Goal: Contribute content: Add original content to the website for others to see

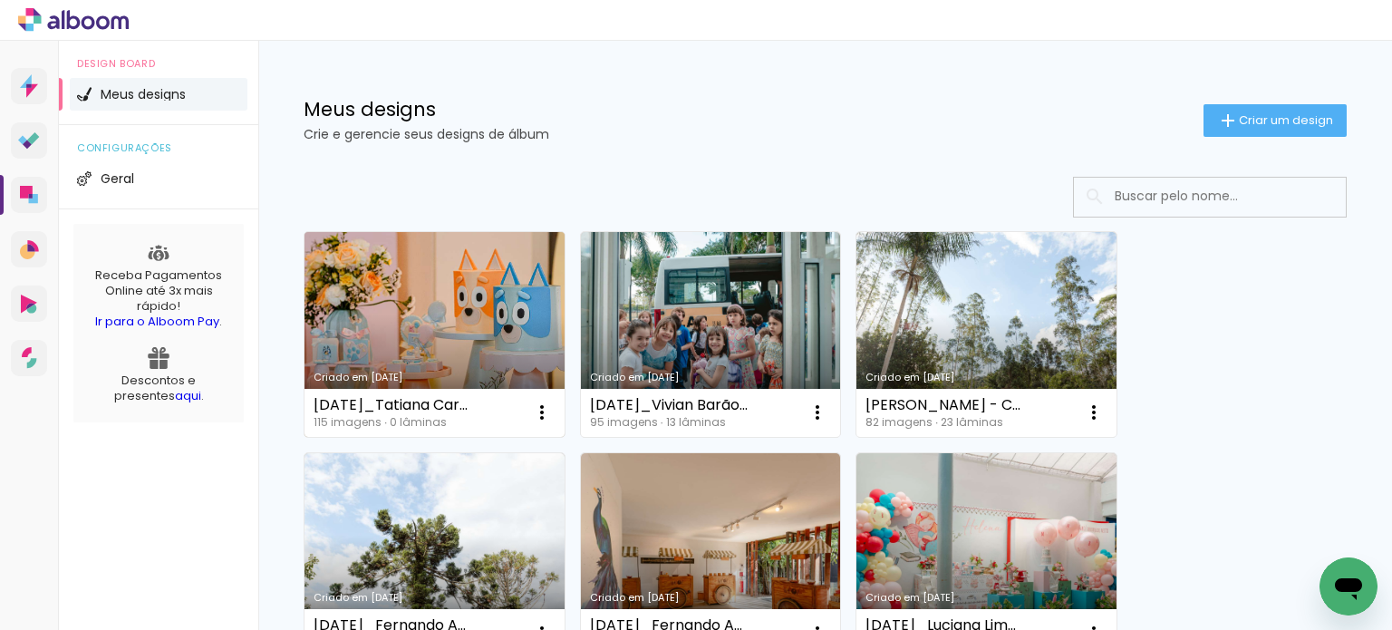
click at [436, 295] on link "Criado em [DATE]" at bounding box center [434, 334] width 260 height 205
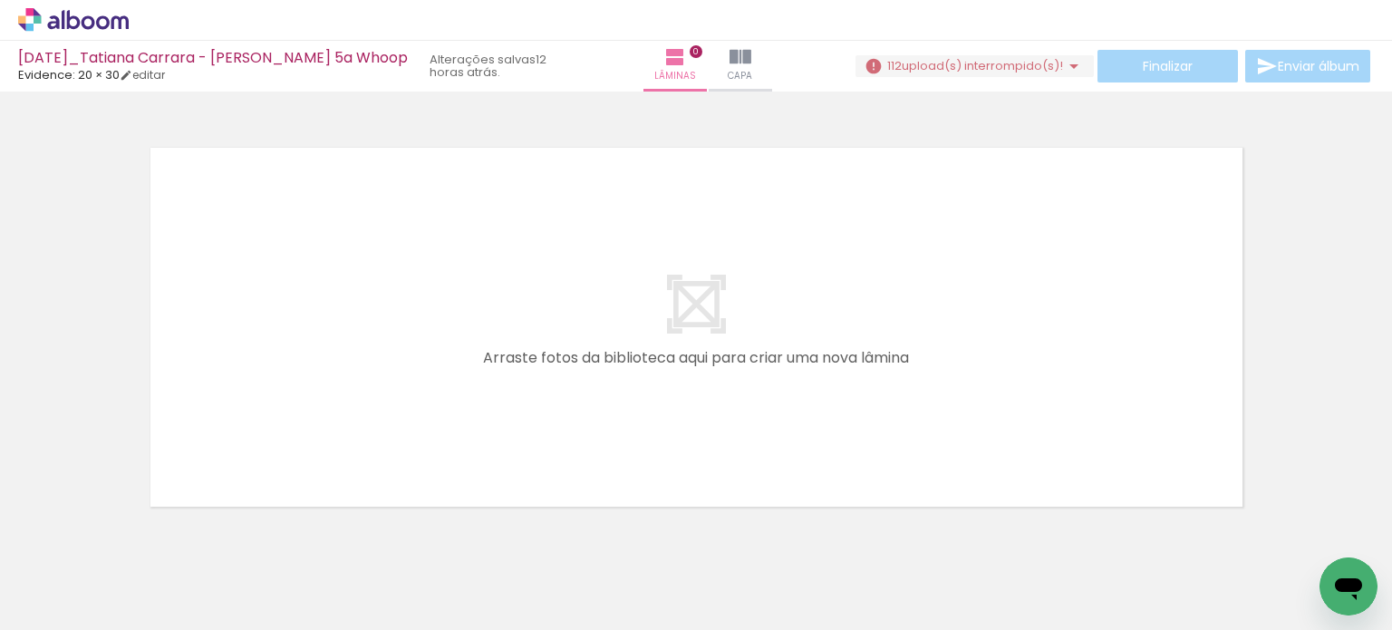
click at [946, 63] on span "upload(s) interrompido(s)!" at bounding box center [982, 65] width 161 height 17
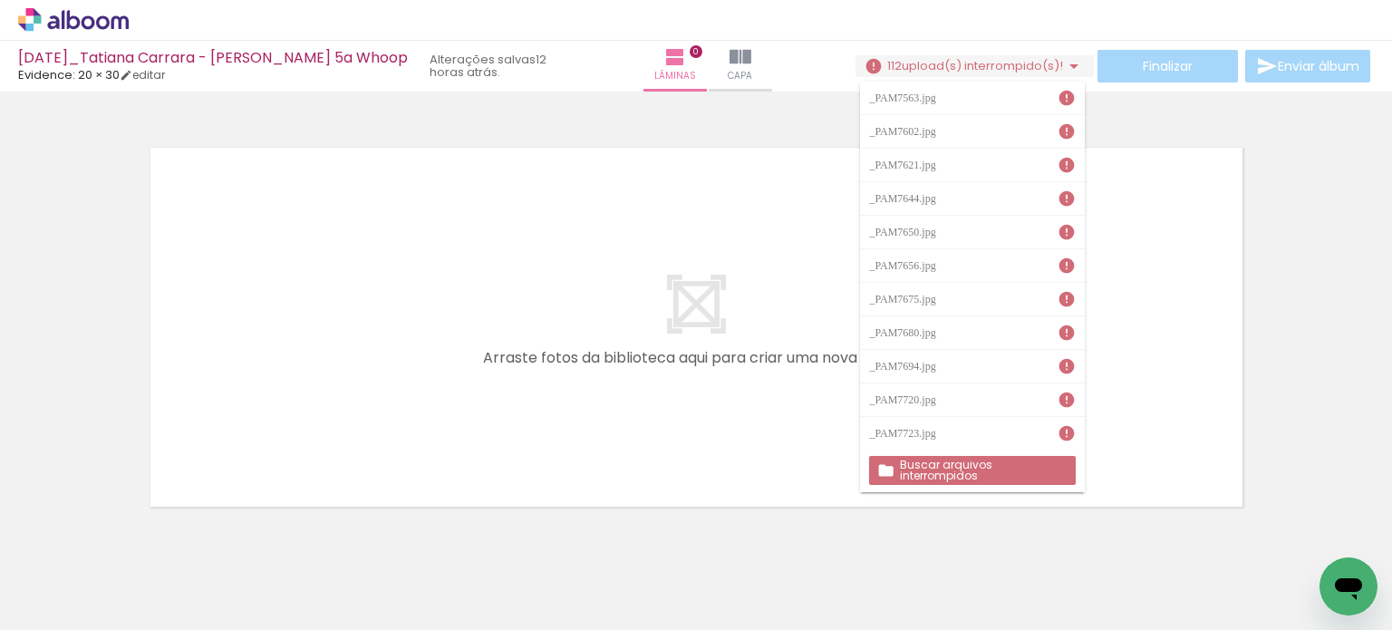
click at [0, 0] on slot "Buscar arquivos interrompidos" at bounding box center [0, 0] width 0 height 0
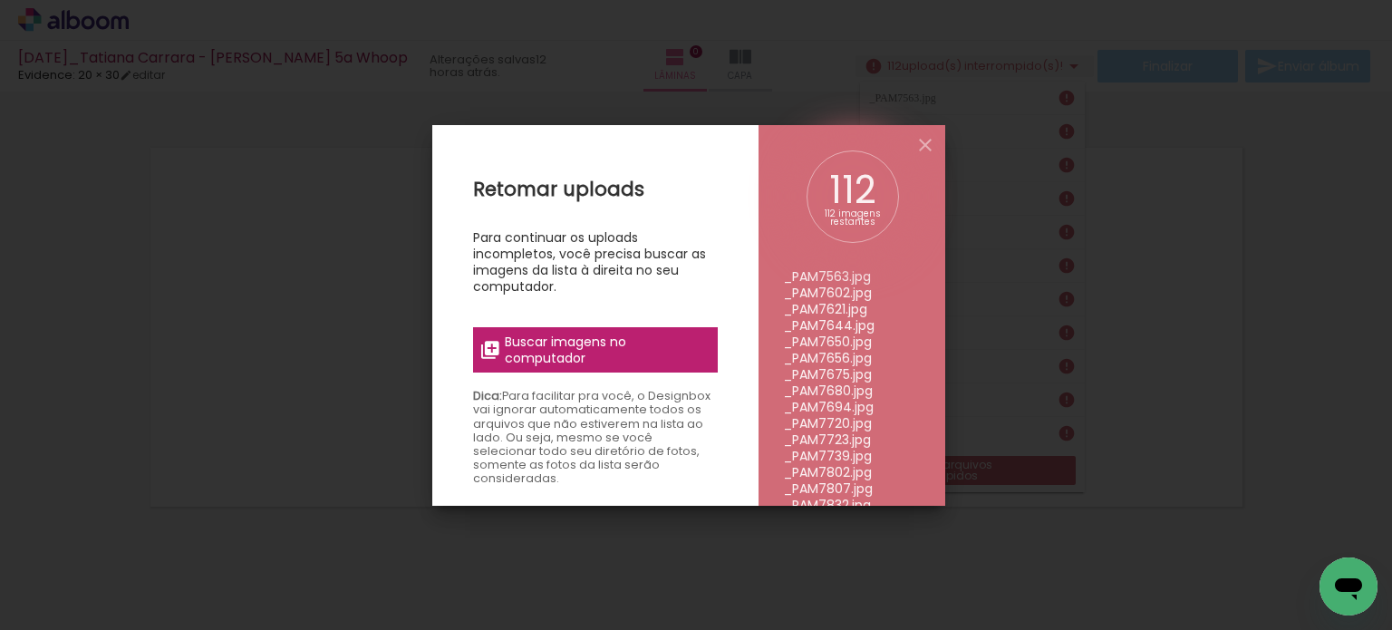
click at [616, 355] on span "Buscar imagens no computador" at bounding box center [606, 349] width 202 height 33
click at [0, 0] on input "file" at bounding box center [0, 0] width 0 height 0
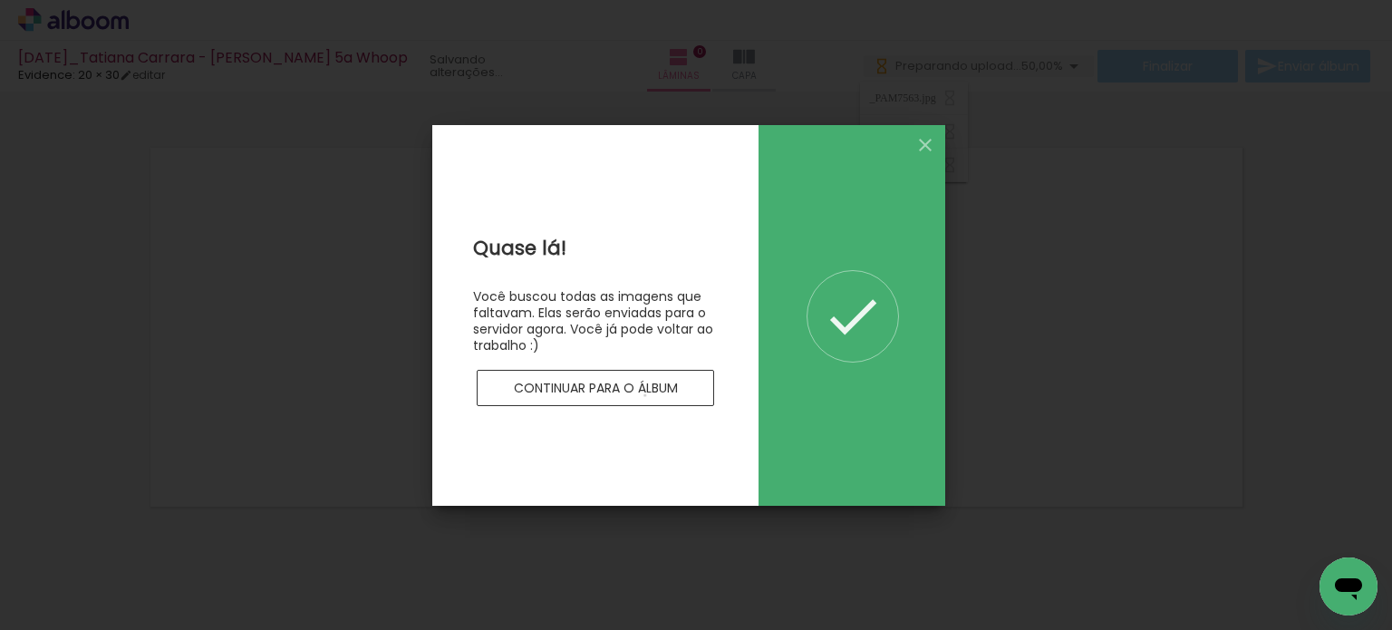
click at [0, 0] on slot "Continuar para o álbum" at bounding box center [0, 0] width 0 height 0
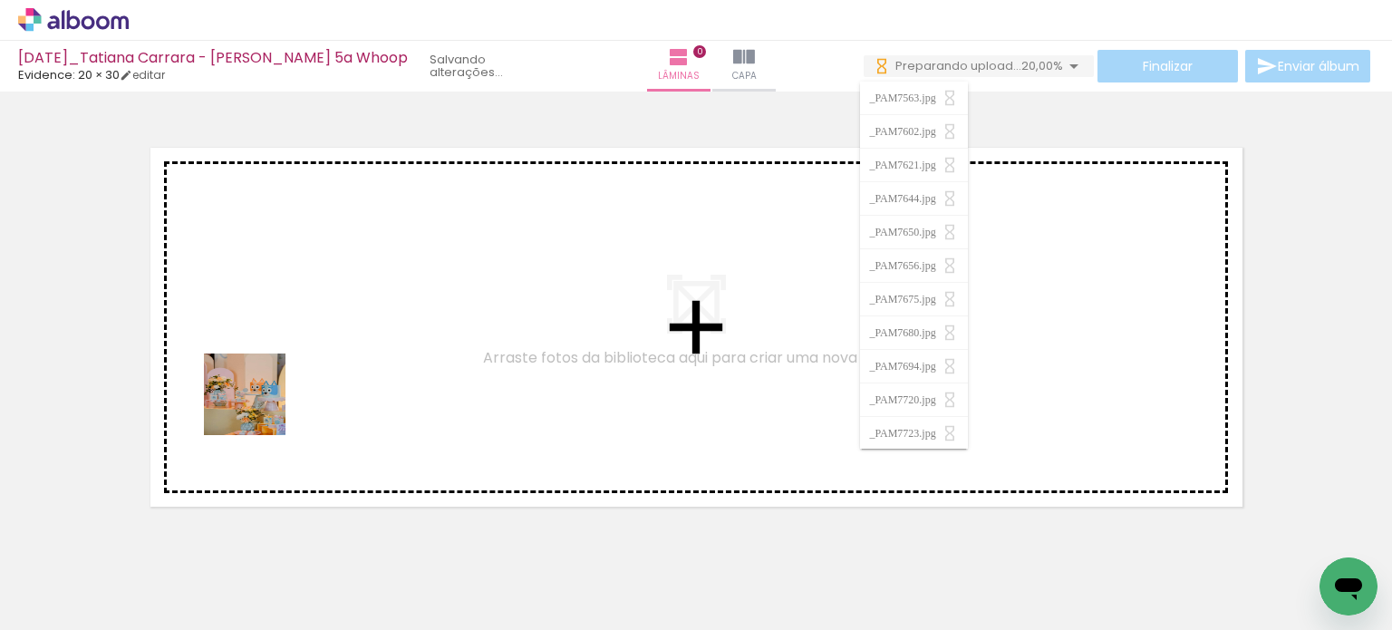
drag, startPoint x: 201, startPoint y: 581, endPoint x: 262, endPoint y: 404, distance: 186.8
click at [262, 391] on quentale-workspace at bounding box center [696, 315] width 1392 height 630
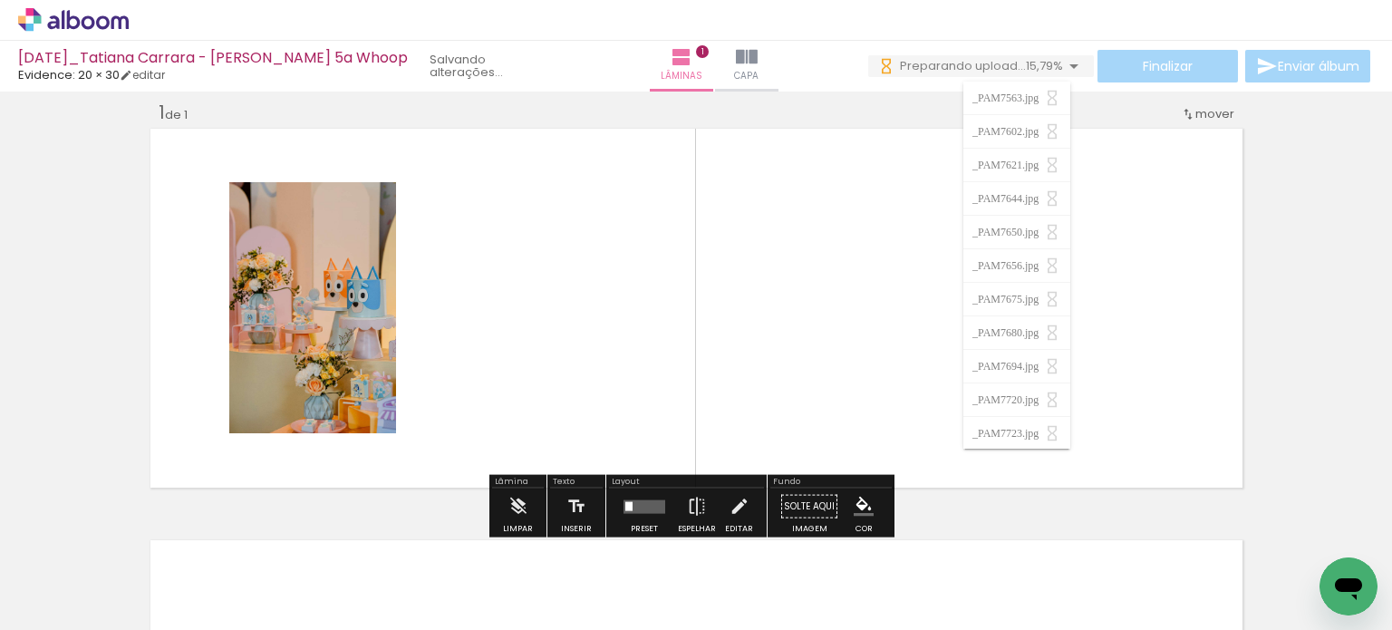
scroll to position [23, 0]
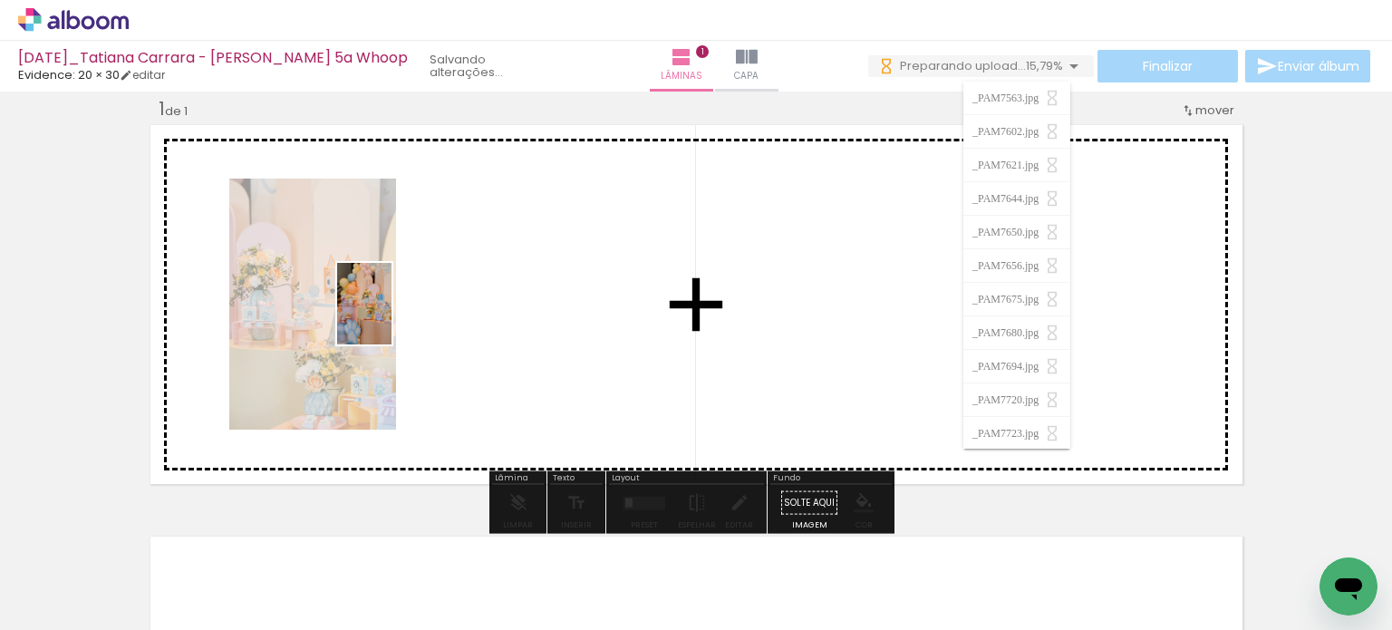
drag, startPoint x: 291, startPoint y: 563, endPoint x: 391, endPoint y: 317, distance: 265.3
click at [391, 317] on quentale-workspace at bounding box center [696, 315] width 1392 height 630
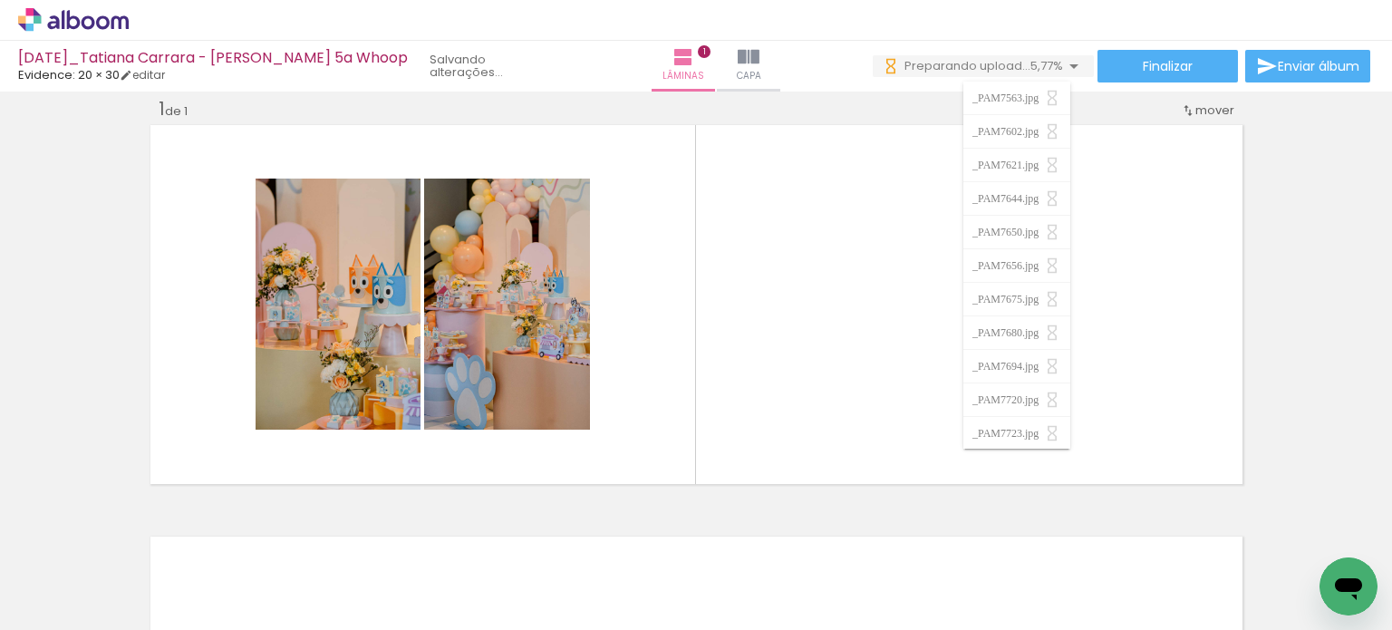
scroll to position [0, 3755]
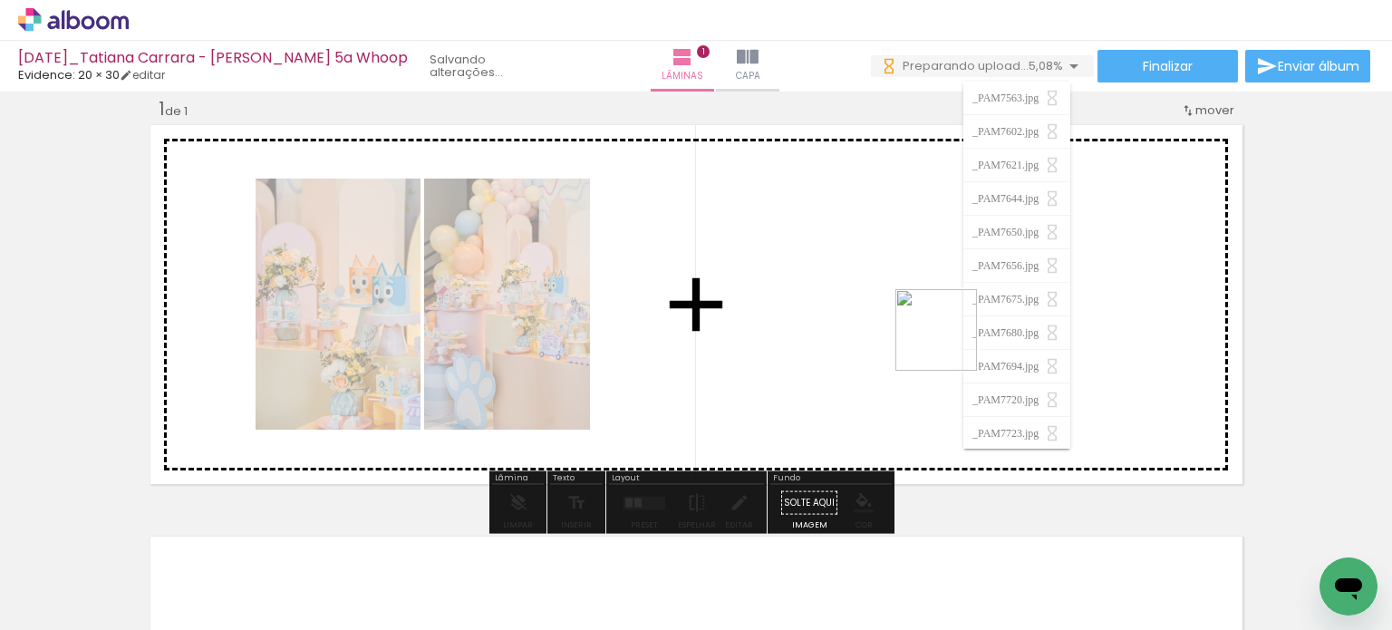
drag, startPoint x: 718, startPoint y: 574, endPoint x: 986, endPoint y: 300, distance: 383.1
click at [986, 300] on quentale-workspace at bounding box center [696, 315] width 1392 height 630
drag, startPoint x: 692, startPoint y: 572, endPoint x: 864, endPoint y: 288, distance: 331.8
click at [864, 288] on quentale-workspace at bounding box center [696, 315] width 1392 height 630
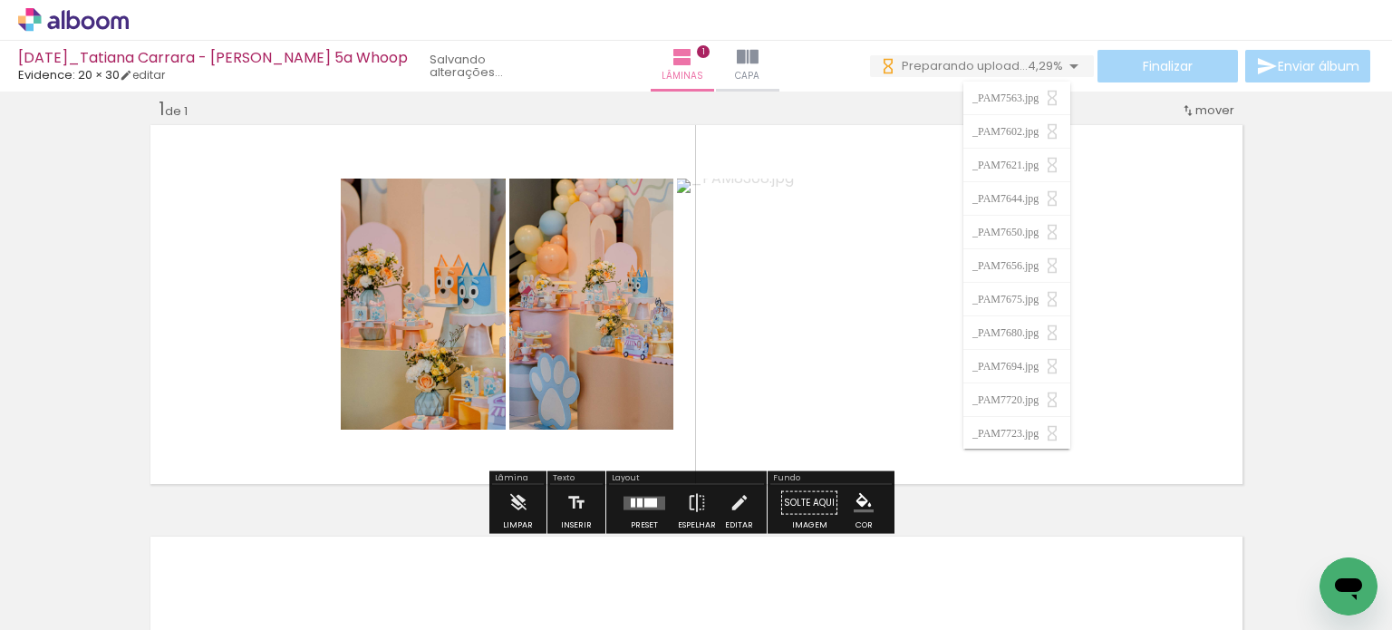
scroll to position [0, 5274]
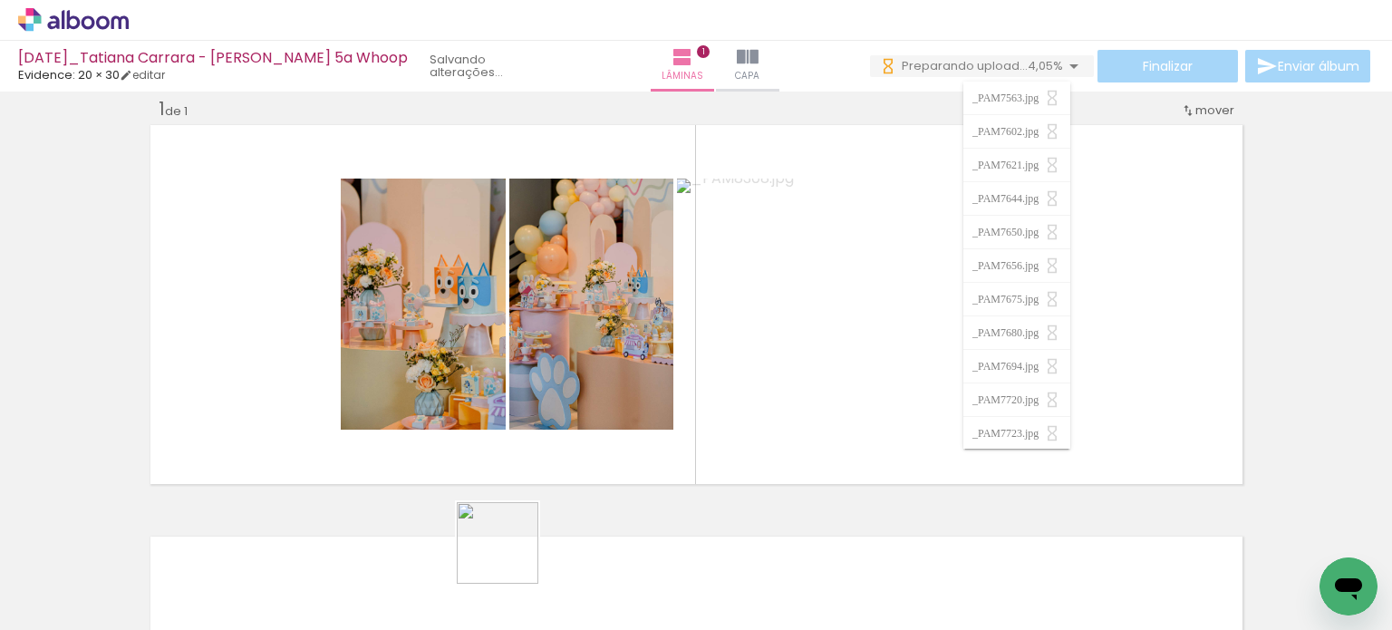
drag, startPoint x: 489, startPoint y: 583, endPoint x: 468, endPoint y: 529, distance: 57.7
click at [689, 384] on quentale-workspace at bounding box center [696, 315] width 1392 height 630
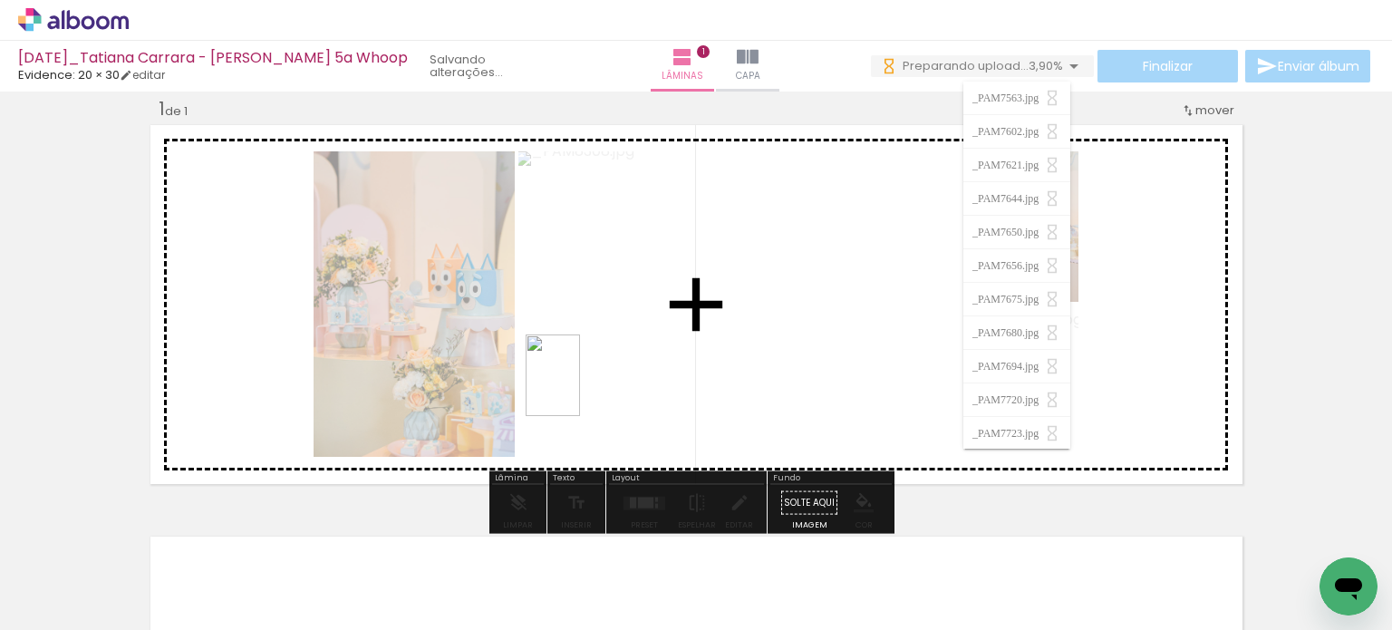
drag, startPoint x: 395, startPoint y: 581, endPoint x: 594, endPoint y: 449, distance: 239.2
click at [581, 389] on quentale-workspace at bounding box center [696, 315] width 1392 height 630
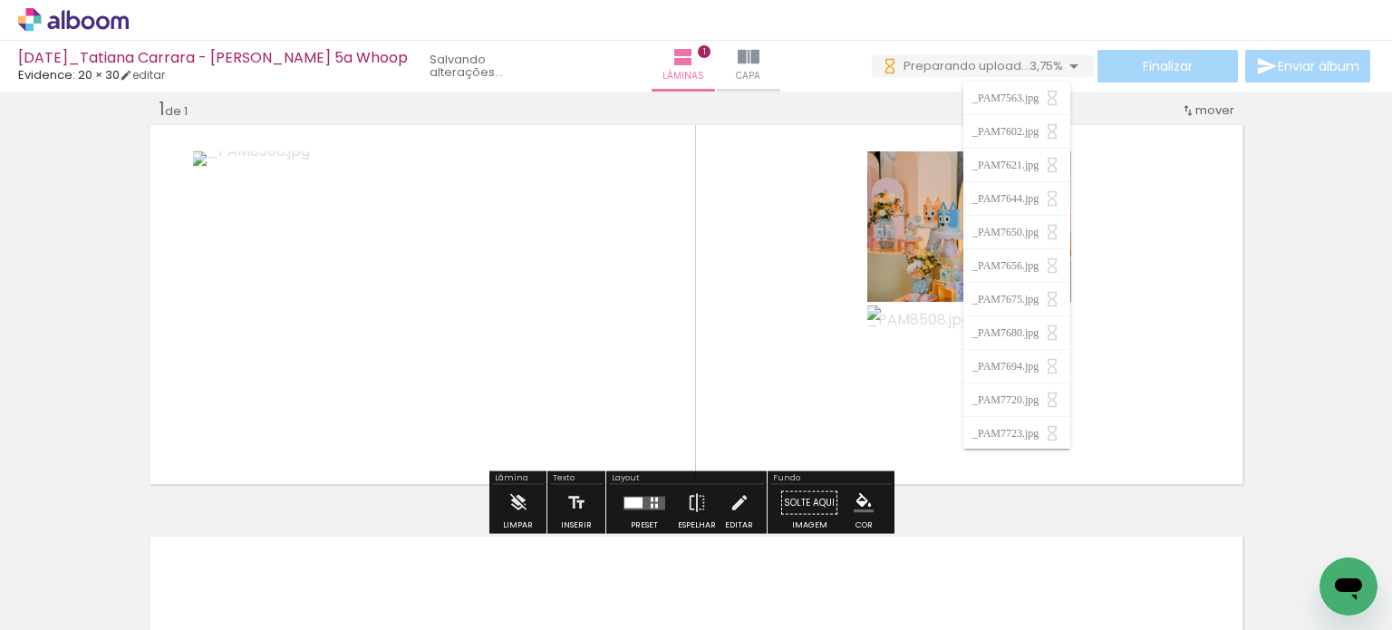
scroll to position [0, 0]
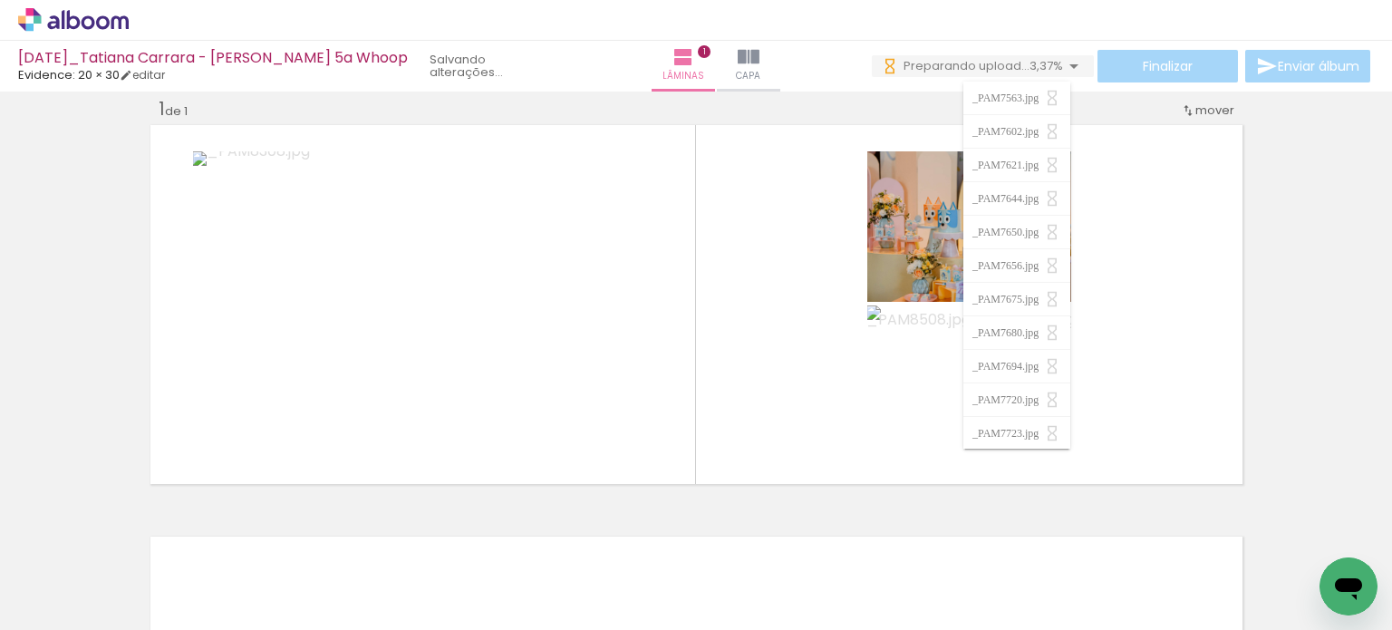
drag, startPoint x: 785, startPoint y: 620, endPoint x: 14, endPoint y: 11, distance: 981.8
click at [1323, 331] on div "Inserir lâmina 1 de 1" at bounding box center [696, 487] width 1392 height 824
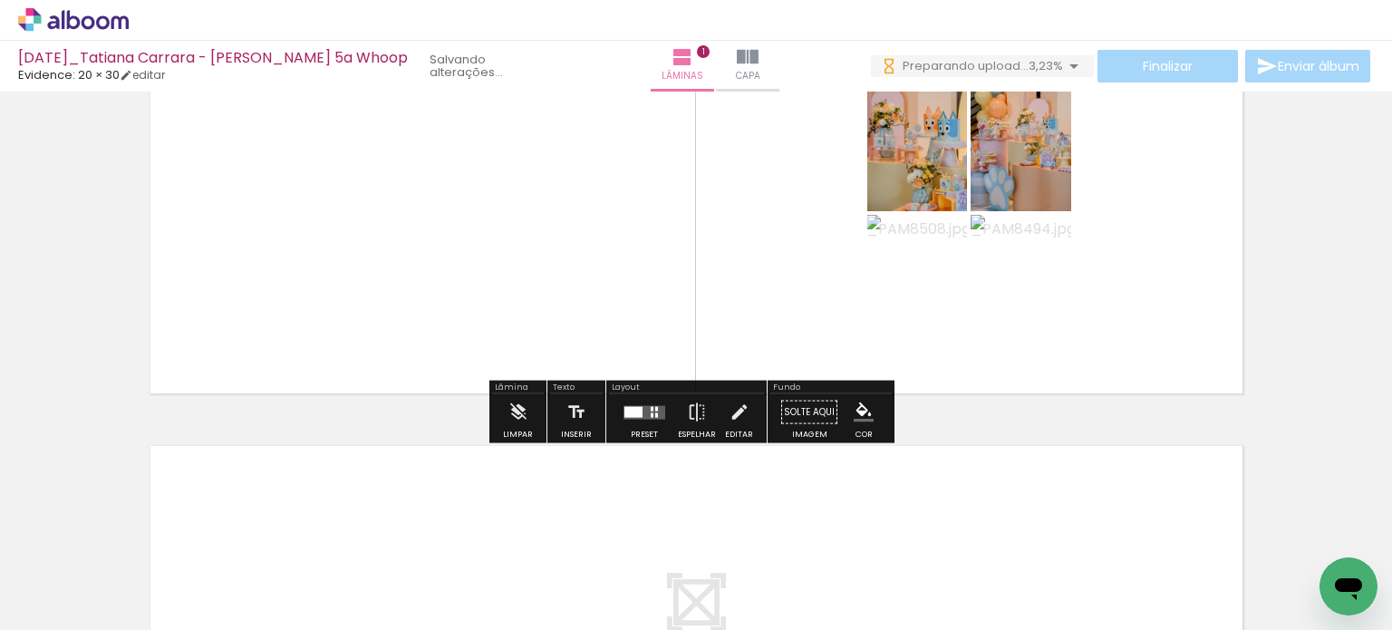
click at [638, 412] on quentale-layouter at bounding box center [644, 412] width 42 height 14
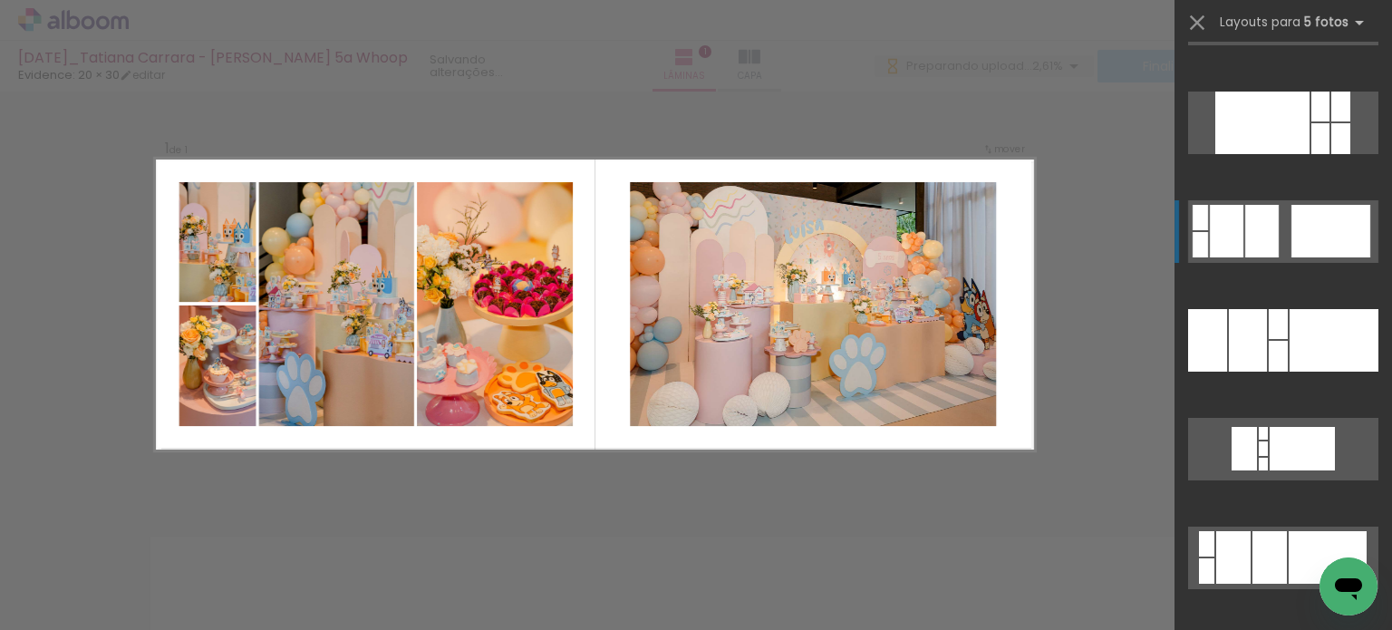
click at [1281, 227] on quentale-layouter at bounding box center [1283, 231] width 190 height 63
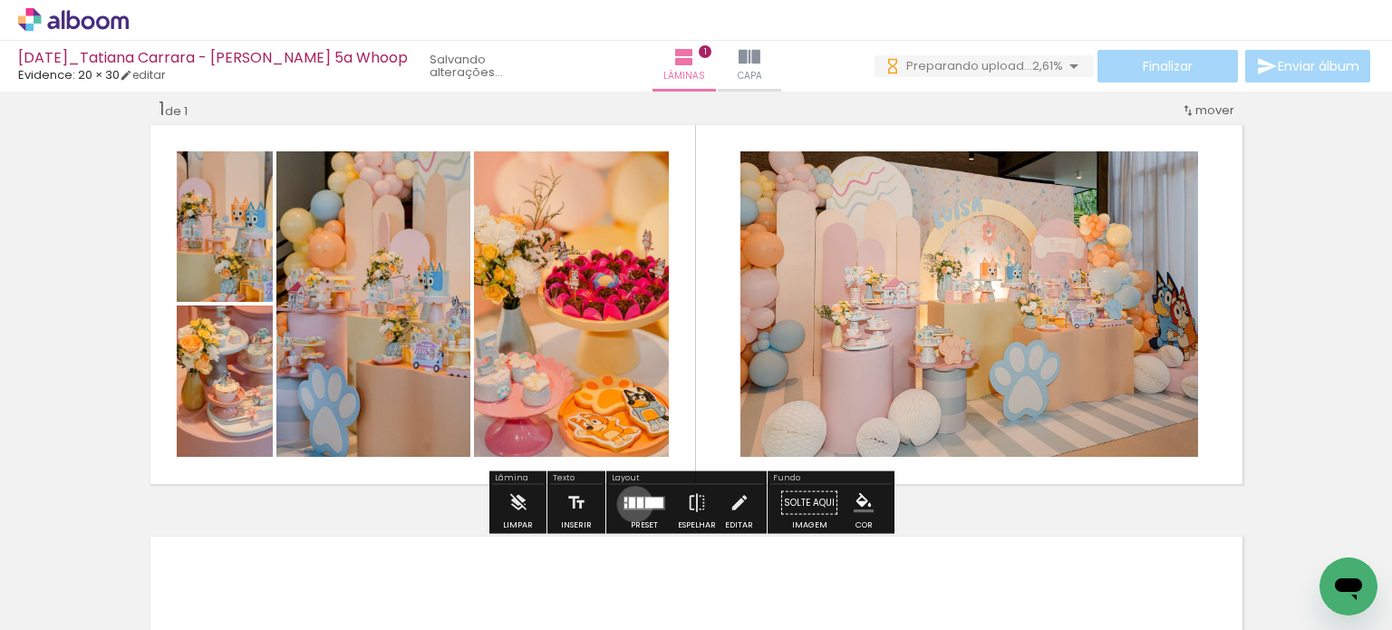
click at [631, 503] on div at bounding box center [632, 502] width 6 height 11
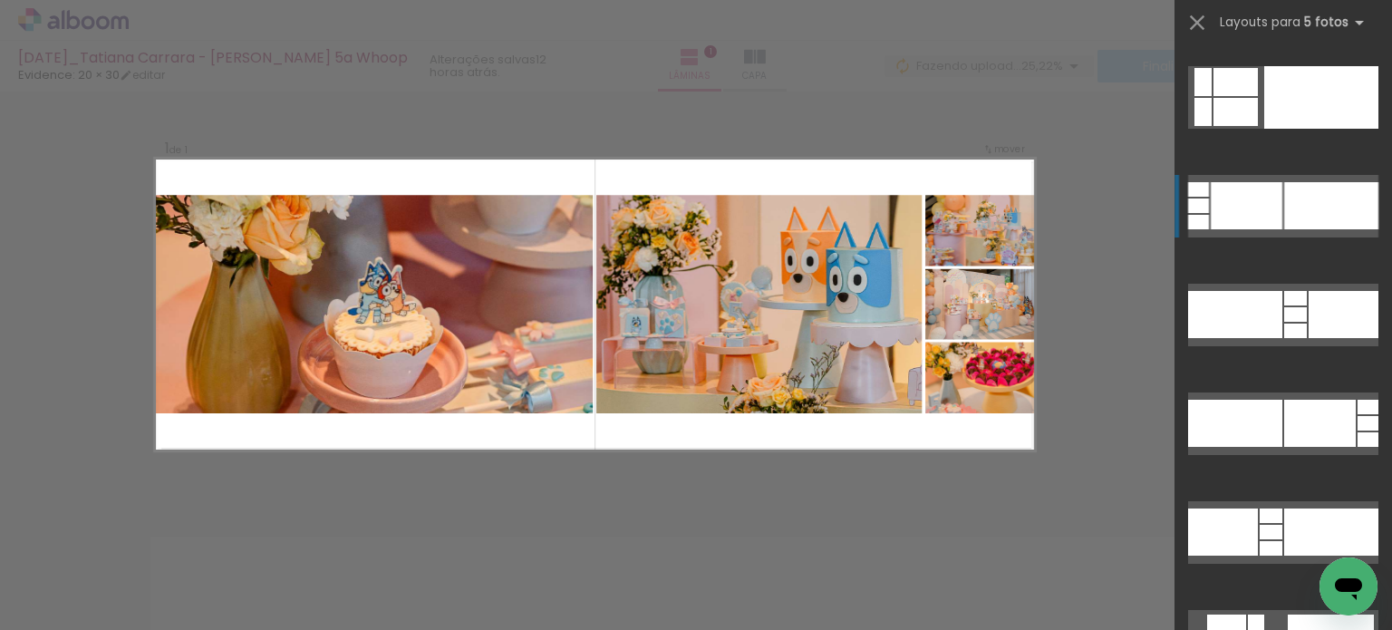
scroll to position [45582, 0]
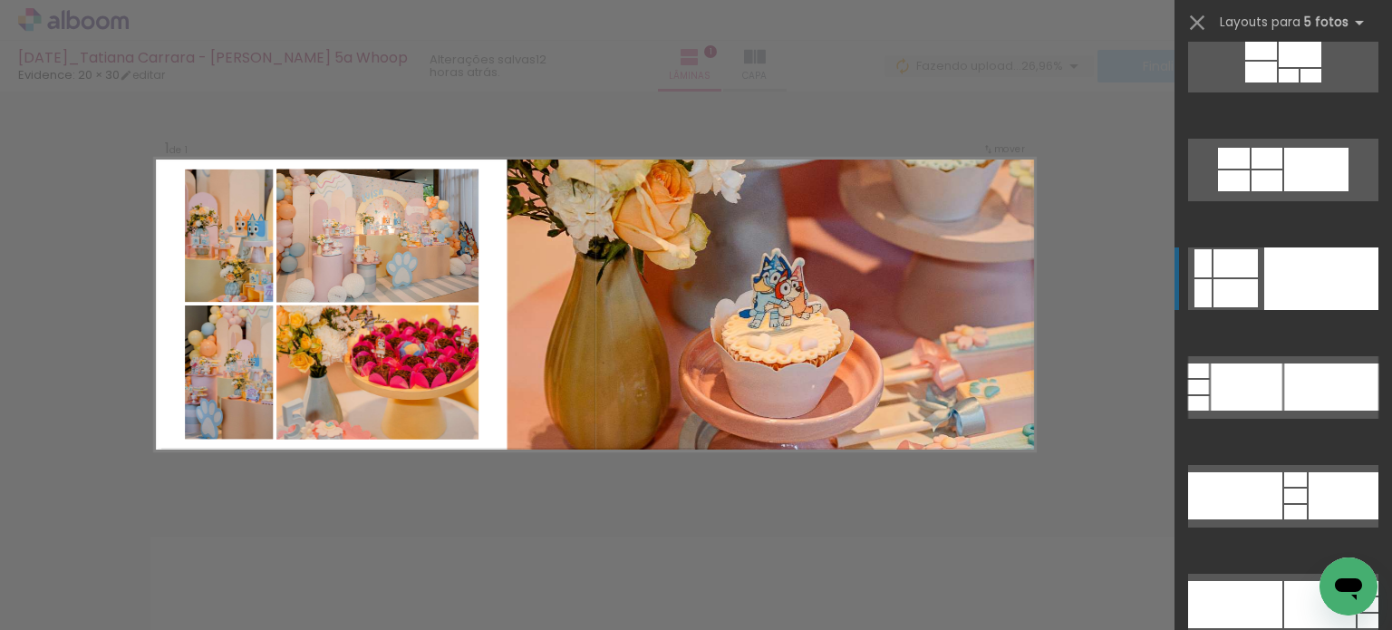
click at [1308, 294] on div at bounding box center [1321, 278] width 114 height 63
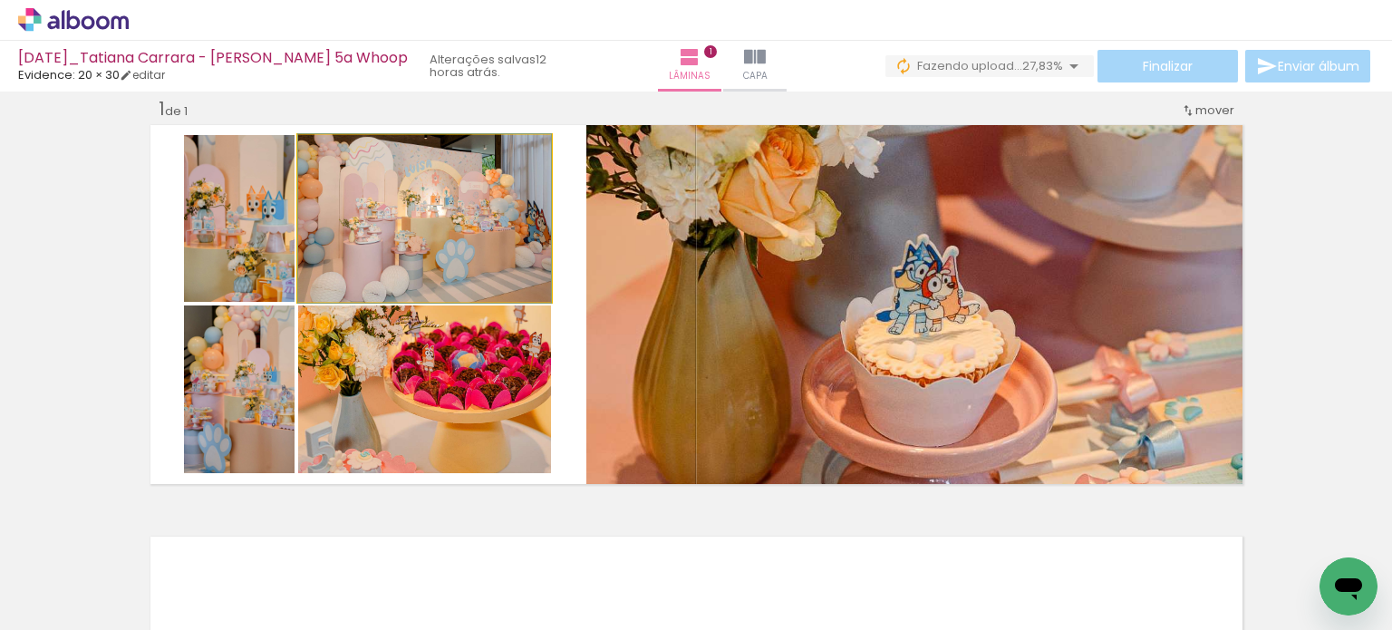
drag, startPoint x: 454, startPoint y: 246, endPoint x: 712, endPoint y: 247, distance: 258.2
click at [0, 0] on slot at bounding box center [0, 0] width 0 height 0
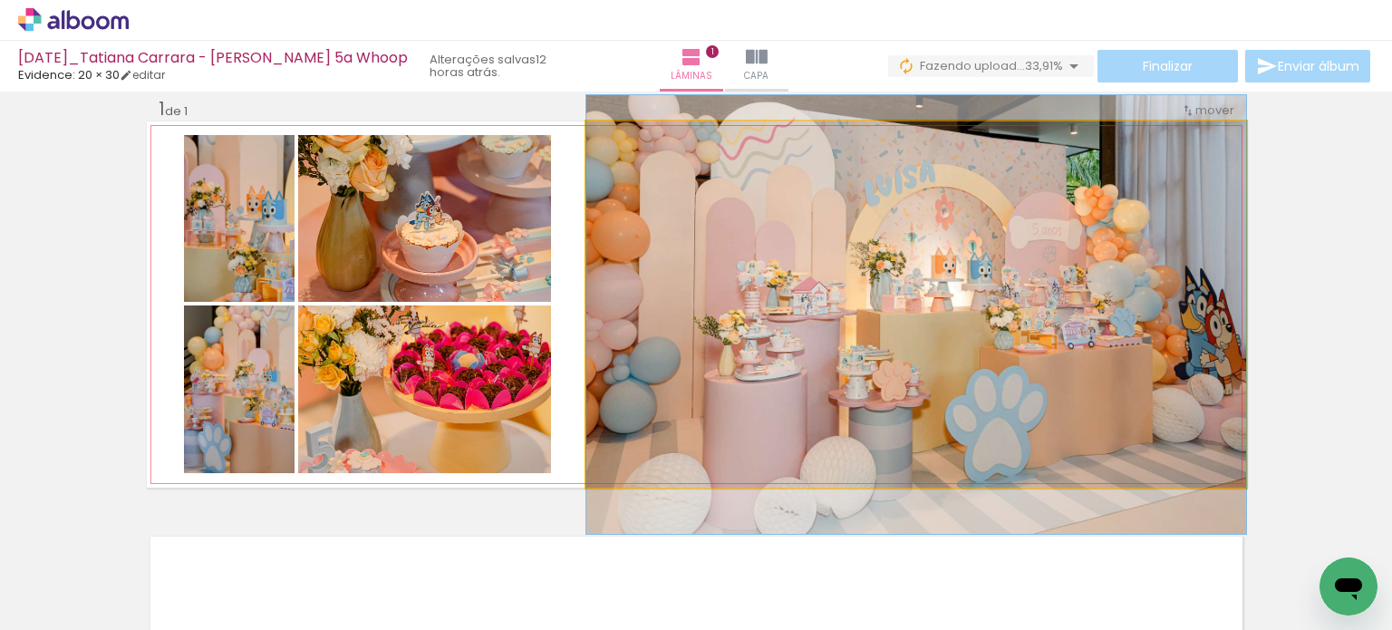
drag, startPoint x: 1040, startPoint y: 345, endPoint x: 1047, endPoint y: 355, distance: 11.8
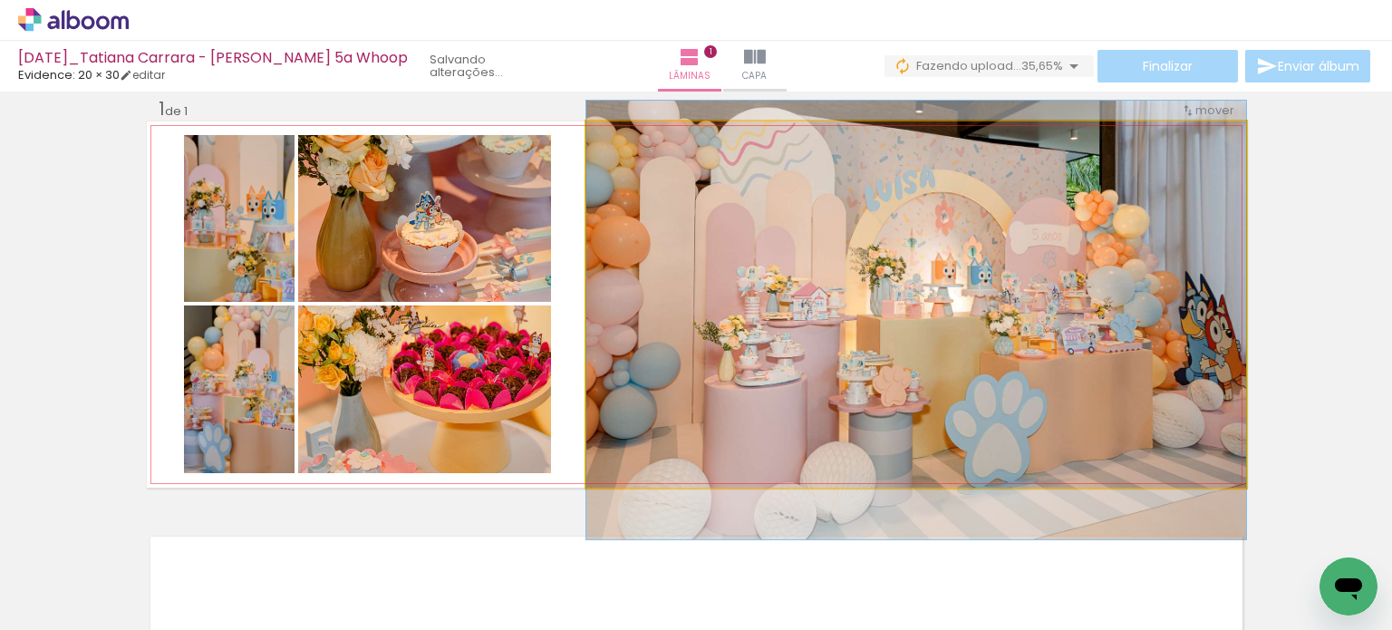
drag, startPoint x: 1066, startPoint y: 362, endPoint x: 1075, endPoint y: 368, distance: 11.4
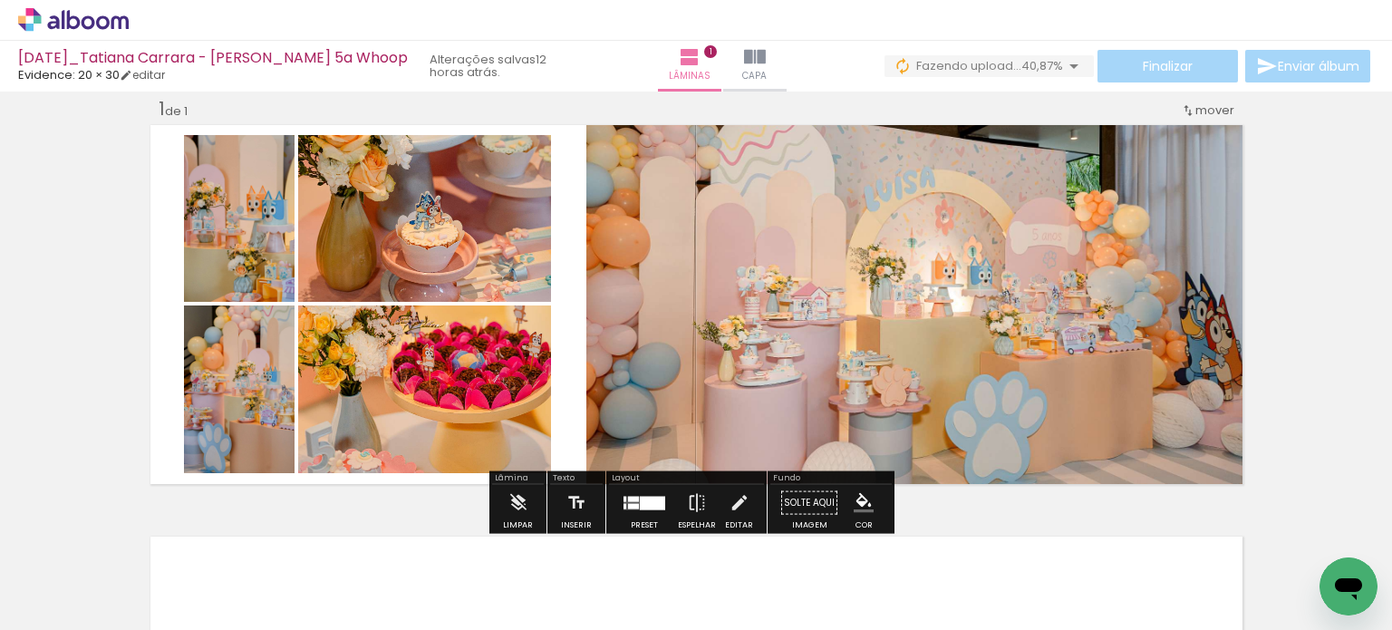
click at [1278, 369] on div "Inserir lâmina 1 de 1" at bounding box center [696, 487] width 1392 height 824
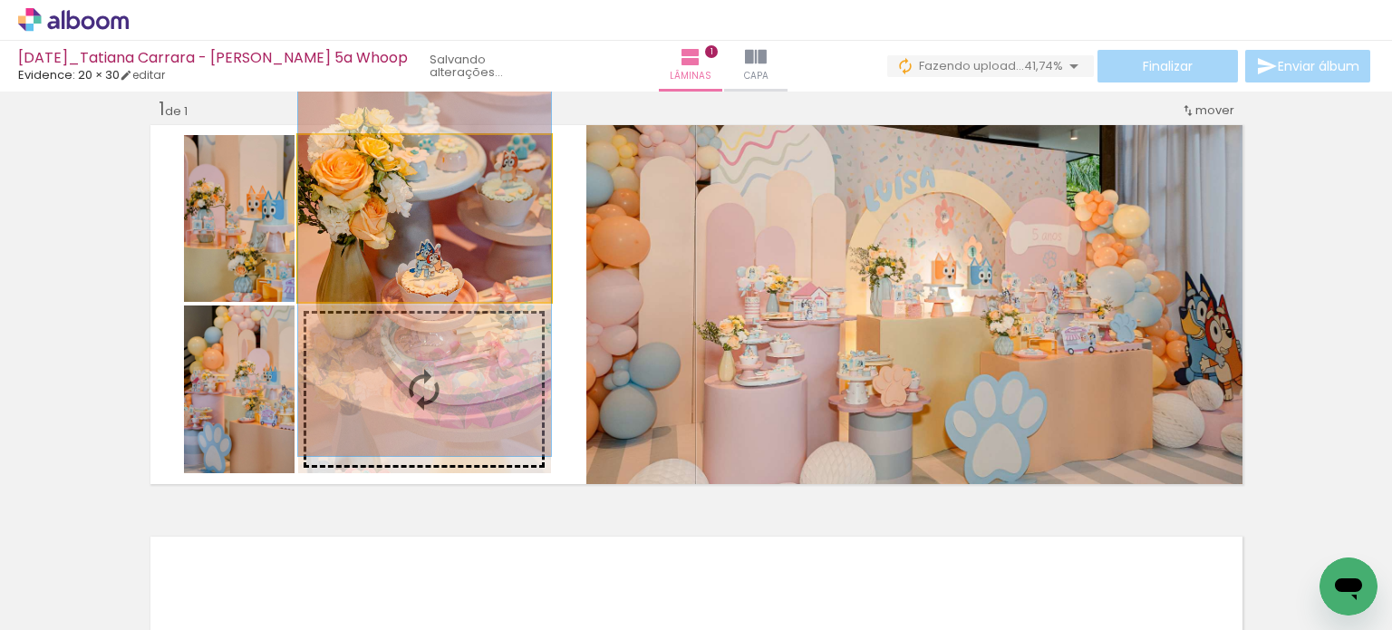
drag, startPoint x: 436, startPoint y: 259, endPoint x: 431, endPoint y: 307, distance: 48.2
click at [0, 0] on slot at bounding box center [0, 0] width 0 height 0
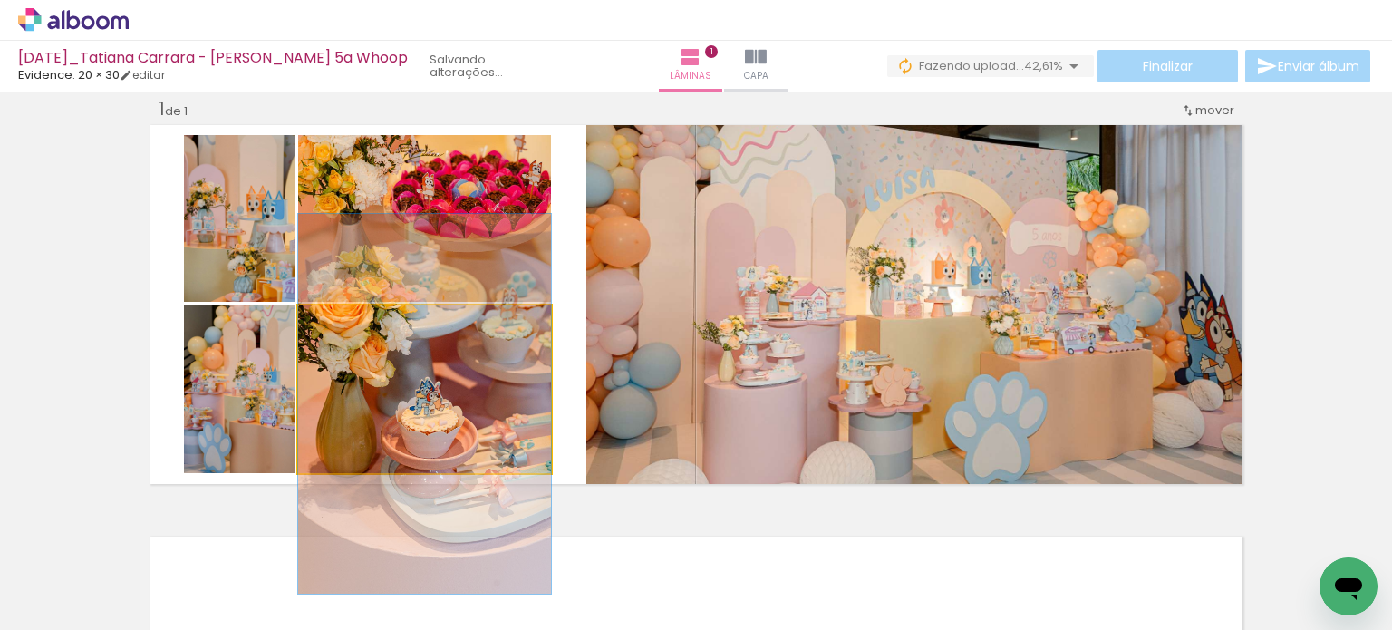
drag, startPoint x: 439, startPoint y: 367, endPoint x: 439, endPoint y: 385, distance: 18.1
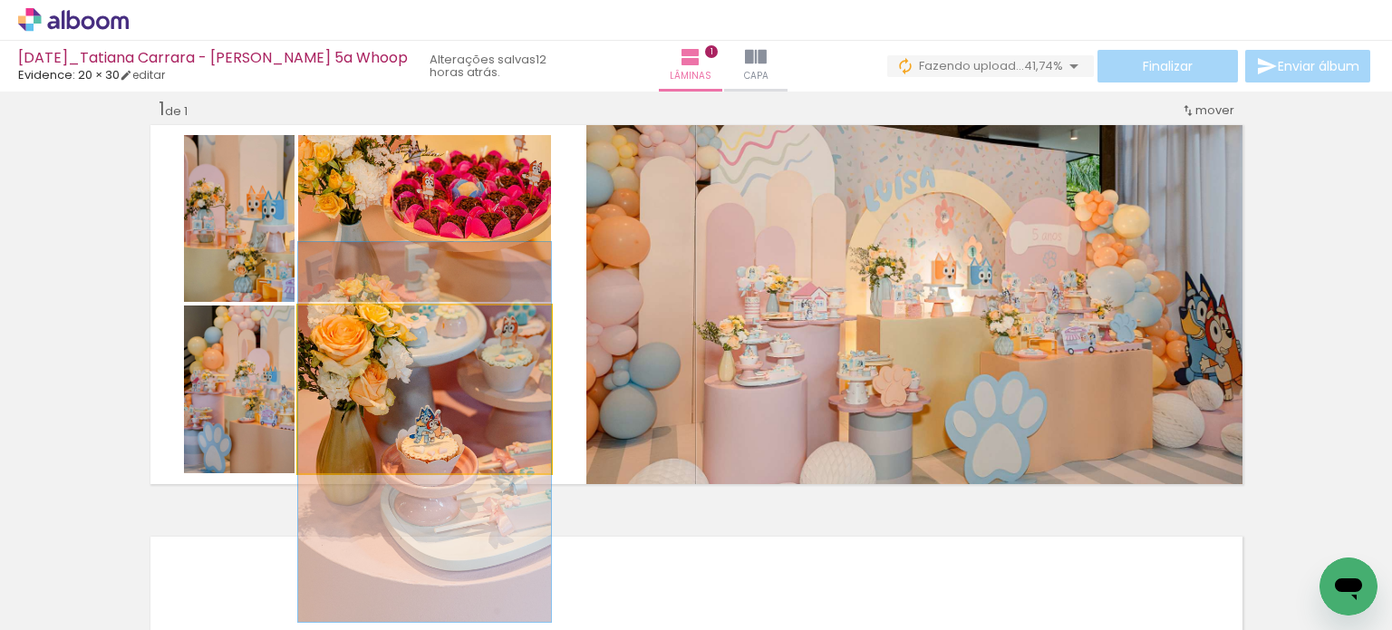
drag, startPoint x: 449, startPoint y: 368, endPoint x: 445, endPoint y: 392, distance: 24.9
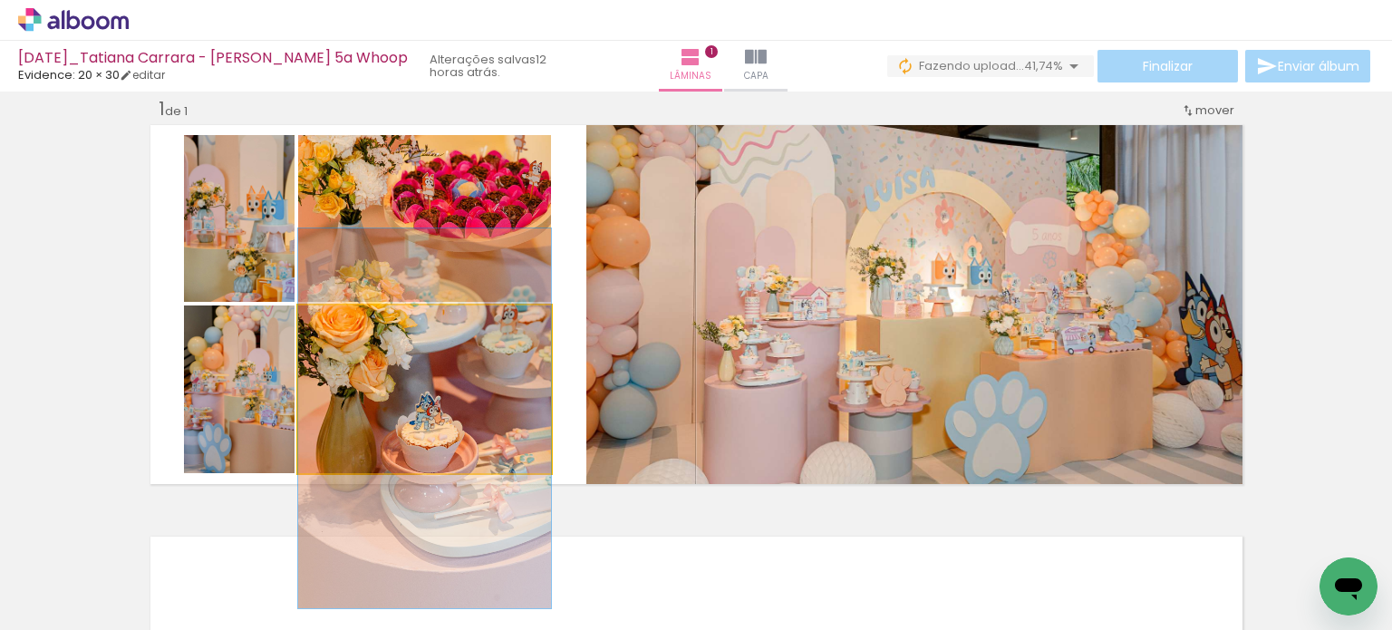
drag, startPoint x: 489, startPoint y: 383, endPoint x: 495, endPoint y: 370, distance: 14.6
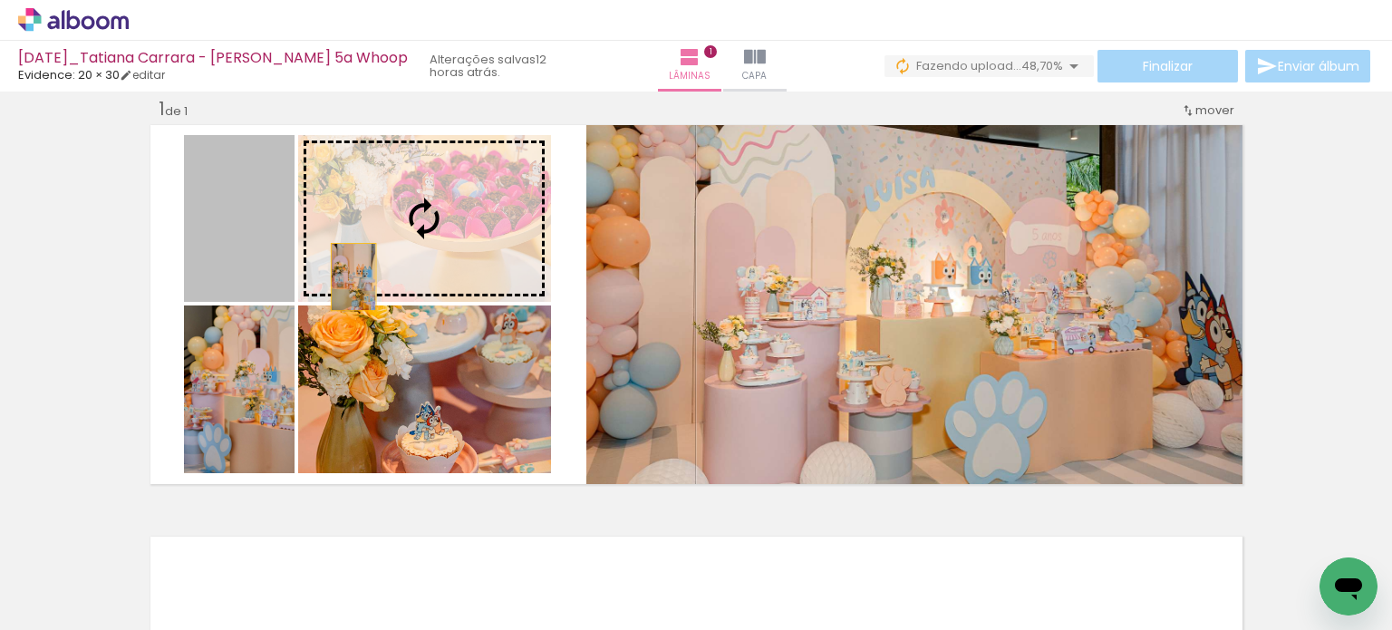
drag, startPoint x: 251, startPoint y: 278, endPoint x: 357, endPoint y: 276, distance: 106.0
click at [0, 0] on slot at bounding box center [0, 0] width 0 height 0
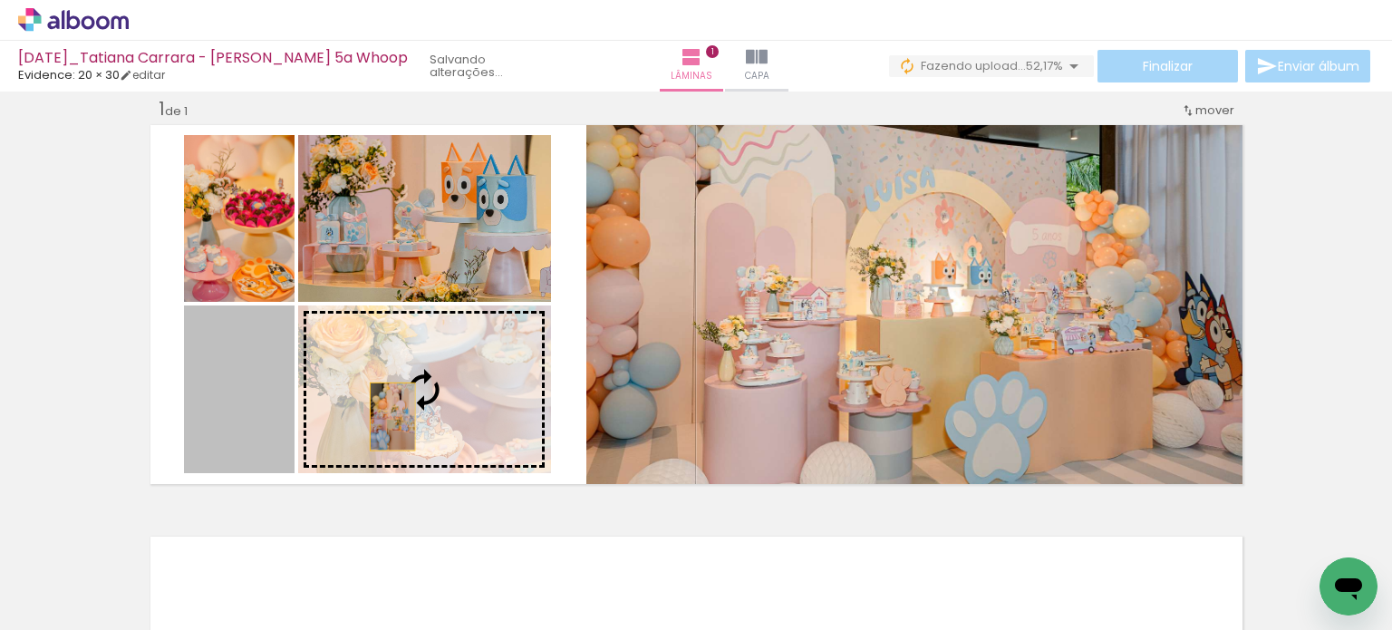
drag, startPoint x: 257, startPoint y: 416, endPoint x: 385, endPoint y: 416, distance: 127.8
click at [0, 0] on slot at bounding box center [0, 0] width 0 height 0
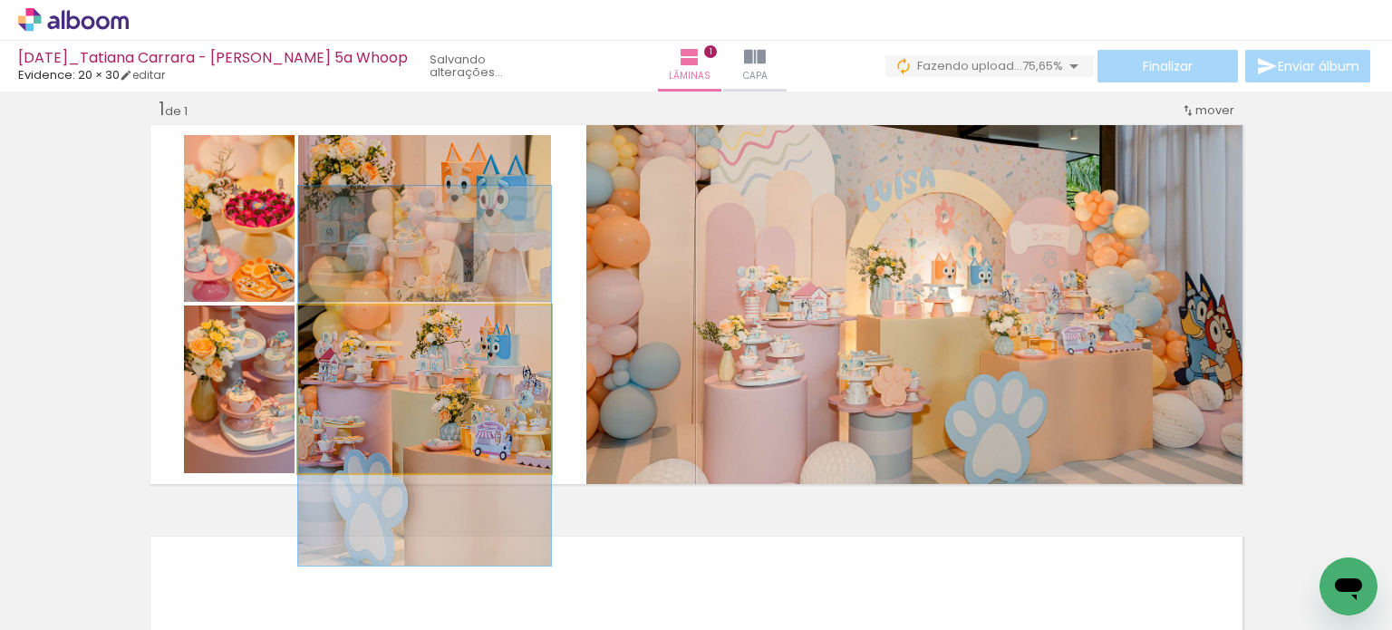
drag, startPoint x: 471, startPoint y: 408, endPoint x: 475, endPoint y: 394, distance: 14.1
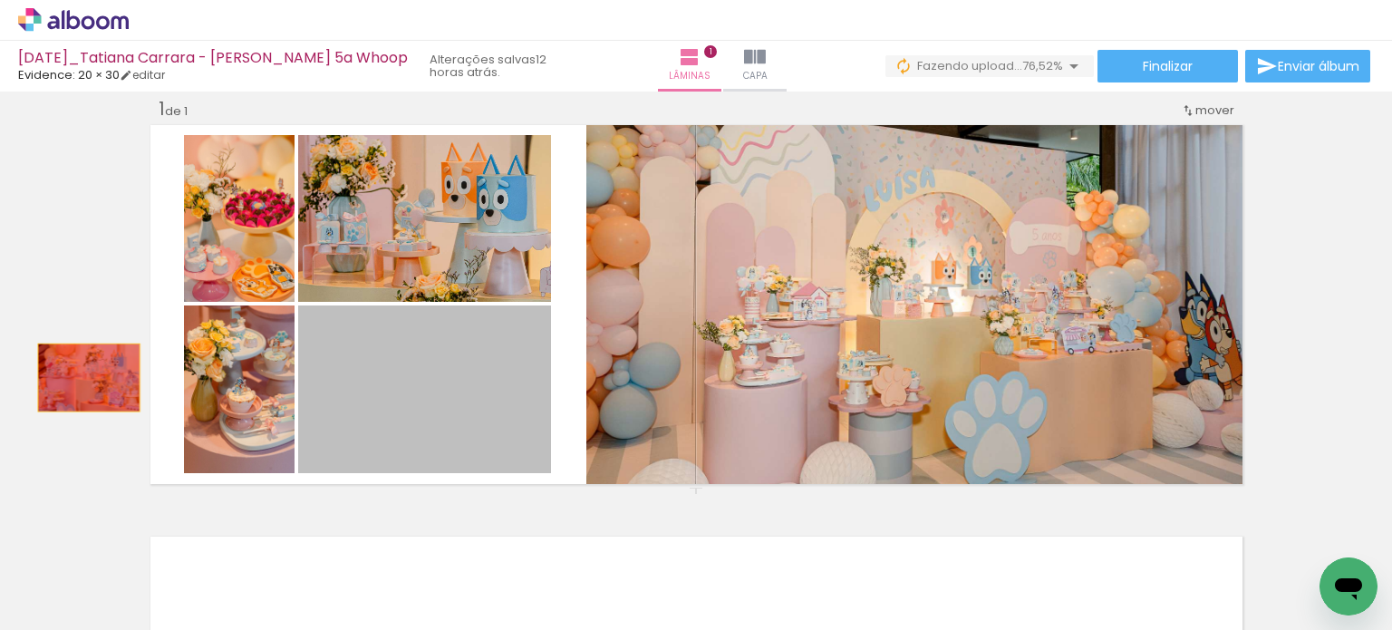
drag, startPoint x: 367, startPoint y: 376, endPoint x: 56, endPoint y: 377, distance: 310.8
click at [56, 377] on div "Inserir lâmina 1 de 1" at bounding box center [696, 487] width 1392 height 824
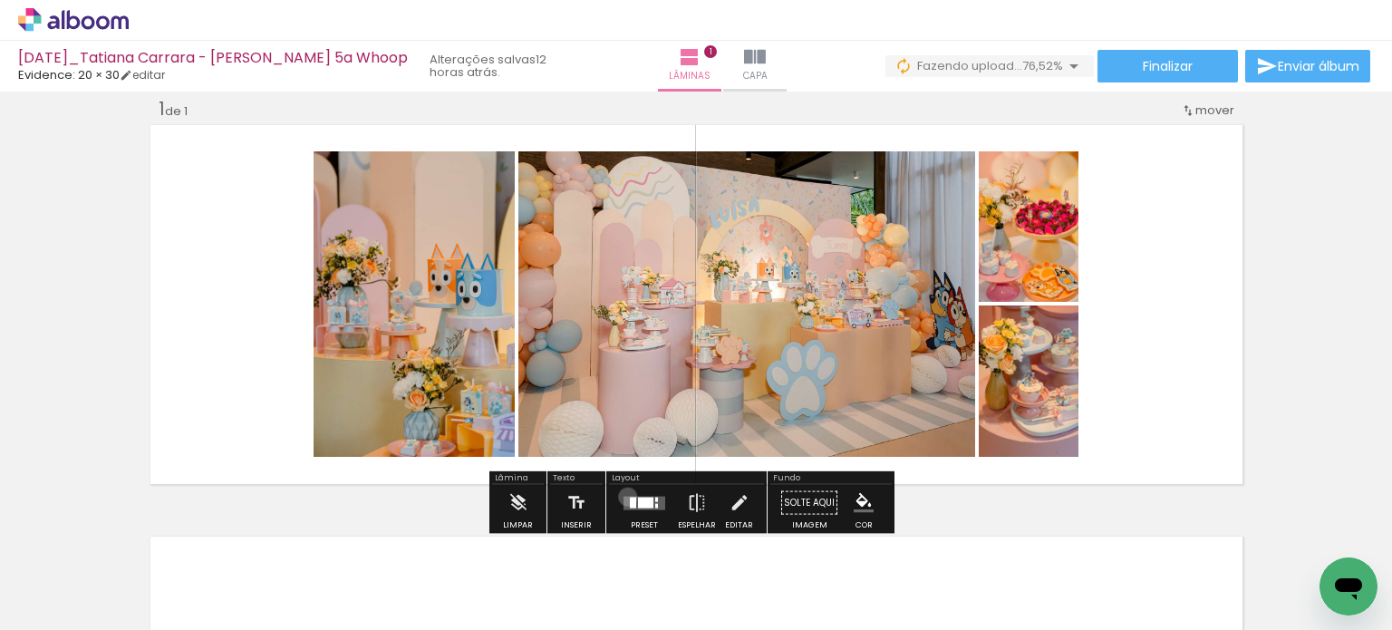
click at [625, 496] on quentale-layouter at bounding box center [644, 503] width 42 height 14
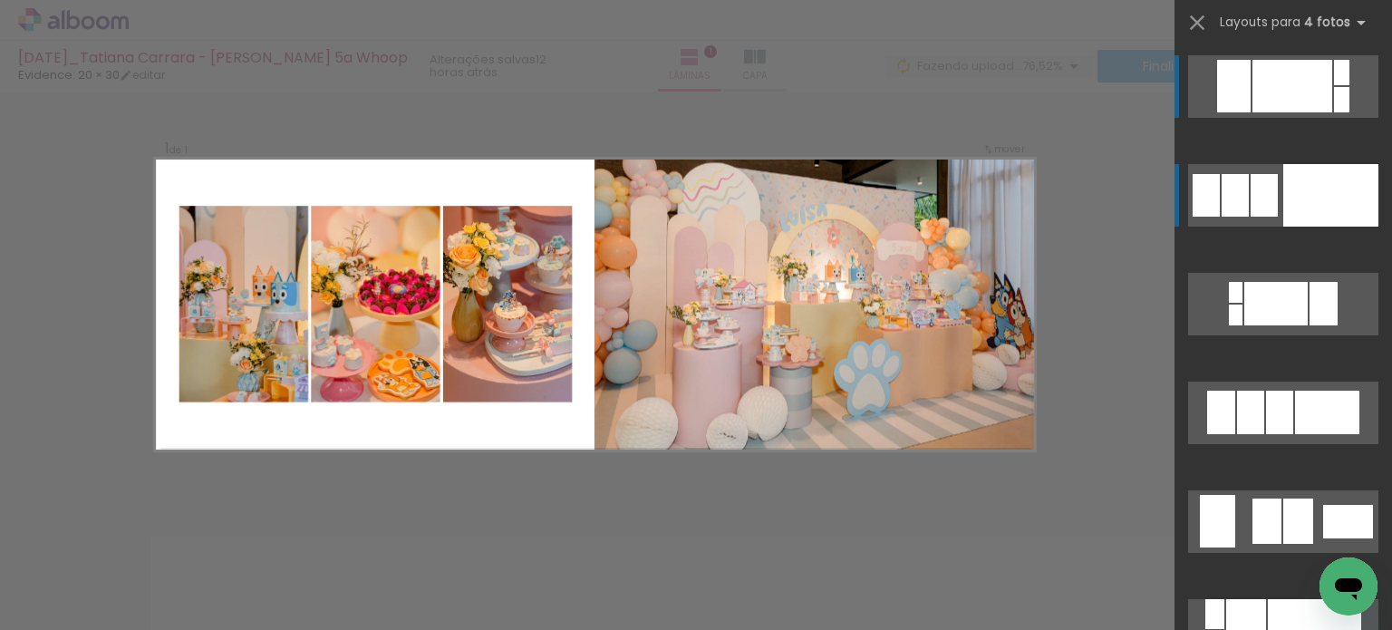
click at [1288, 210] on div at bounding box center [1330, 195] width 95 height 63
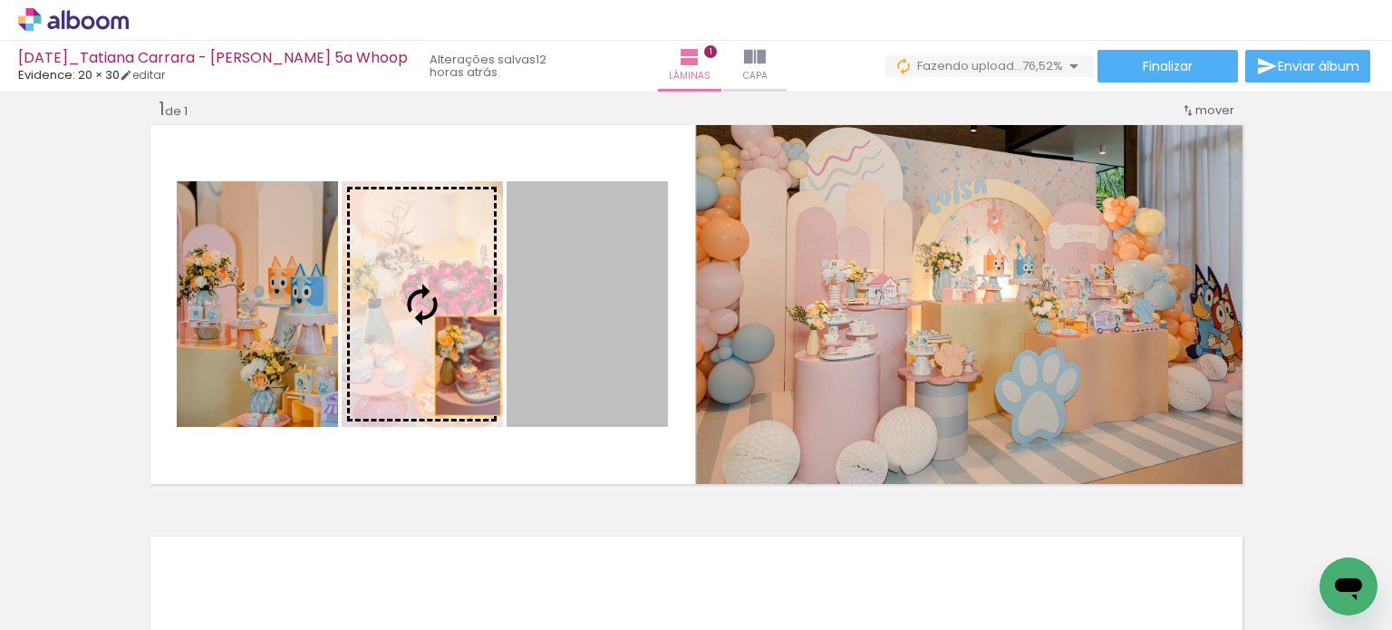
drag, startPoint x: 533, startPoint y: 365, endPoint x: 459, endPoint y: 365, distance: 73.4
click at [0, 0] on slot at bounding box center [0, 0] width 0 height 0
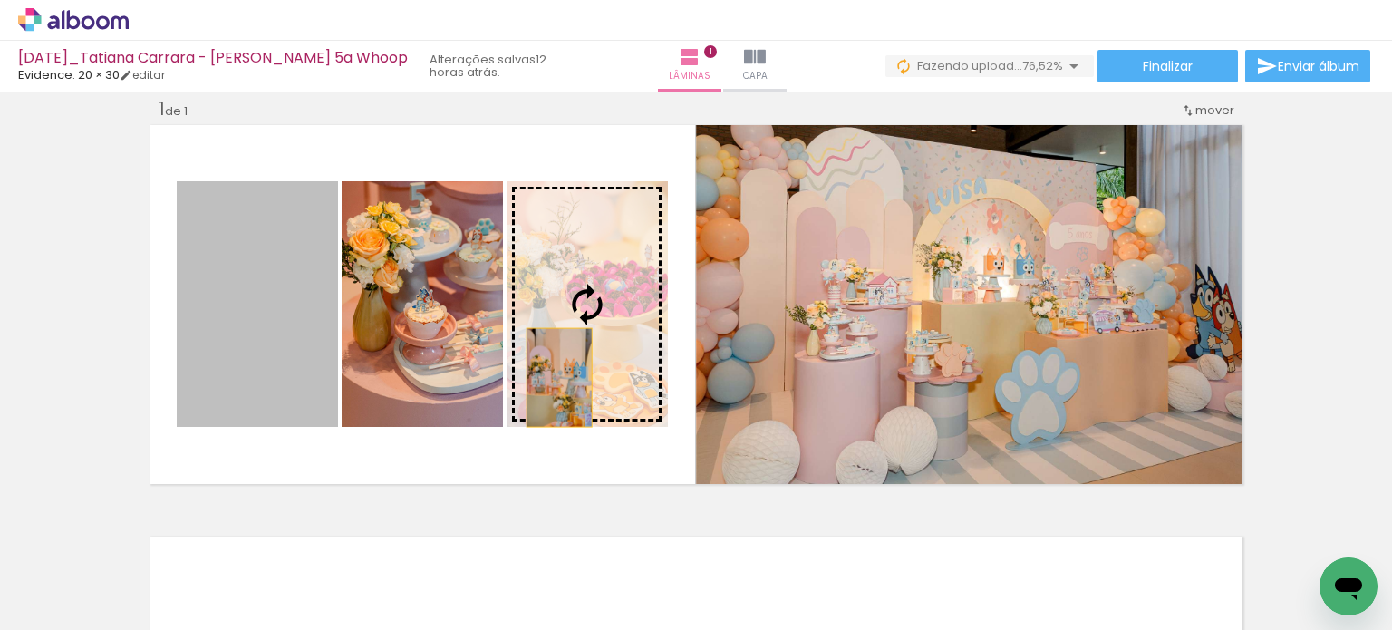
drag, startPoint x: 243, startPoint y: 390, endPoint x: 555, endPoint y: 377, distance: 311.9
click at [0, 0] on slot at bounding box center [0, 0] width 0 height 0
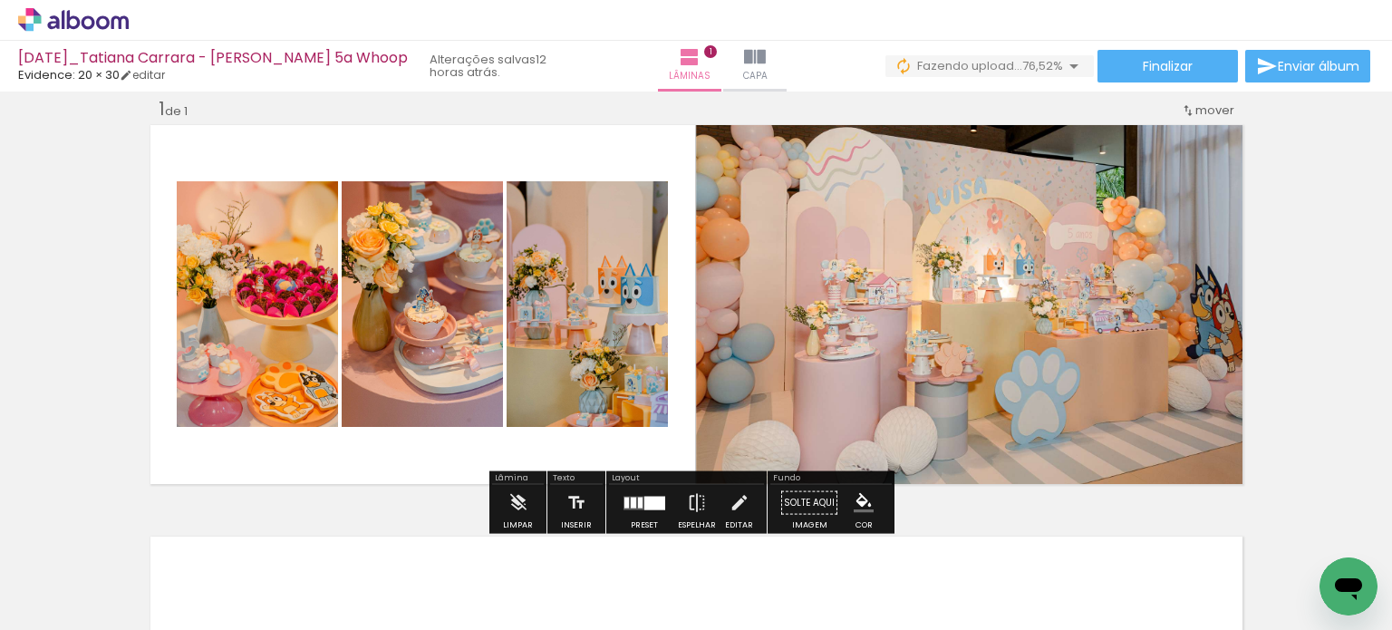
click at [1295, 287] on div "Inserir lâmina 1 de 1" at bounding box center [696, 487] width 1392 height 824
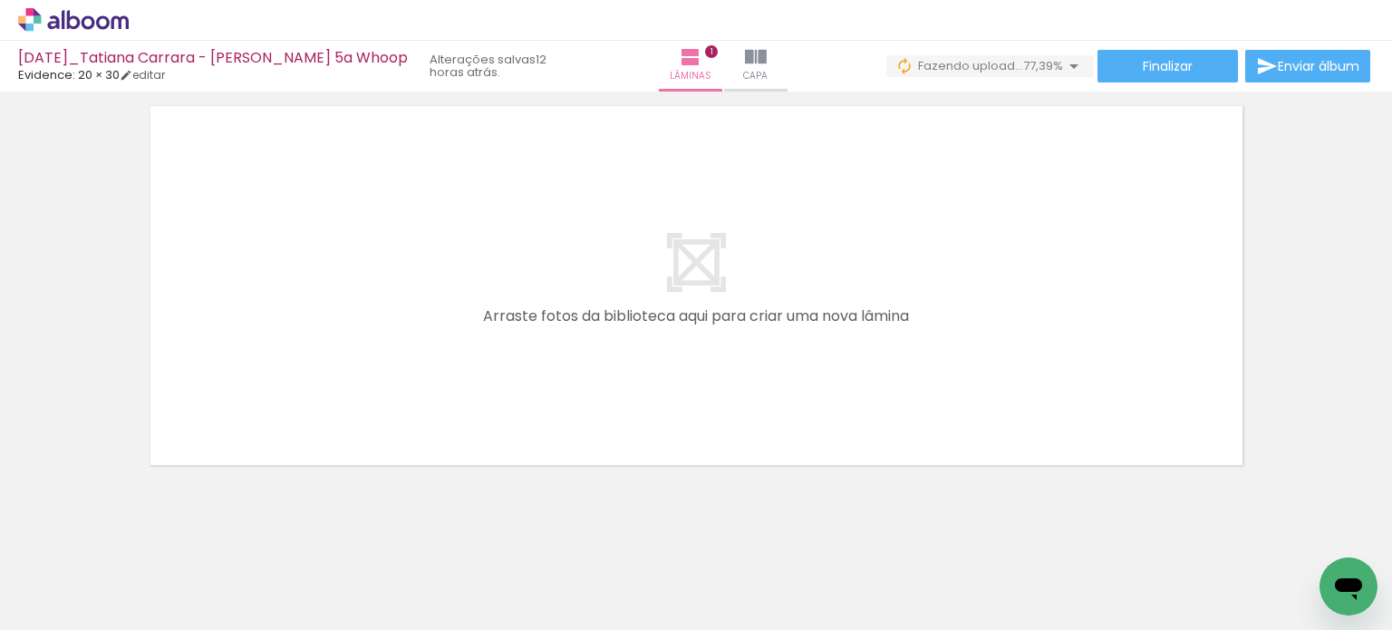
drag, startPoint x: 388, startPoint y: 571, endPoint x: 442, endPoint y: 453, distance: 129.7
click at [431, 439] on quentale-workspace at bounding box center [696, 315] width 1392 height 630
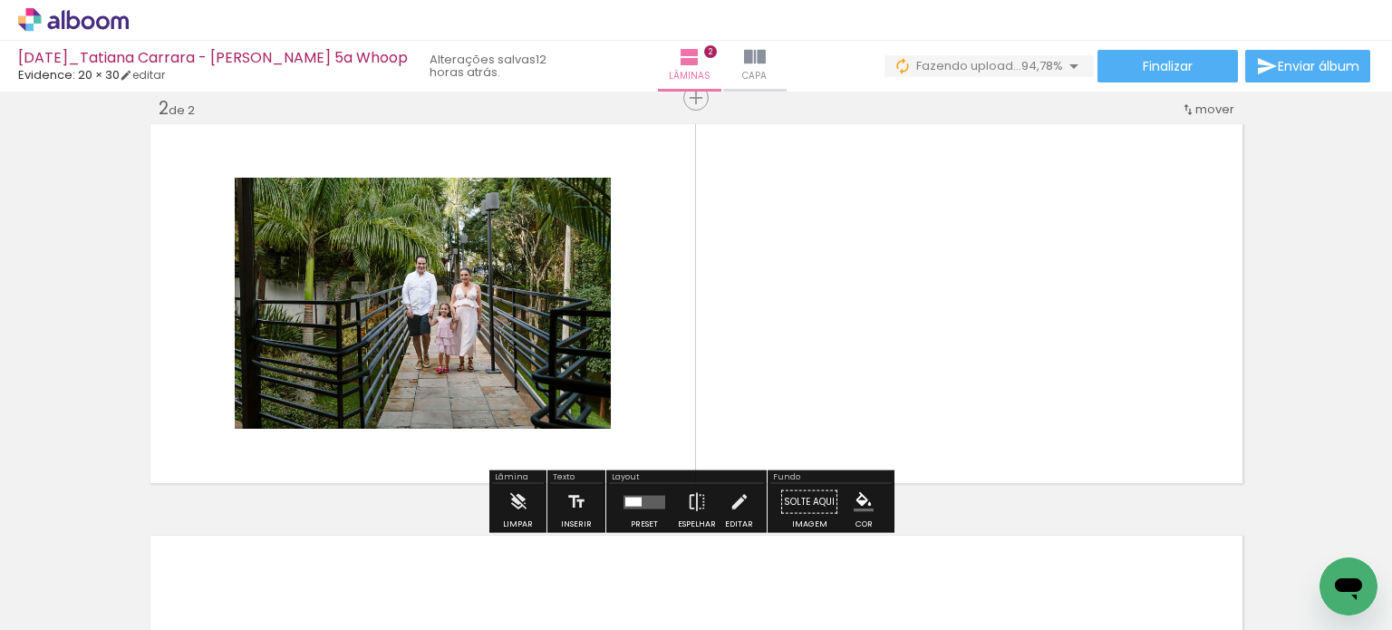
scroll to position [434, 0]
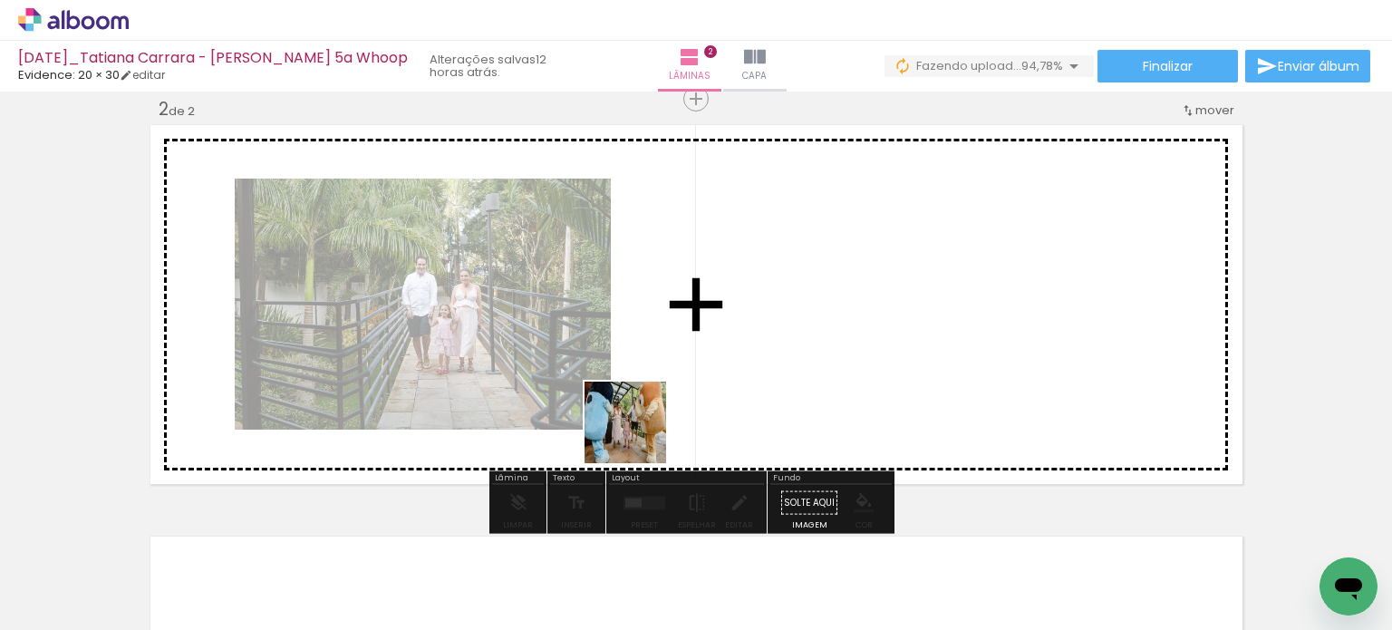
drag, startPoint x: 497, startPoint y: 586, endPoint x: 690, endPoint y: 394, distance: 271.7
click at [690, 394] on quentale-workspace at bounding box center [696, 315] width 1392 height 630
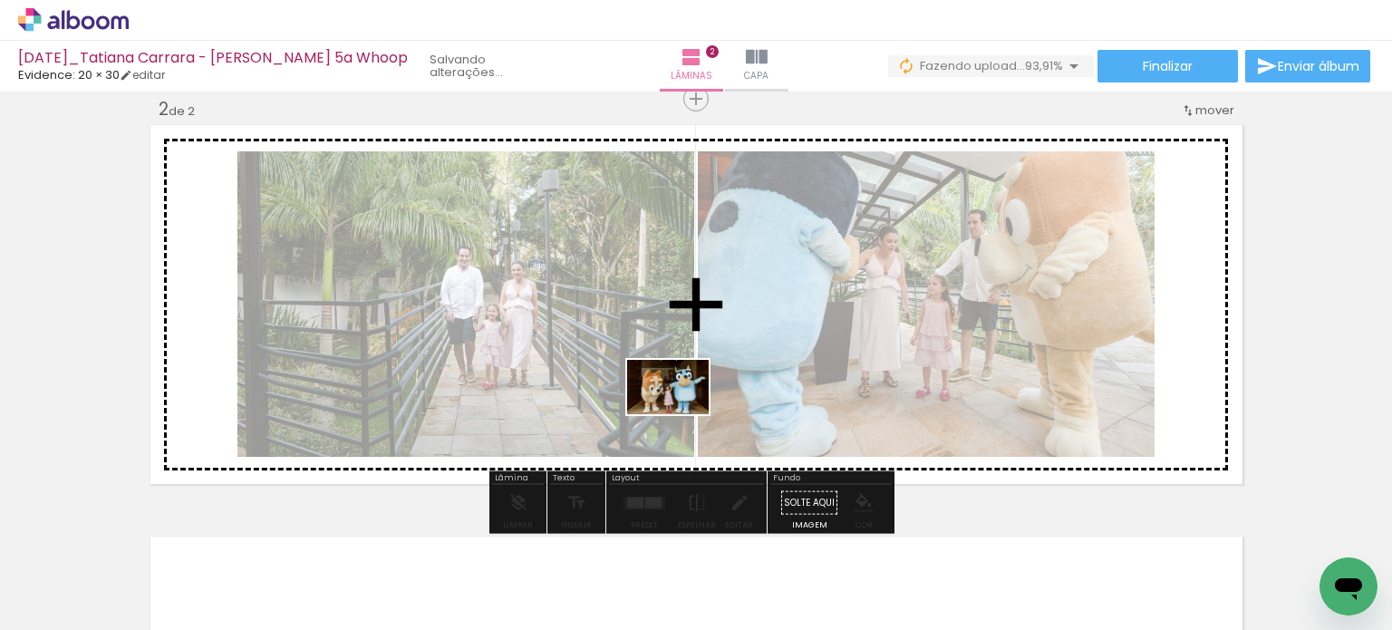
drag, startPoint x: 615, startPoint y: 590, endPoint x: 681, endPoint y: 415, distance: 187.0
click at [681, 413] on quentale-workspace at bounding box center [696, 315] width 1392 height 630
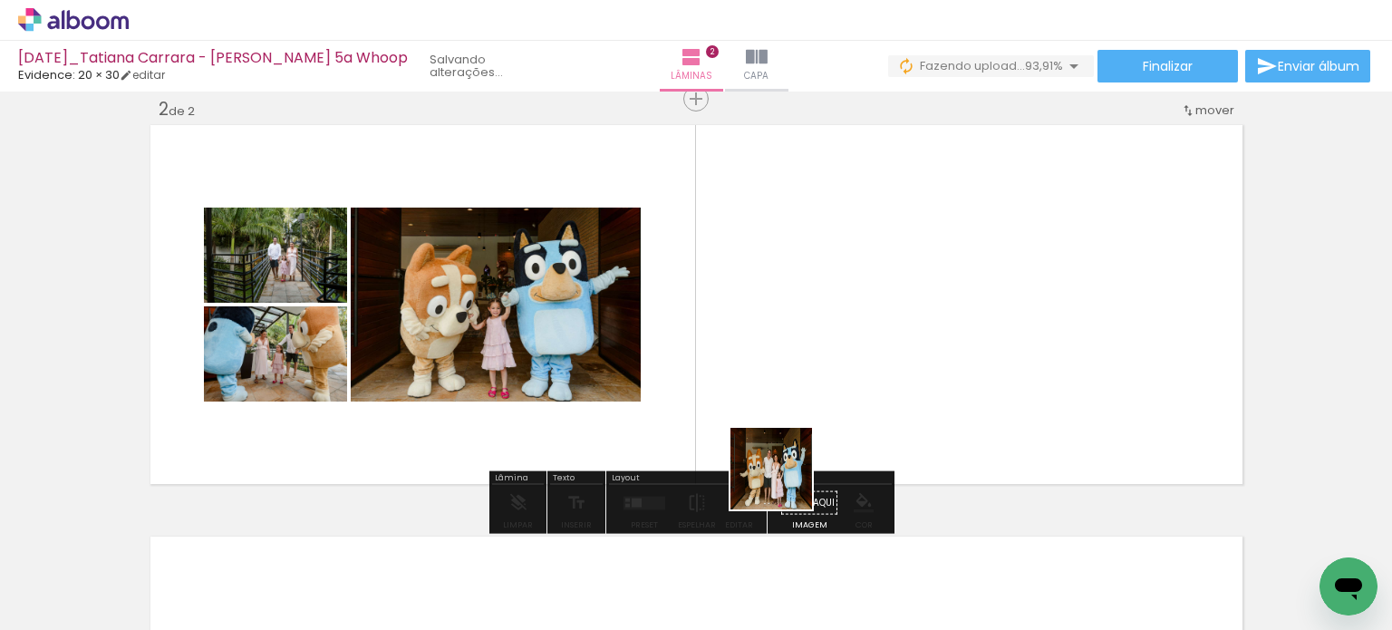
drag, startPoint x: 725, startPoint y: 540, endPoint x: 844, endPoint y: 425, distance: 165.3
click at [839, 428] on quentale-workspace at bounding box center [696, 315] width 1392 height 630
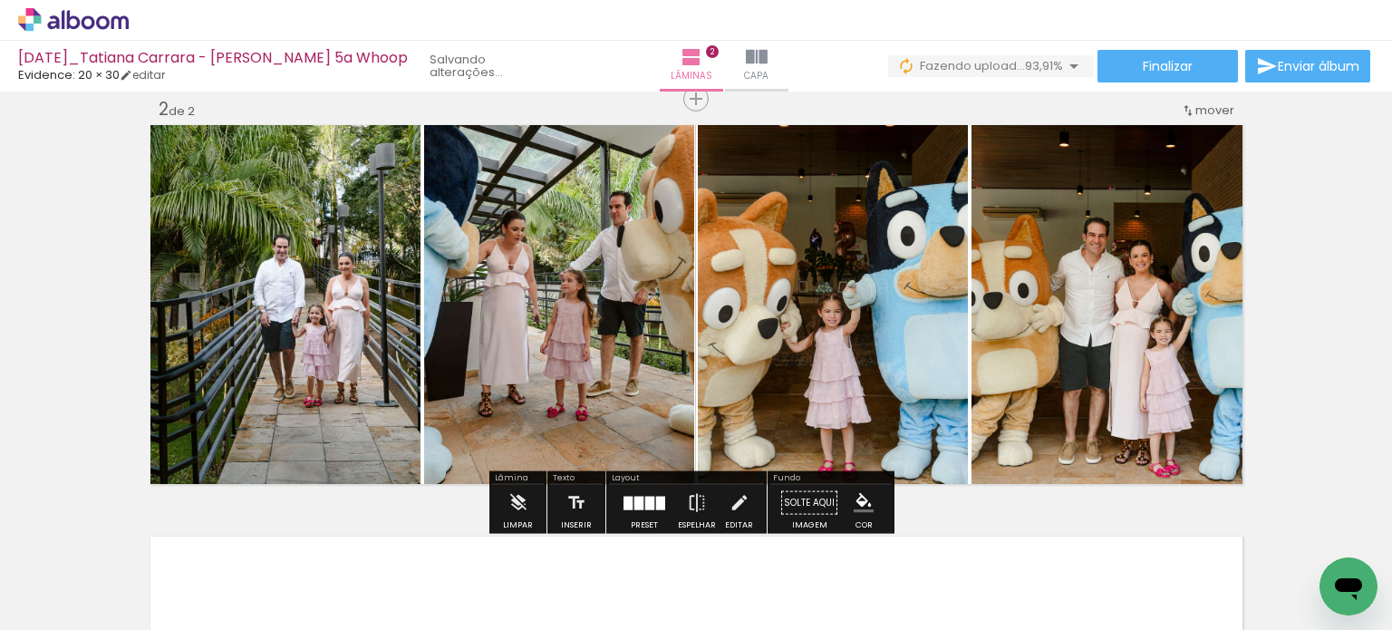
click at [628, 506] on quentale-layouter at bounding box center [644, 503] width 42 height 14
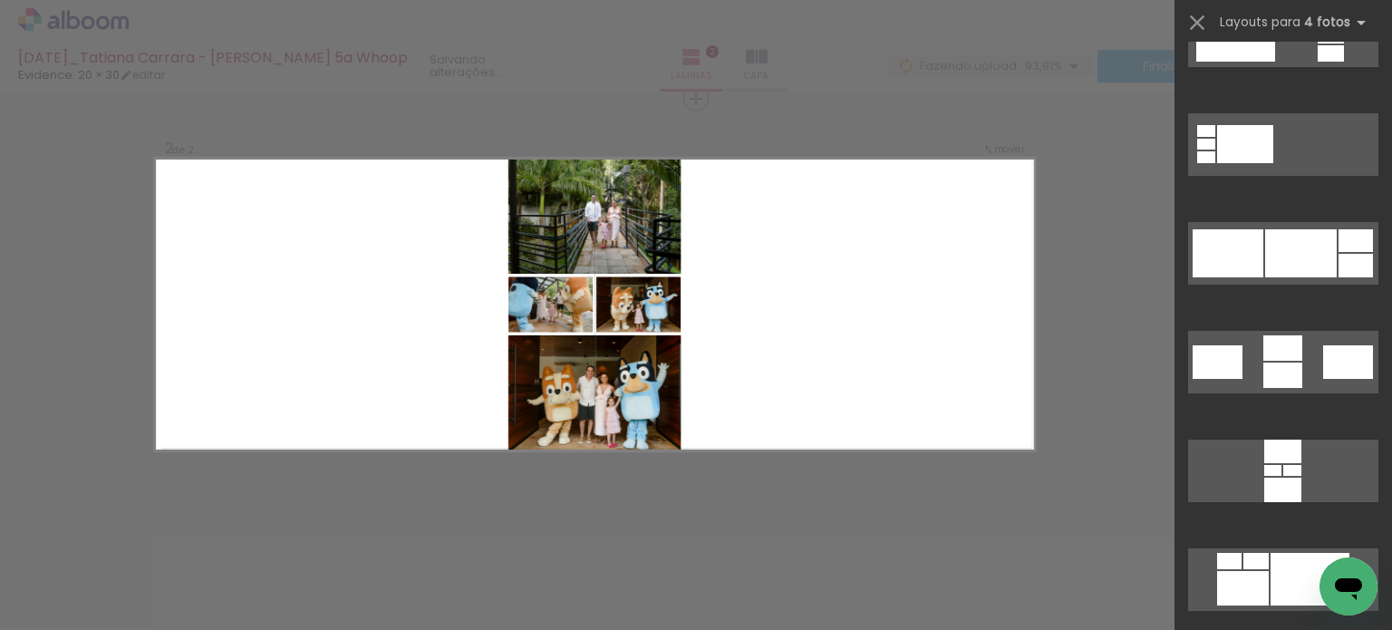
scroll to position [6886, 0]
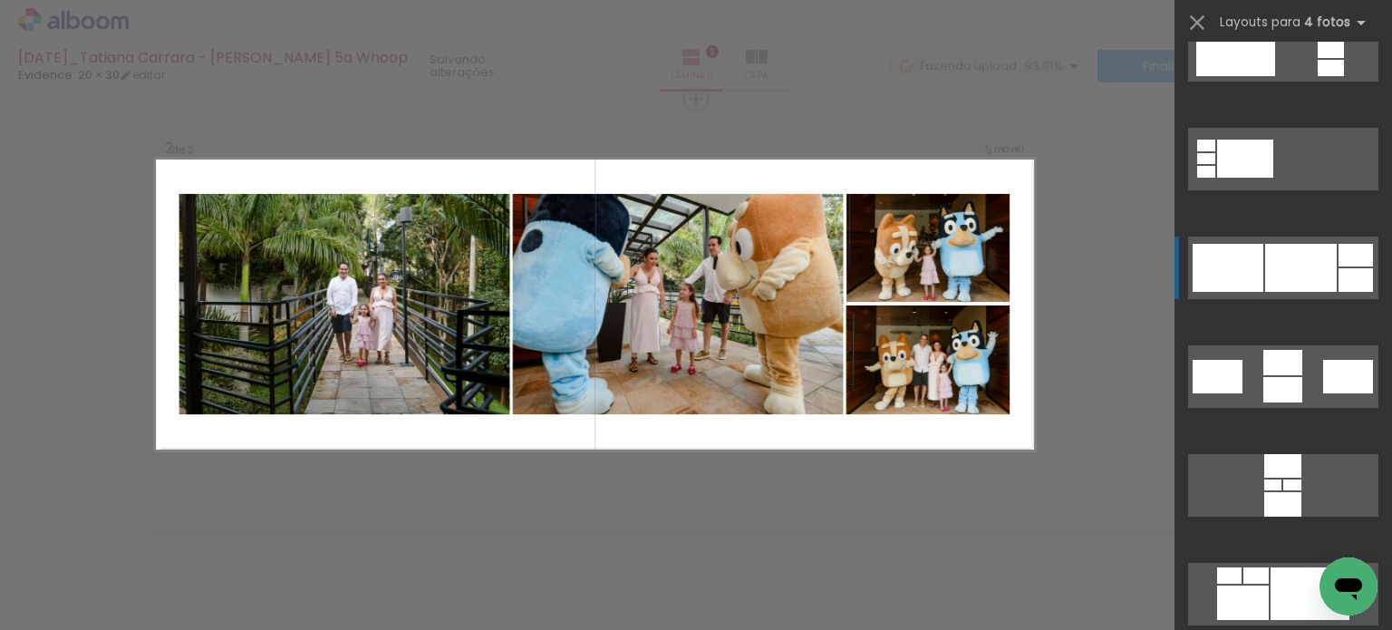
click at [1286, 282] on div at bounding box center [1301, 268] width 72 height 48
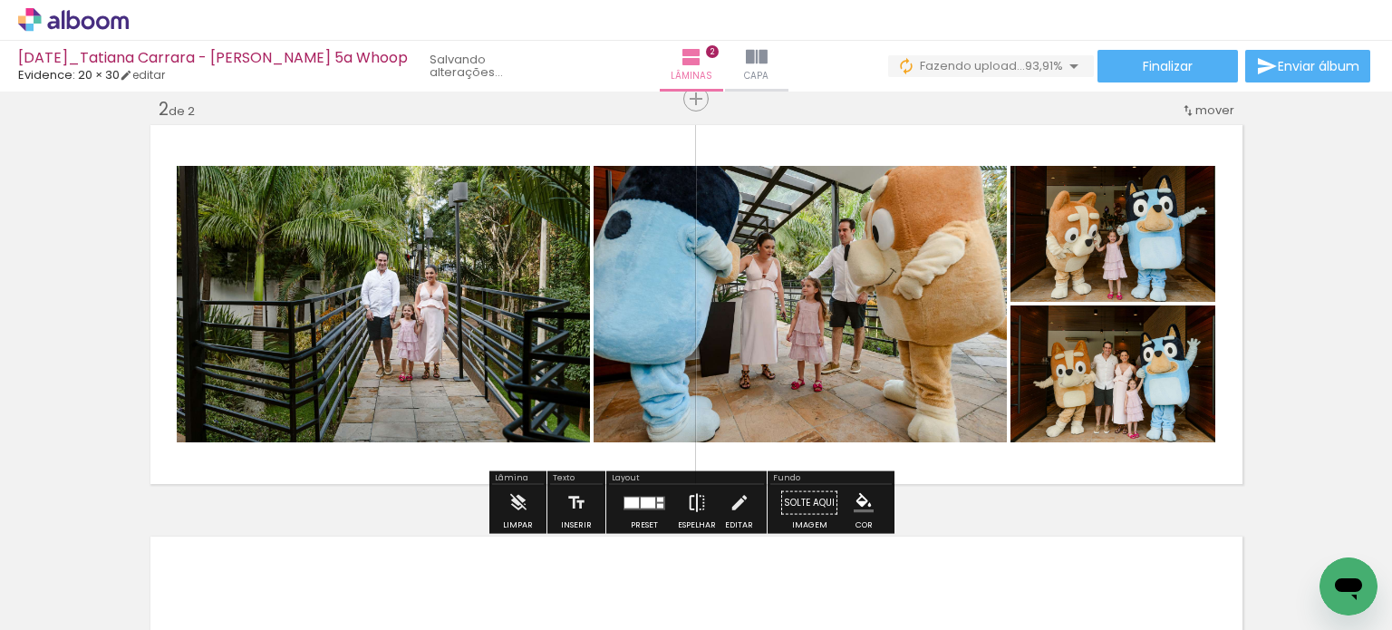
click at [696, 499] on iron-icon at bounding box center [697, 503] width 20 height 36
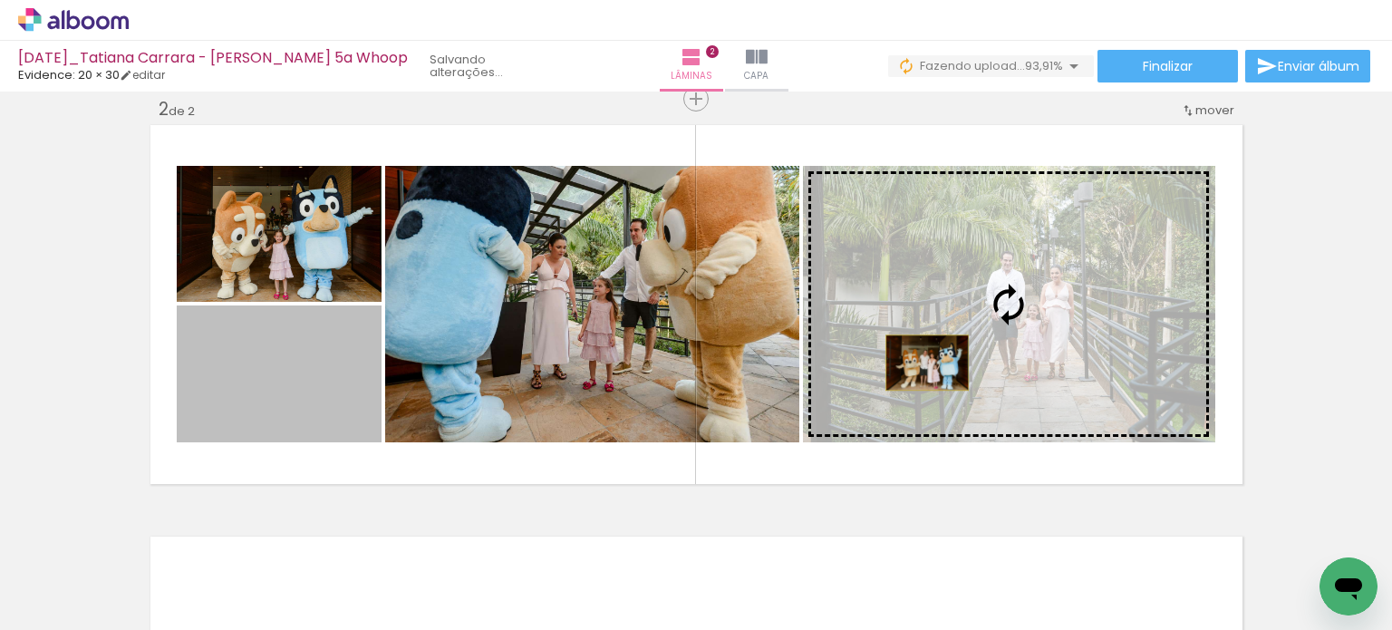
drag, startPoint x: 299, startPoint y: 408, endPoint x: 920, endPoint y: 362, distance: 622.3
click at [0, 0] on slot at bounding box center [0, 0] width 0 height 0
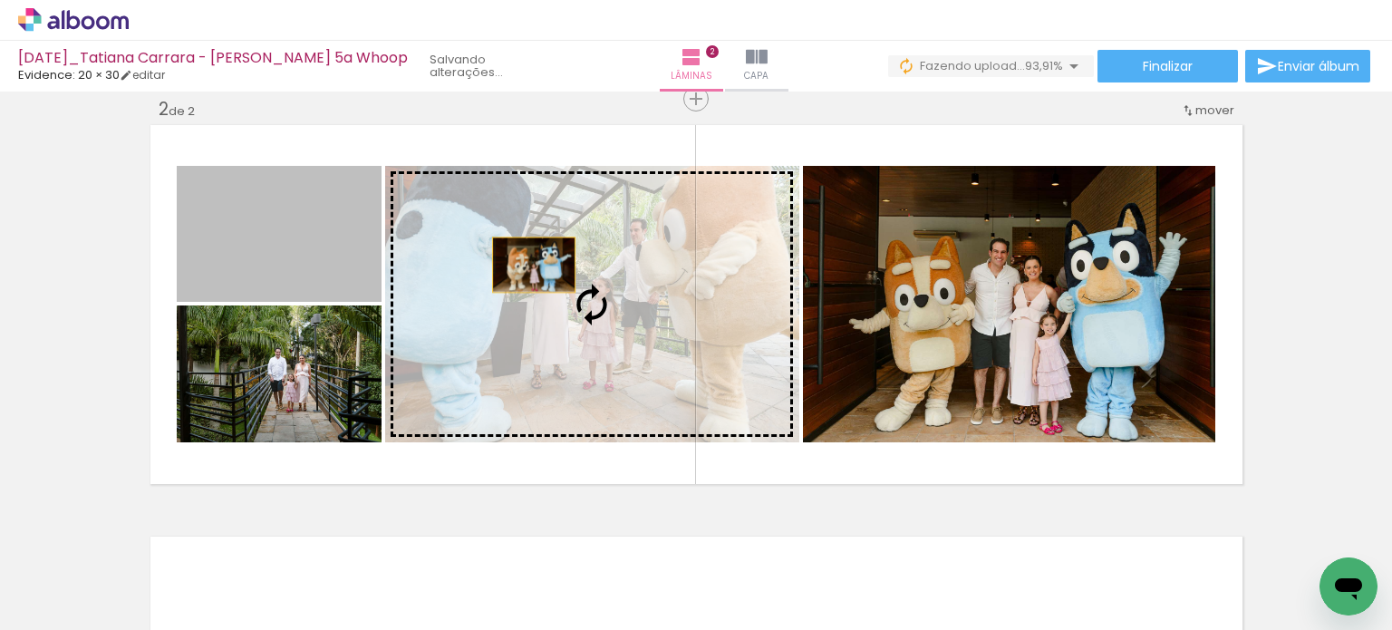
drag, startPoint x: 309, startPoint y: 258, endPoint x: 526, endPoint y: 265, distance: 217.5
click at [0, 0] on slot at bounding box center [0, 0] width 0 height 0
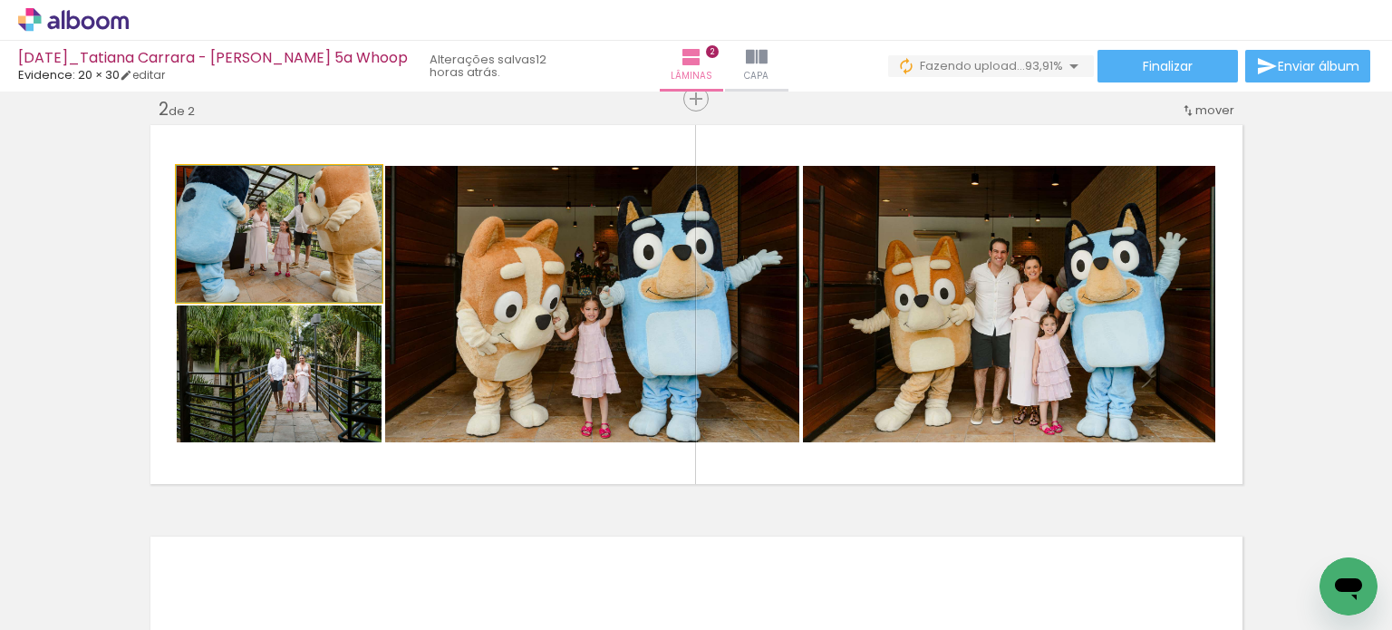
drag, startPoint x: 326, startPoint y: 278, endPoint x: 307, endPoint y: 371, distance: 94.4
click at [0, 0] on slot at bounding box center [0, 0] width 0 height 0
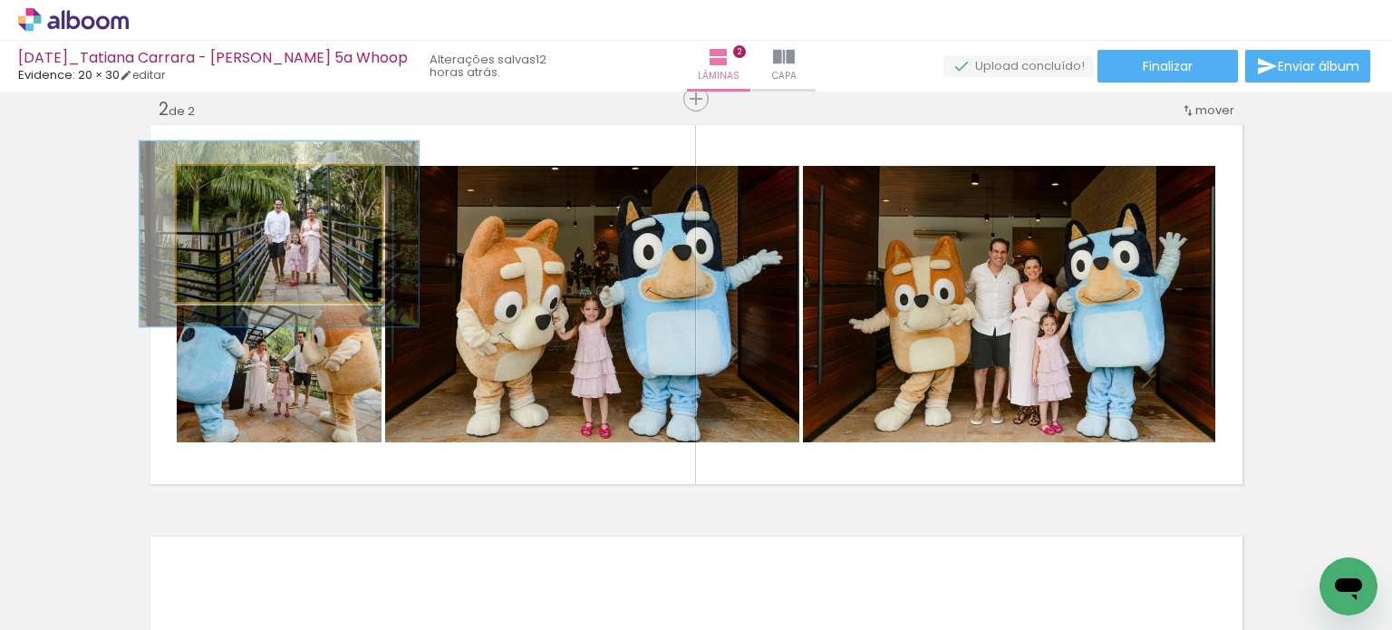
drag, startPoint x: 214, startPoint y: 190, endPoint x: 236, endPoint y: 190, distance: 22.7
type paper-slider "136"
click at [236, 190] on div at bounding box center [241, 184] width 29 height 29
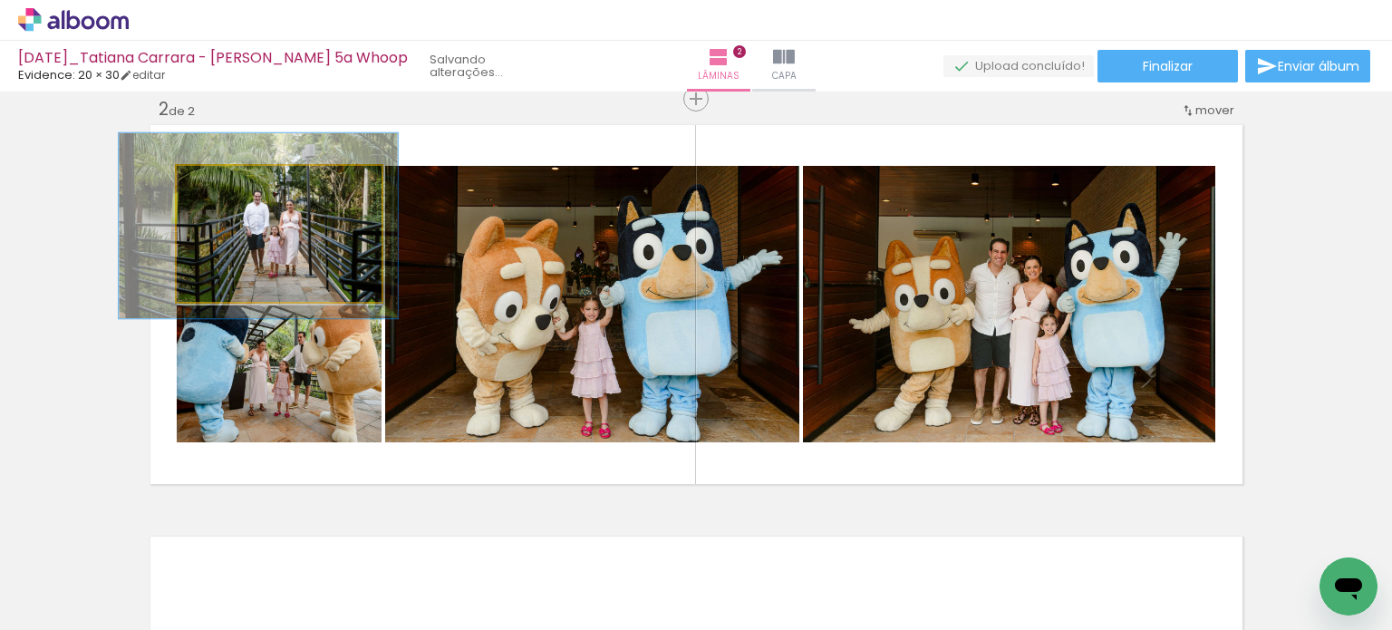
drag, startPoint x: 348, startPoint y: 281, endPoint x: 327, endPoint y: 273, distance: 22.4
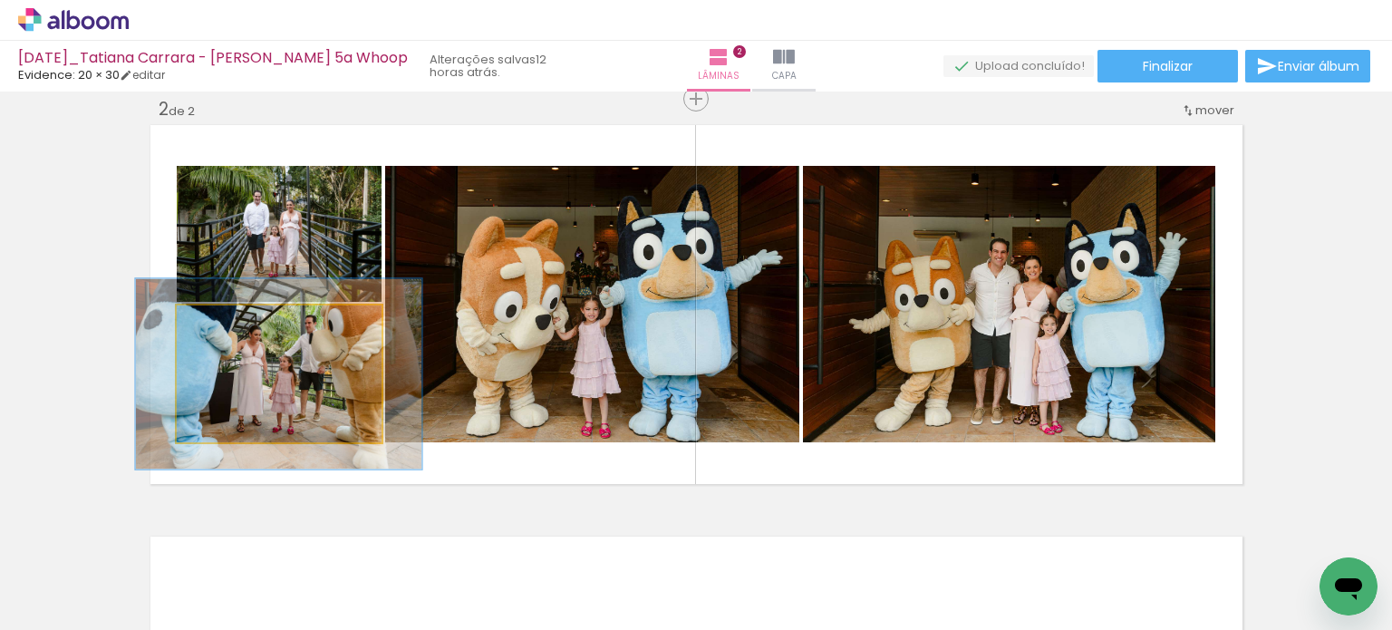
drag, startPoint x: 218, startPoint y: 330, endPoint x: 243, endPoint y: 328, distance: 24.5
click at [243, 328] on div at bounding box center [243, 324] width 29 height 29
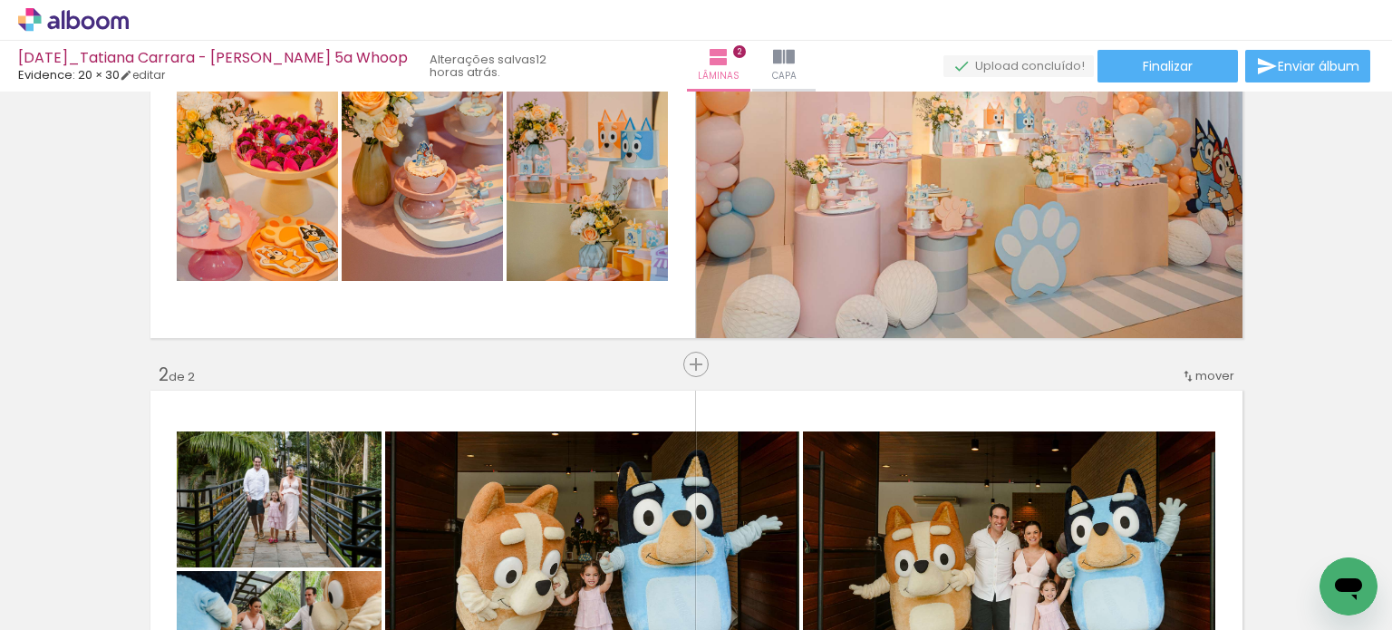
scroll to position [181, 0]
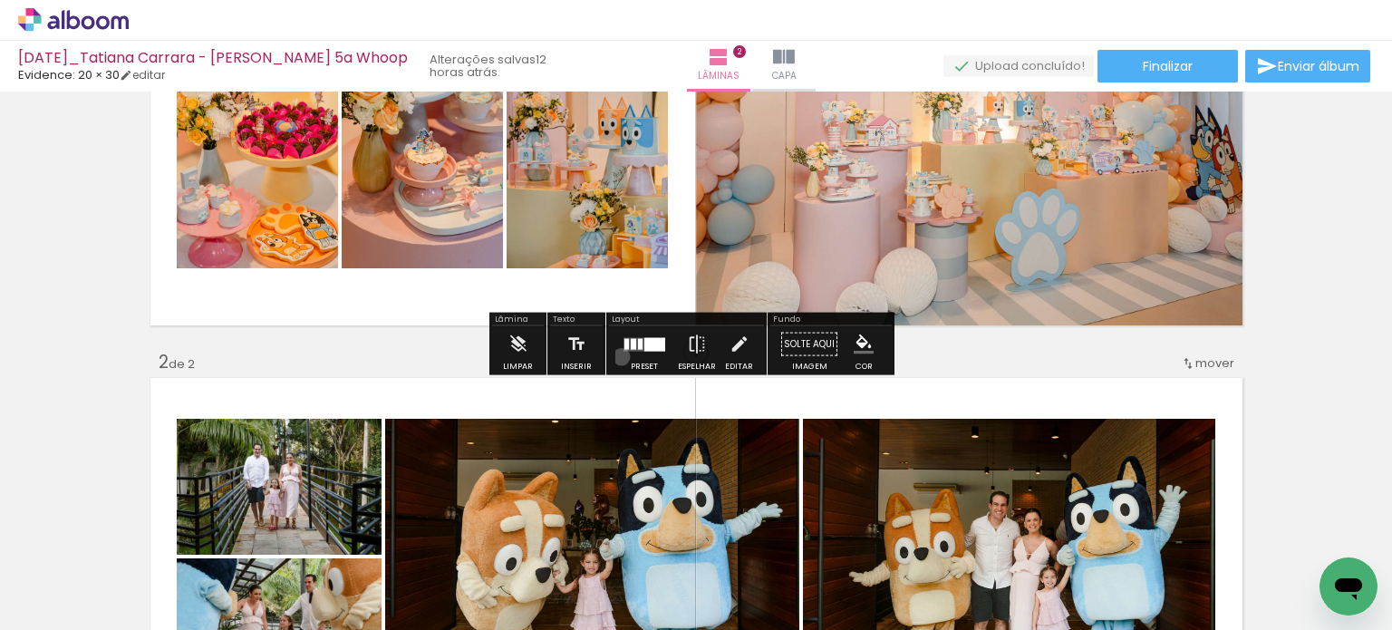
click at [620, 356] on div at bounding box center [644, 344] width 49 height 36
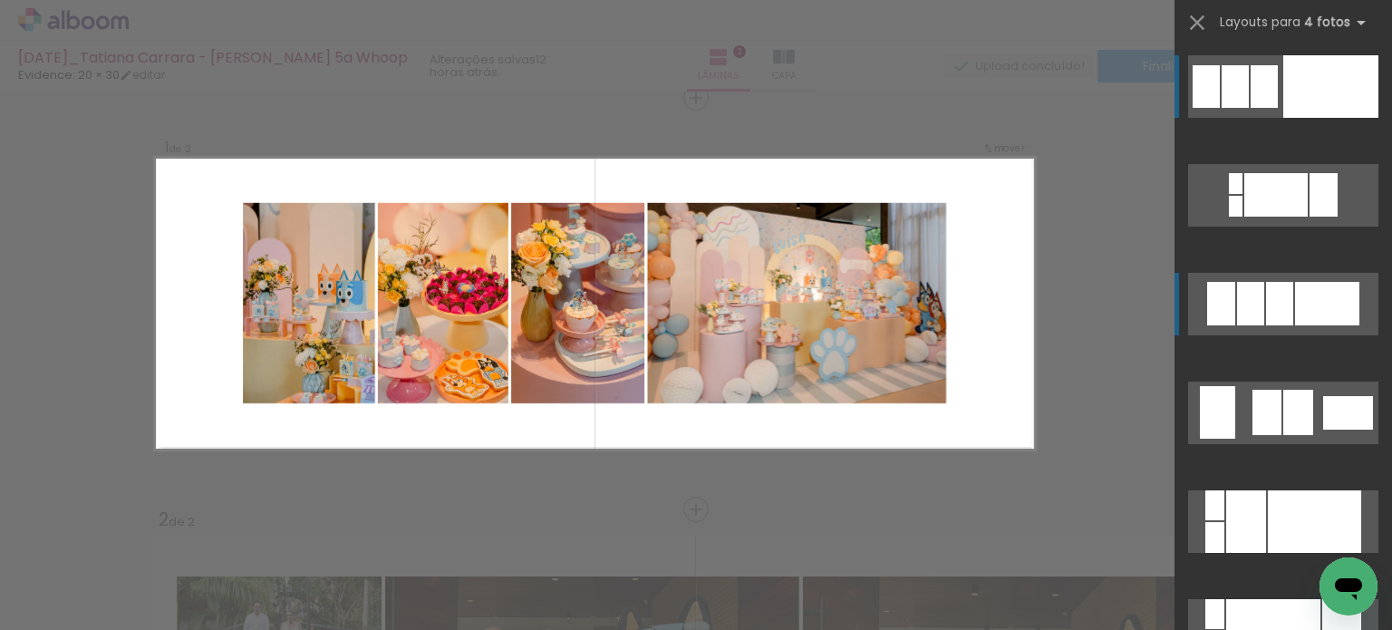
scroll to position [23, 0]
click at [1273, 303] on div at bounding box center [1279, 303] width 27 height 43
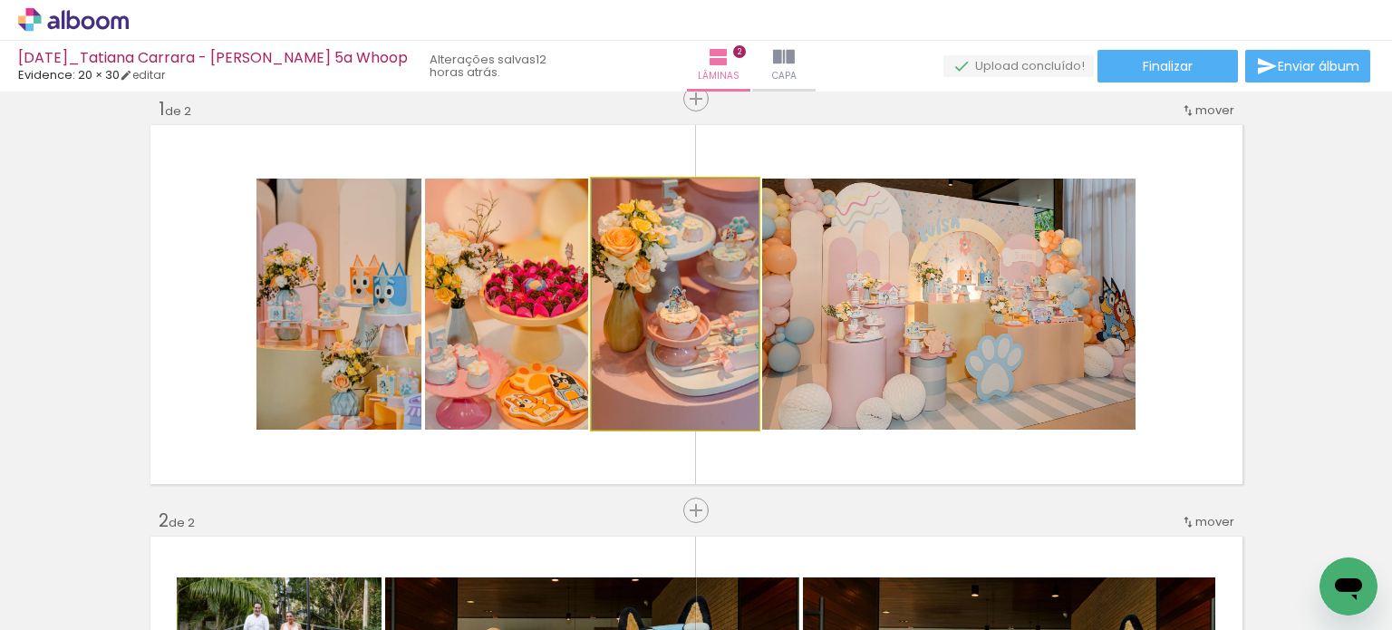
drag, startPoint x: 678, startPoint y: 333, endPoint x: 524, endPoint y: 332, distance: 154.0
click at [0, 0] on slot at bounding box center [0, 0] width 0 height 0
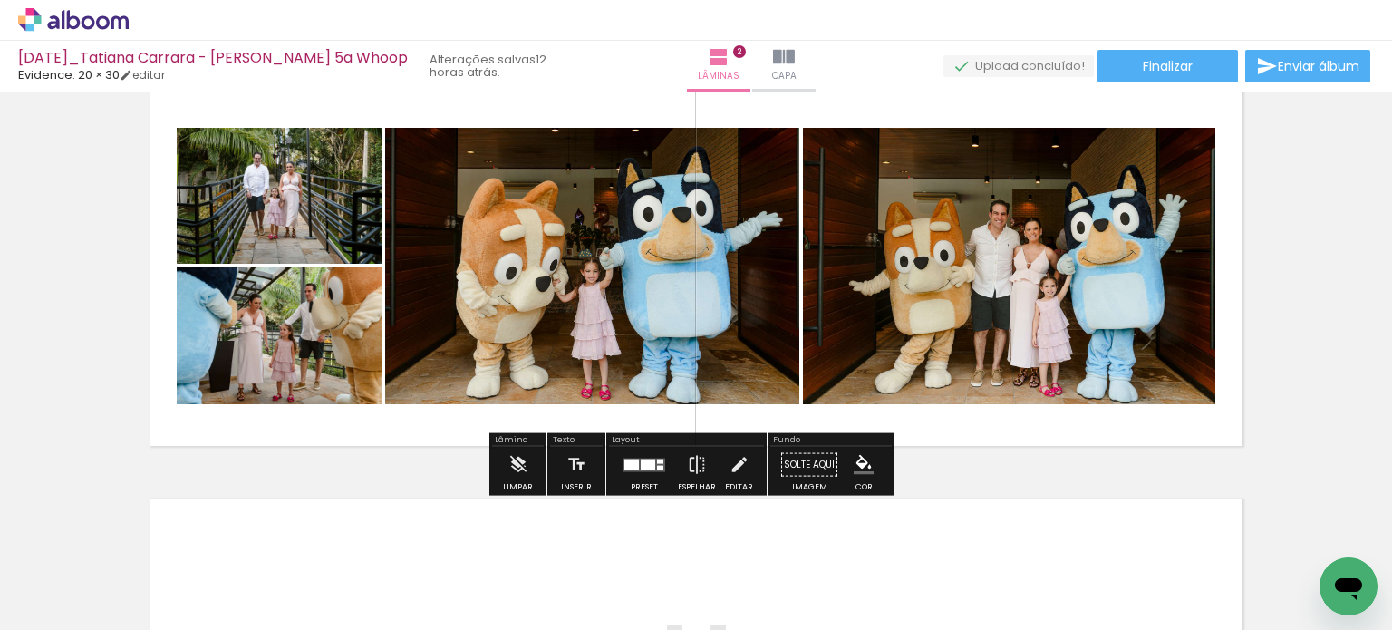
scroll to position [476, 0]
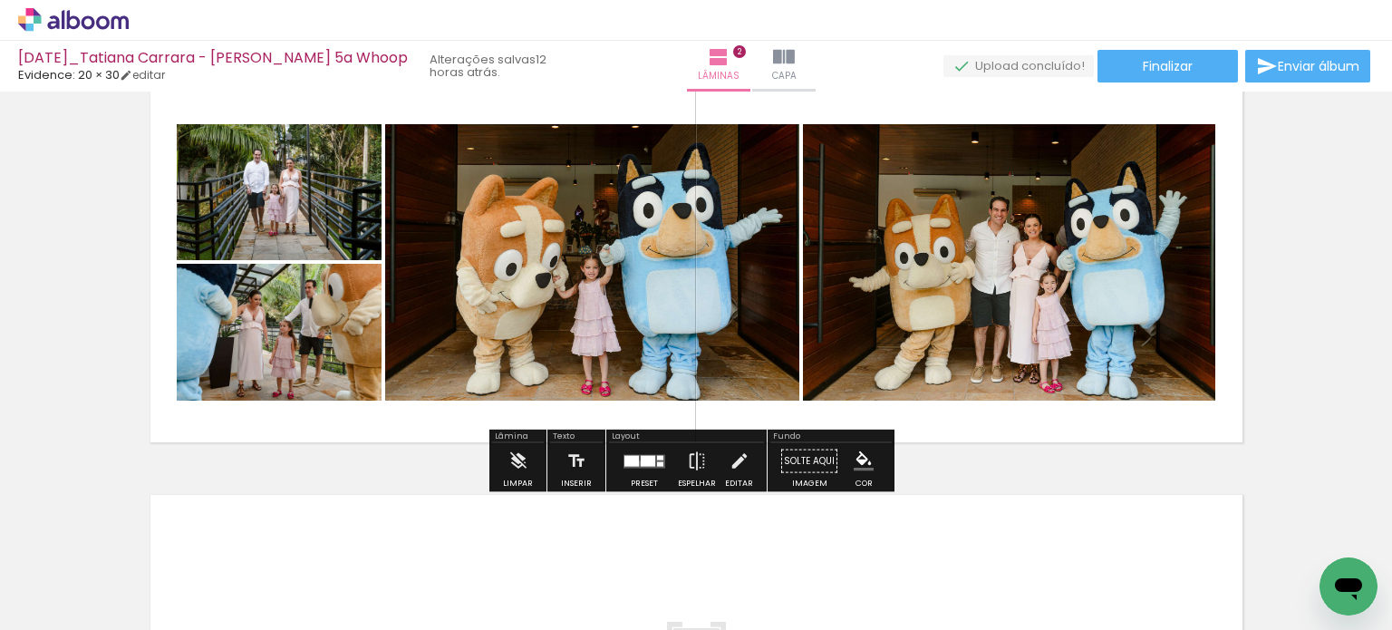
click at [634, 462] on div at bounding box center [631, 460] width 14 height 11
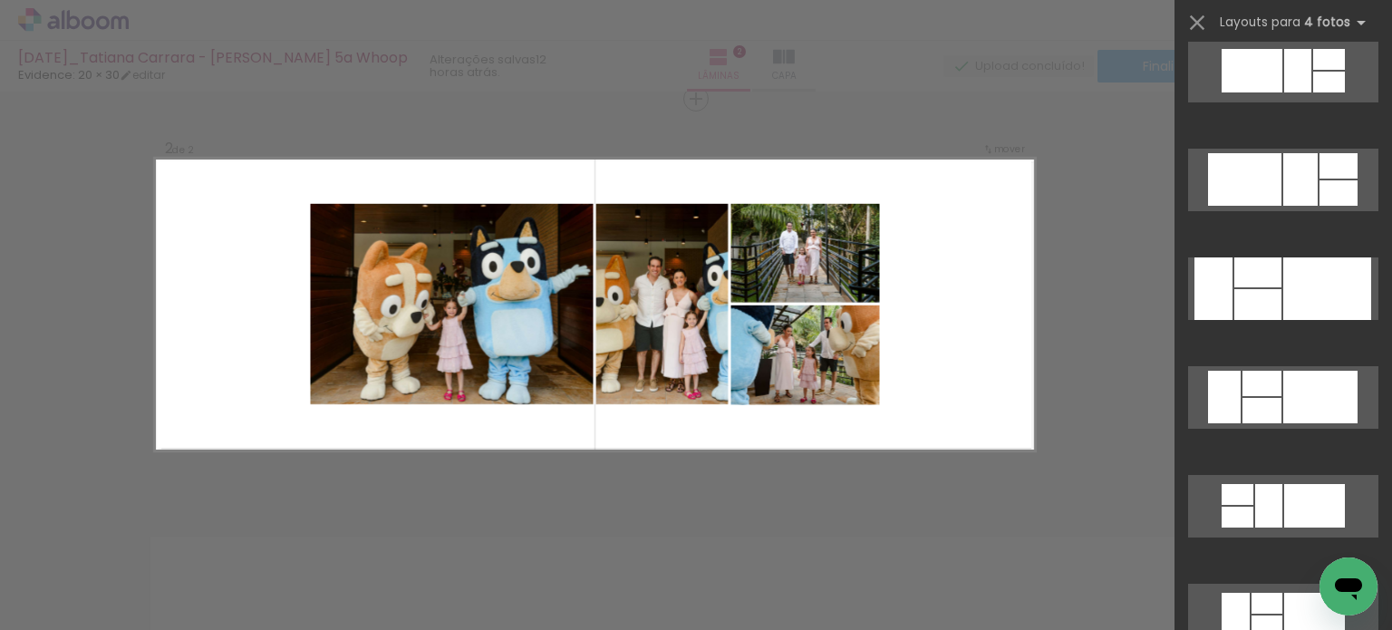
scroll to position [14135, 0]
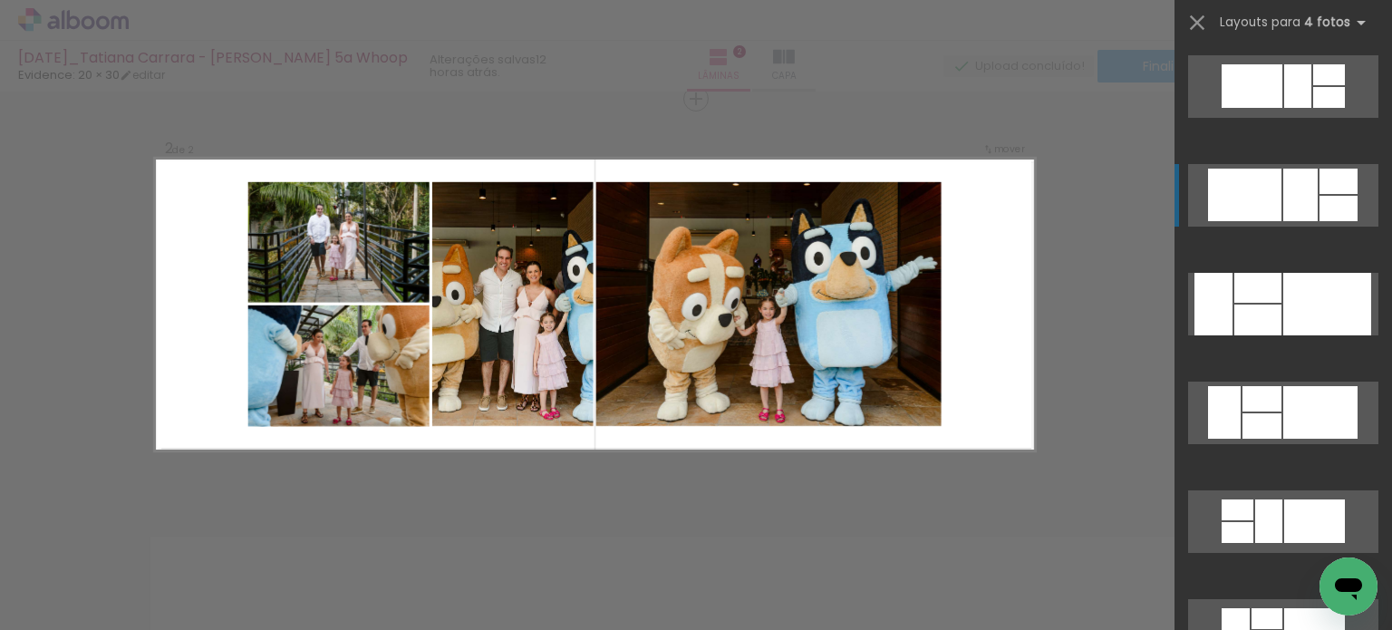
click at [1297, 206] on div at bounding box center [1300, 195] width 34 height 53
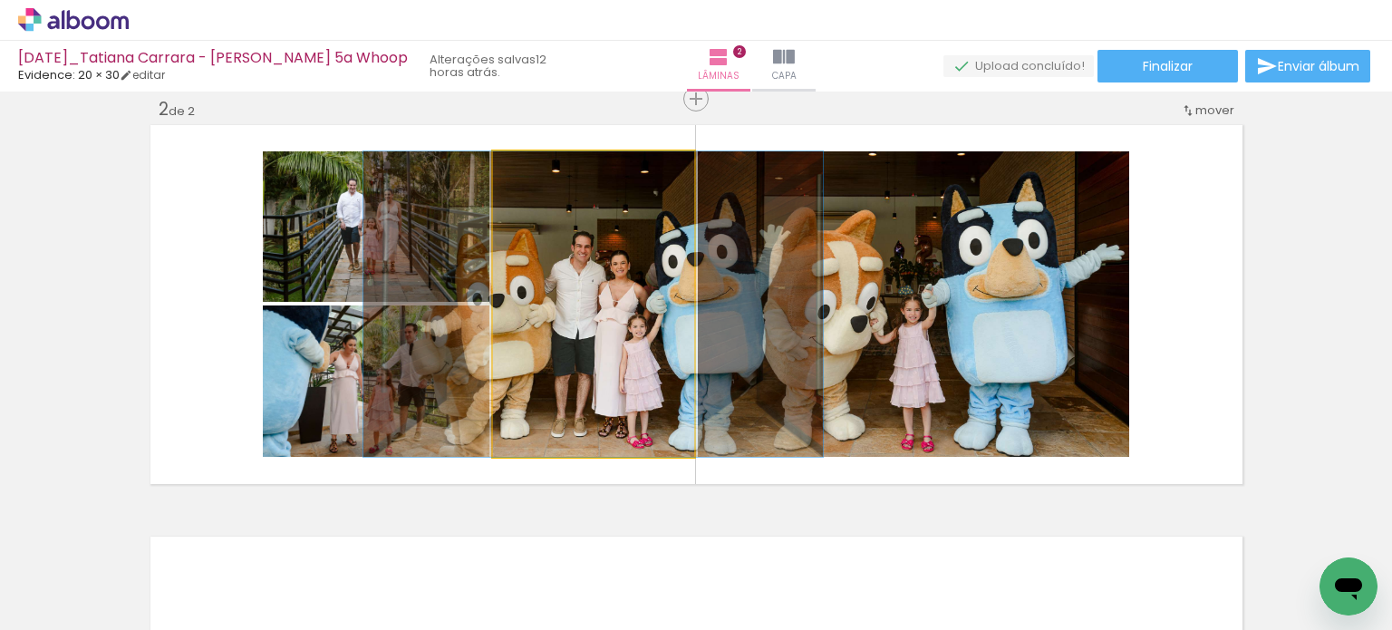
click at [645, 394] on quentale-photo at bounding box center [593, 303] width 201 height 305
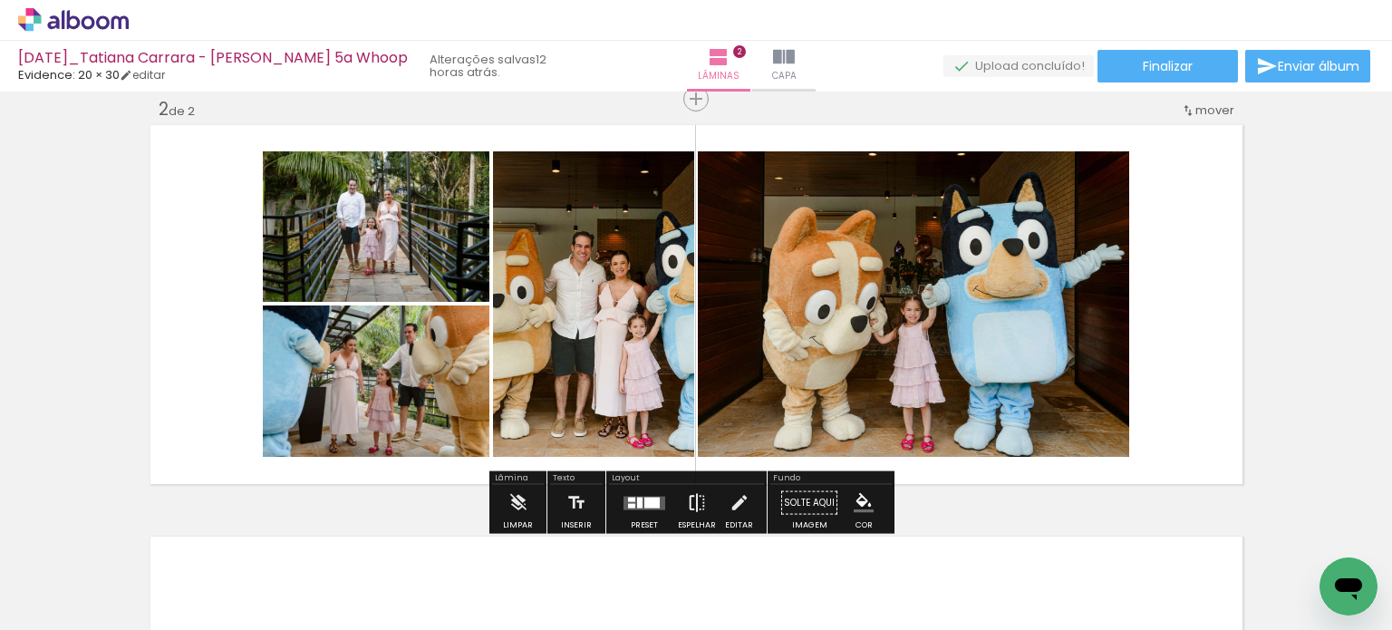
click at [694, 501] on iron-icon at bounding box center [697, 503] width 20 height 36
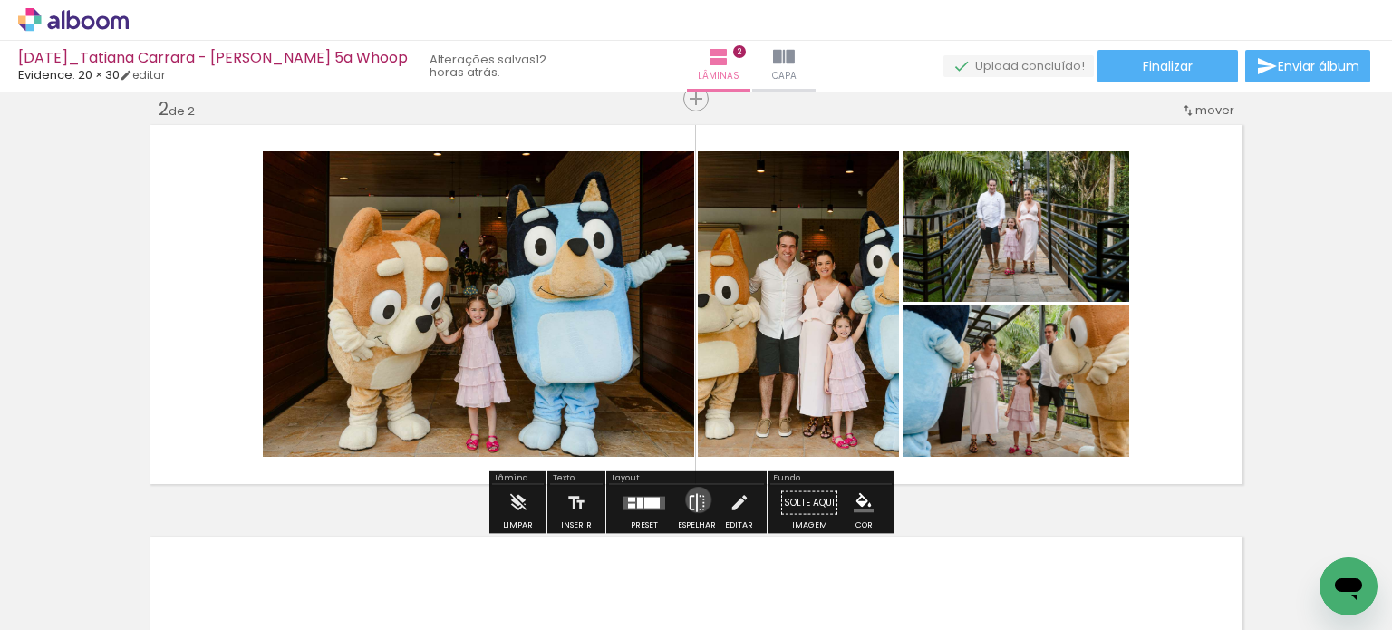
click at [694, 499] on iron-icon at bounding box center [697, 503] width 20 height 36
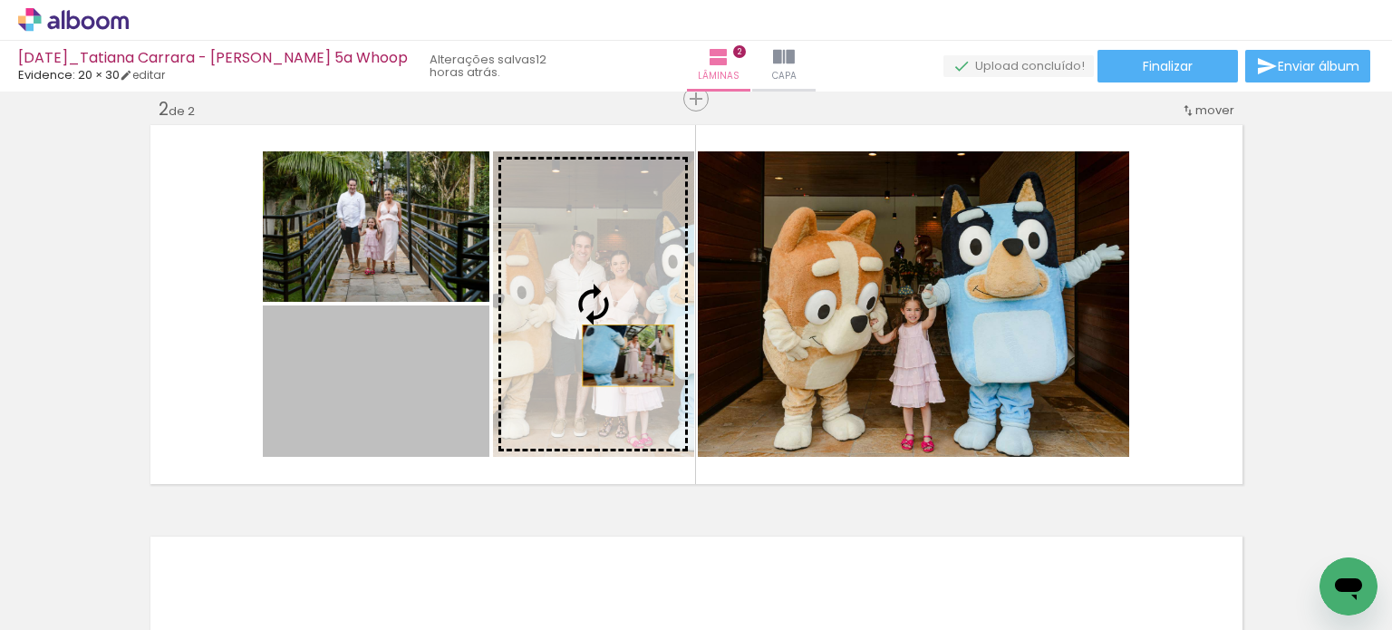
drag, startPoint x: 391, startPoint y: 362, endPoint x: 621, endPoint y: 355, distance: 229.3
click at [0, 0] on slot at bounding box center [0, 0] width 0 height 0
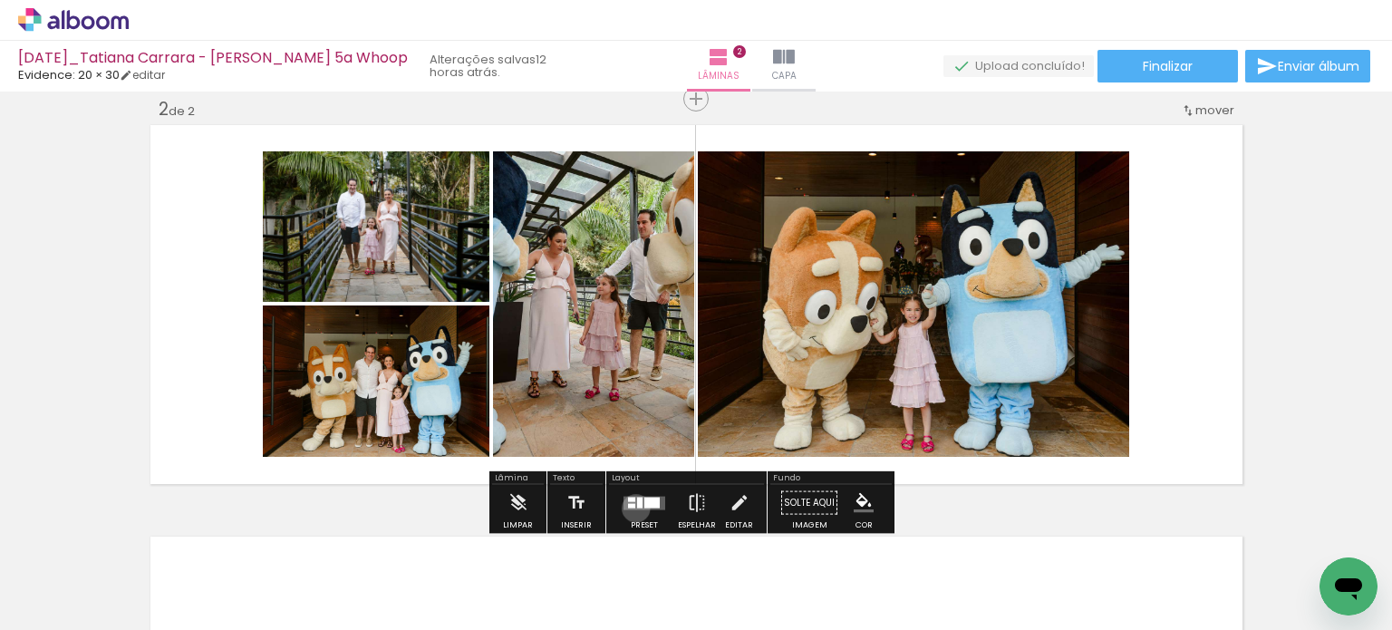
click at [632, 507] on quentale-layouter at bounding box center [644, 503] width 42 height 14
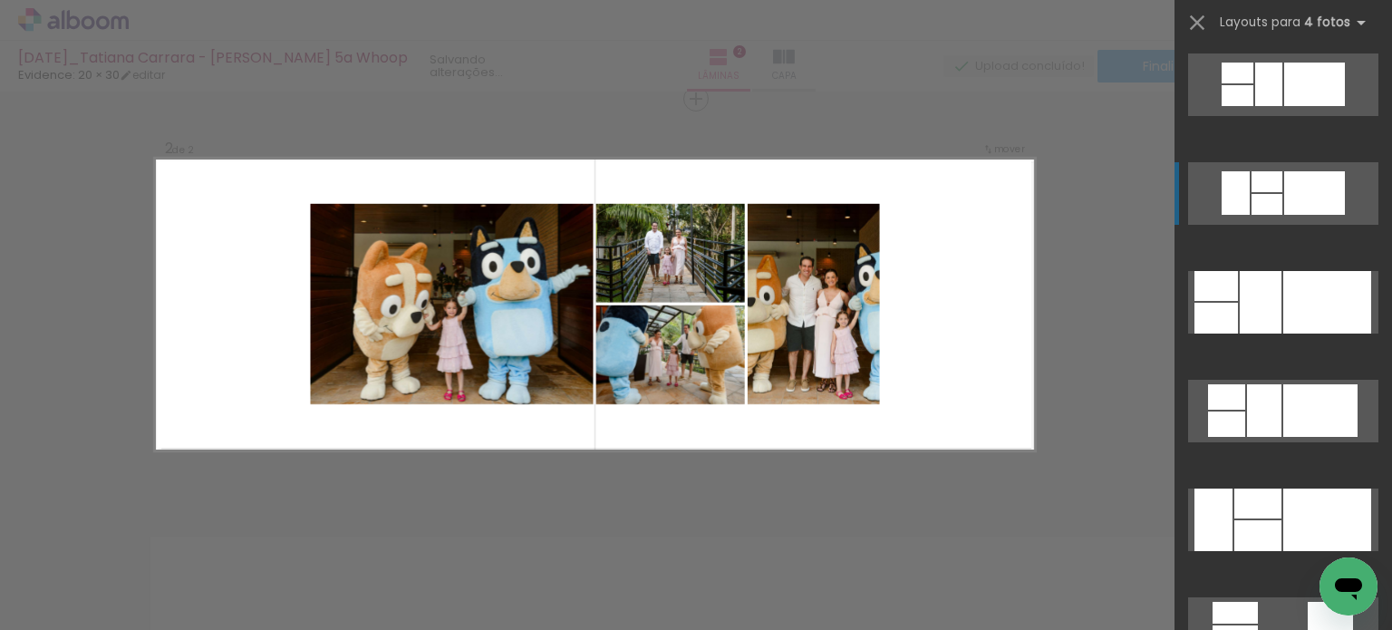
scroll to position [14425, 0]
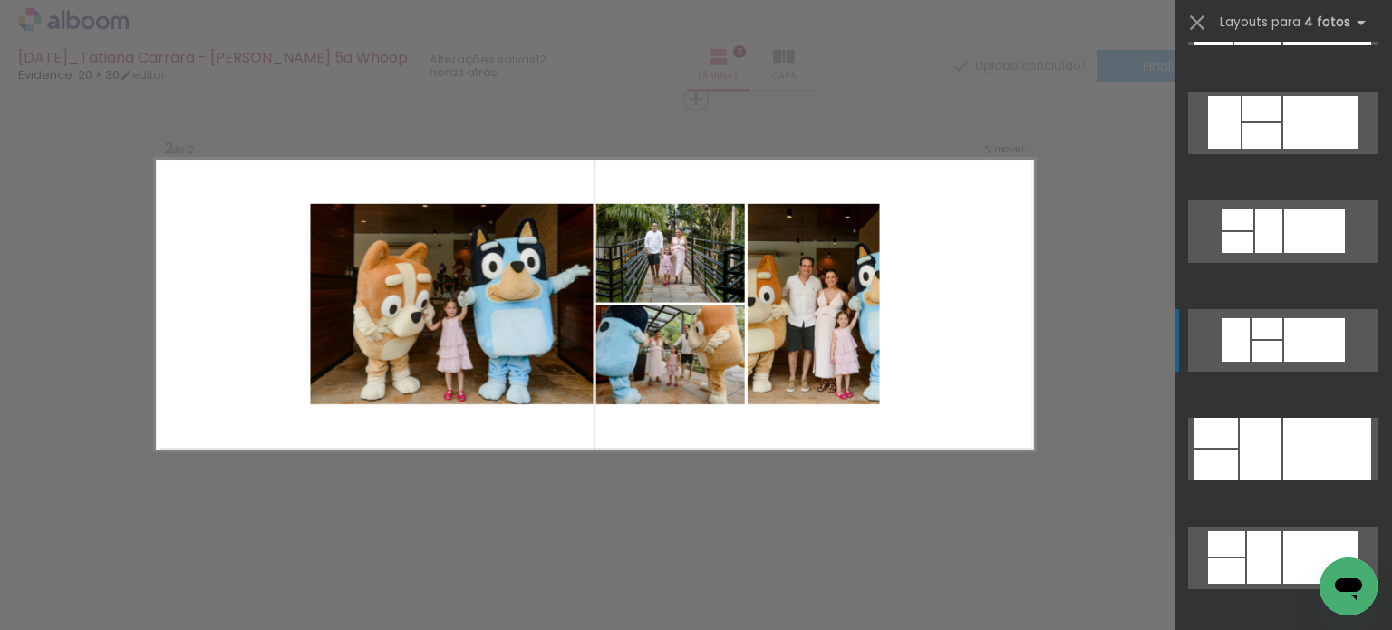
click at [1289, 331] on div at bounding box center [1314, 339] width 61 height 43
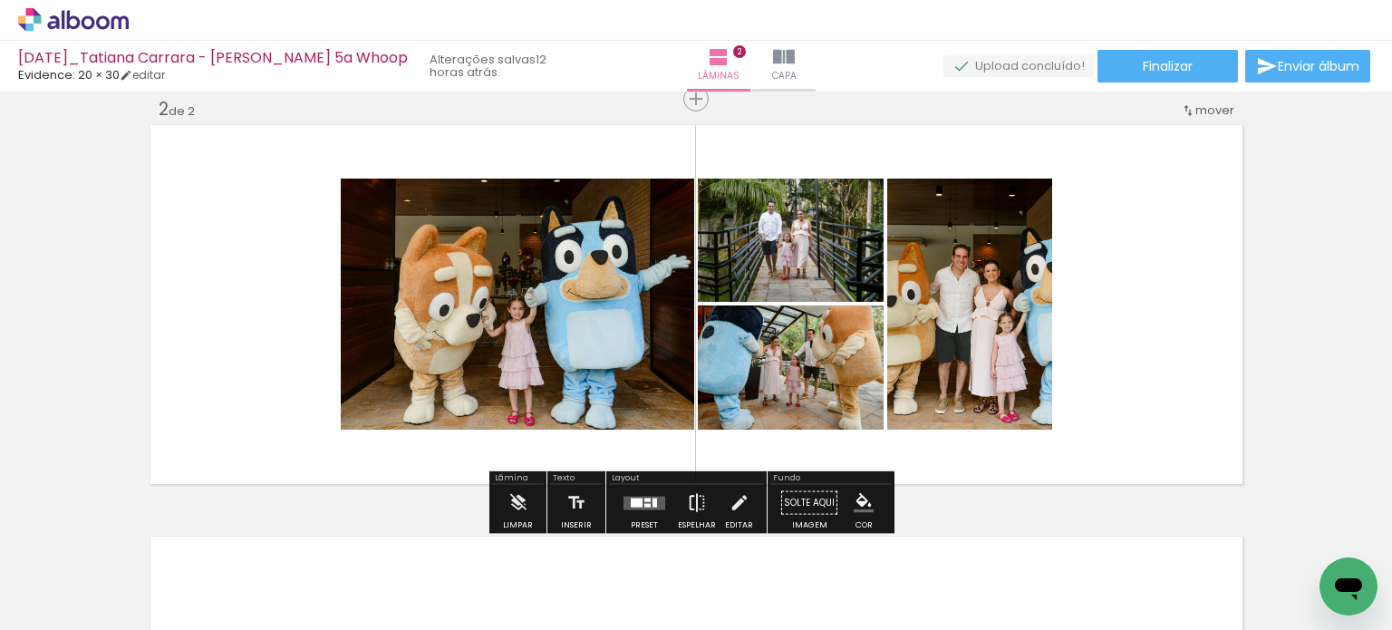
click at [699, 499] on iron-icon at bounding box center [697, 503] width 20 height 36
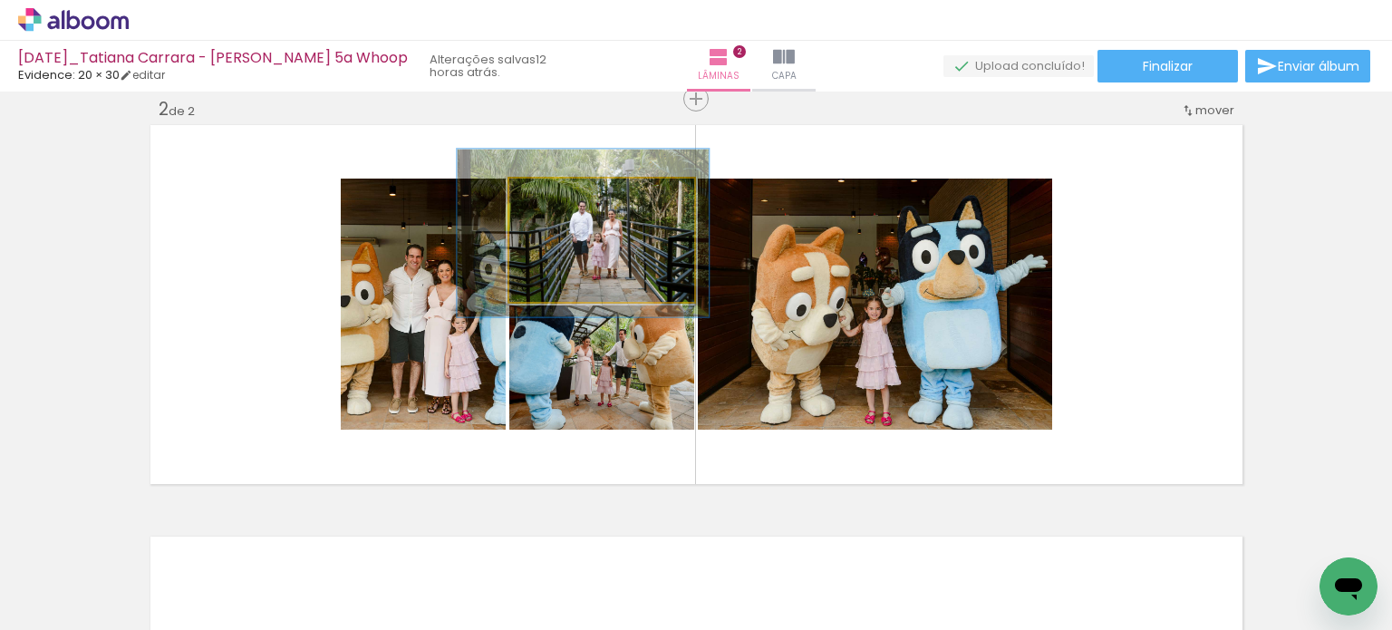
drag, startPoint x: 565, startPoint y: 267, endPoint x: 467, endPoint y: 301, distance: 104.3
click at [0, 0] on slot at bounding box center [0, 0] width 0 height 0
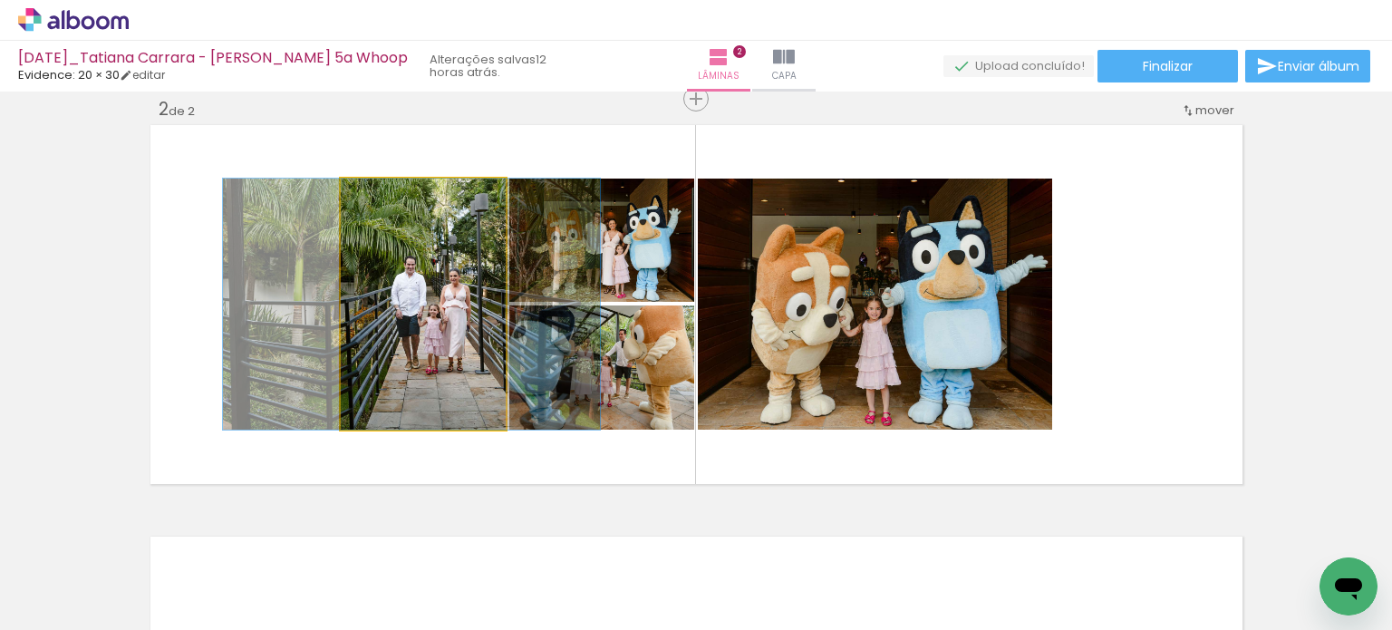
drag, startPoint x: 443, startPoint y: 377, endPoint x: 431, endPoint y: 380, distance: 12.1
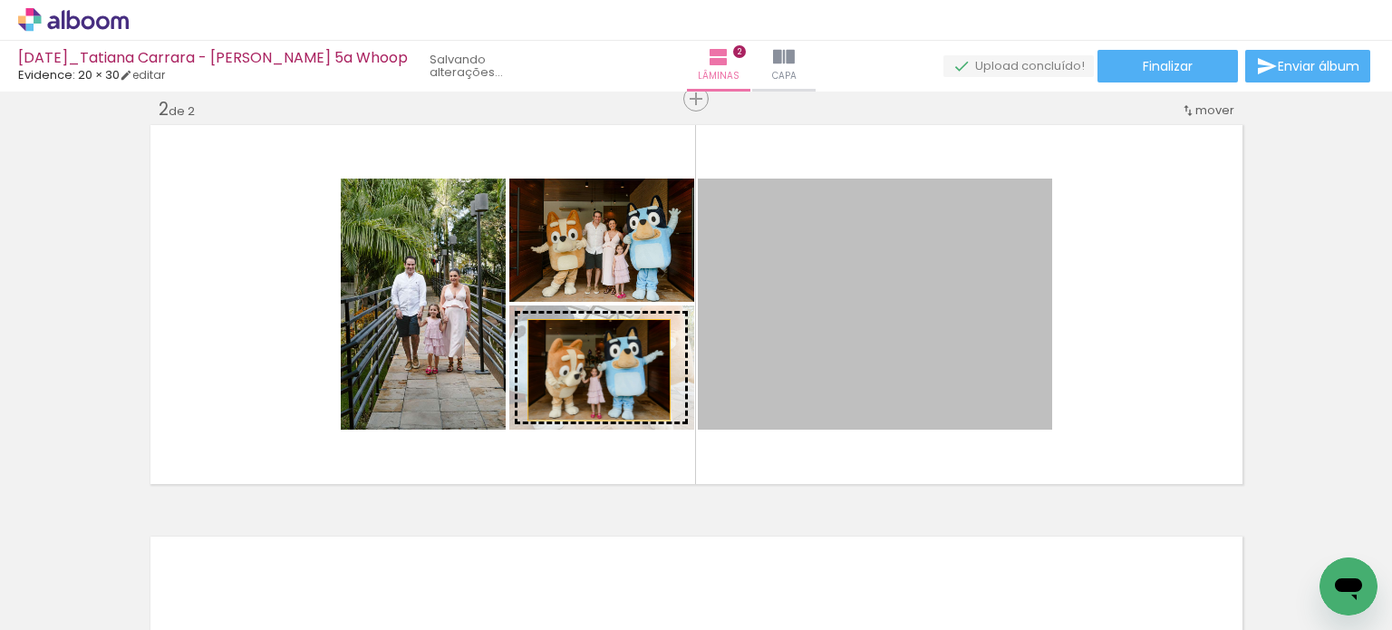
drag, startPoint x: 807, startPoint y: 343, endPoint x: 592, endPoint y: 370, distance: 217.2
click at [0, 0] on slot at bounding box center [0, 0] width 0 height 0
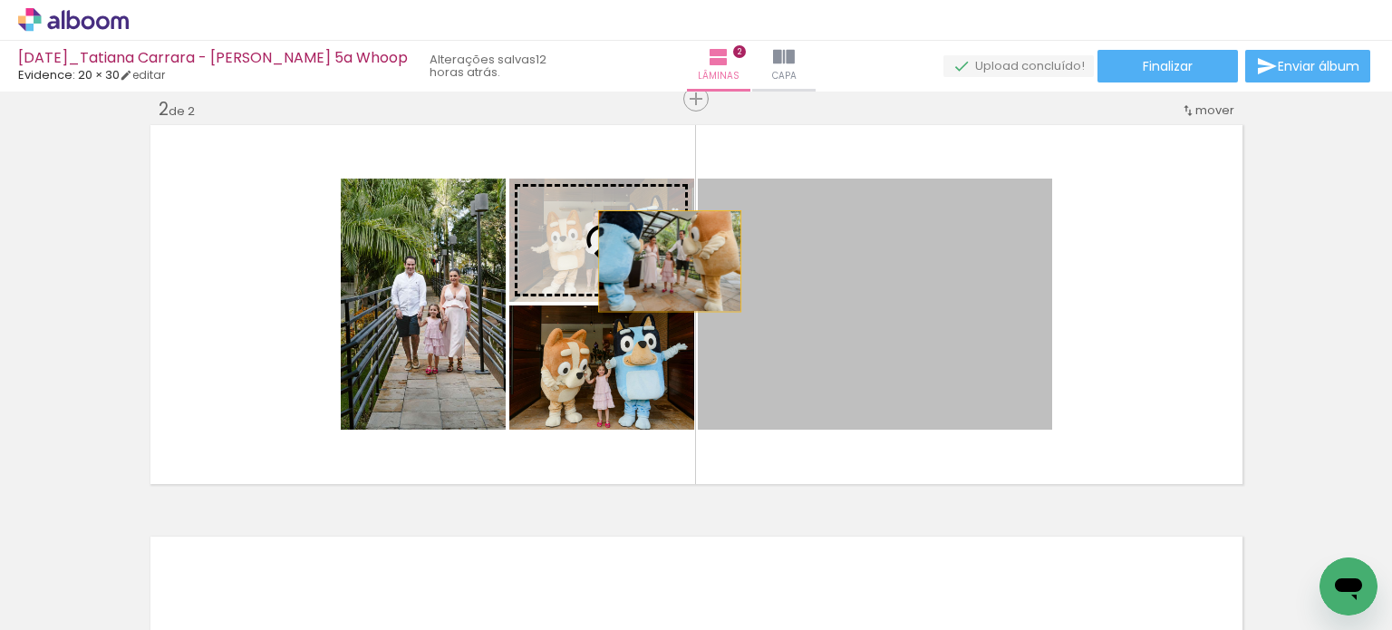
drag, startPoint x: 779, startPoint y: 307, endPoint x: 618, endPoint y: 249, distance: 171.4
click at [0, 0] on slot at bounding box center [0, 0] width 0 height 0
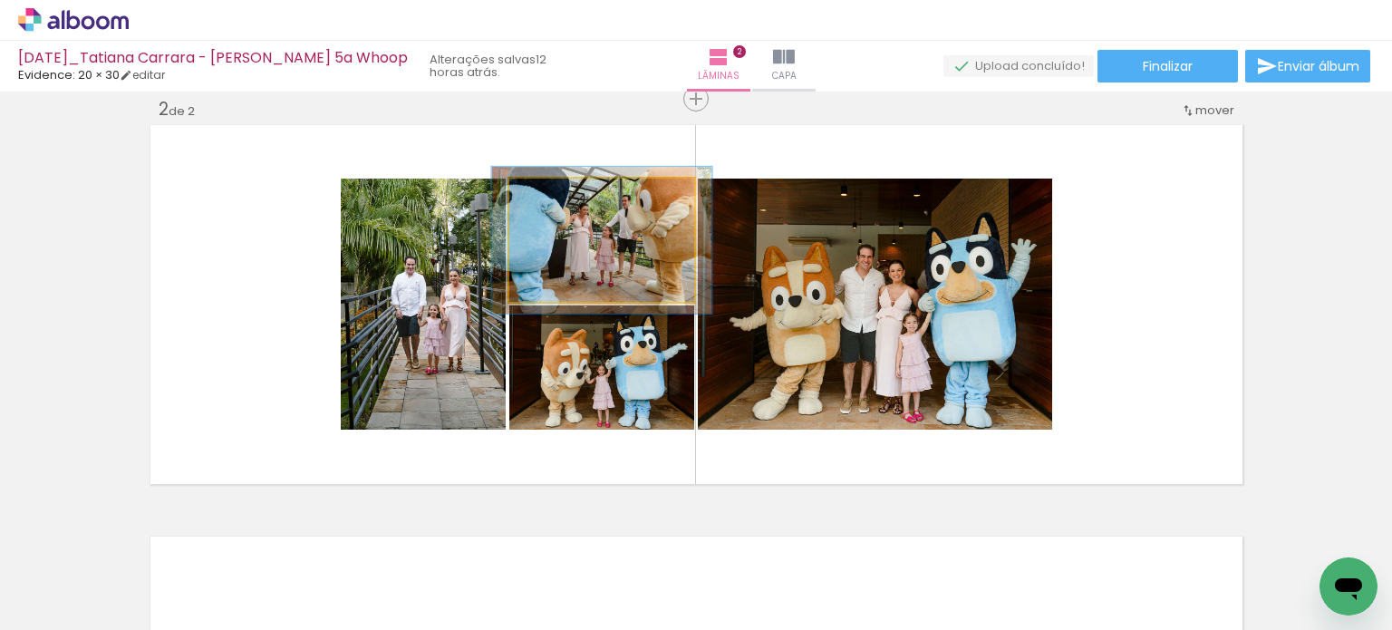
drag, startPoint x: 543, startPoint y: 191, endPoint x: 555, endPoint y: 192, distance: 12.7
type paper-slider "120"
click at [555, 192] on div at bounding box center [563, 197] width 29 height 29
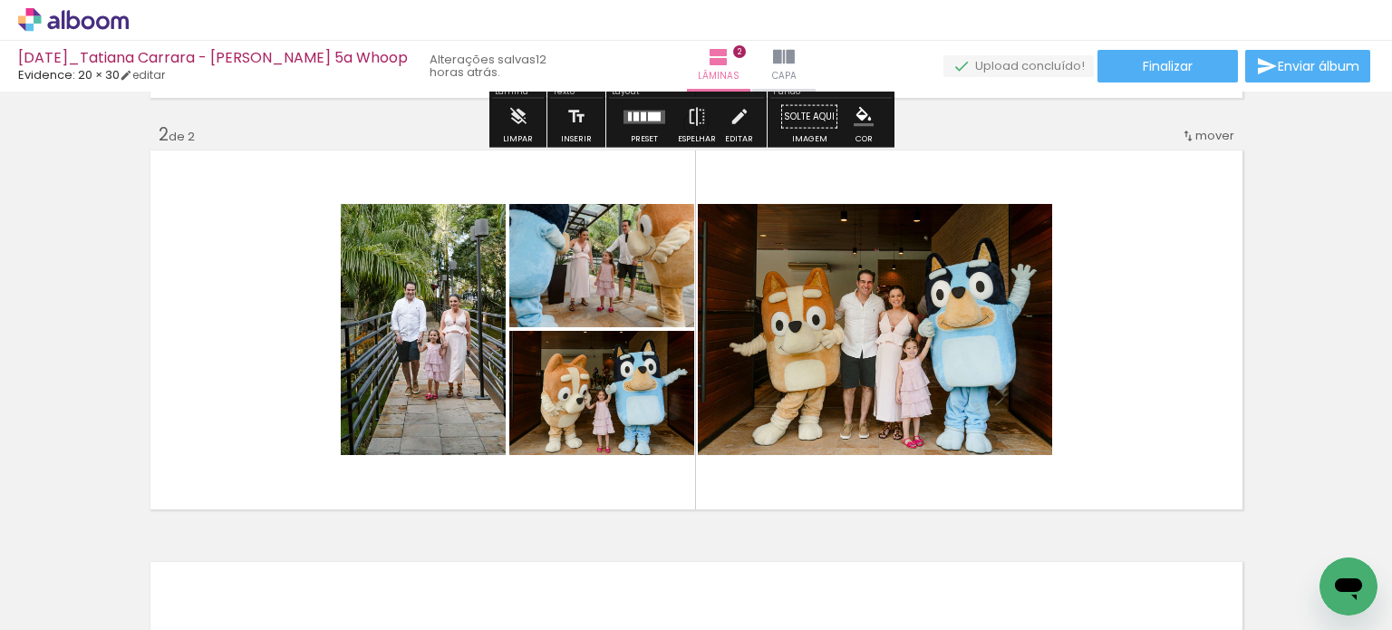
scroll to position [434, 0]
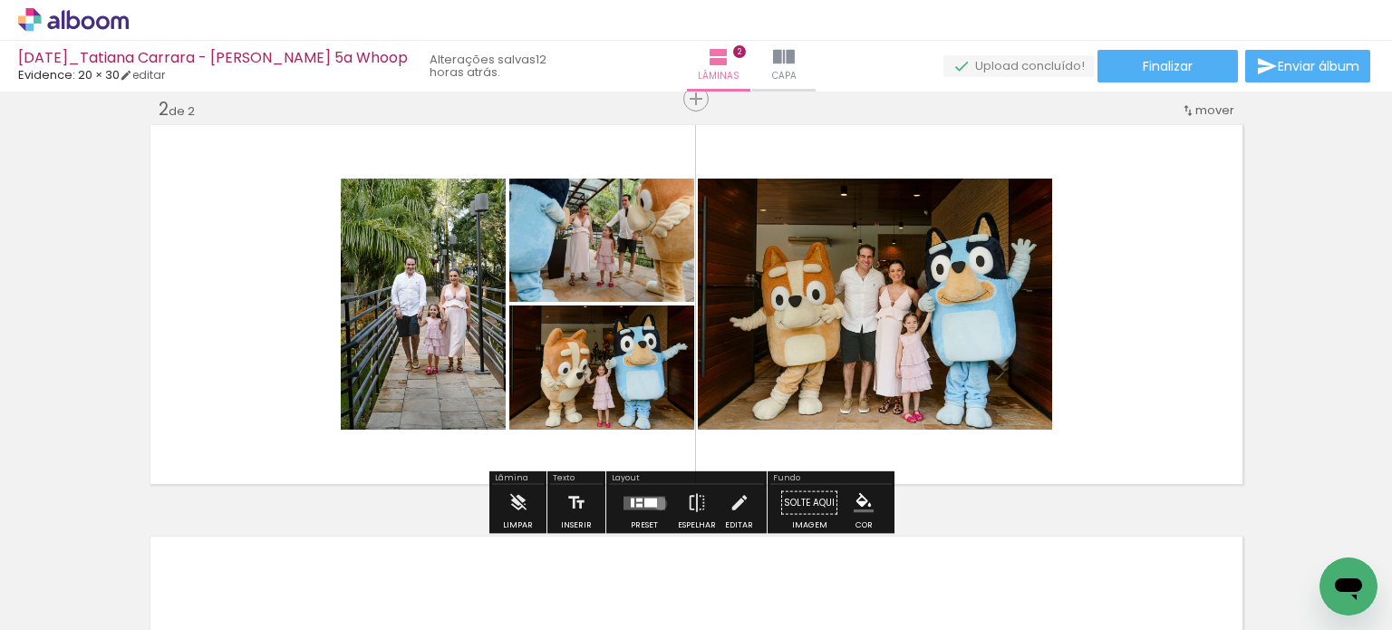
click at [656, 503] on quentale-layouter at bounding box center [644, 503] width 42 height 14
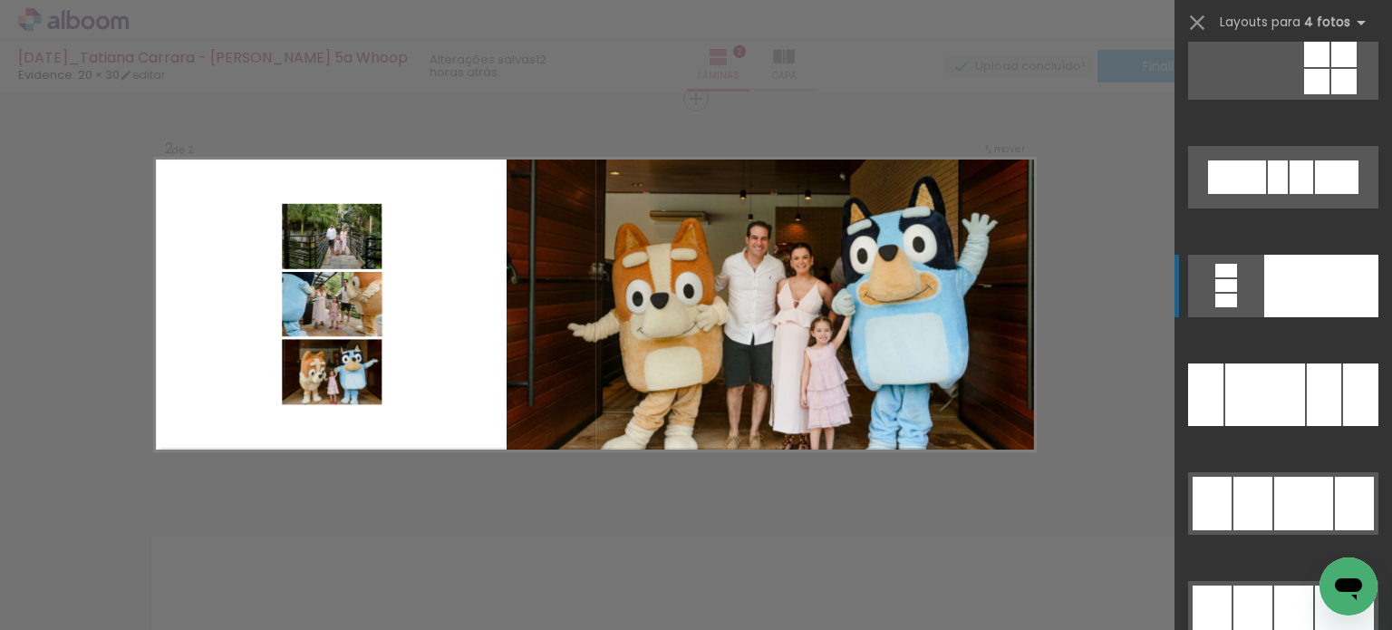
scroll to position [22742, 0]
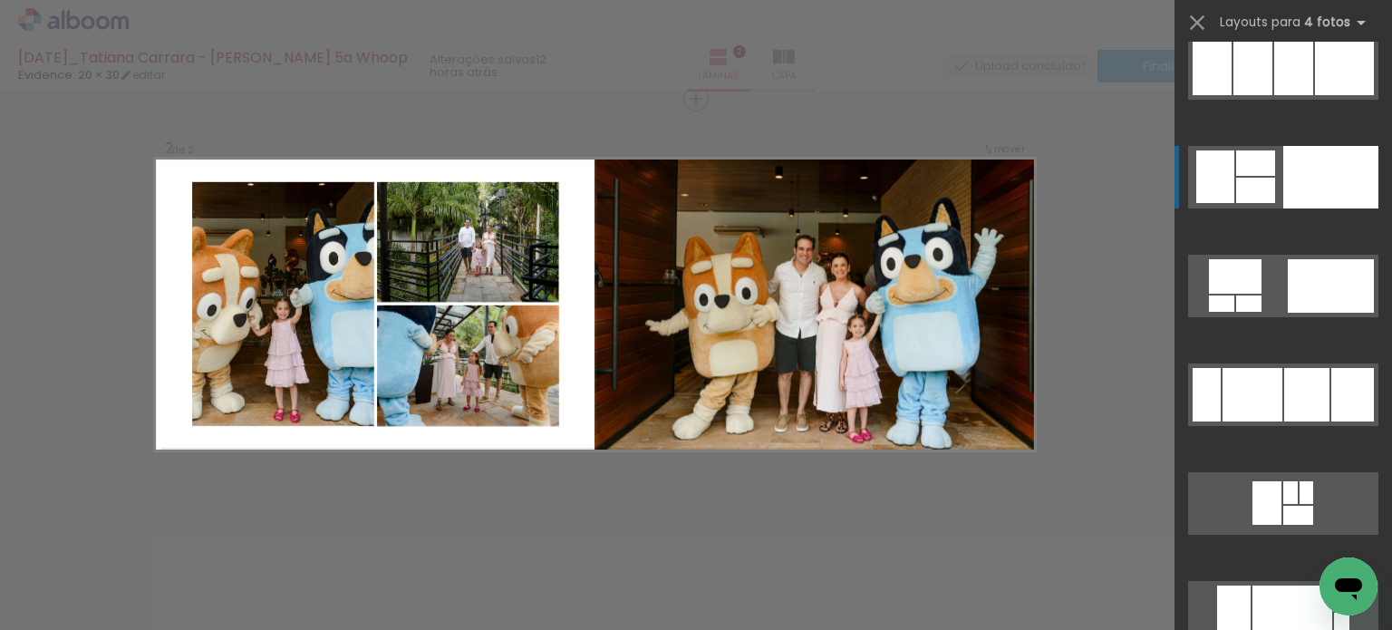
click at [1317, 185] on div at bounding box center [1330, 177] width 95 height 63
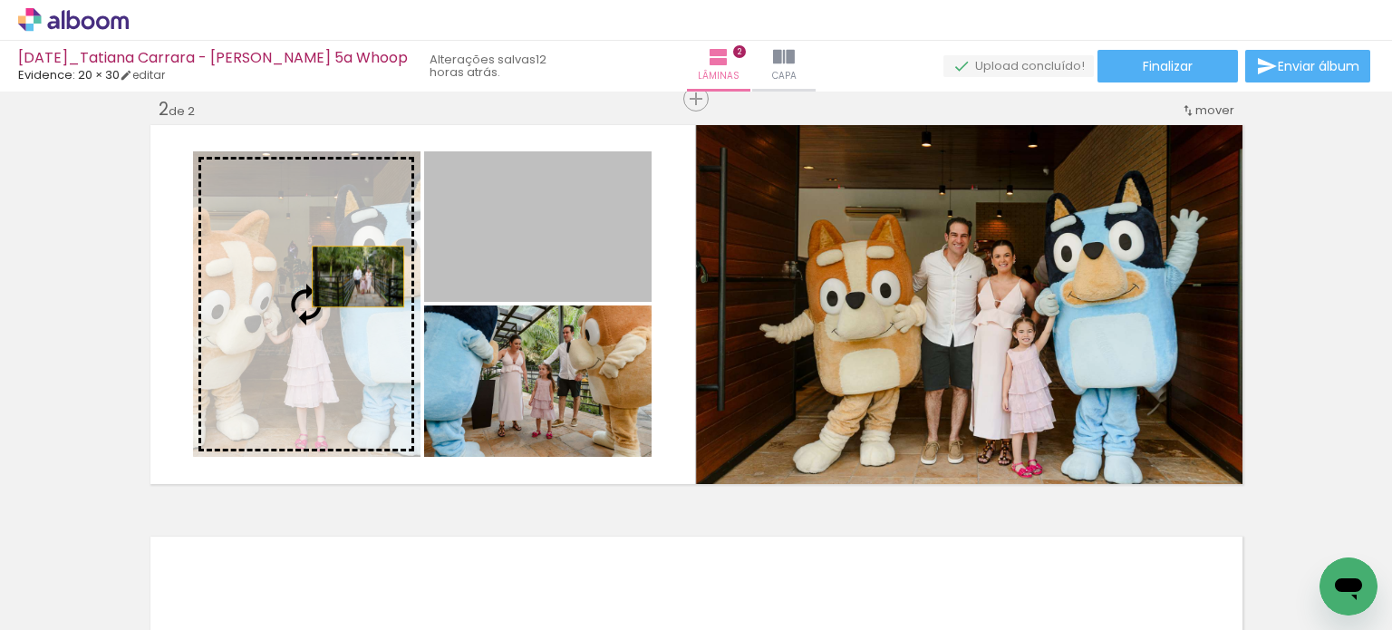
drag, startPoint x: 555, startPoint y: 249, endPoint x: 351, endPoint y: 276, distance: 205.7
click at [0, 0] on slot at bounding box center [0, 0] width 0 height 0
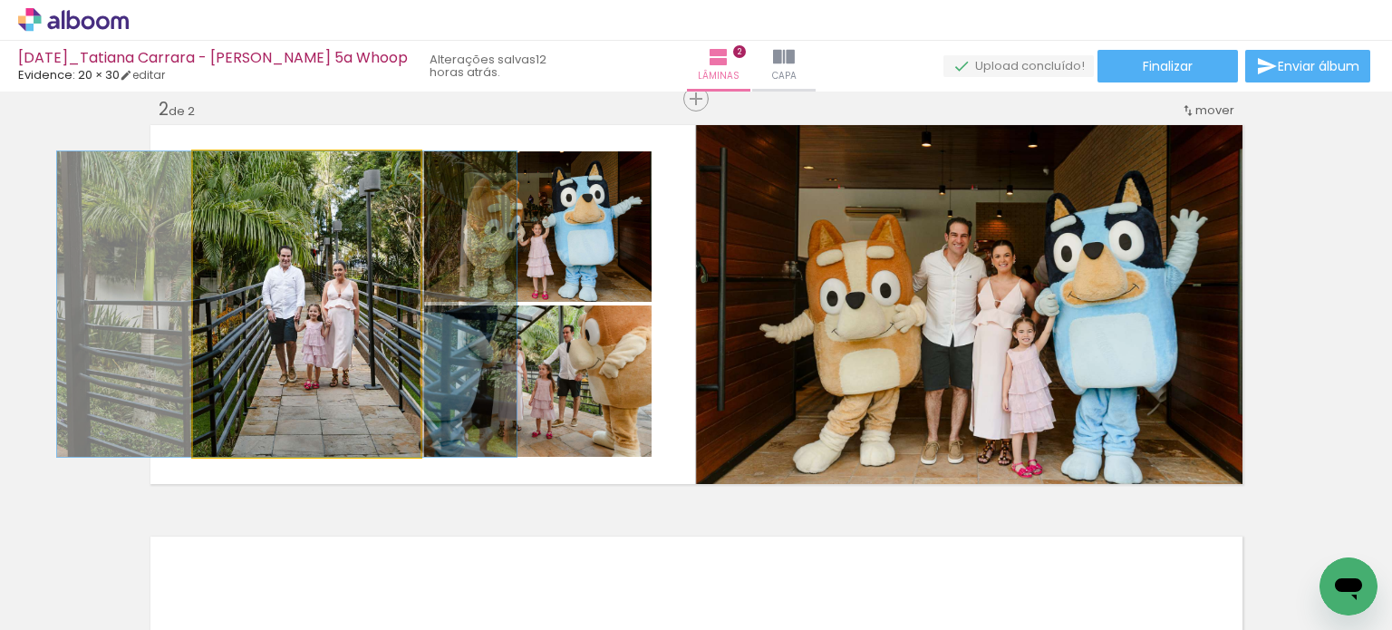
drag, startPoint x: 367, startPoint y: 371, endPoint x: 347, endPoint y: 366, distance: 20.4
click at [356, 375] on quentale-photo at bounding box center [306, 303] width 227 height 305
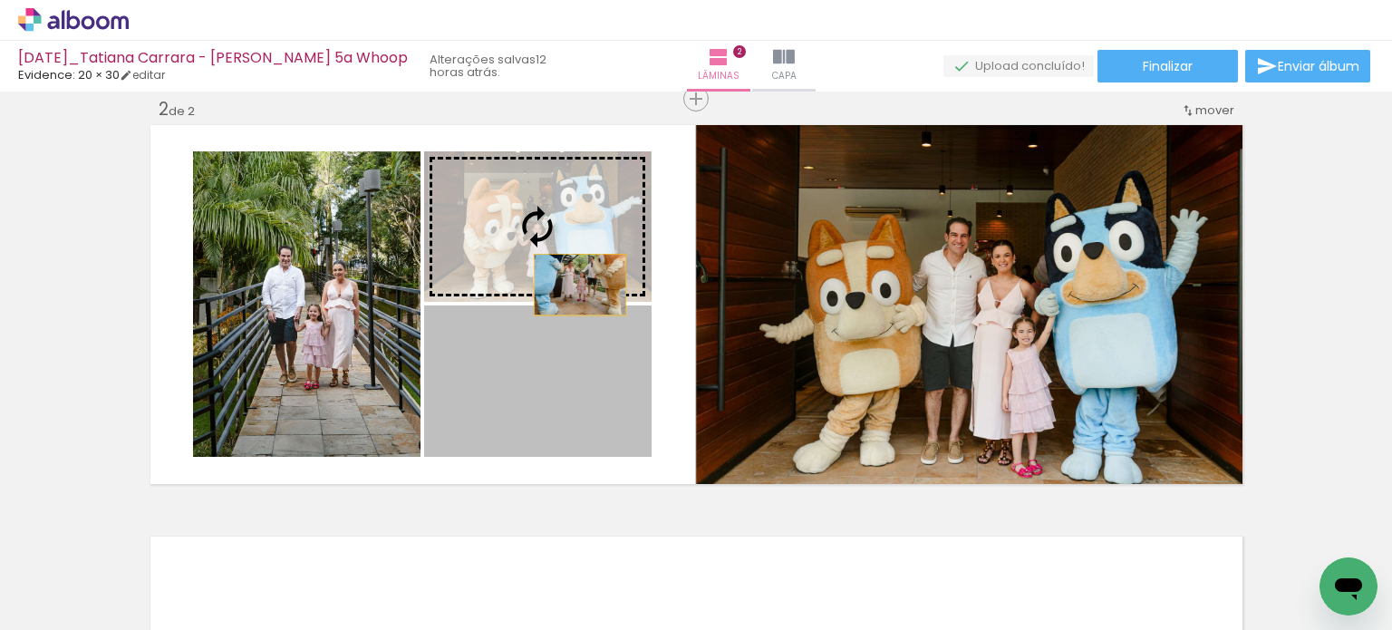
drag, startPoint x: 574, startPoint y: 392, endPoint x: 573, endPoint y: 282, distance: 110.5
click at [0, 0] on slot at bounding box center [0, 0] width 0 height 0
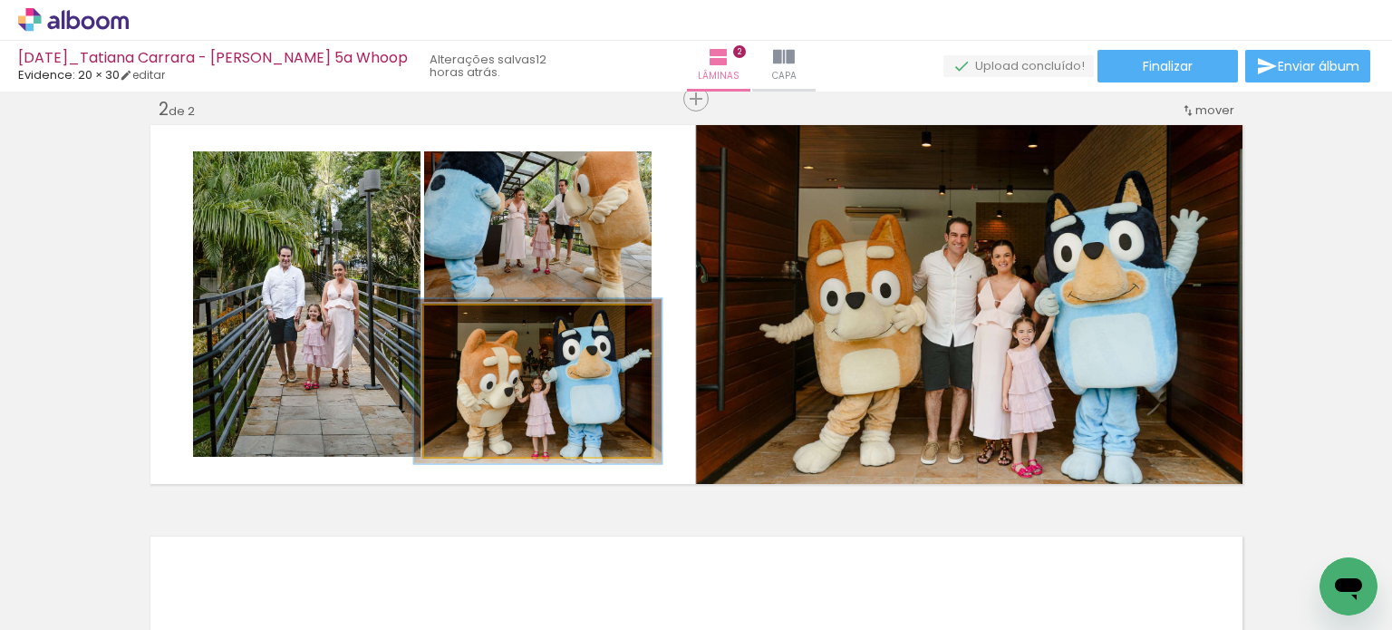
type paper-slider "110"
click at [469, 330] on div at bounding box center [472, 324] width 29 height 29
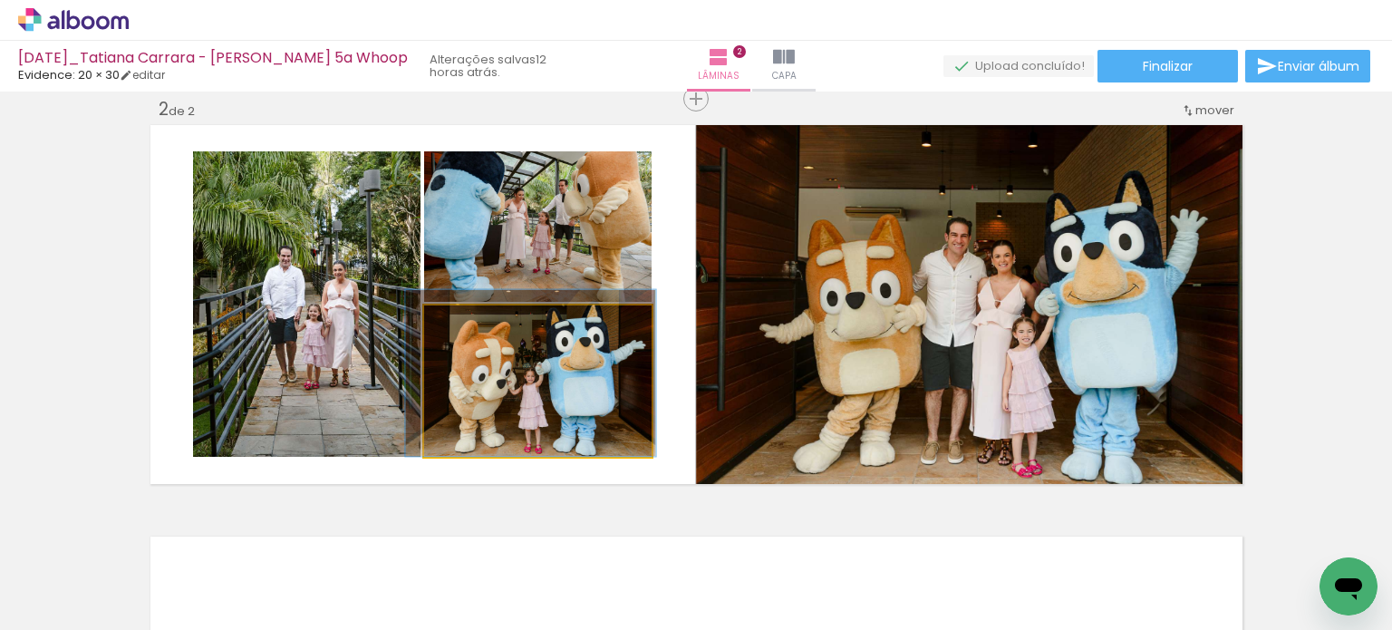
drag, startPoint x: 555, startPoint y: 400, endPoint x: 547, endPoint y: 387, distance: 15.4
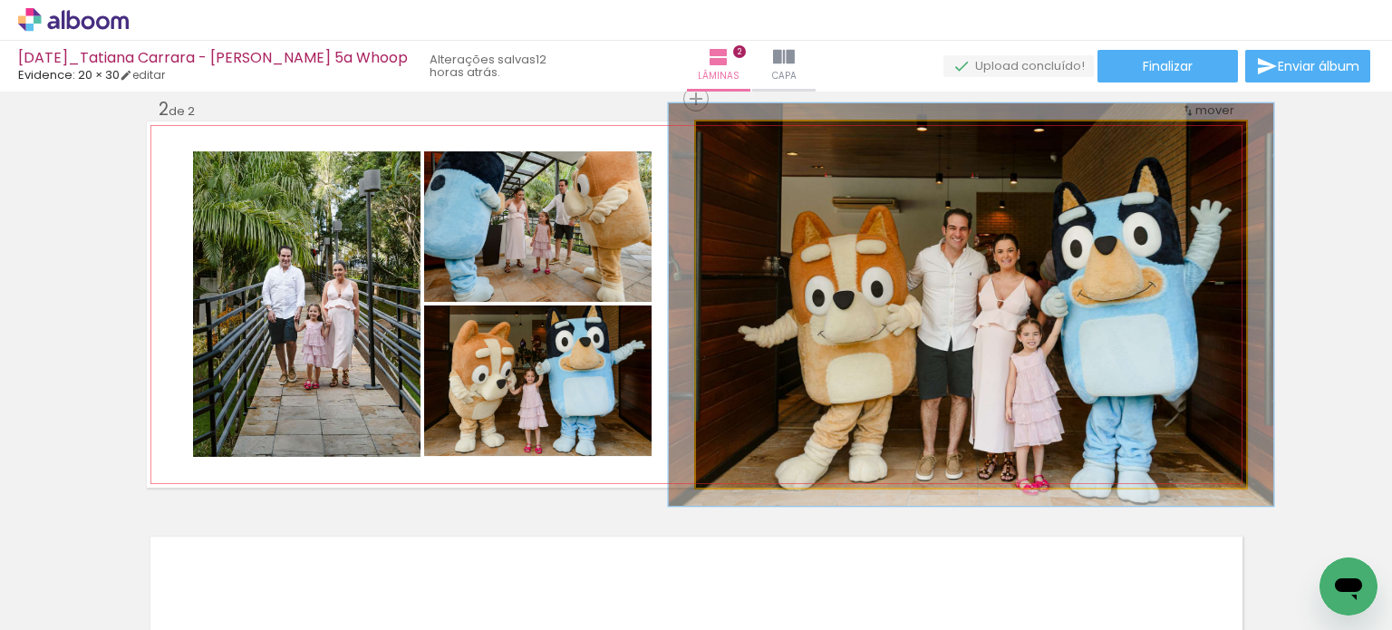
type paper-slider "110"
click at [742, 144] on div at bounding box center [743, 140] width 29 height 29
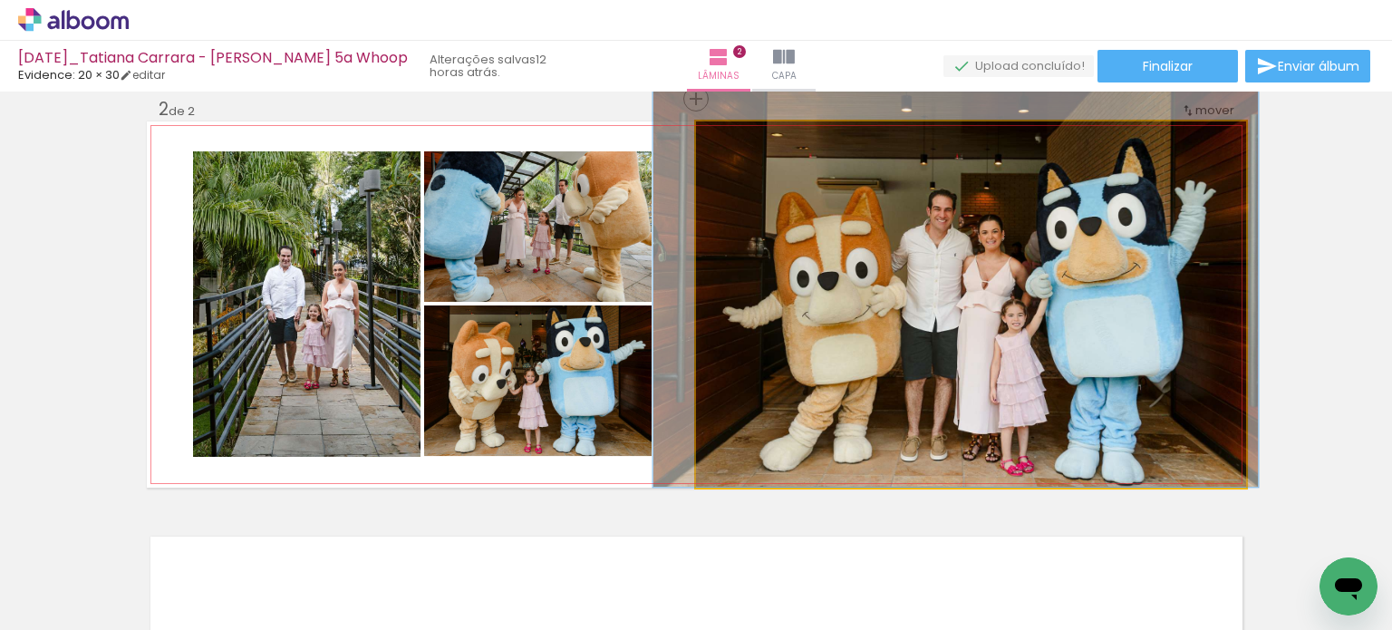
drag, startPoint x: 936, startPoint y: 326, endPoint x: 921, endPoint y: 295, distance: 34.4
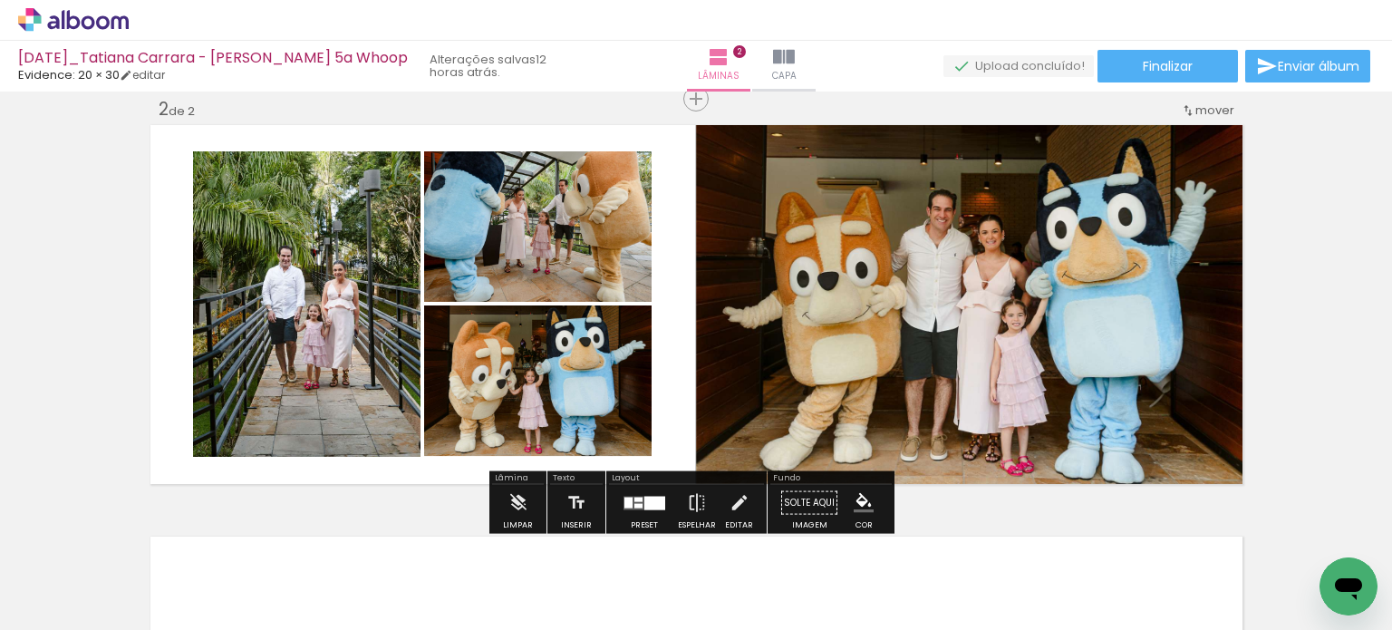
click at [1278, 292] on div "Inserir lâmina 1 de 2 Inserir lâmina 2 de 2" at bounding box center [696, 281] width 1392 height 1235
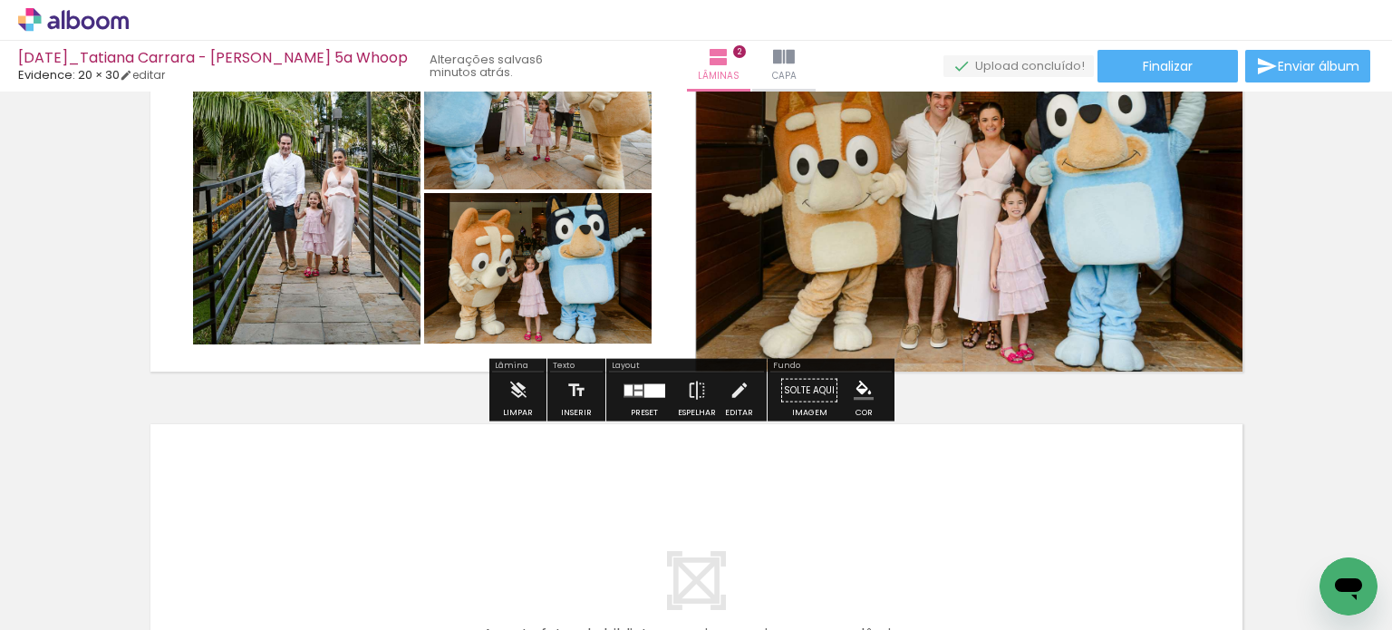
scroll to position [544, 0]
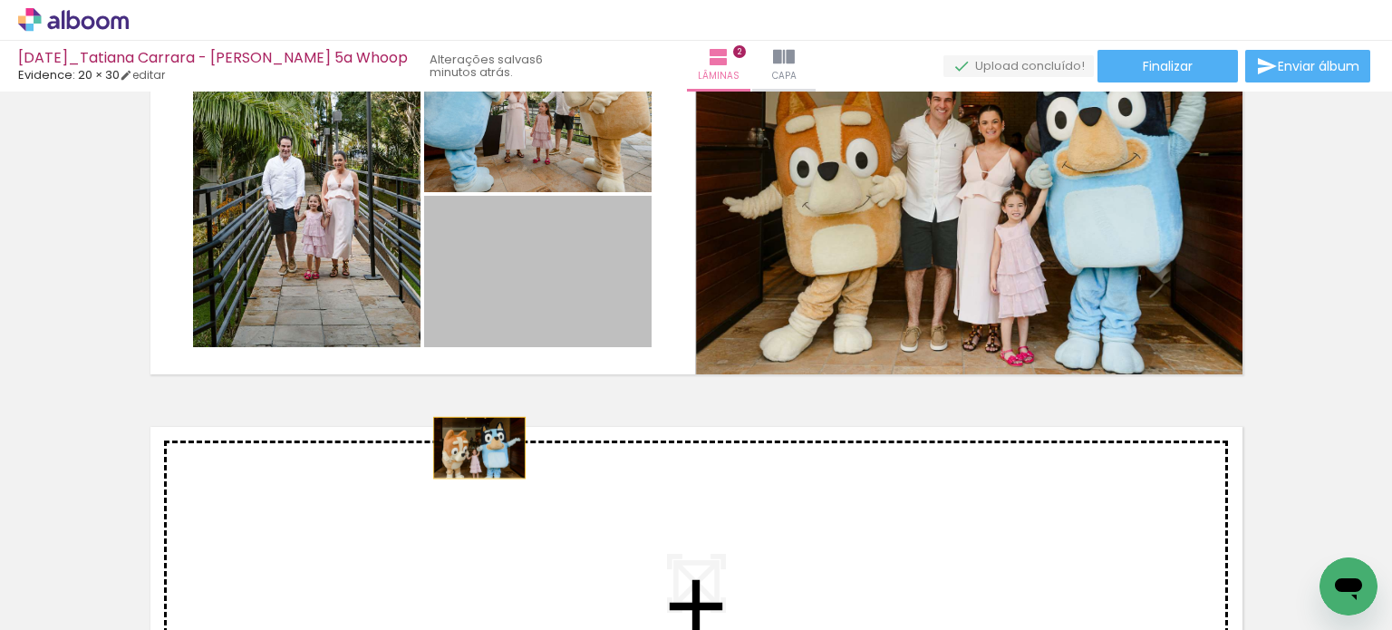
drag, startPoint x: 511, startPoint y: 275, endPoint x: 472, endPoint y: 449, distance: 178.3
click at [472, 449] on div "Inserir lâmina 1 de 2 Inserir lâmina 2 de 2" at bounding box center [696, 171] width 1392 height 1235
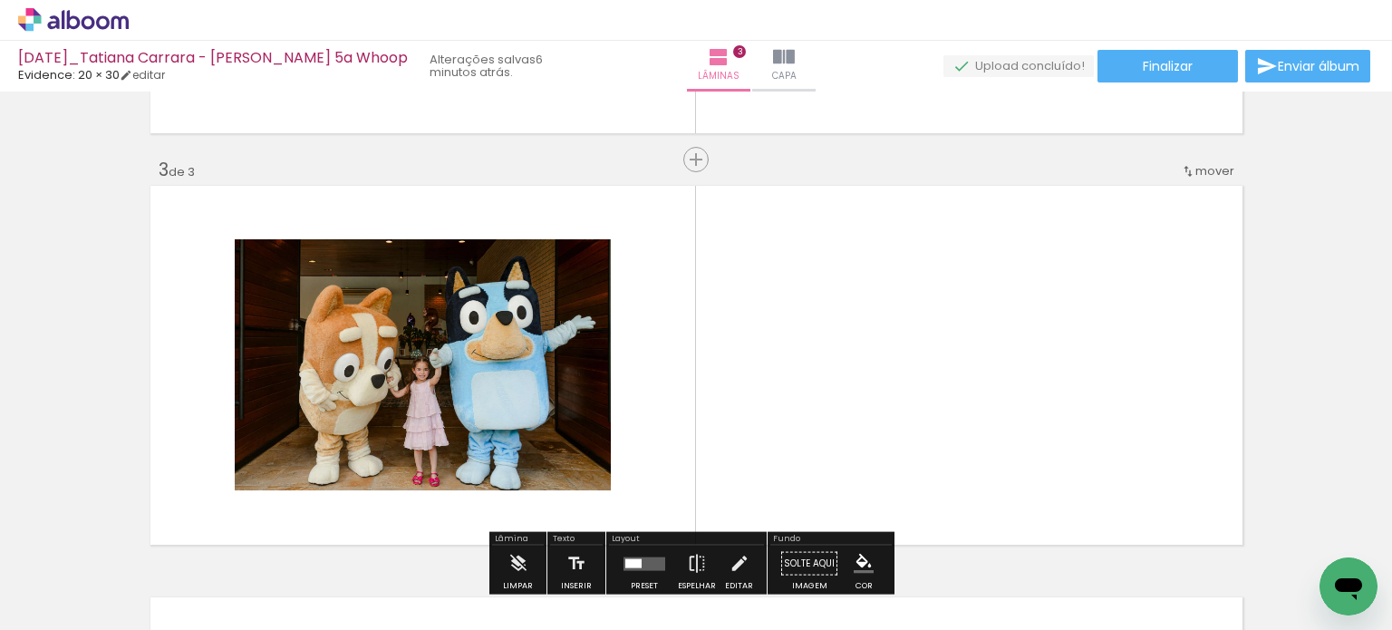
scroll to position [574, 0]
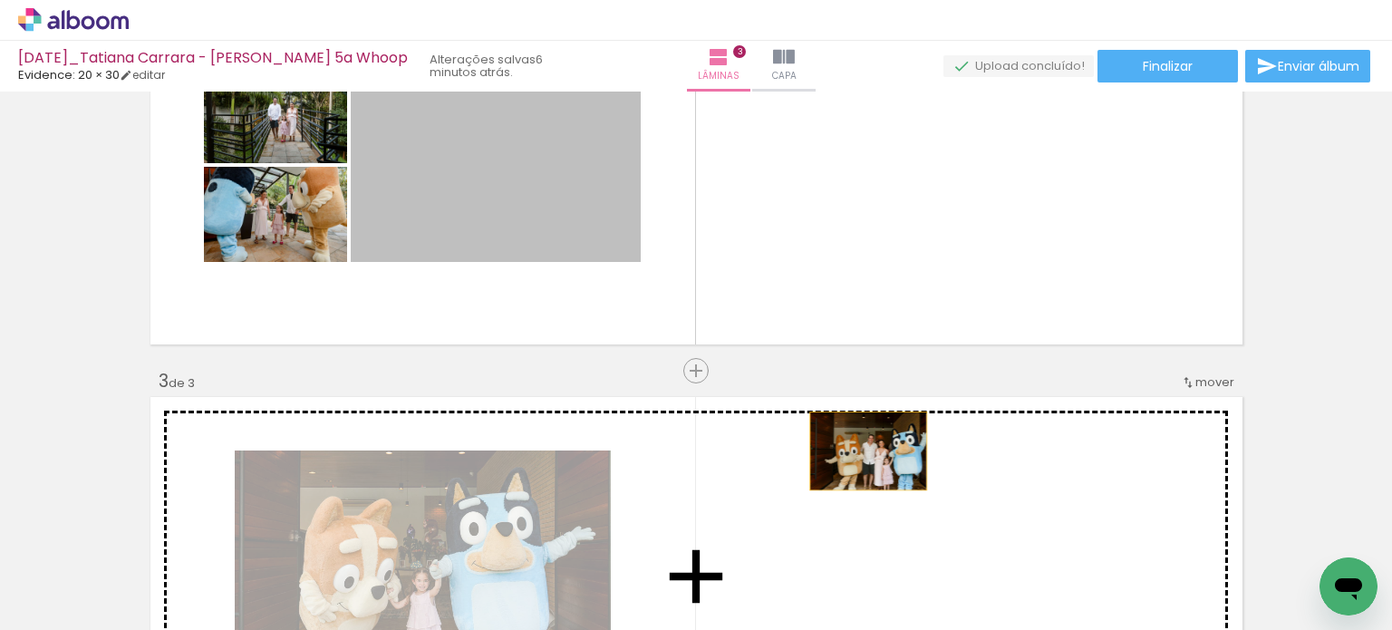
drag, startPoint x: 576, startPoint y: 198, endPoint x: 871, endPoint y: 457, distance: 391.7
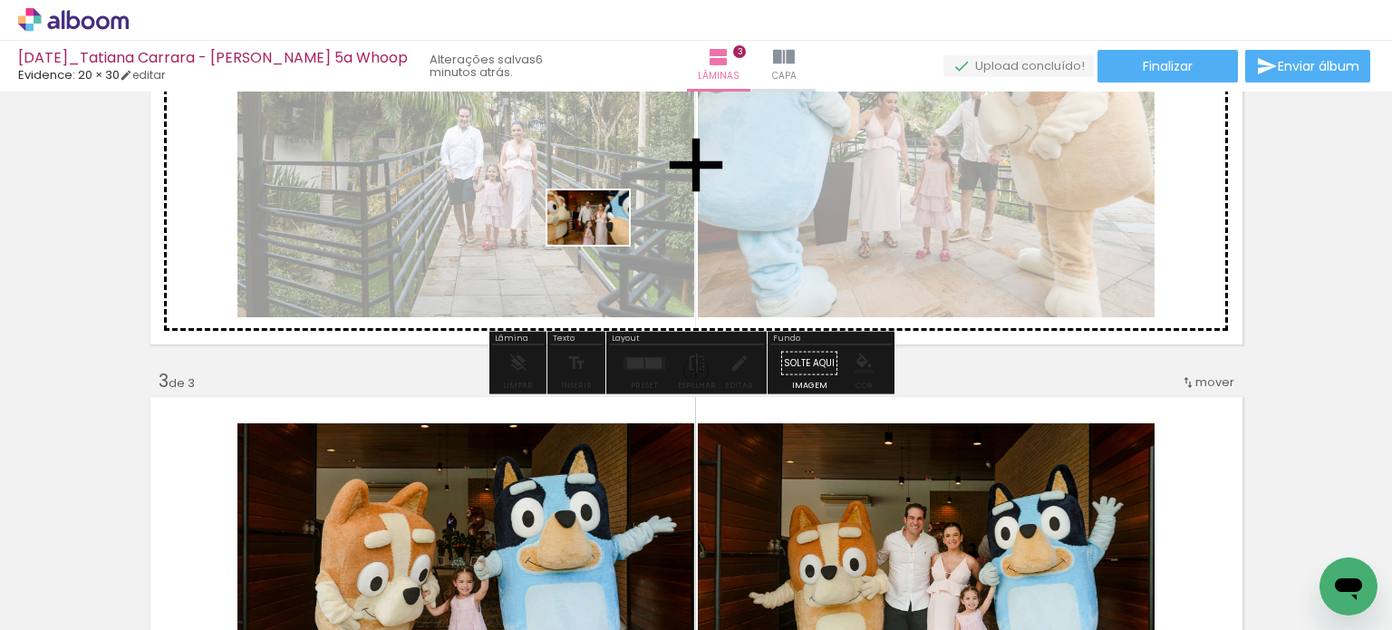
drag, startPoint x: 366, startPoint y: 578, endPoint x: 602, endPoint y: 245, distance: 408.3
click at [602, 245] on quentale-workspace at bounding box center [696, 315] width 1392 height 630
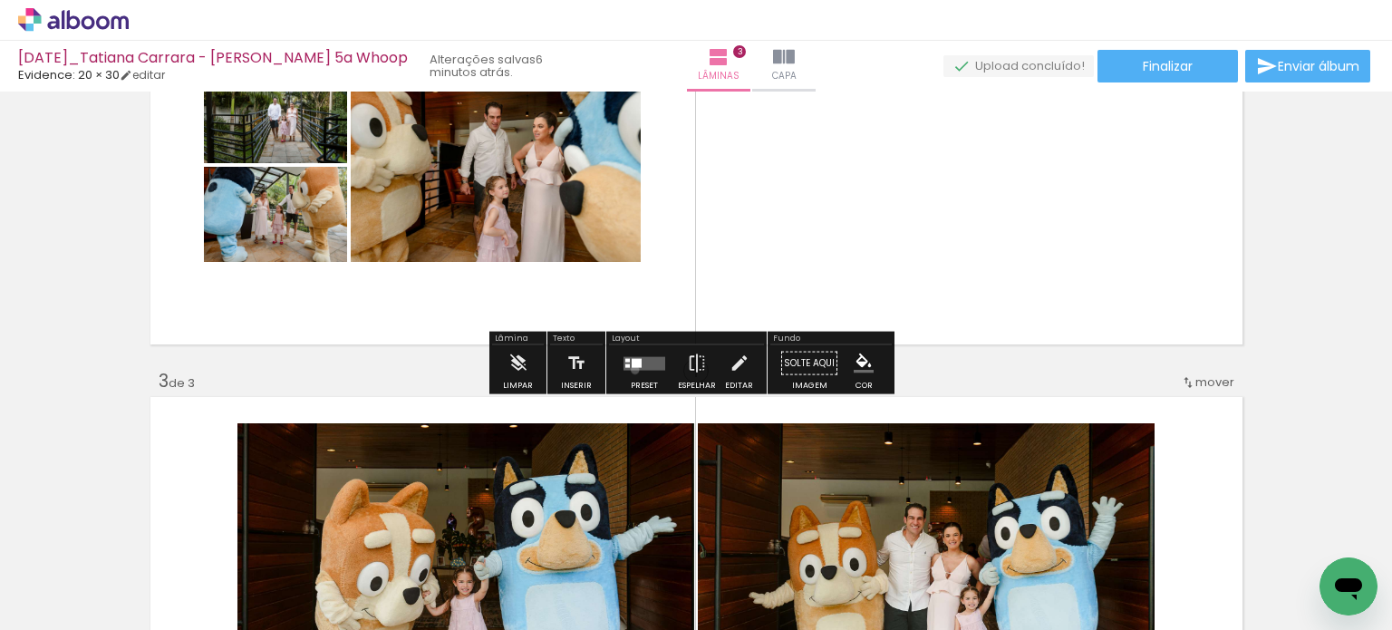
click at [631, 369] on quentale-layouter at bounding box center [644, 363] width 42 height 14
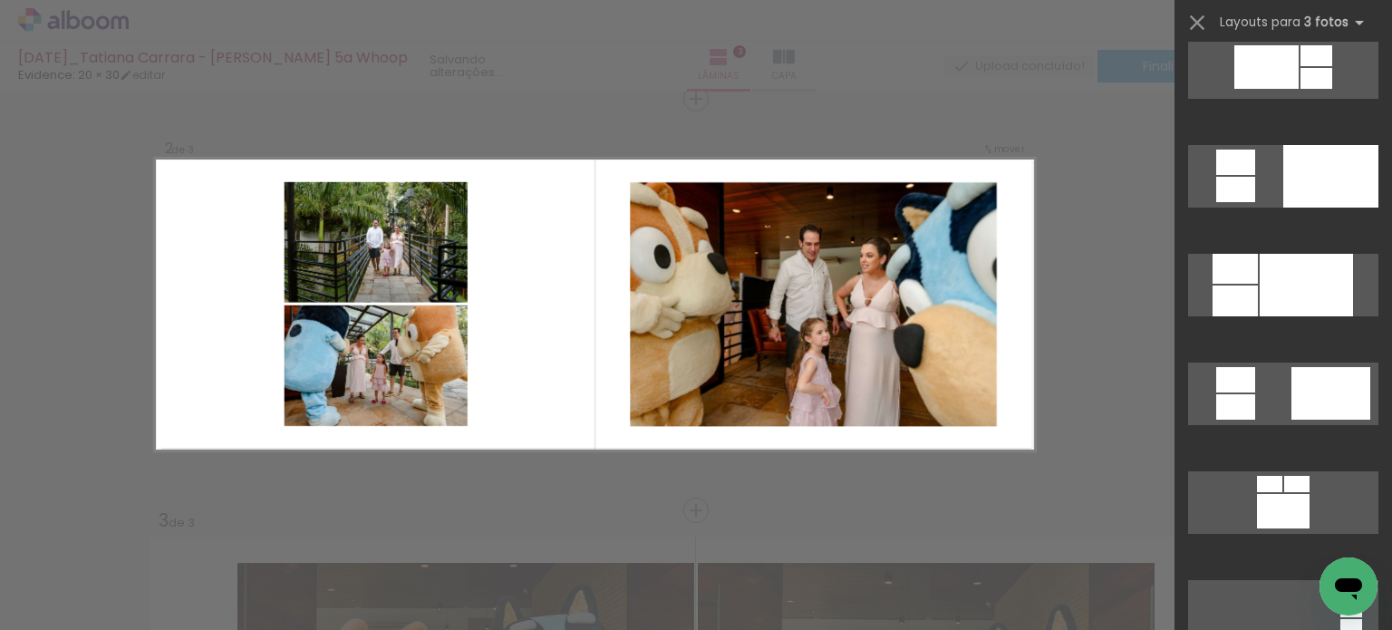
scroll to position [1087, 0]
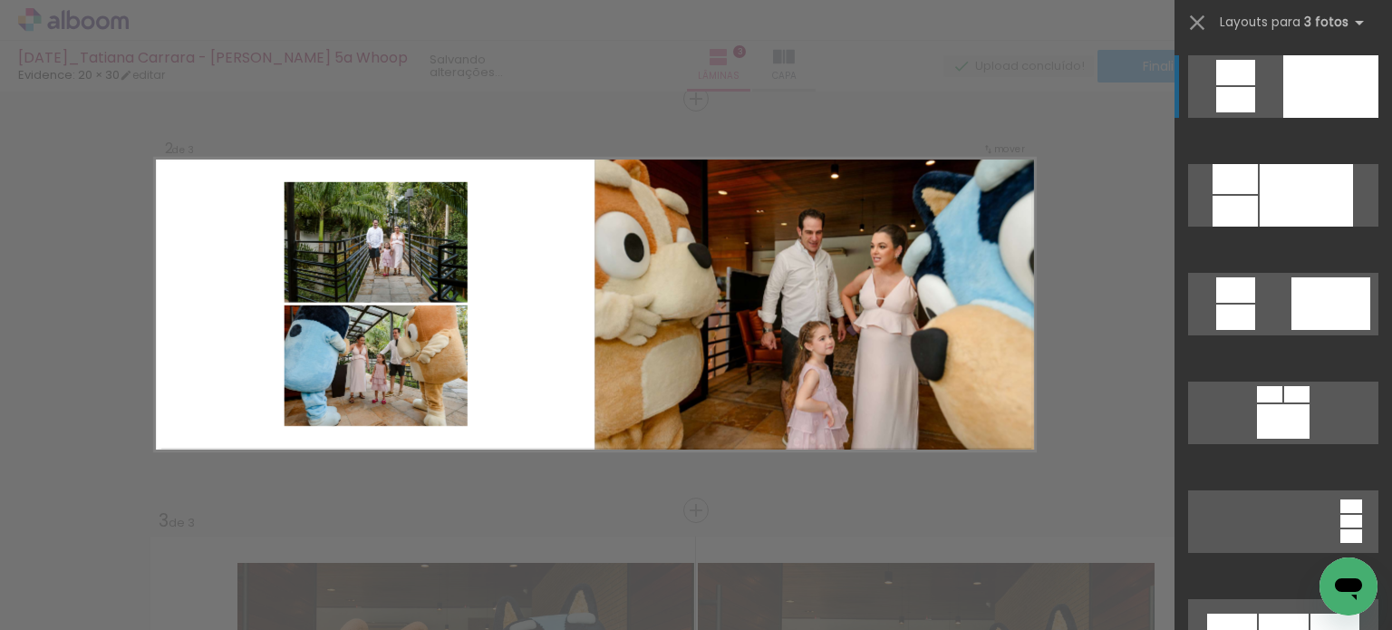
click at [1297, 93] on div at bounding box center [1330, 86] width 95 height 63
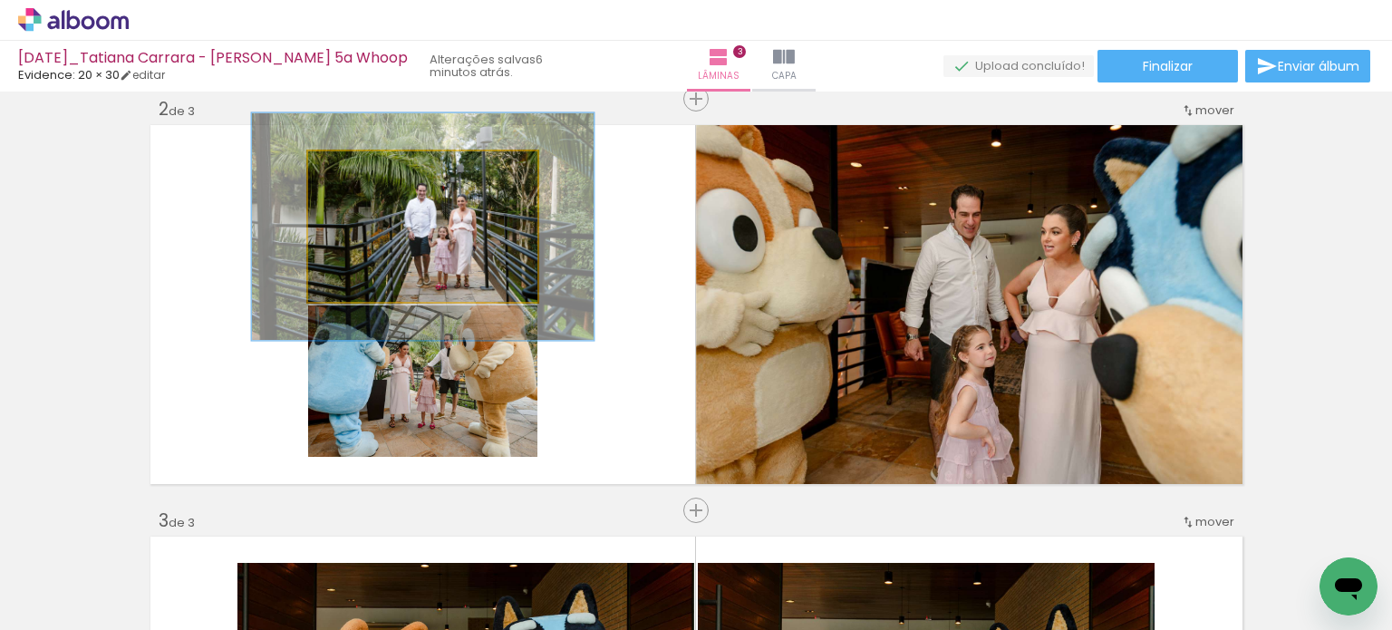
drag, startPoint x: 349, startPoint y: 177, endPoint x: 372, endPoint y: 177, distance: 23.6
type paper-slider "149"
click at [372, 177] on div at bounding box center [381, 170] width 29 height 29
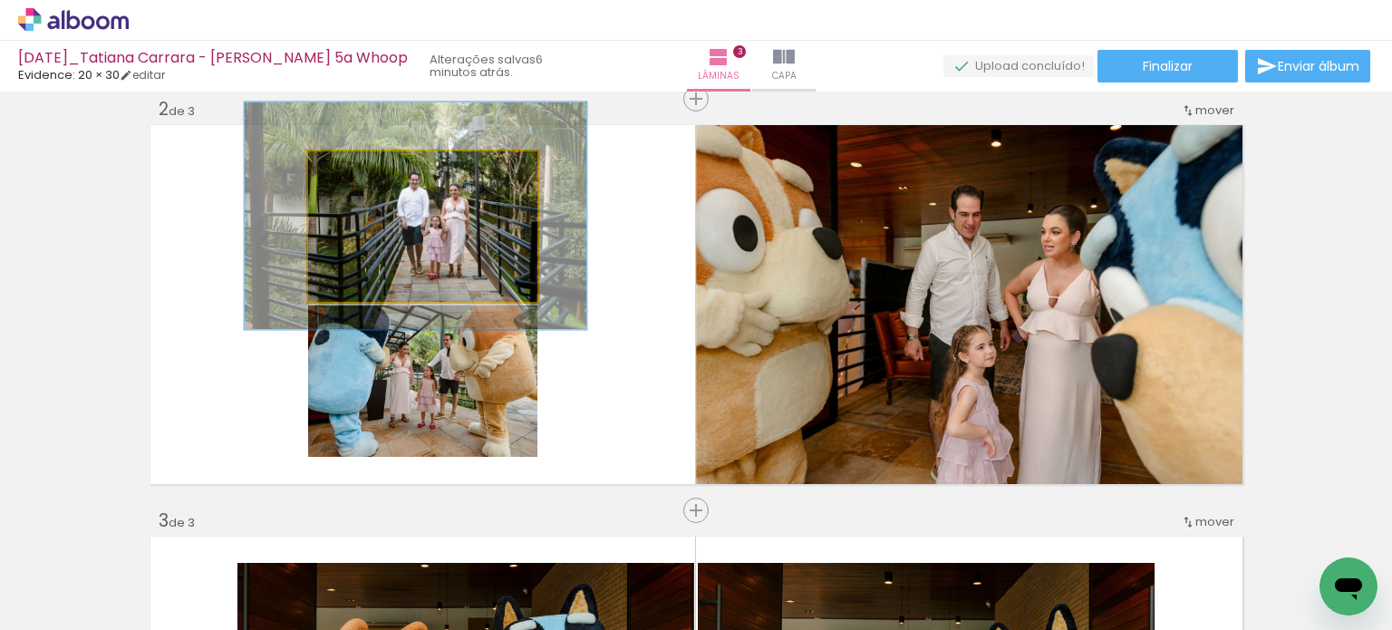
drag, startPoint x: 431, startPoint y: 235, endPoint x: 424, endPoint y: 224, distance: 13.1
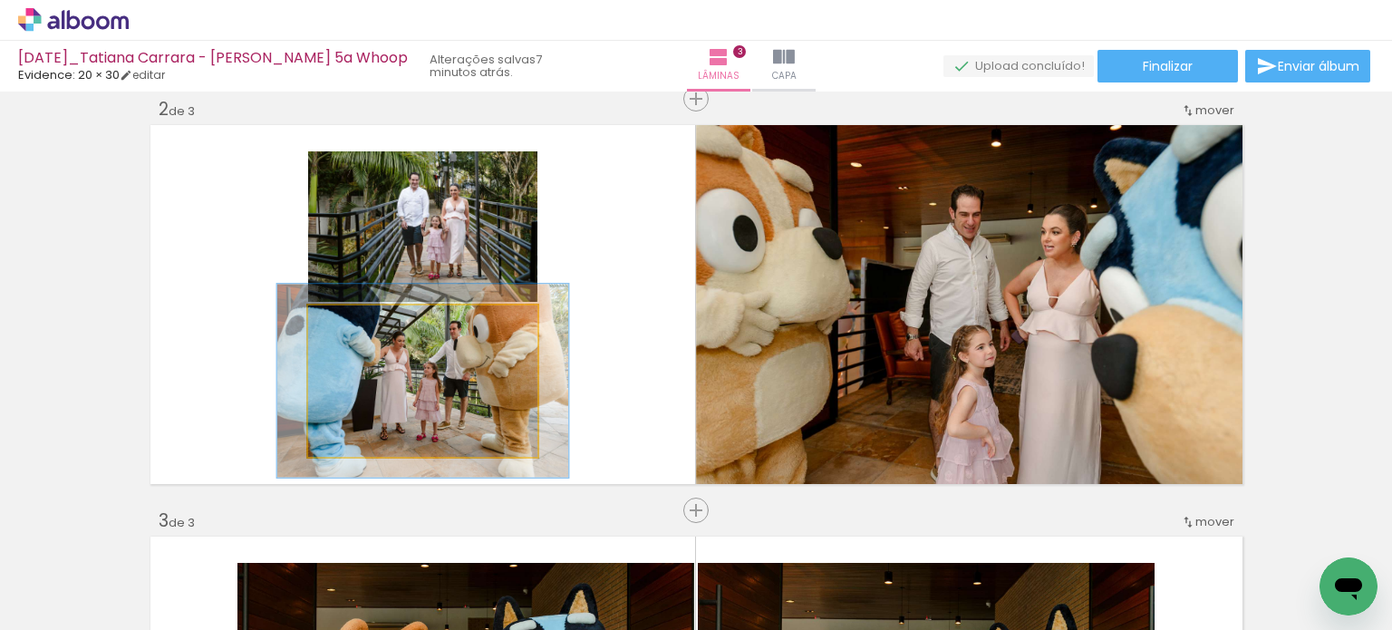
drag, startPoint x: 348, startPoint y: 333, endPoint x: 365, endPoint y: 332, distance: 17.3
type paper-slider "127"
click at [365, 332] on div at bounding box center [366, 324] width 29 height 29
click at [458, 378] on quentale-photo at bounding box center [422, 380] width 229 height 151
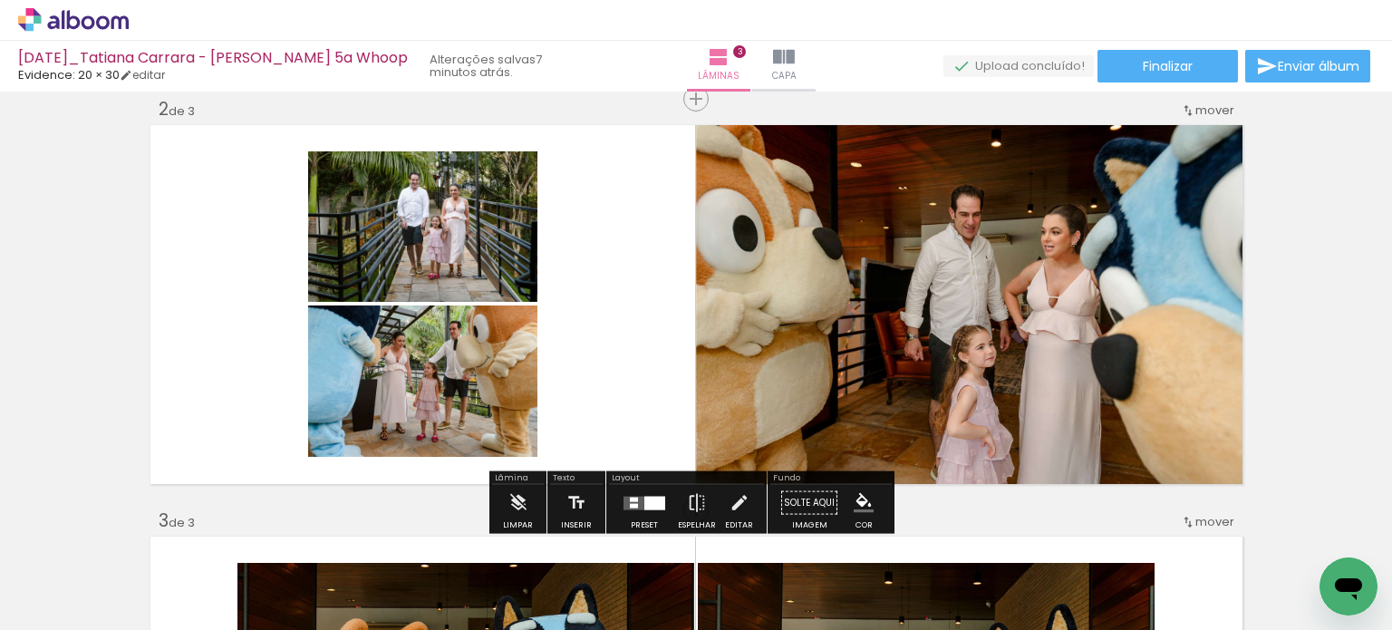
click at [478, 271] on quentale-photo at bounding box center [422, 226] width 229 height 150
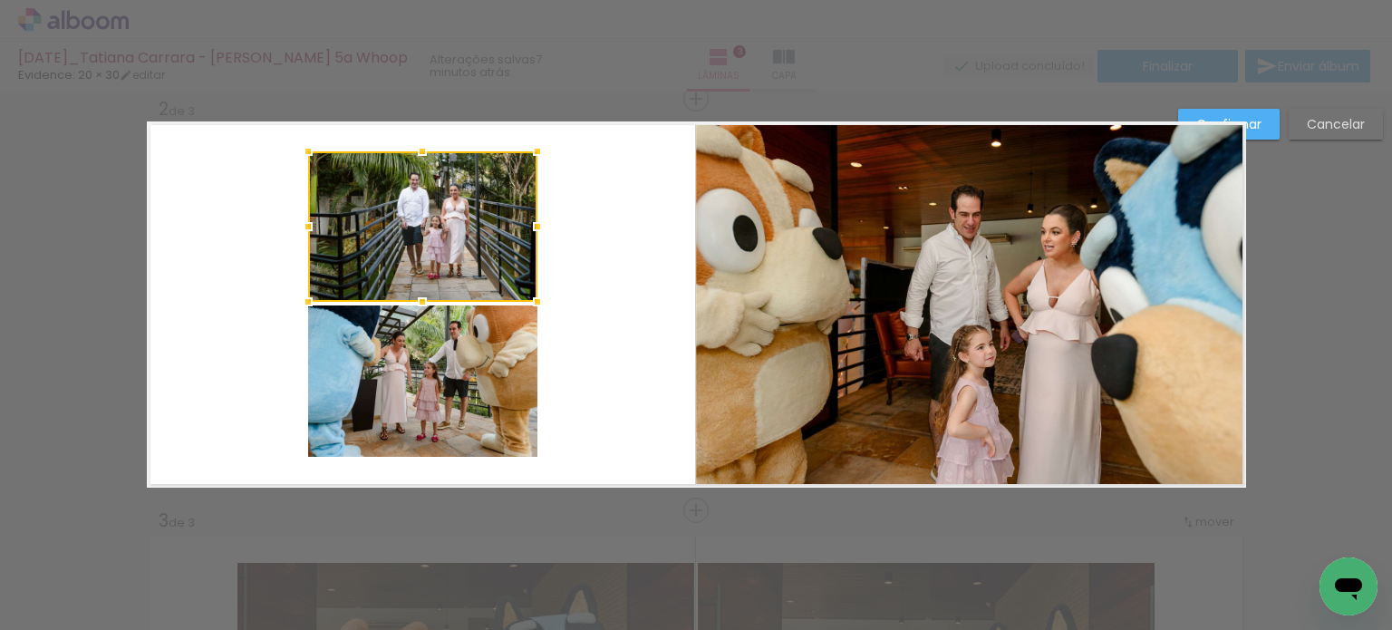
click at [486, 401] on quentale-photo at bounding box center [422, 380] width 229 height 151
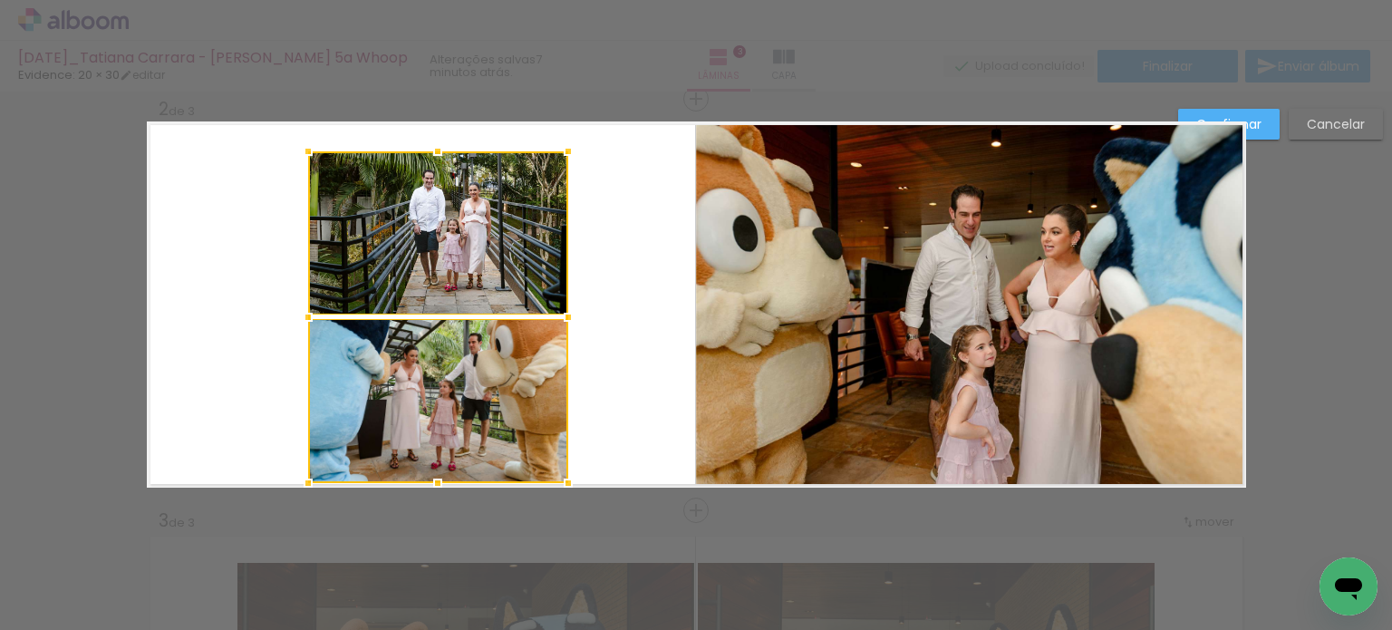
drag, startPoint x: 535, startPoint y: 460, endPoint x: 565, endPoint y: 490, distance: 42.9
click at [565, 490] on div at bounding box center [568, 483] width 36 height 36
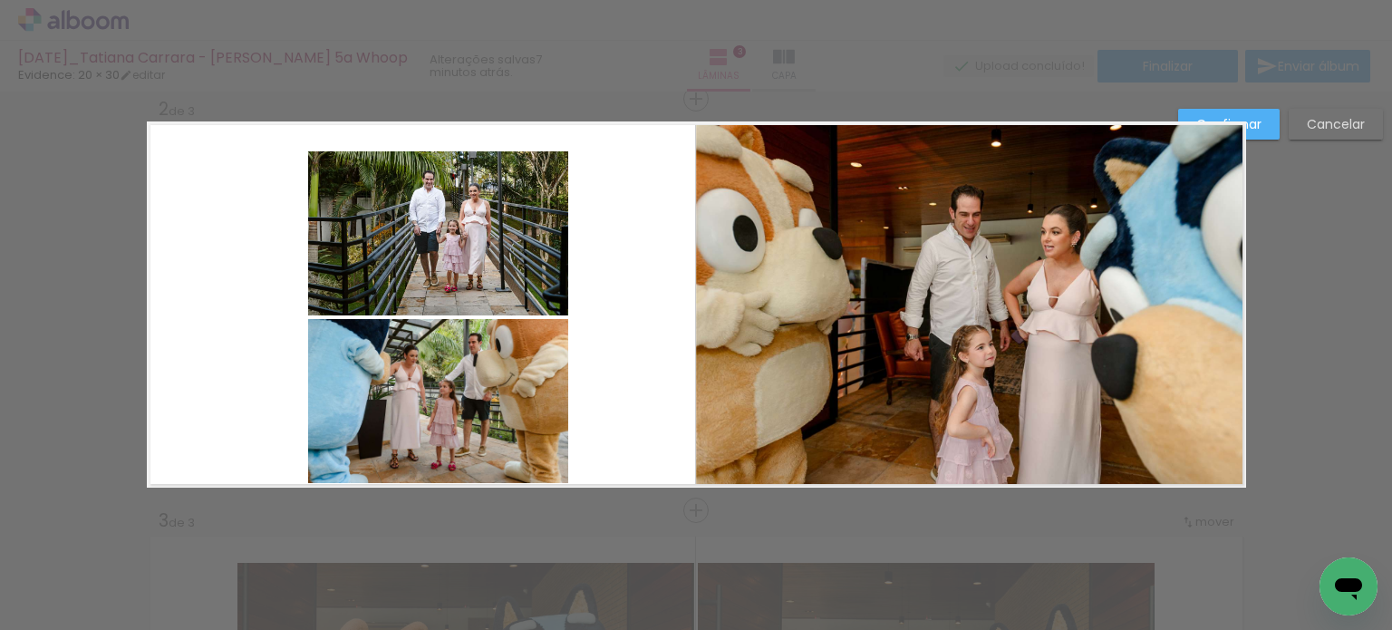
click at [522, 415] on quentale-photo at bounding box center [438, 401] width 260 height 165
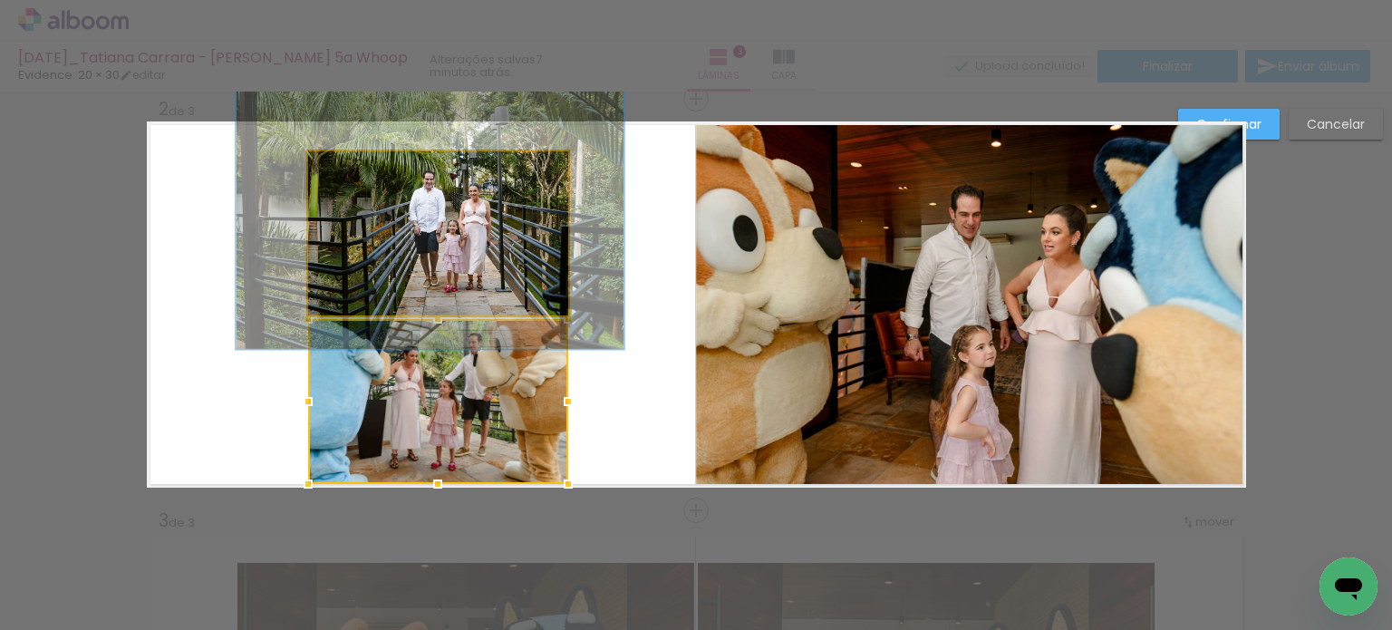
click at [497, 270] on quentale-photo at bounding box center [438, 233] width 260 height 164
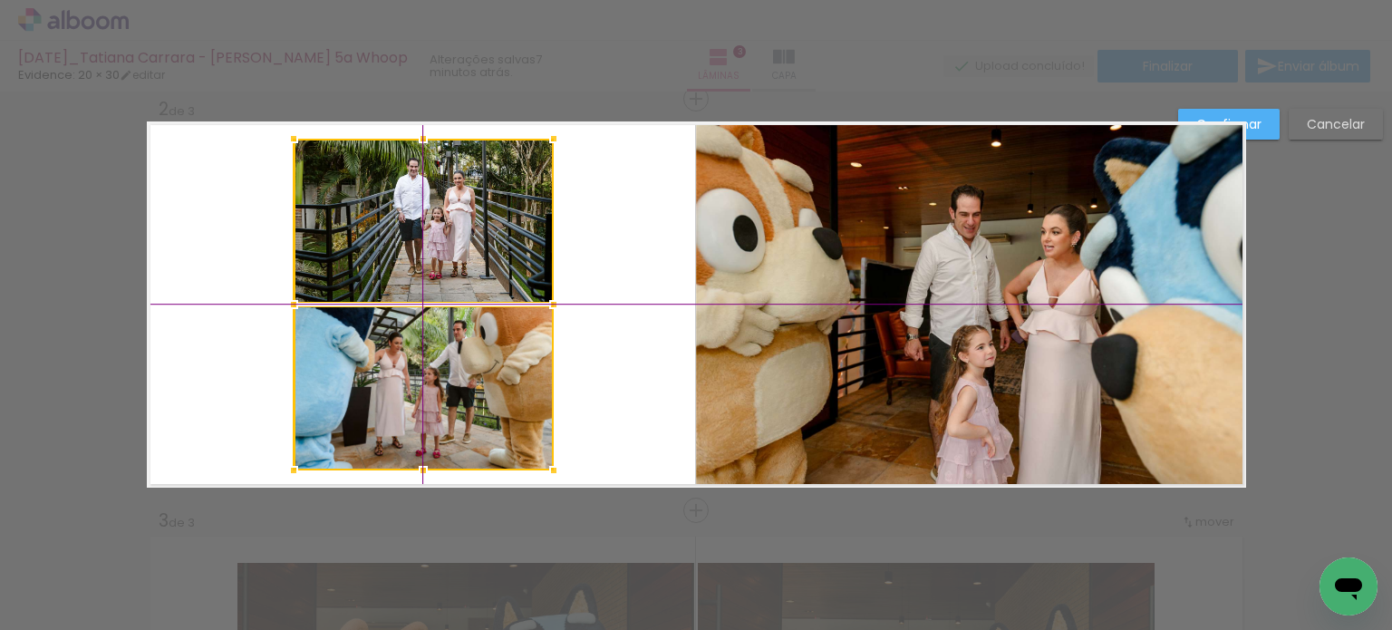
drag, startPoint x: 468, startPoint y: 246, endPoint x: 455, endPoint y: 235, distance: 16.7
click at [455, 235] on div at bounding box center [424, 305] width 260 height 332
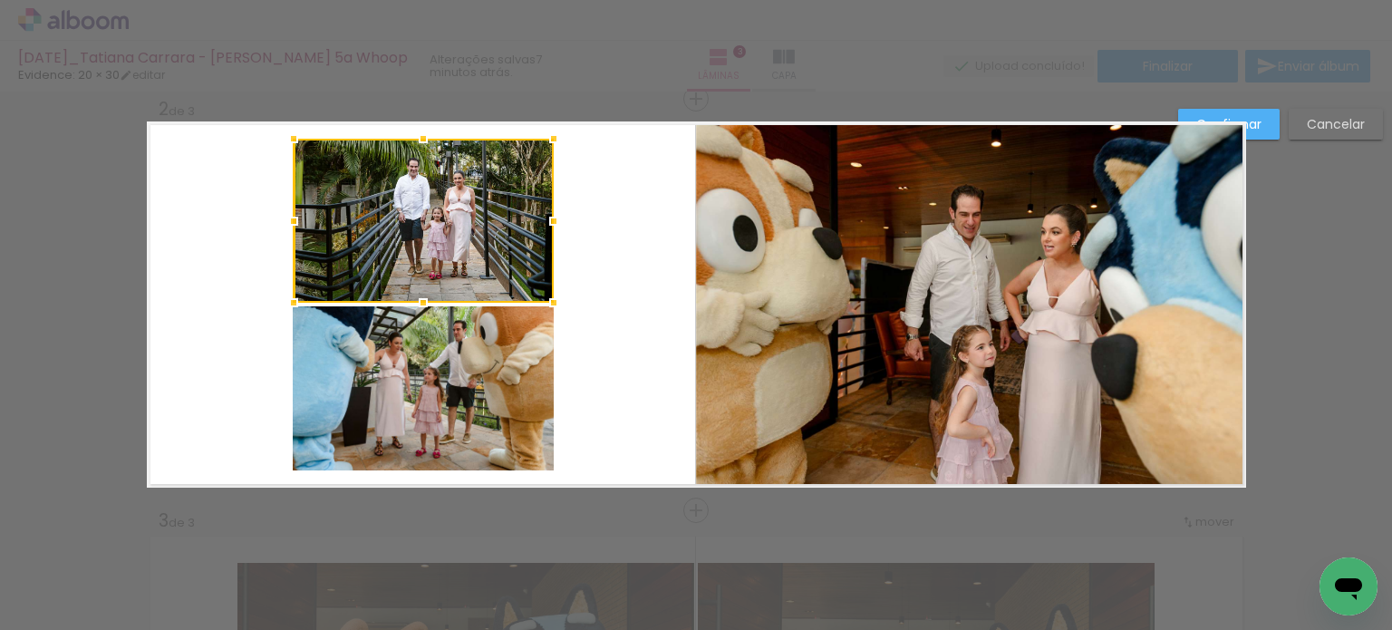
click at [1263, 123] on paper-button "Confirmar" at bounding box center [1228, 124] width 101 height 31
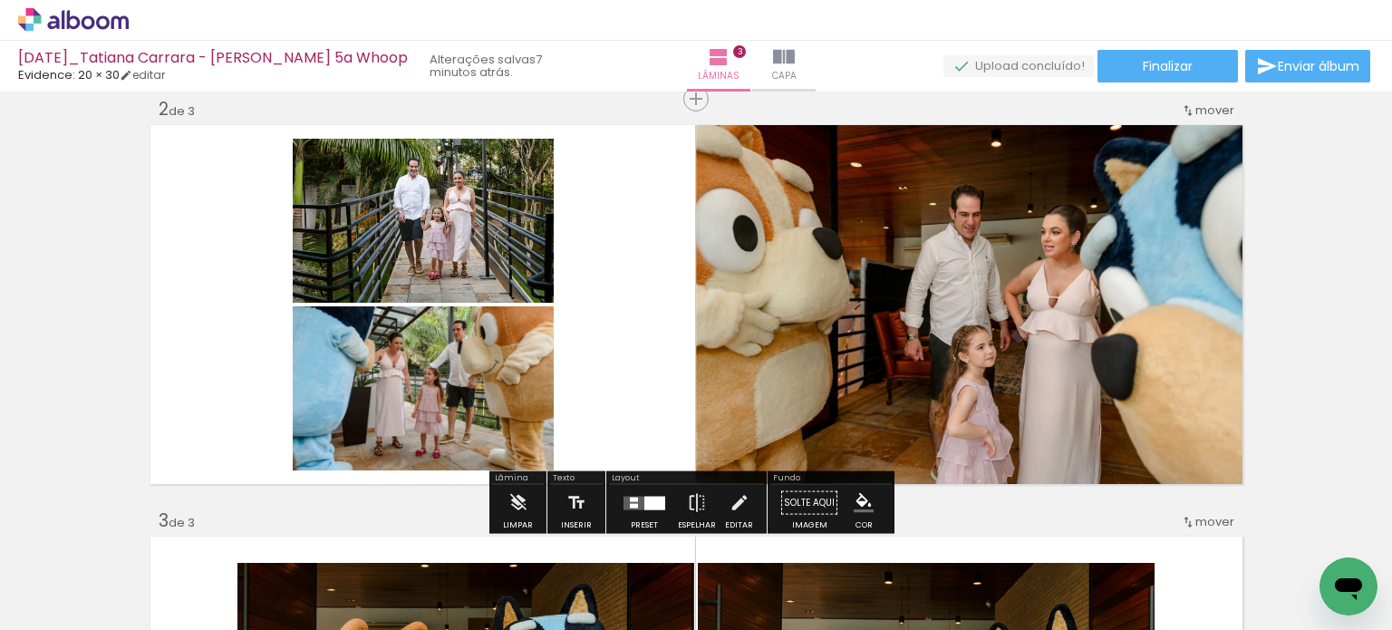
click at [1047, 343] on quentale-photo at bounding box center [971, 304] width 550 height 366
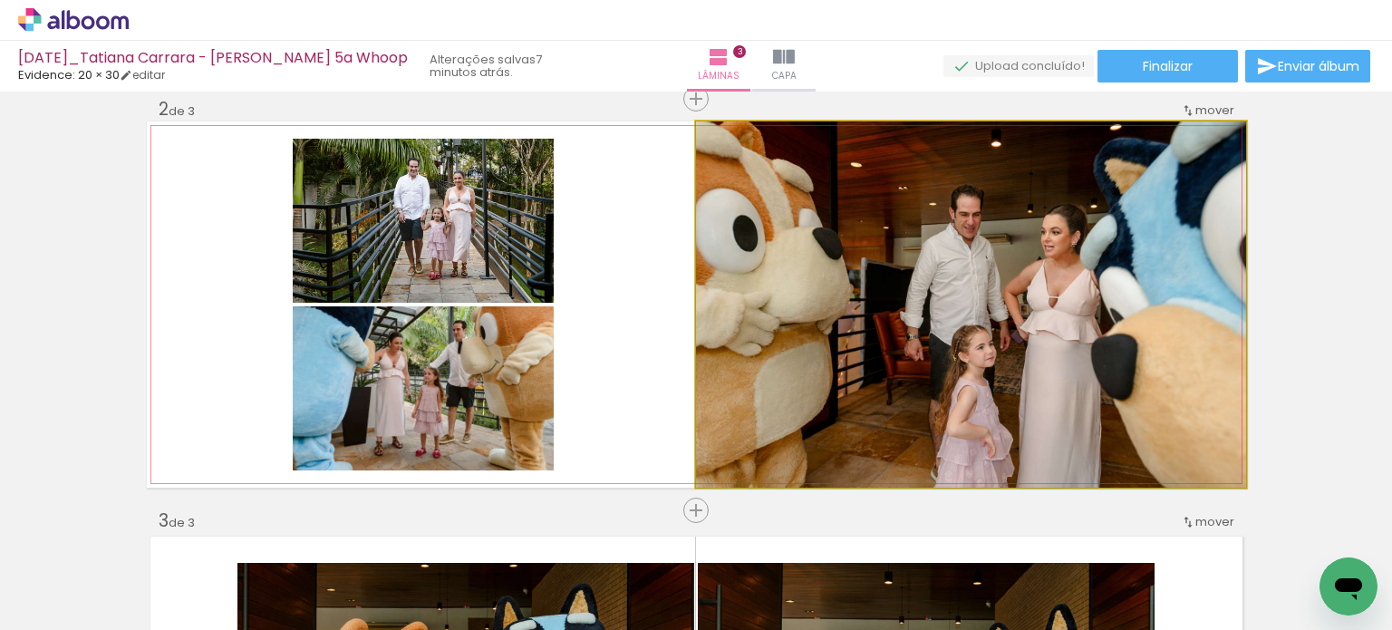
click at [1047, 343] on quentale-photo at bounding box center [971, 304] width 550 height 366
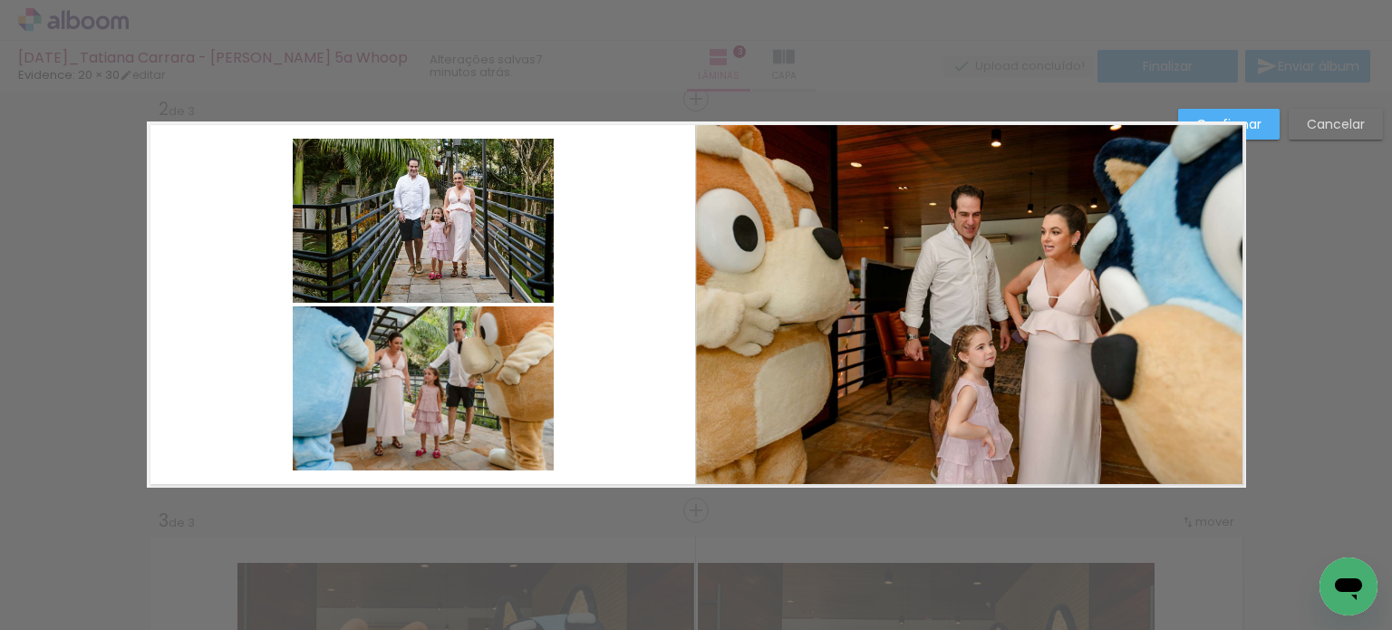
click at [0, 0] on slot "Confirmar" at bounding box center [0, 0] width 0 height 0
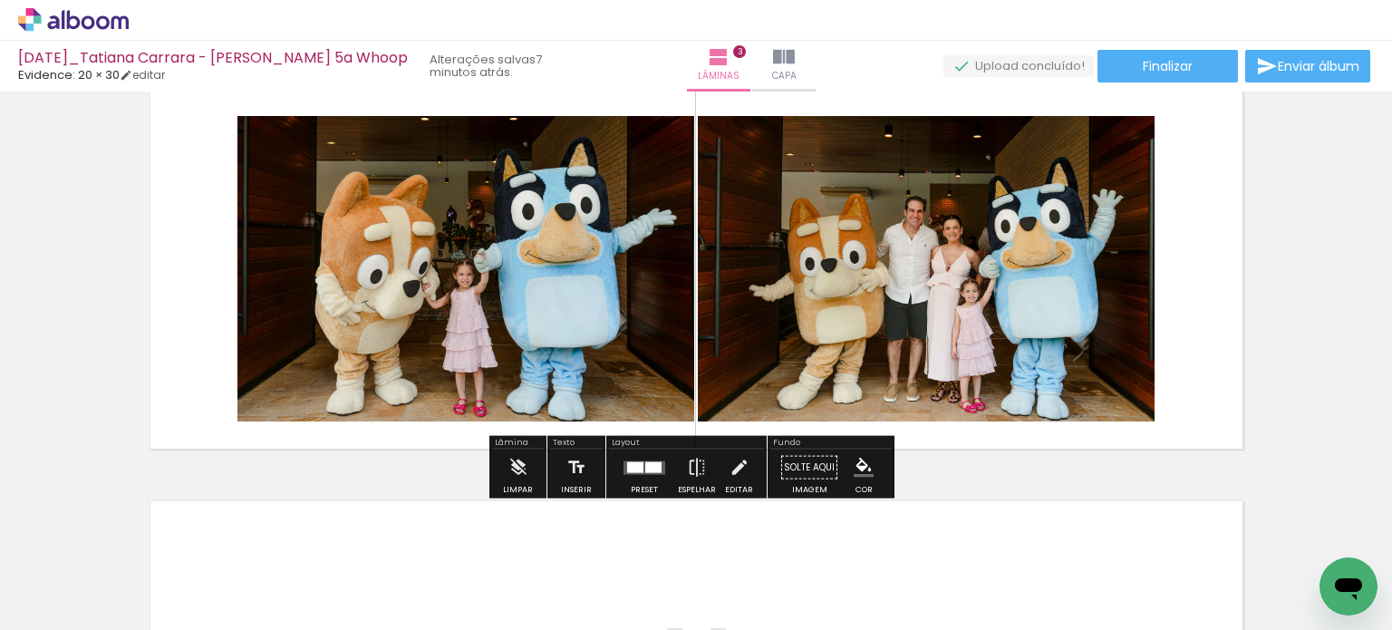
scroll to position [887, 0]
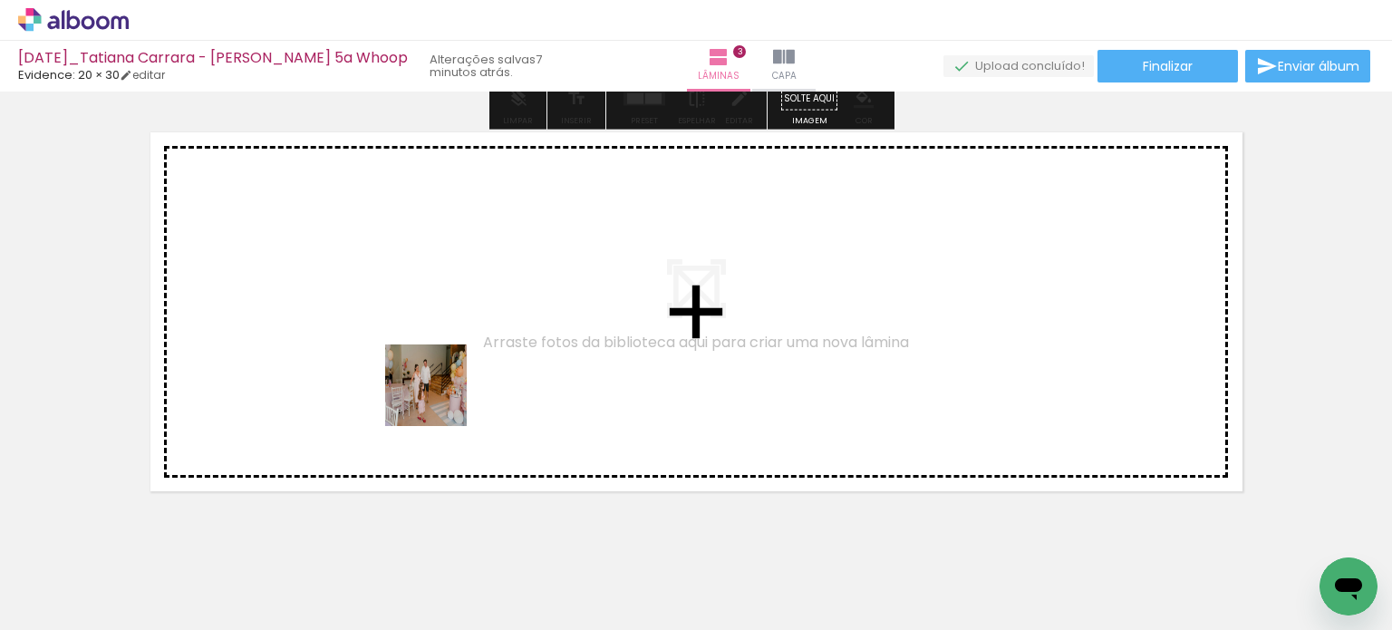
drag, startPoint x: 459, startPoint y: 583, endPoint x: 439, endPoint y: 399, distance: 185.0
click at [439, 399] on quentale-workspace at bounding box center [696, 315] width 1392 height 630
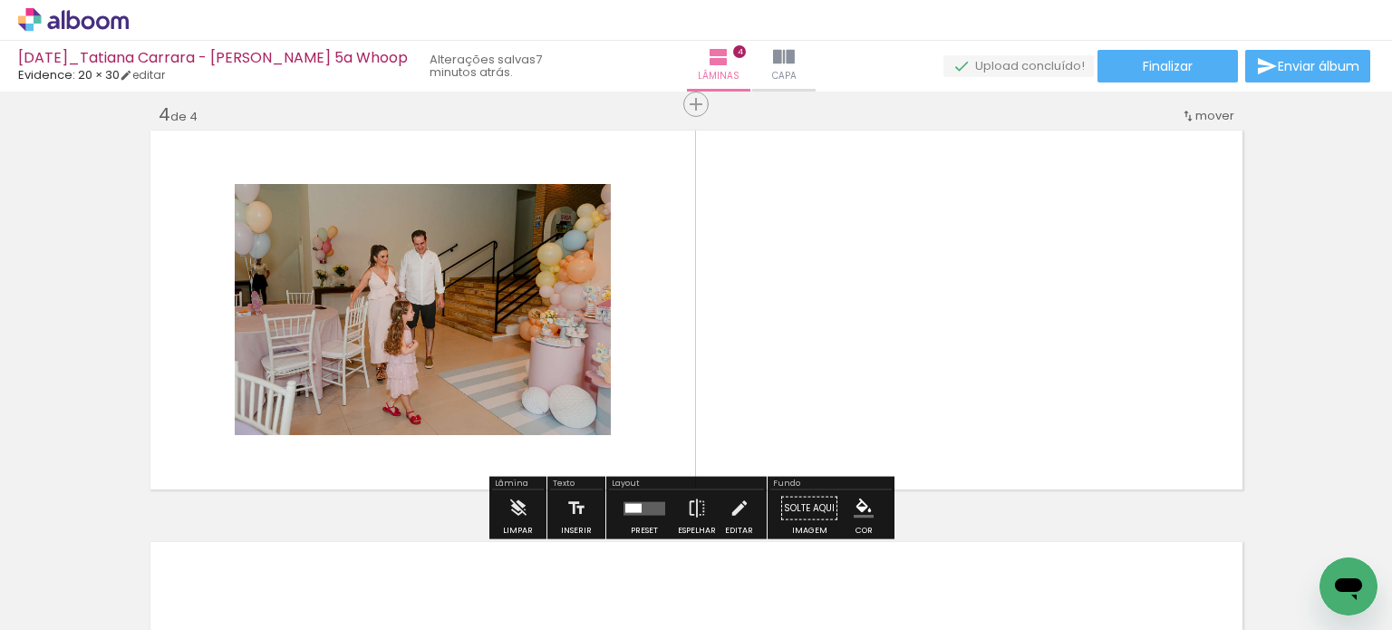
scroll to position [1257, 0]
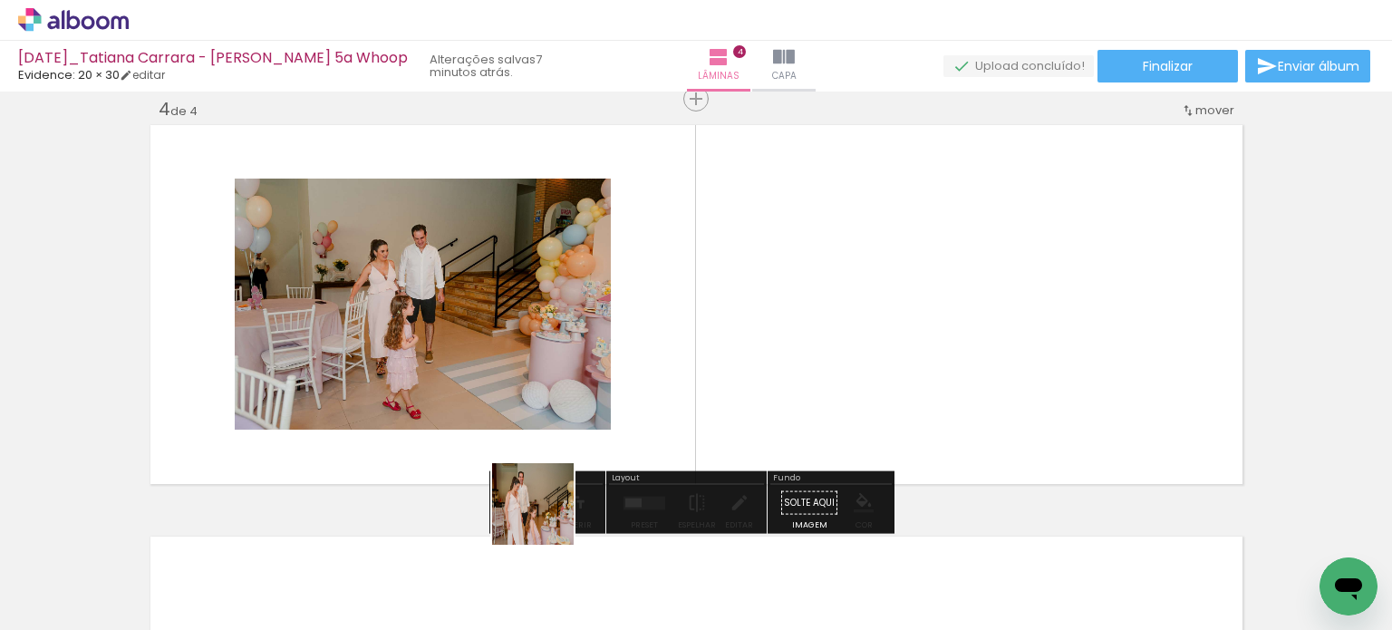
drag, startPoint x: 529, startPoint y: 551, endPoint x: 669, endPoint y: 456, distance: 168.9
click at [611, 354] on quentale-workspace at bounding box center [696, 315] width 1392 height 630
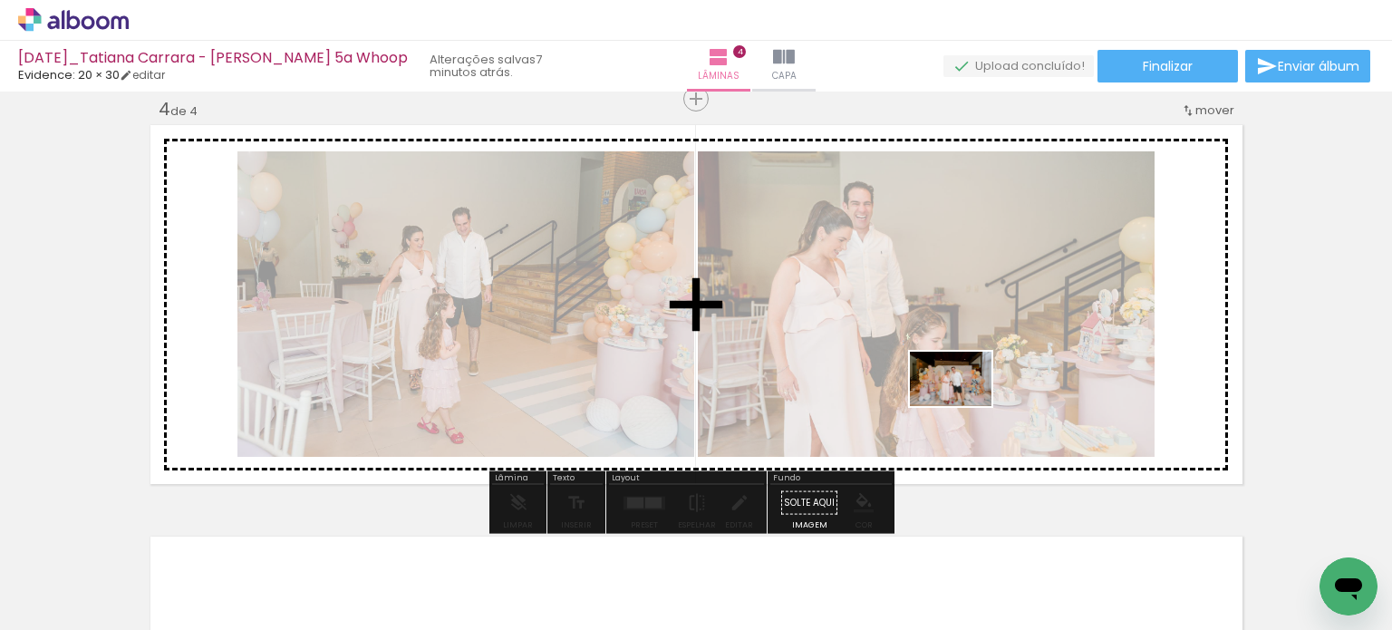
drag, startPoint x: 855, startPoint y: 581, endPoint x: 964, endPoint y: 406, distance: 205.9
click at [964, 406] on quentale-workspace at bounding box center [696, 315] width 1392 height 630
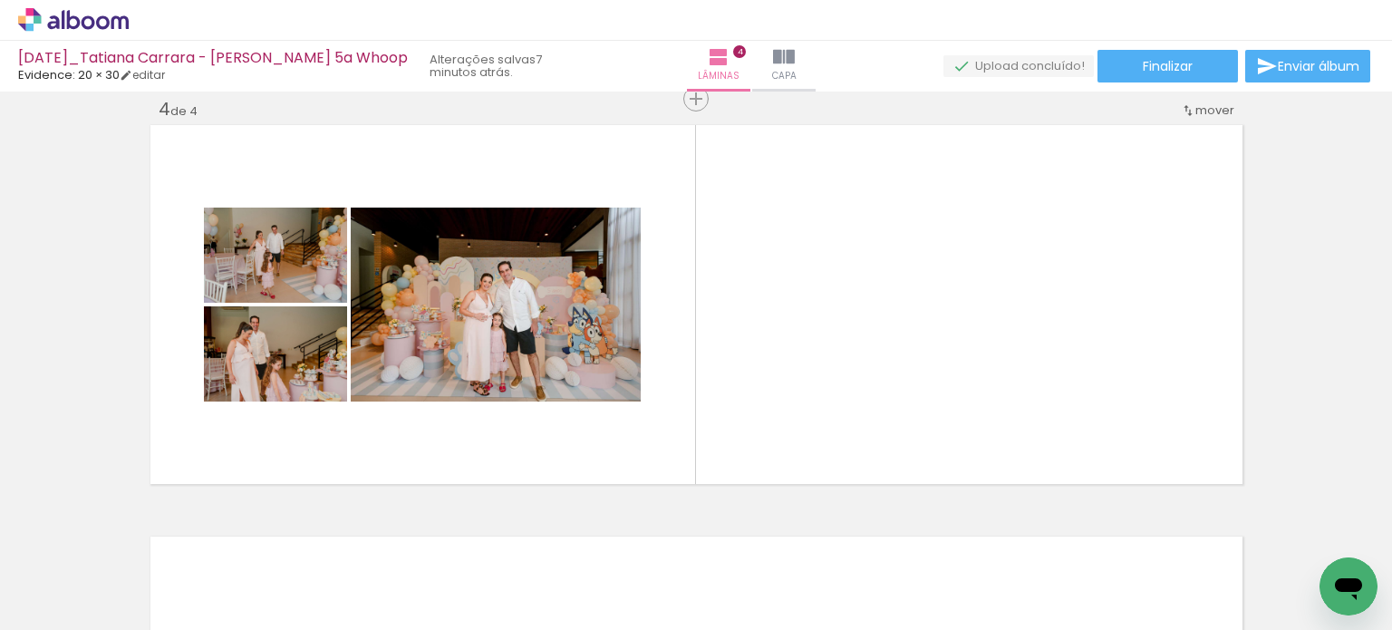
drag, startPoint x: 963, startPoint y: 580, endPoint x: 960, endPoint y: 392, distance: 187.6
click at [960, 392] on quentale-workspace at bounding box center [696, 315] width 1392 height 630
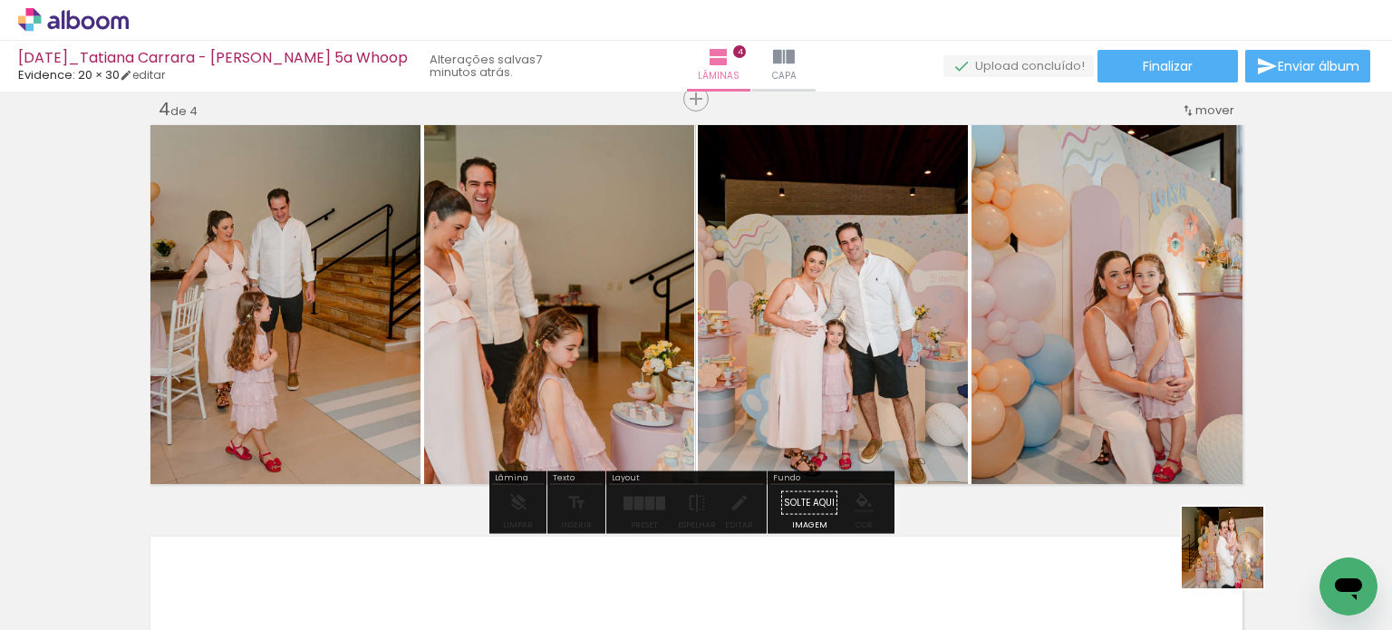
drag, startPoint x: 1239, startPoint y: 568, endPoint x: 1084, endPoint y: 409, distance: 222.3
click at [1102, 397] on quentale-workspace at bounding box center [696, 315] width 1392 height 630
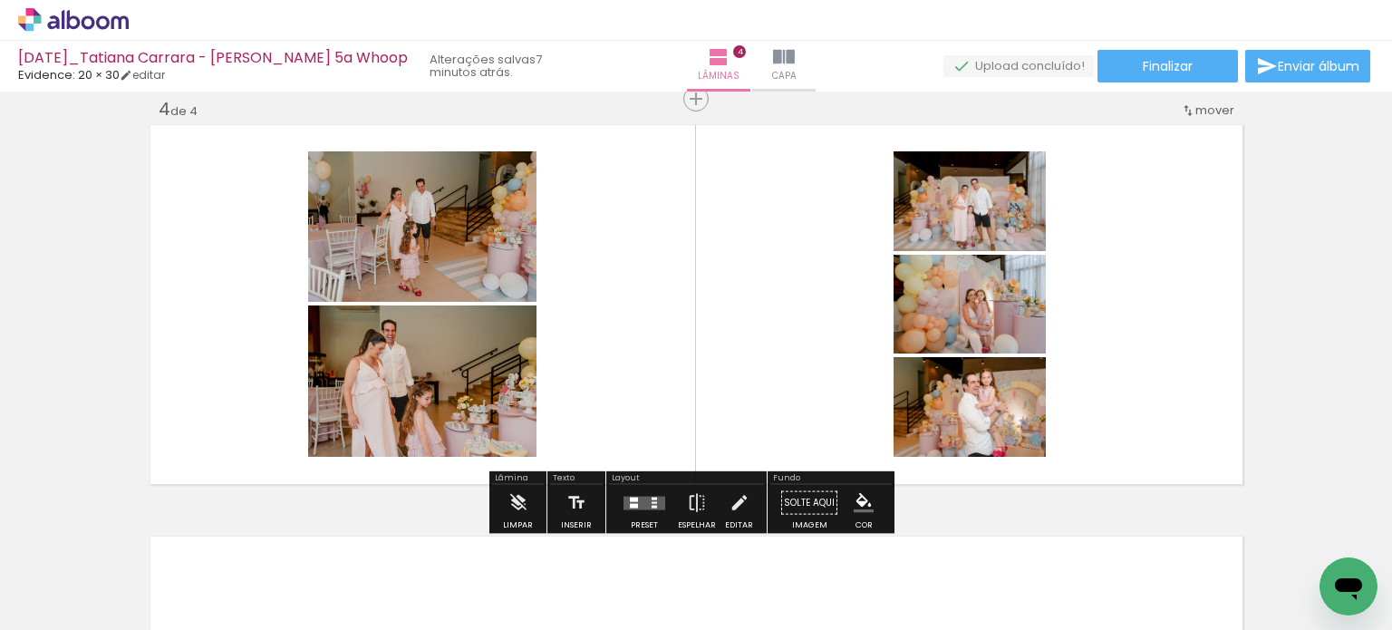
click at [644, 506] on quentale-layouter at bounding box center [644, 503] width 42 height 14
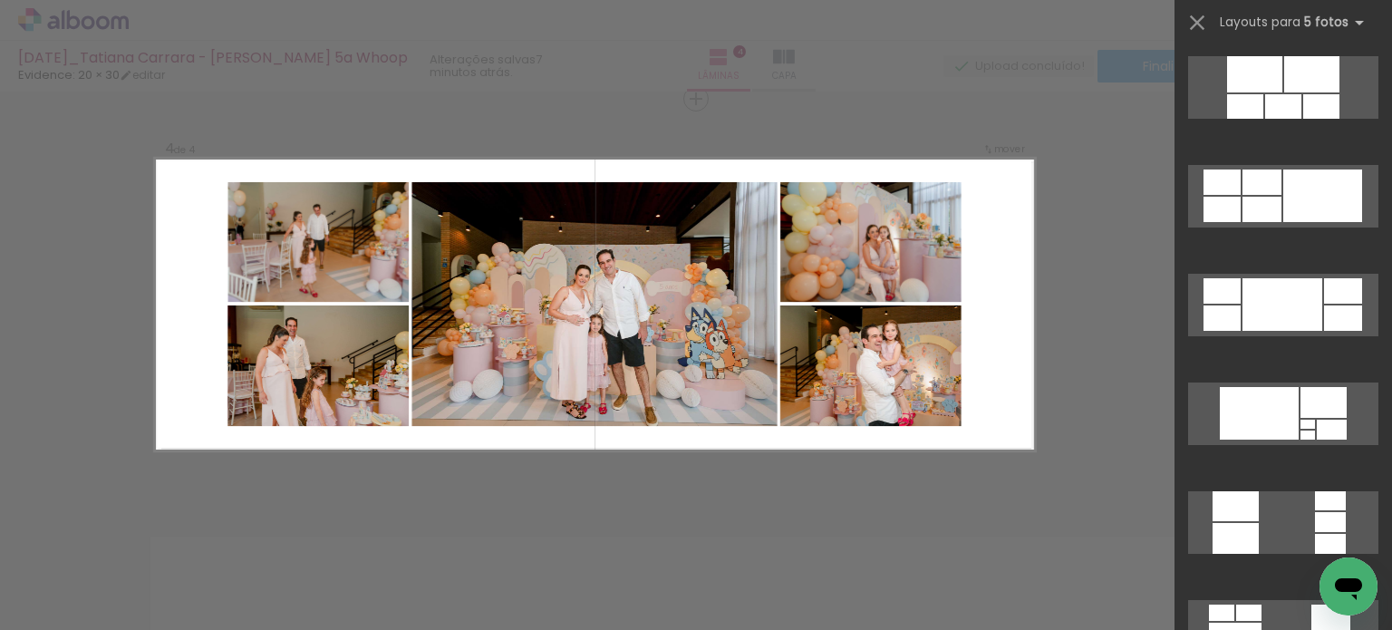
scroll to position [1087, 0]
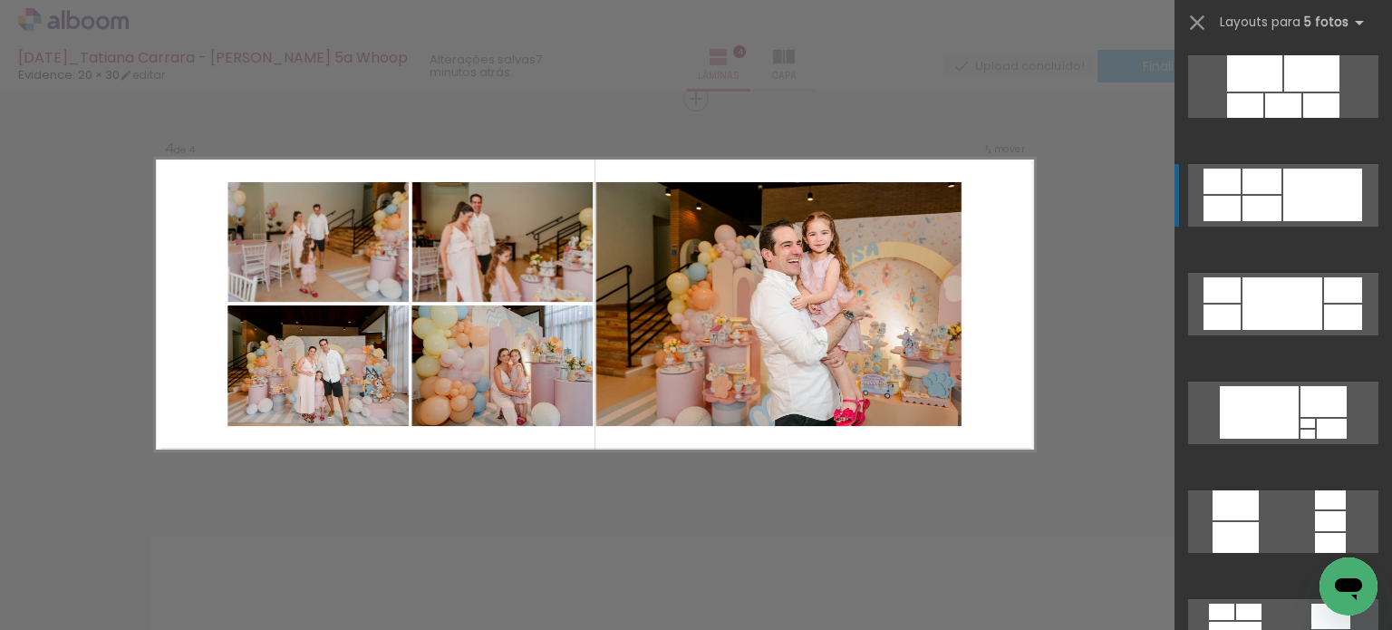
click at [1306, 188] on div at bounding box center [1322, 195] width 79 height 53
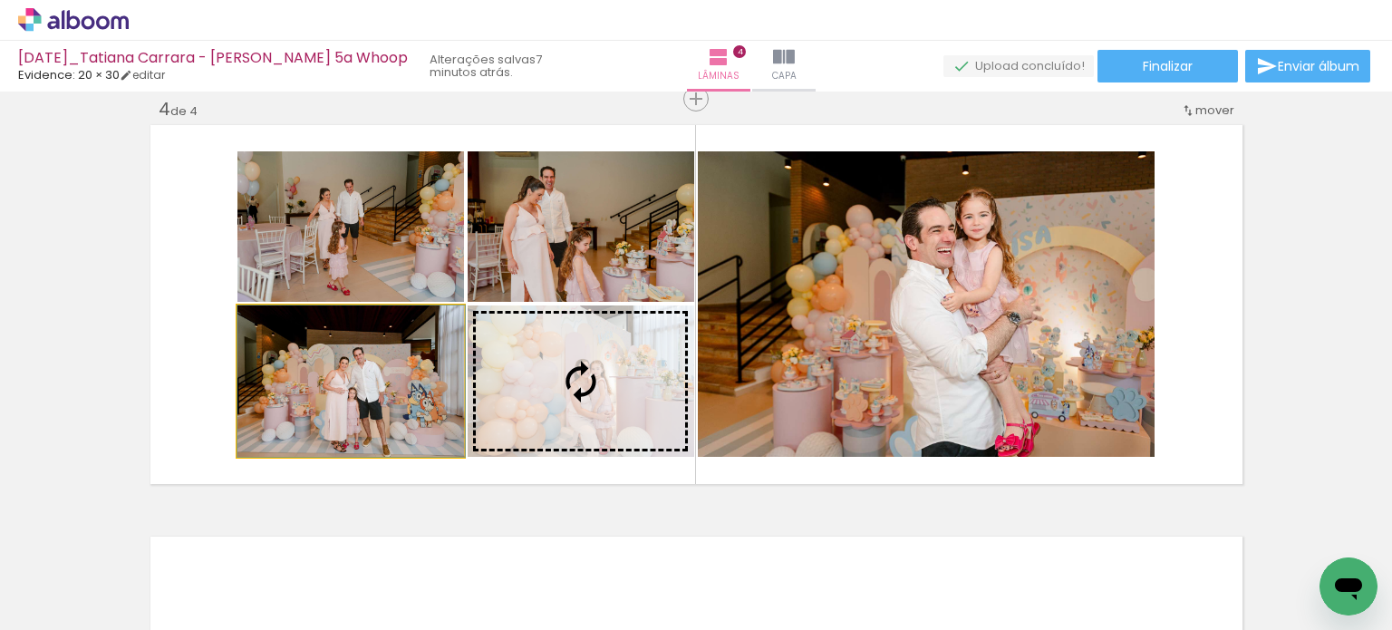
drag, startPoint x: 392, startPoint y: 408, endPoint x: 974, endPoint y: 310, distance: 589.9
click at [0, 0] on slot at bounding box center [0, 0] width 0 height 0
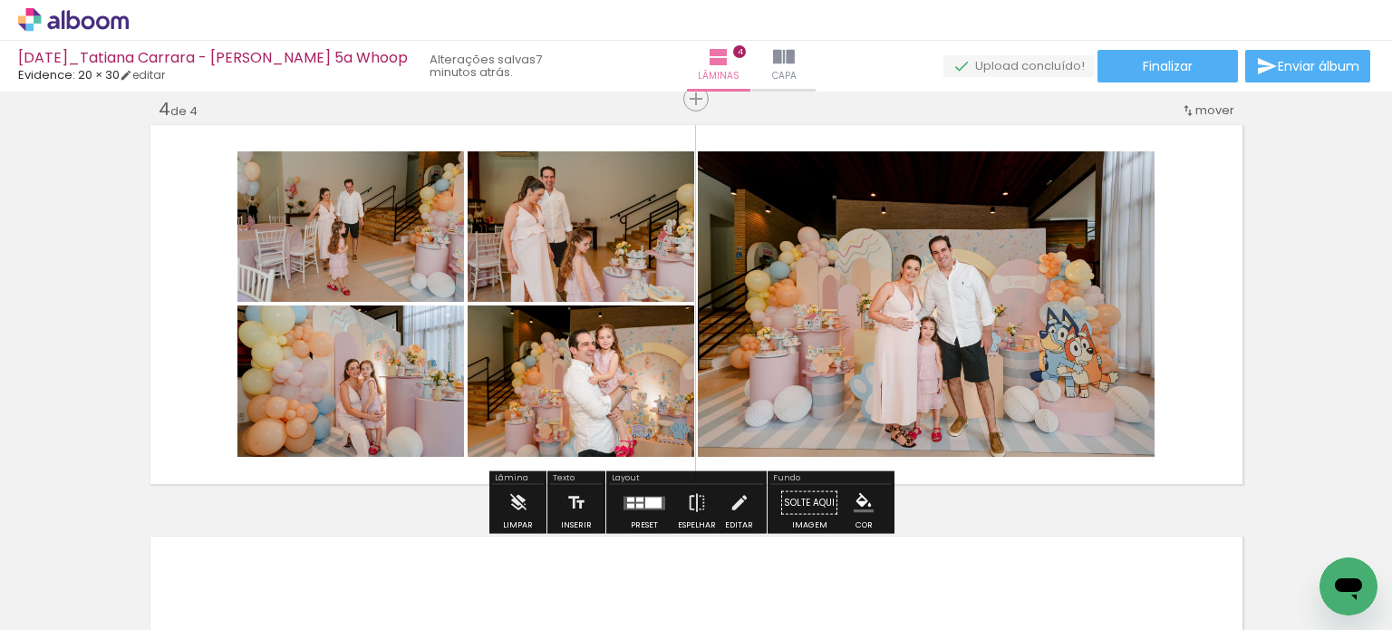
scroll to position [0, 458]
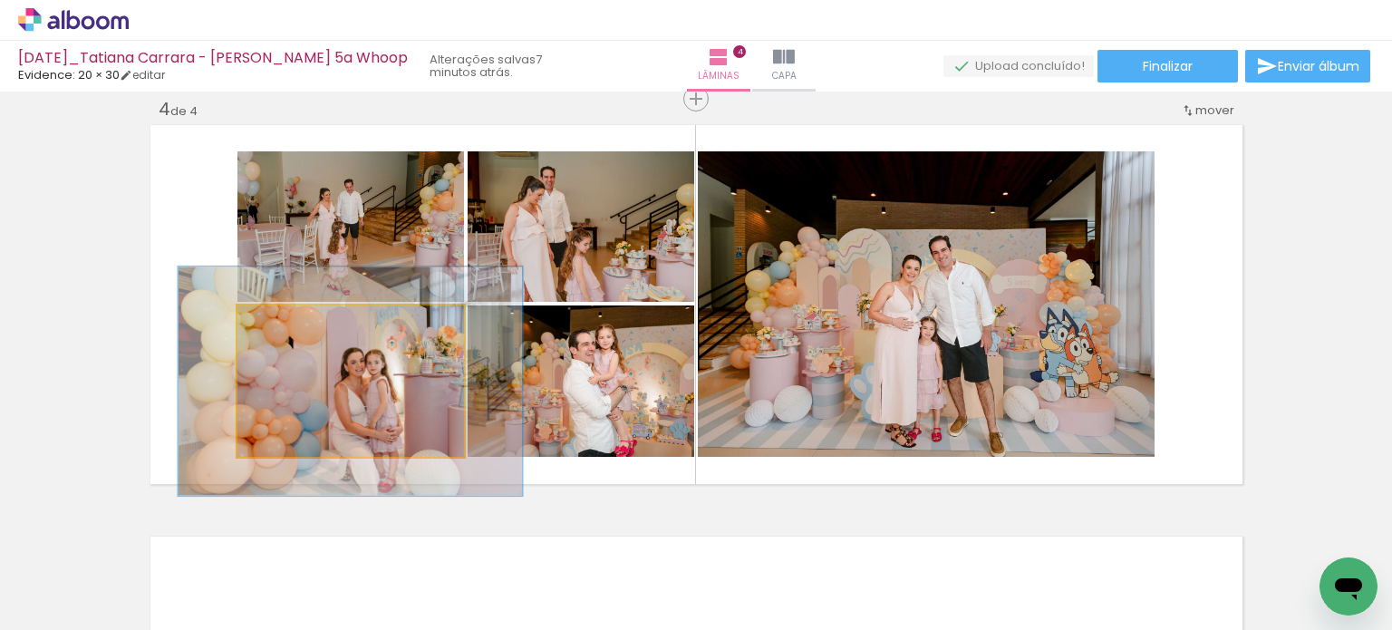
drag, startPoint x: 299, startPoint y: 327, endPoint x: 311, endPoint y: 329, distance: 11.9
click at [311, 329] on div at bounding box center [312, 324] width 16 height 16
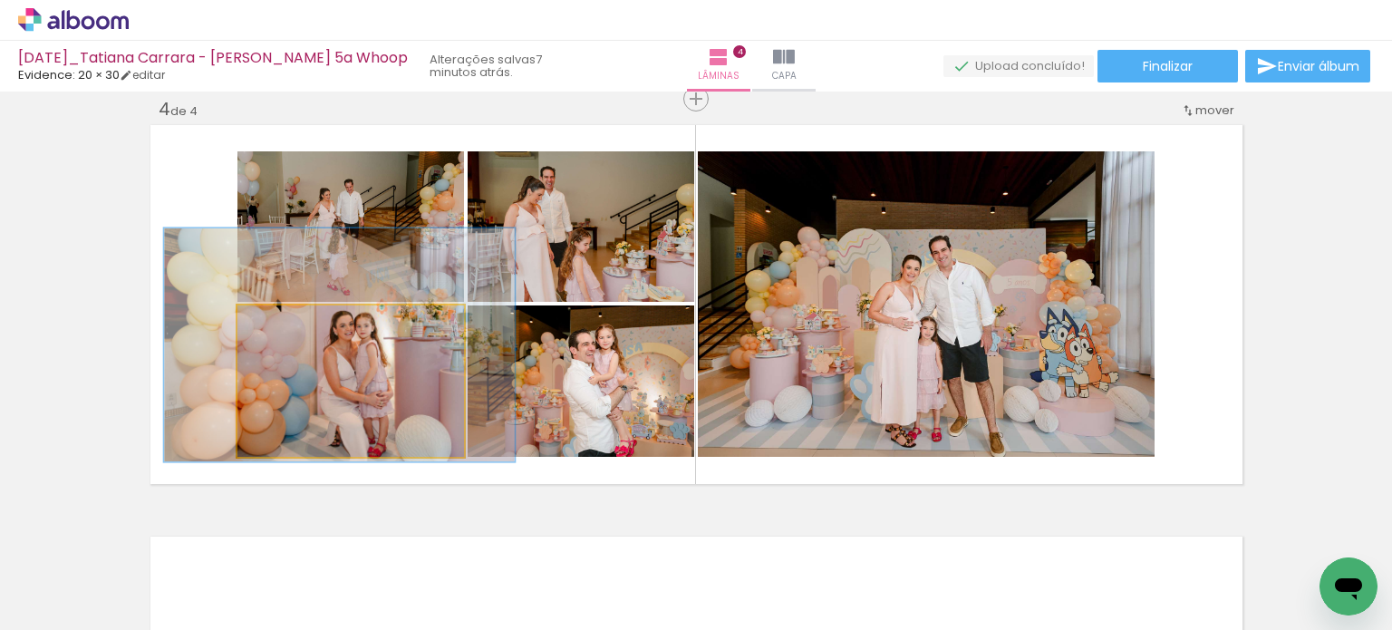
drag, startPoint x: 357, startPoint y: 381, endPoint x: 344, endPoint y: 347, distance: 35.8
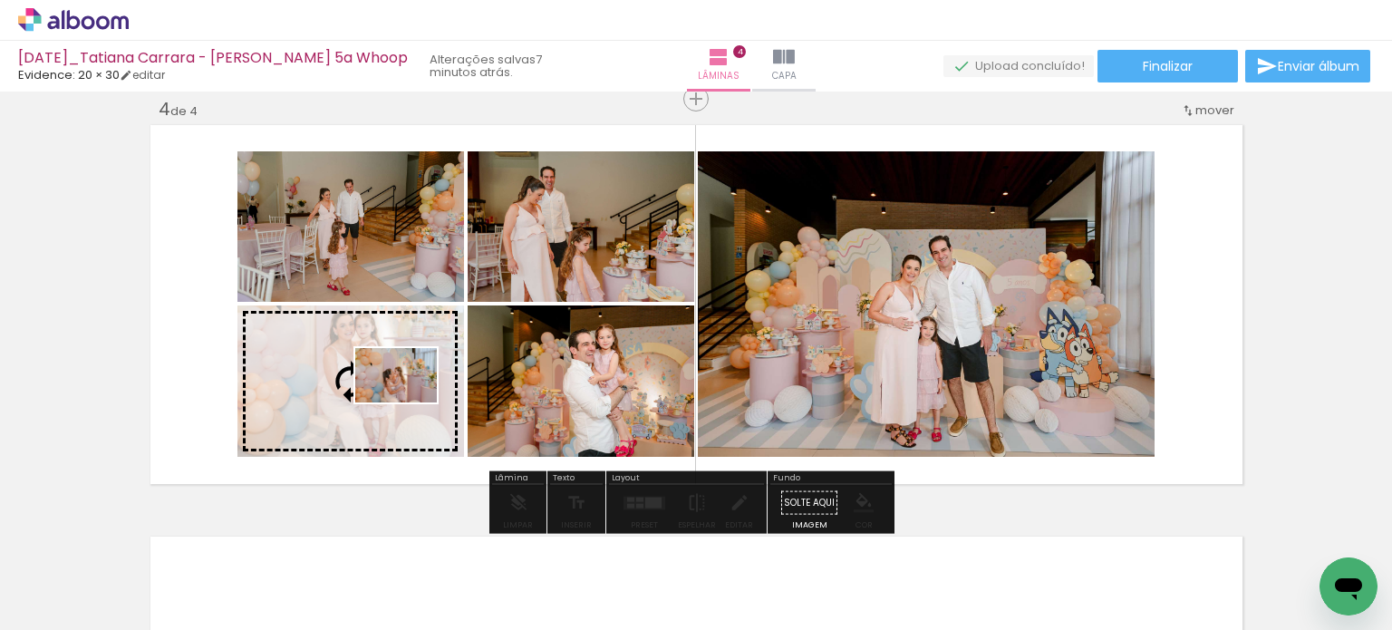
drag, startPoint x: 1144, startPoint y: 580, endPoint x: 410, endPoint y: 402, distance: 756.0
click at [410, 402] on quentale-workspace at bounding box center [696, 315] width 1392 height 630
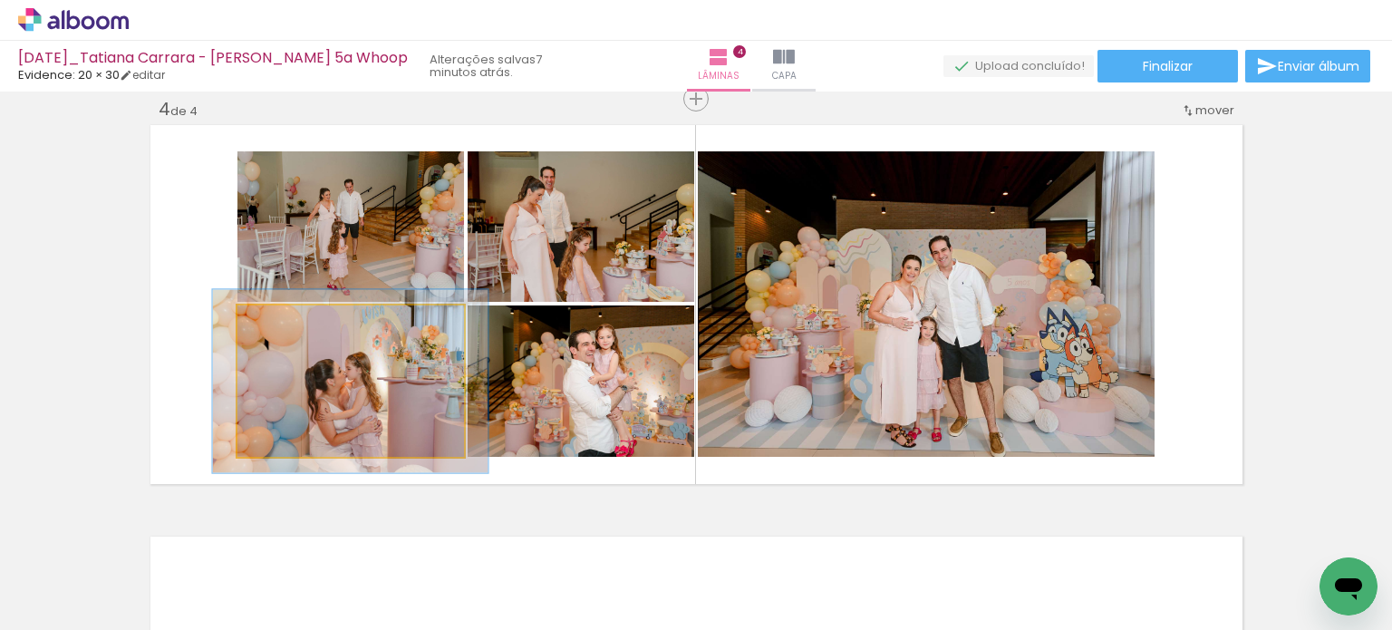
drag, startPoint x: 277, startPoint y: 328, endPoint x: 291, endPoint y: 325, distance: 13.9
type paper-slider "121"
click at [291, 325] on div at bounding box center [292, 324] width 29 height 29
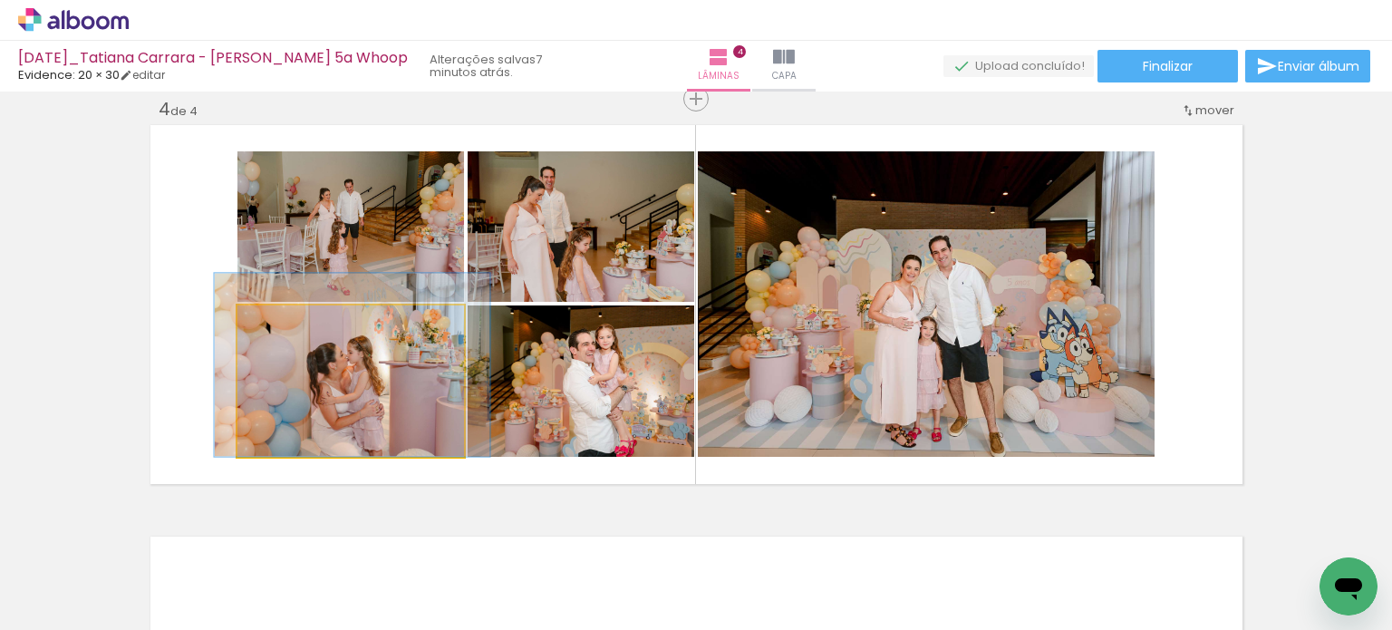
drag, startPoint x: 350, startPoint y: 394, endPoint x: 350, endPoint y: 373, distance: 20.8
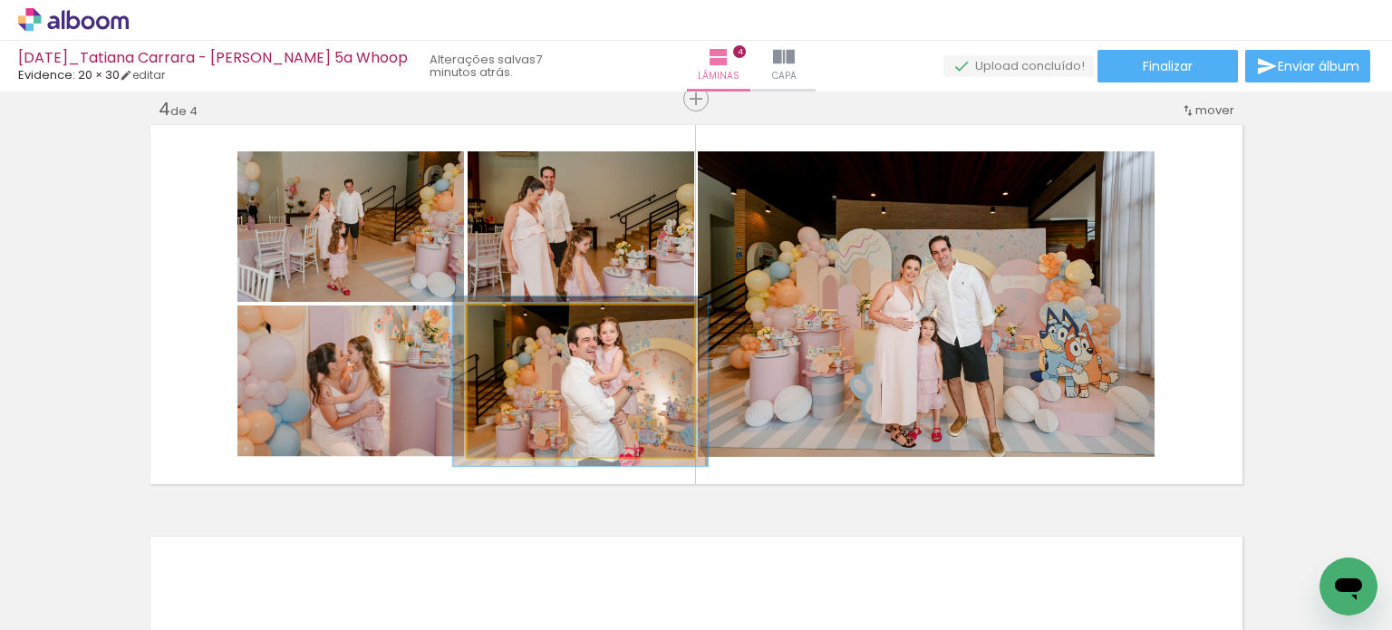
type paper-slider "112"
click at [515, 328] on div at bounding box center [517, 324] width 29 height 29
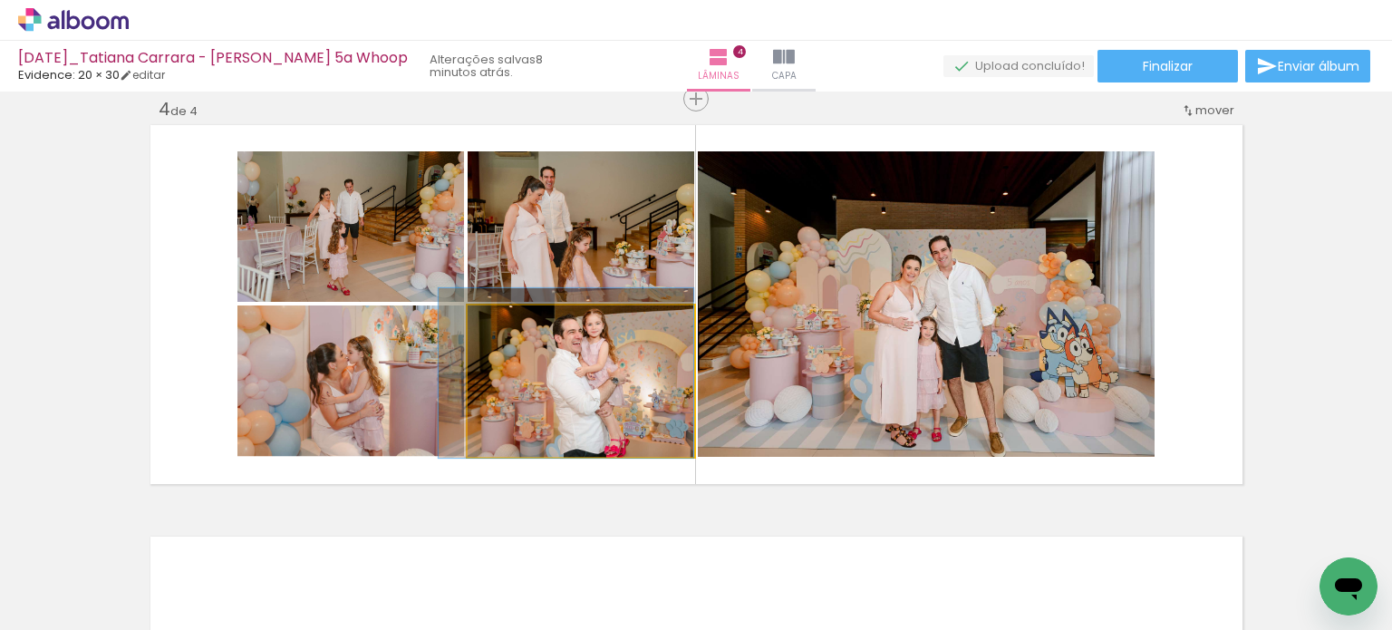
drag, startPoint x: 565, startPoint y: 377, endPoint x: 544, endPoint y: 369, distance: 23.2
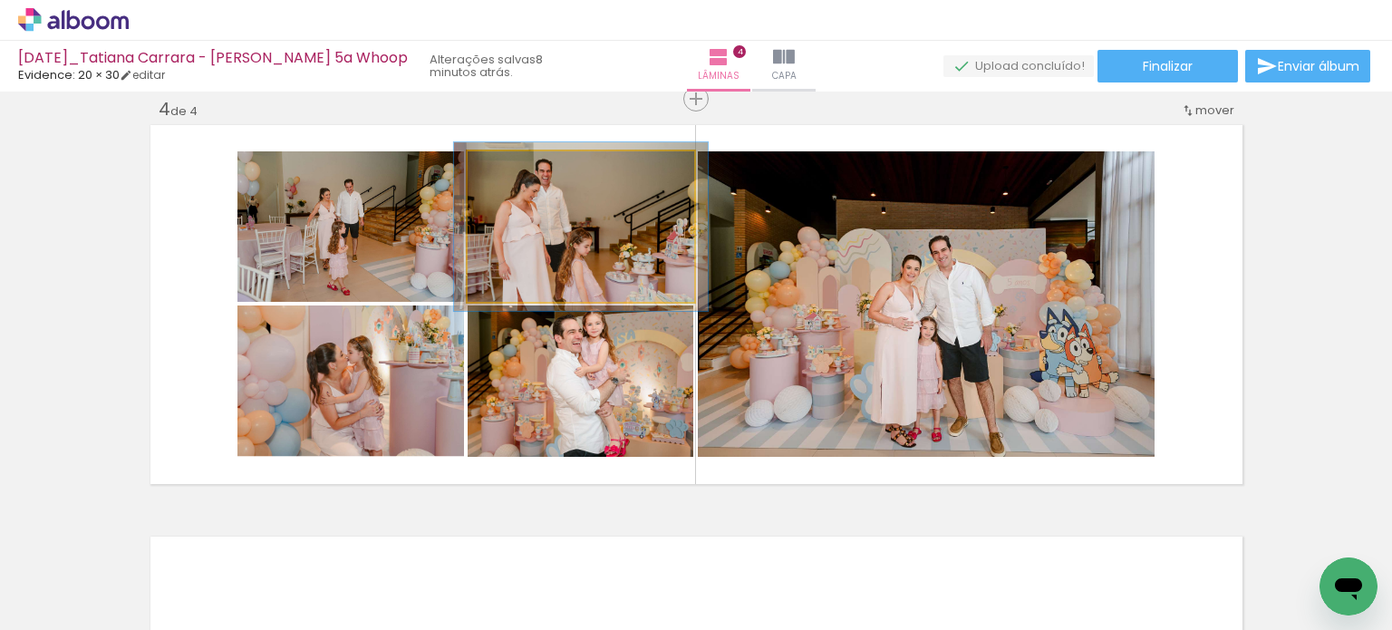
type paper-slider "112"
click at [515, 173] on div at bounding box center [517, 170] width 29 height 29
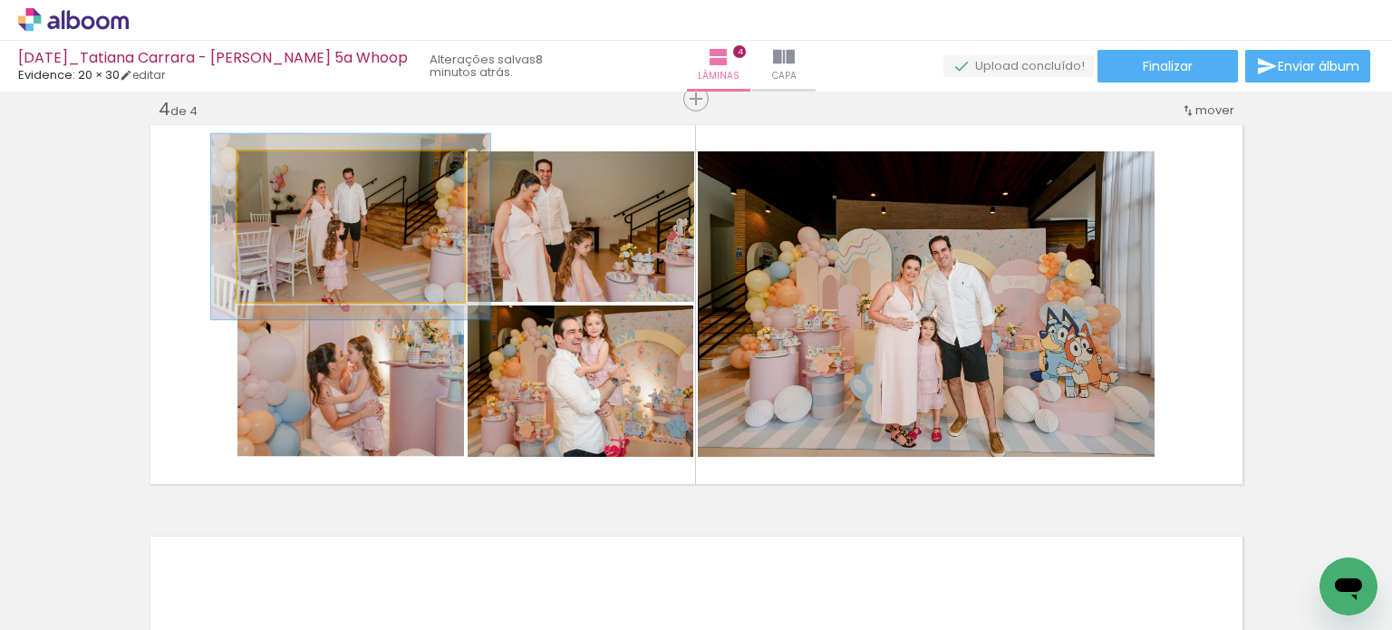
drag, startPoint x: 273, startPoint y: 173, endPoint x: 287, endPoint y: 173, distance: 14.5
type paper-slider "123"
click at [287, 173] on div at bounding box center [293, 170] width 16 height 16
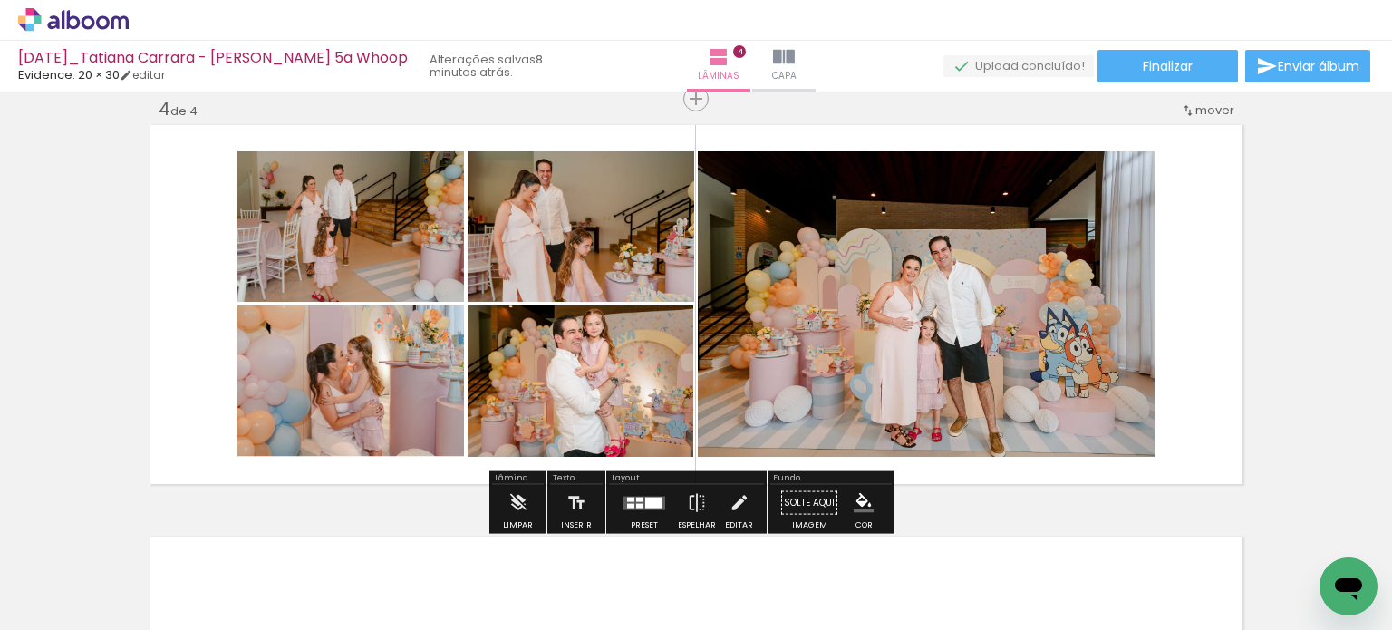
click at [1207, 213] on quentale-layouter at bounding box center [696, 304] width 1099 height 366
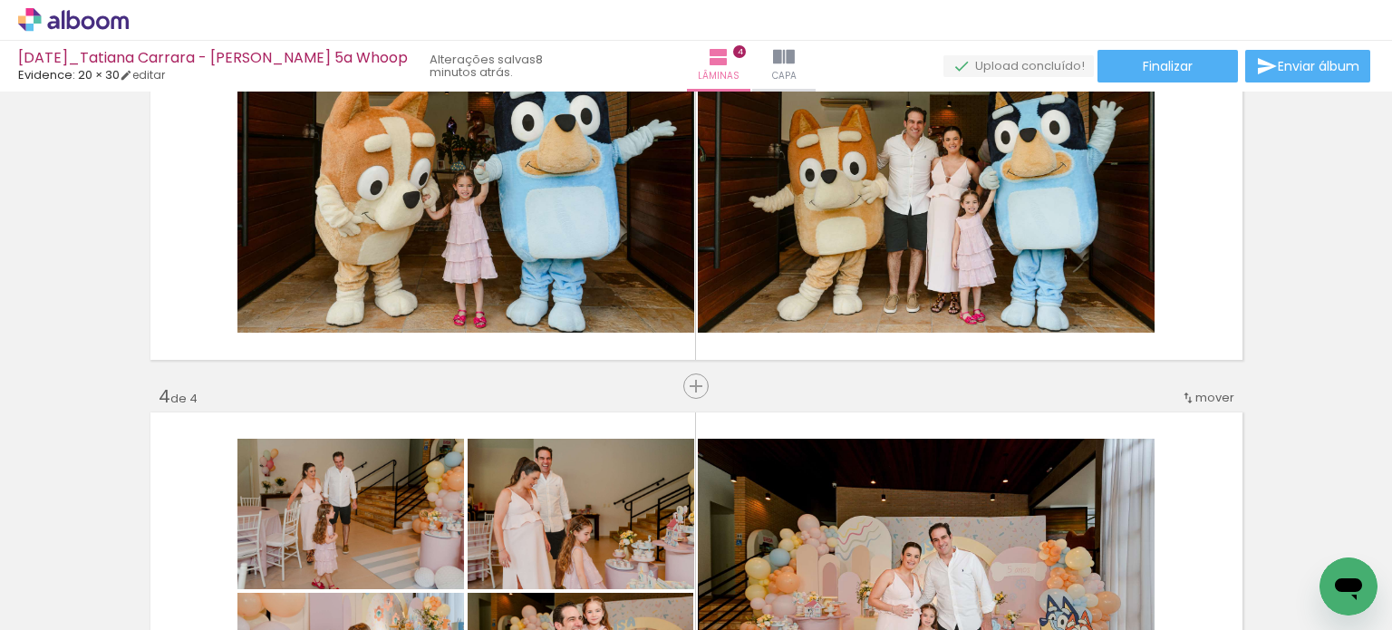
scroll to position [894, 0]
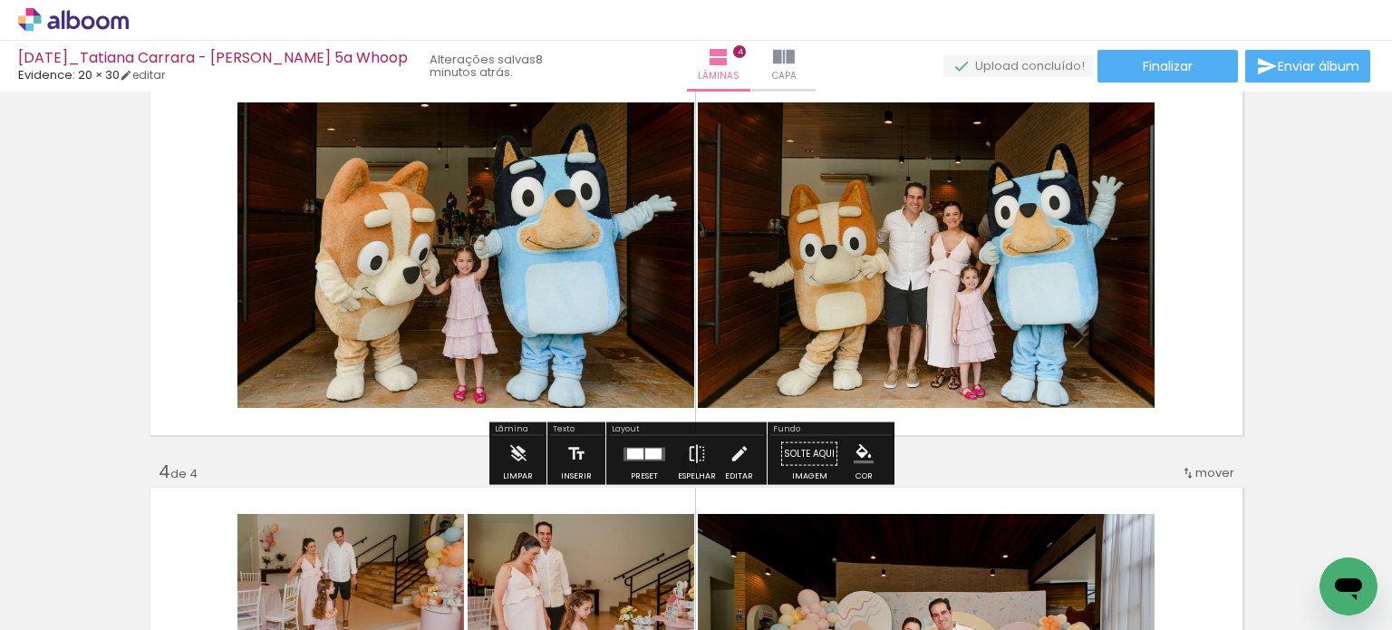
click at [636, 456] on div at bounding box center [635, 453] width 16 height 11
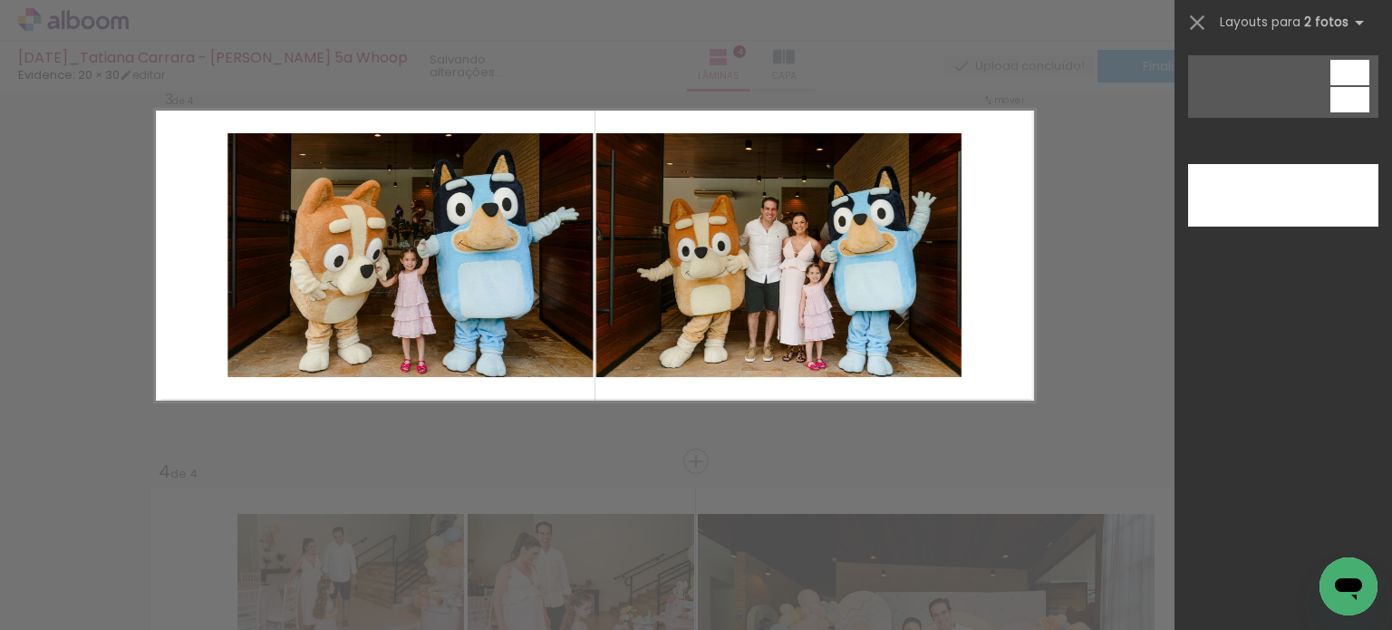
scroll to position [0, 0]
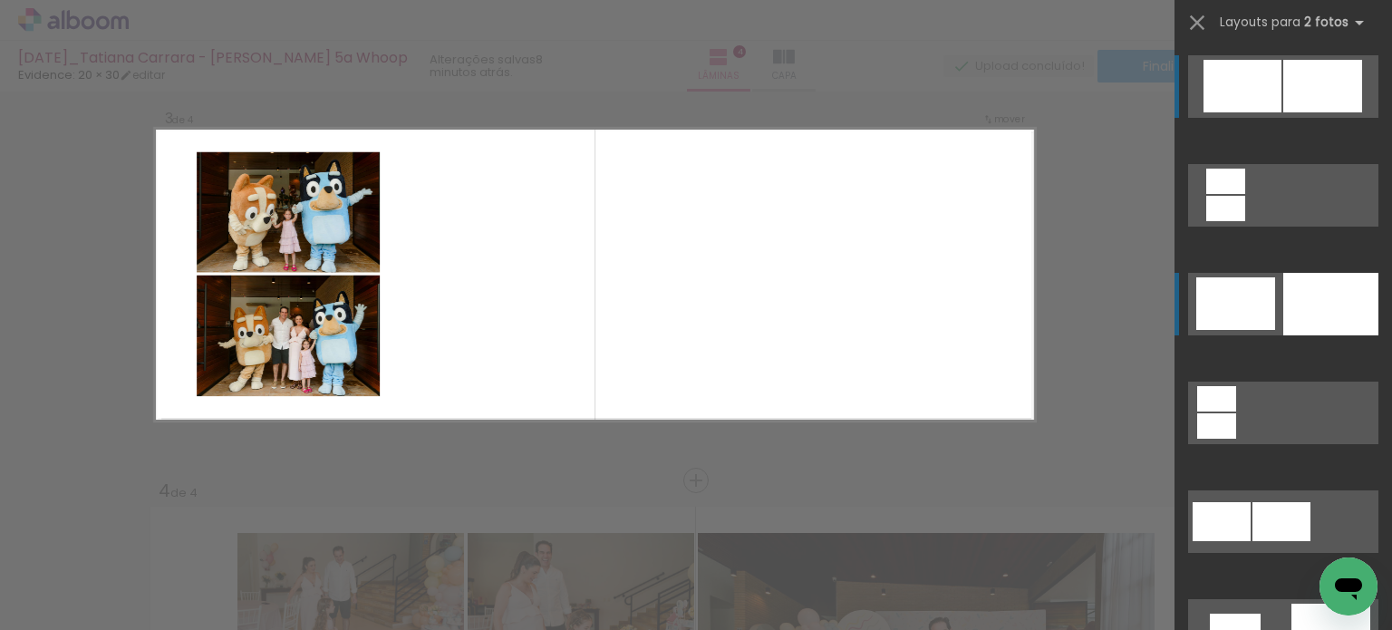
click at [1326, 319] on div at bounding box center [1330, 304] width 95 height 63
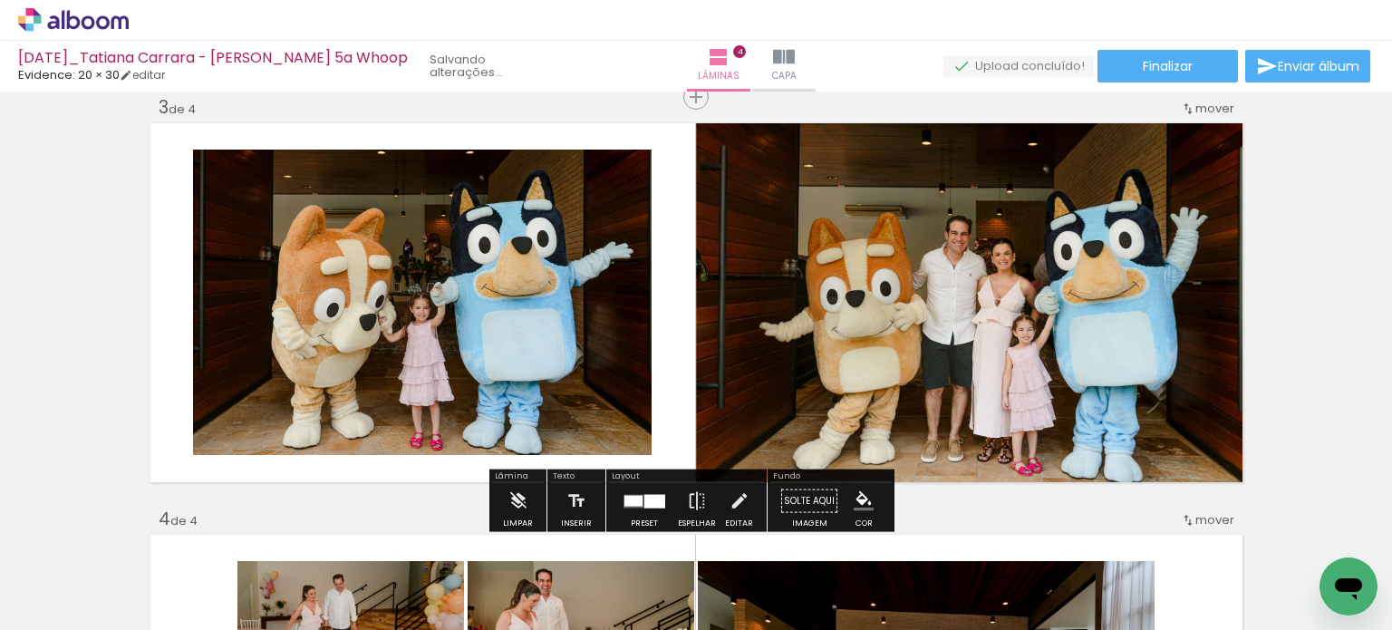
scroll to position [845, 0]
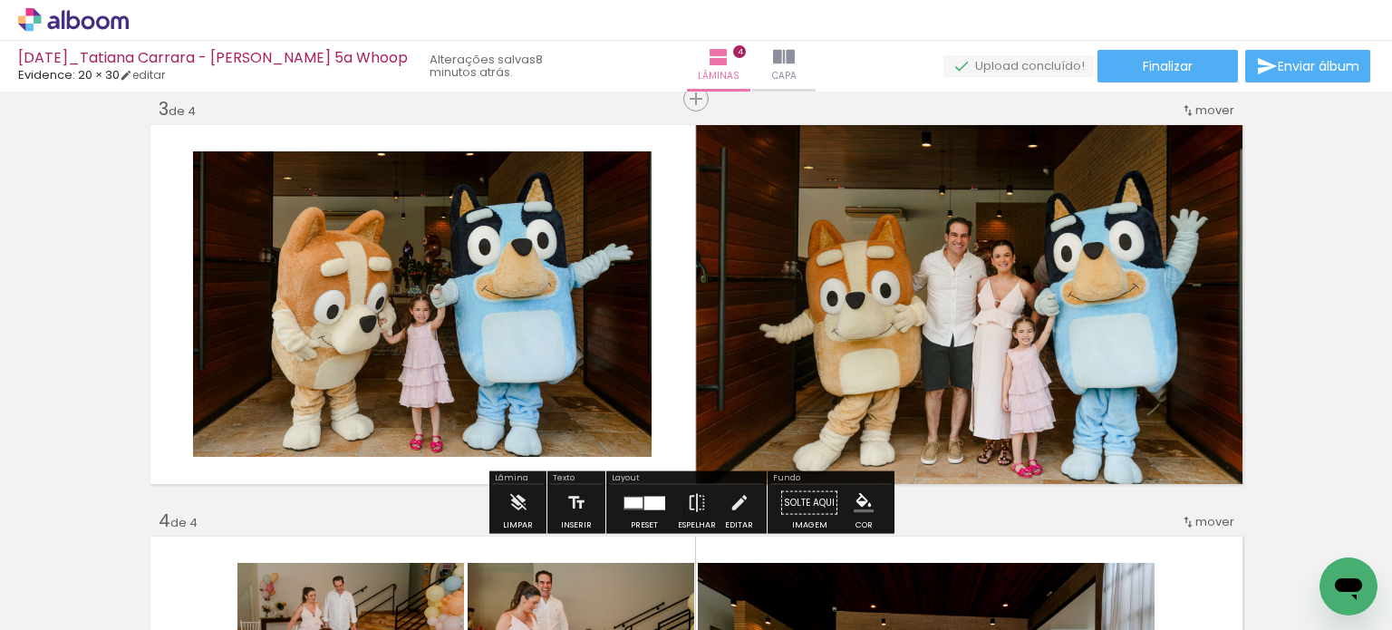
click at [1300, 358] on div "Inserir lâmina 1 de 4 Inserir lâmina 2 de 4 Inserir lâmina 3 de 4 Inserir lâmin…" at bounding box center [696, 281] width 1392 height 2058
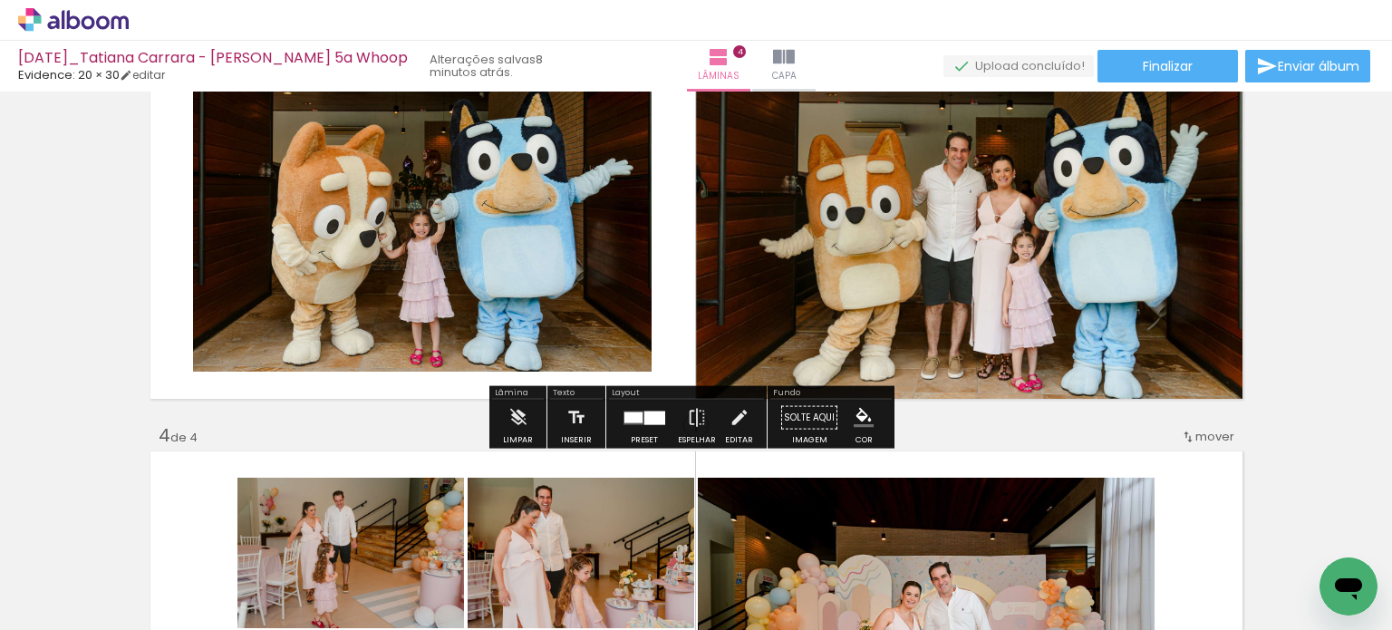
scroll to position [936, 0]
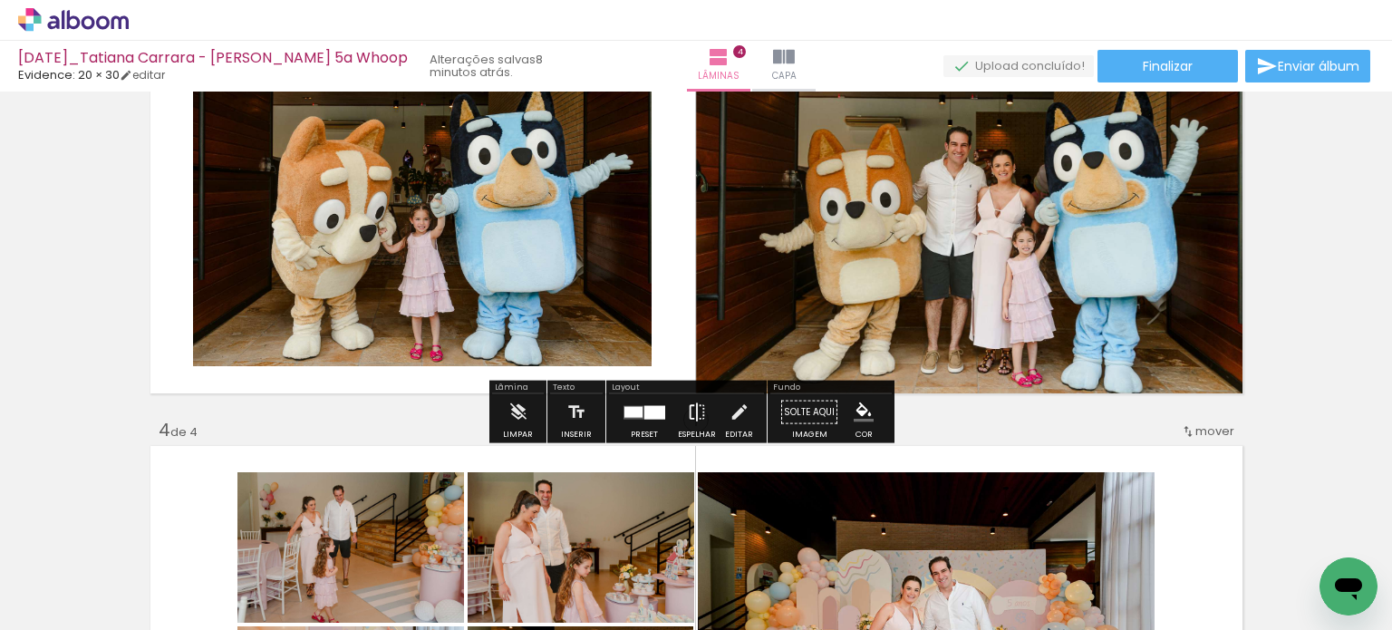
click at [696, 409] on iron-icon at bounding box center [697, 412] width 20 height 36
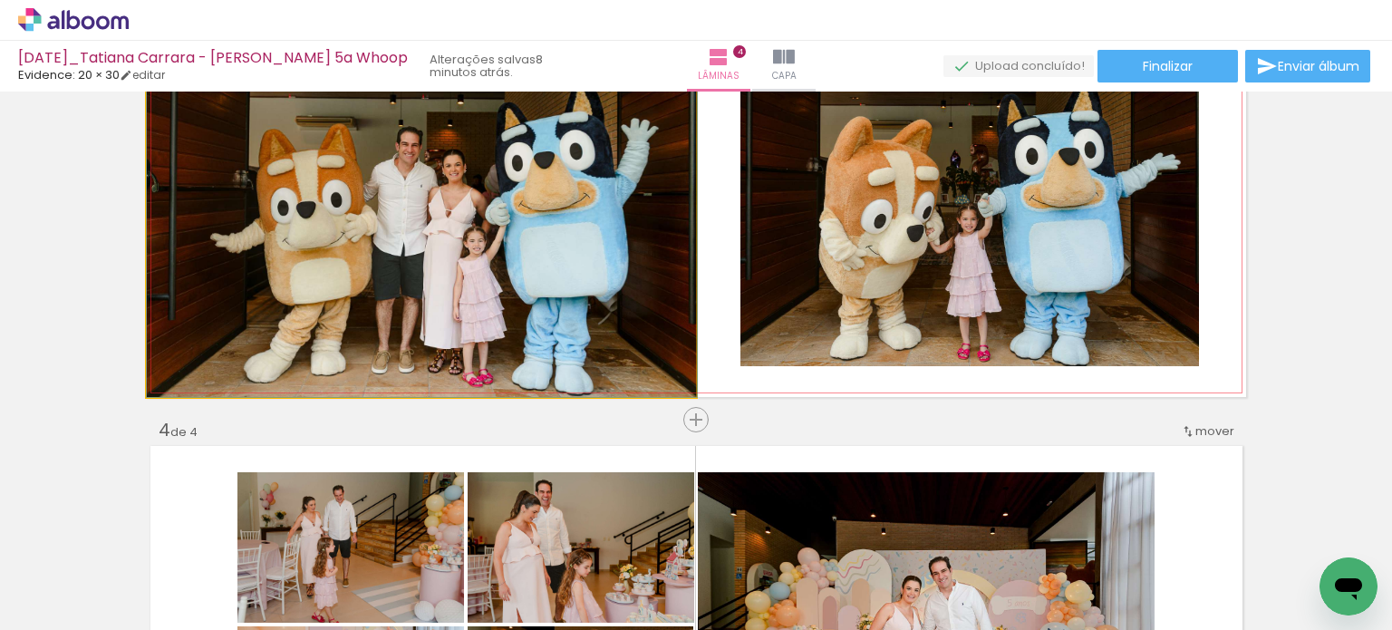
drag, startPoint x: 567, startPoint y: 295, endPoint x: 934, endPoint y: 276, distance: 367.4
click at [0, 0] on slot at bounding box center [0, 0] width 0 height 0
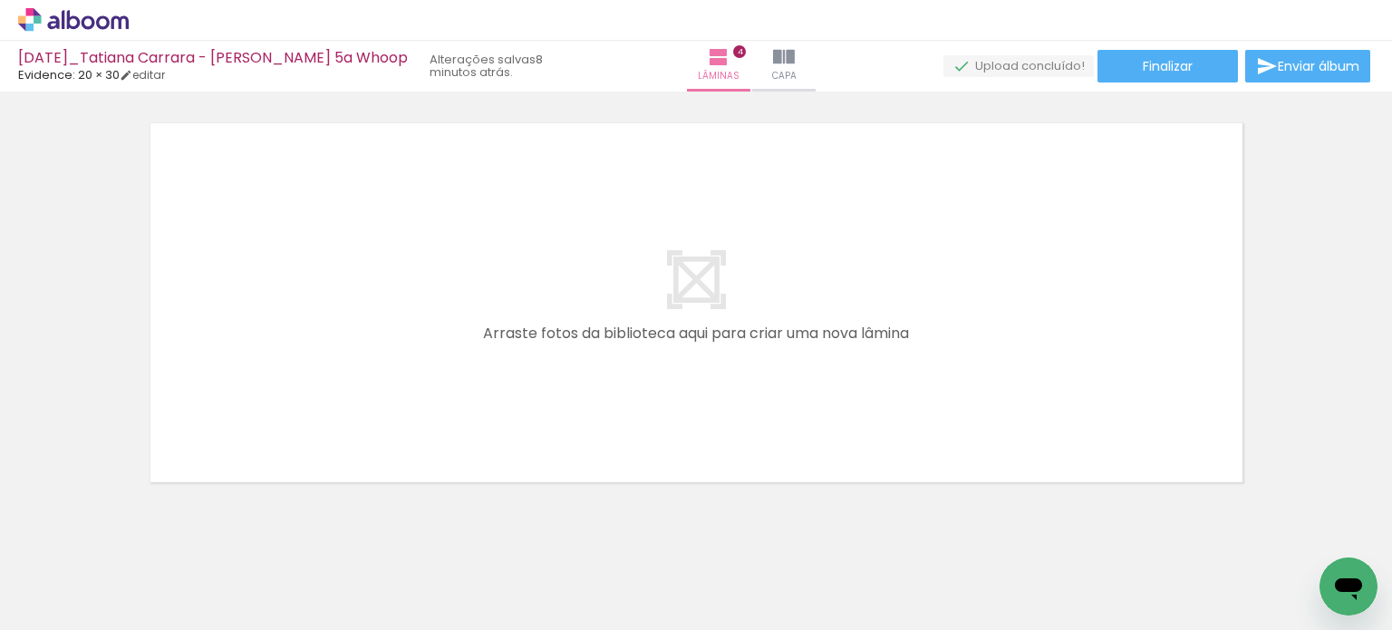
scroll to position [1702, 0]
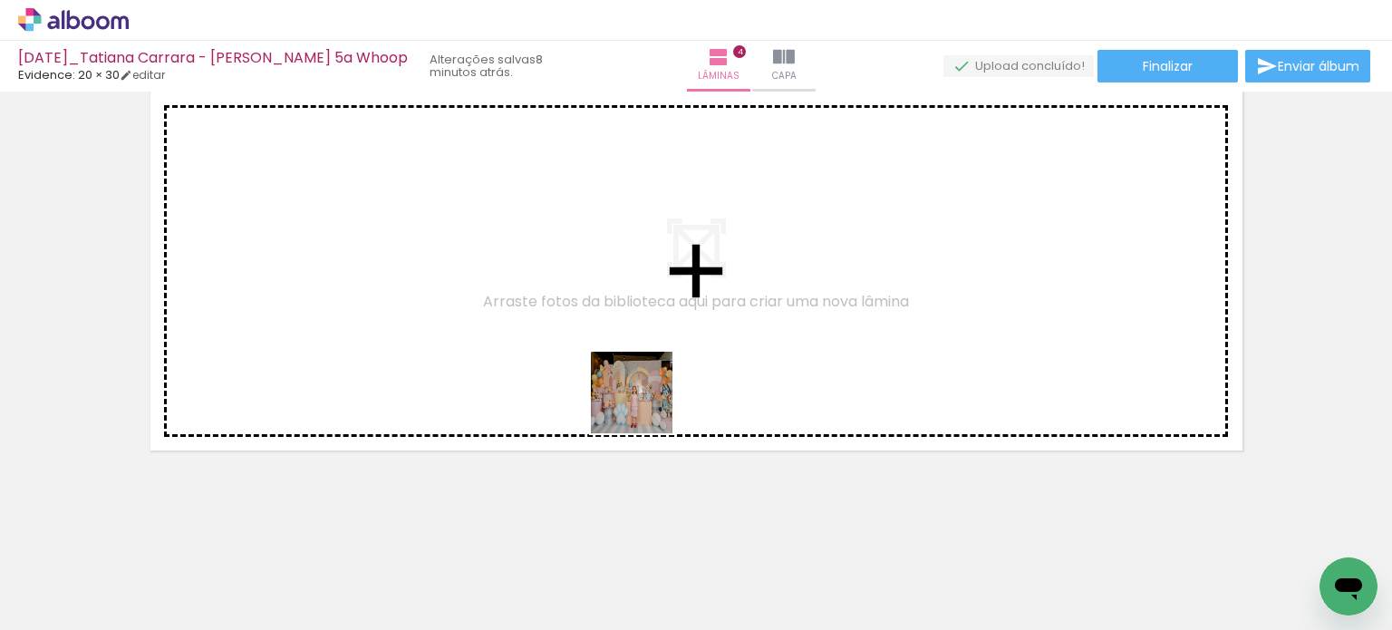
drag, startPoint x: 643, startPoint y: 535, endPoint x: 645, endPoint y: 406, distance: 128.7
click at [645, 406] on quentale-workspace at bounding box center [696, 315] width 1392 height 630
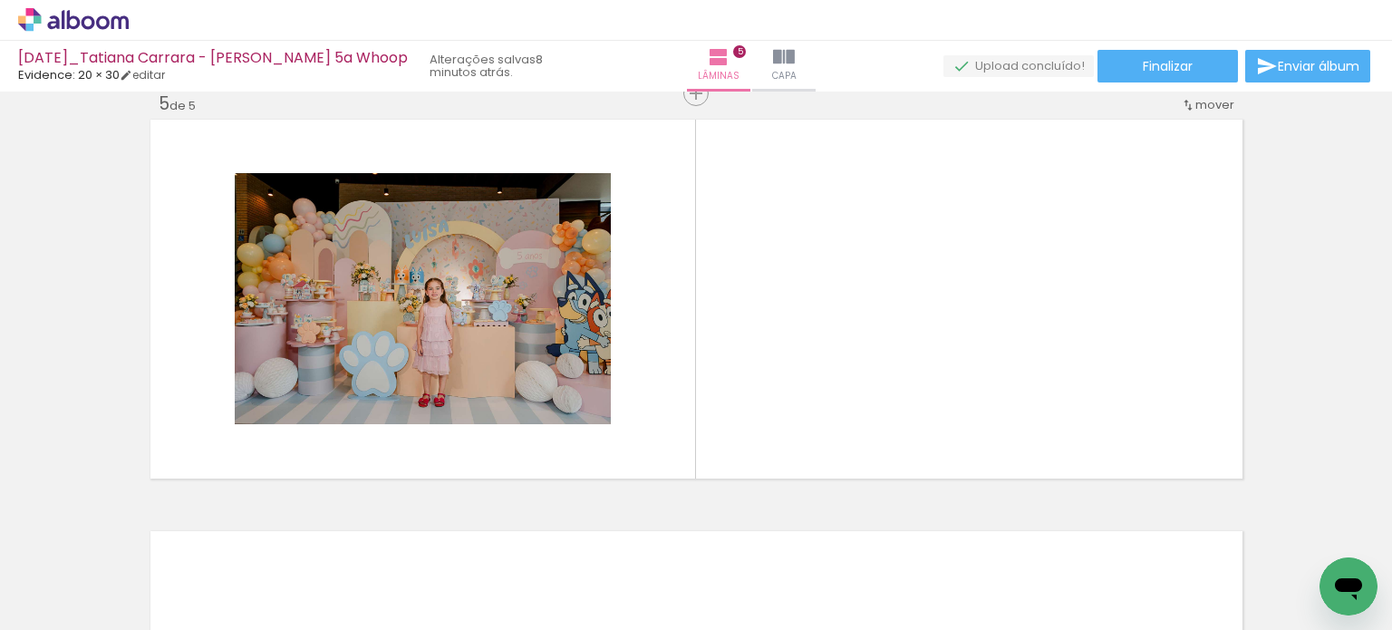
scroll to position [1668, 0]
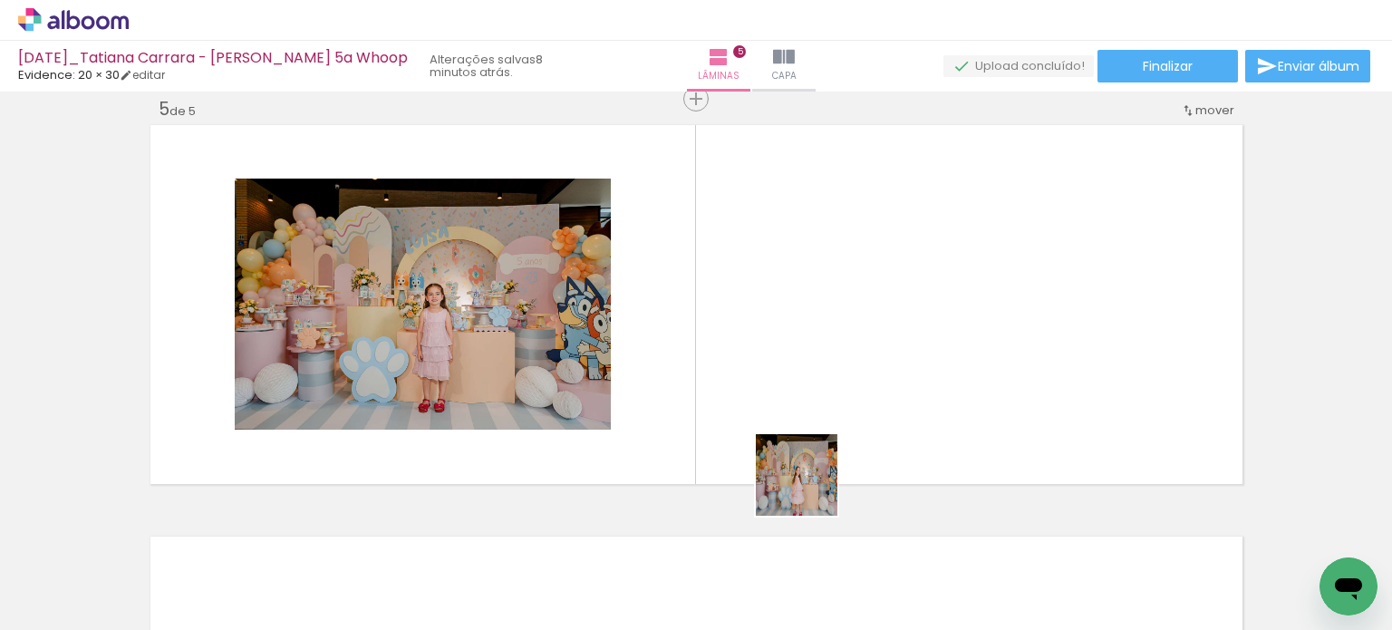
drag, startPoint x: 754, startPoint y: 570, endPoint x: 881, endPoint y: 383, distance: 225.7
click at [881, 383] on quentale-workspace at bounding box center [696, 315] width 1392 height 630
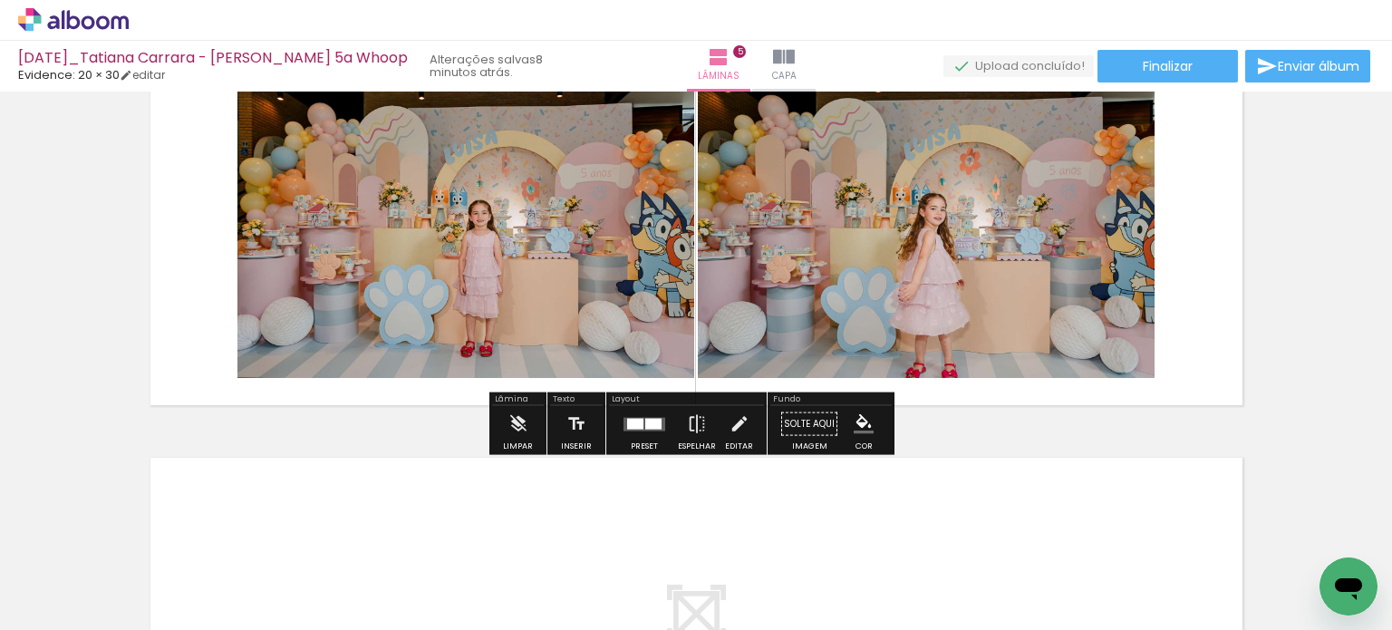
scroll to position [1759, 0]
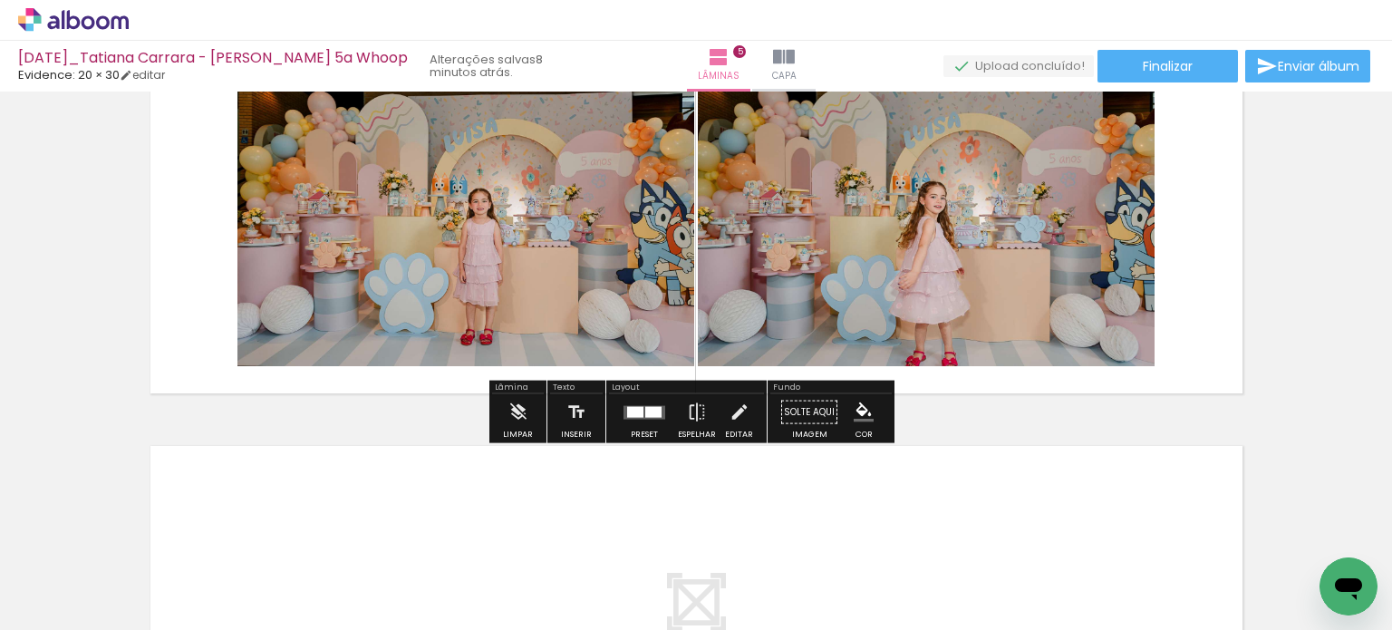
click at [663, 413] on div at bounding box center [644, 412] width 49 height 36
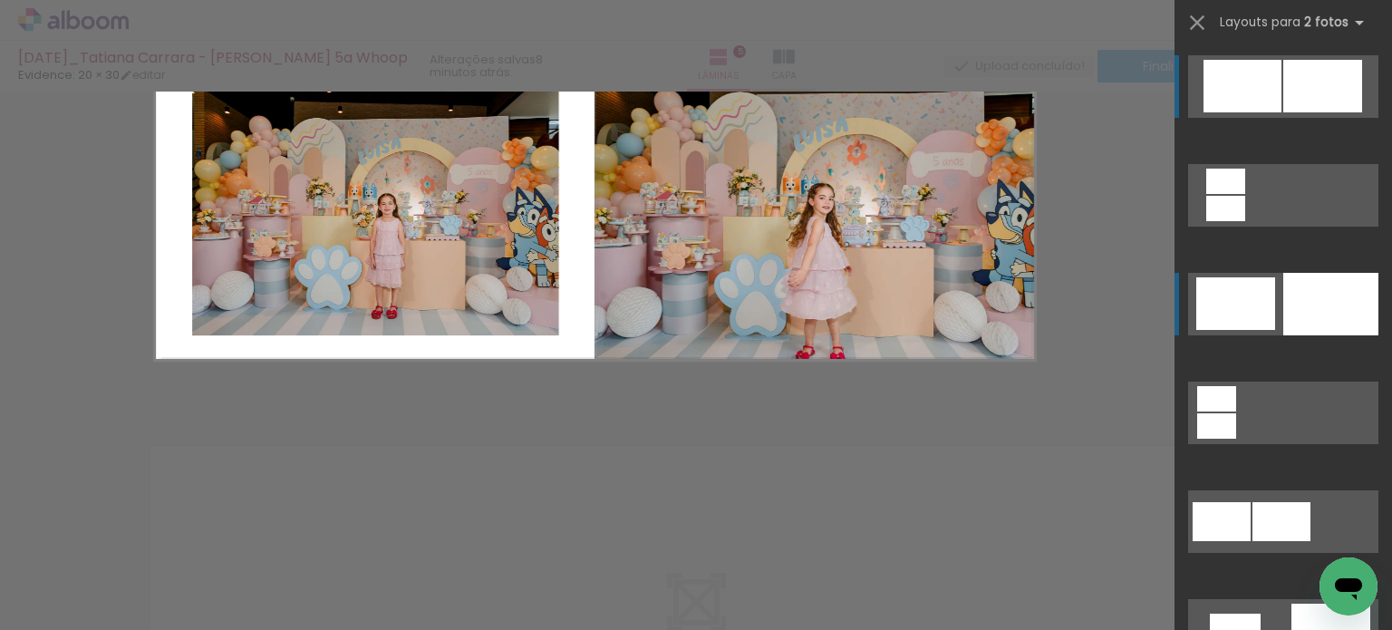
click at [1283, 274] on div at bounding box center [1330, 304] width 95 height 63
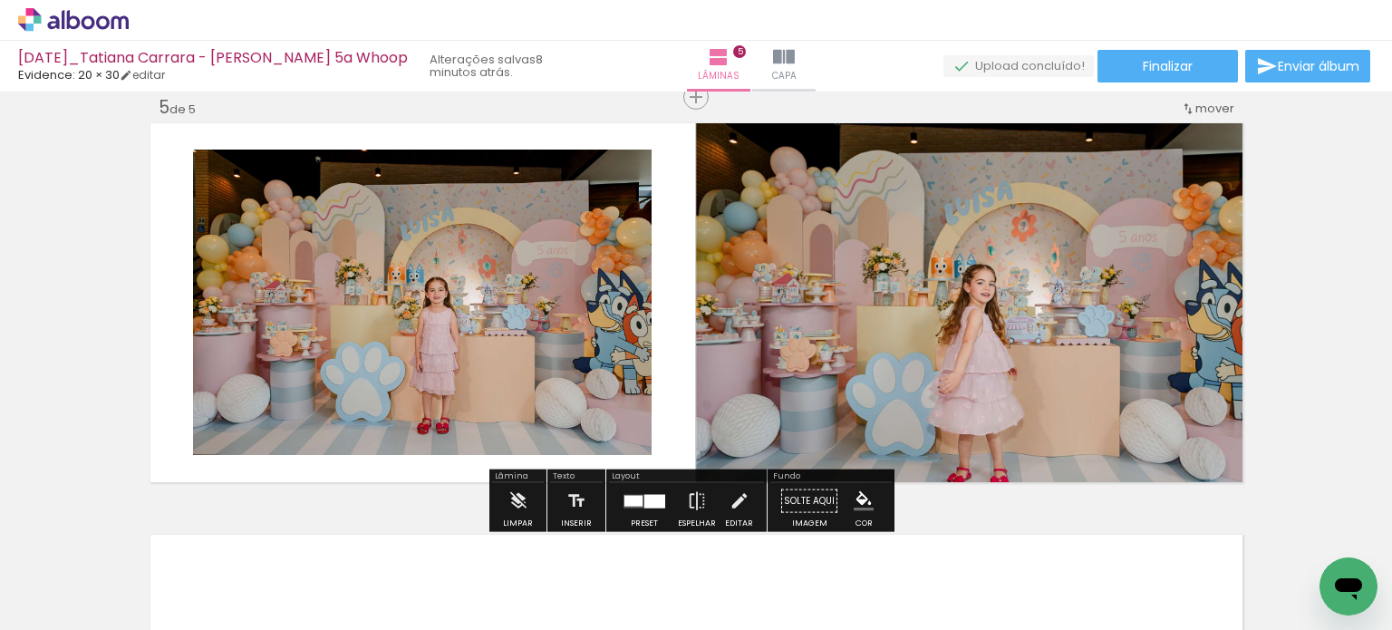
scroll to position [1668, 0]
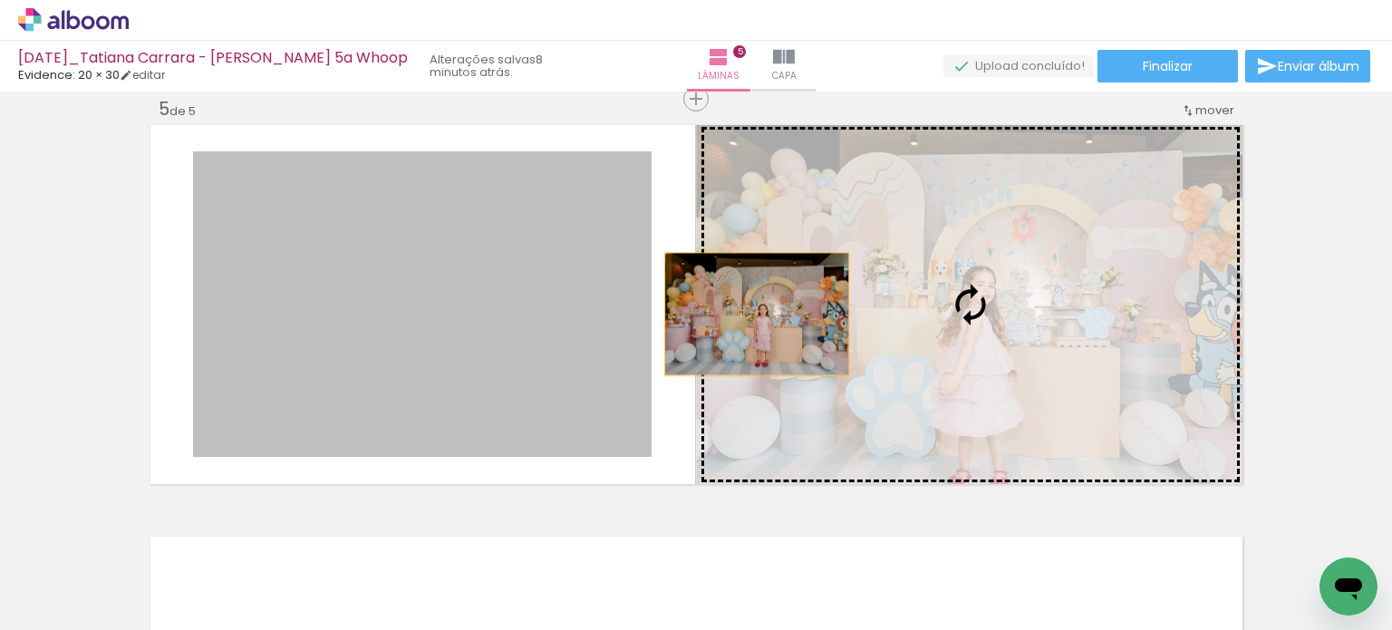
drag, startPoint x: 749, startPoint y: 313, endPoint x: 815, endPoint y: 307, distance: 66.4
click at [0, 0] on slot at bounding box center [0, 0] width 0 height 0
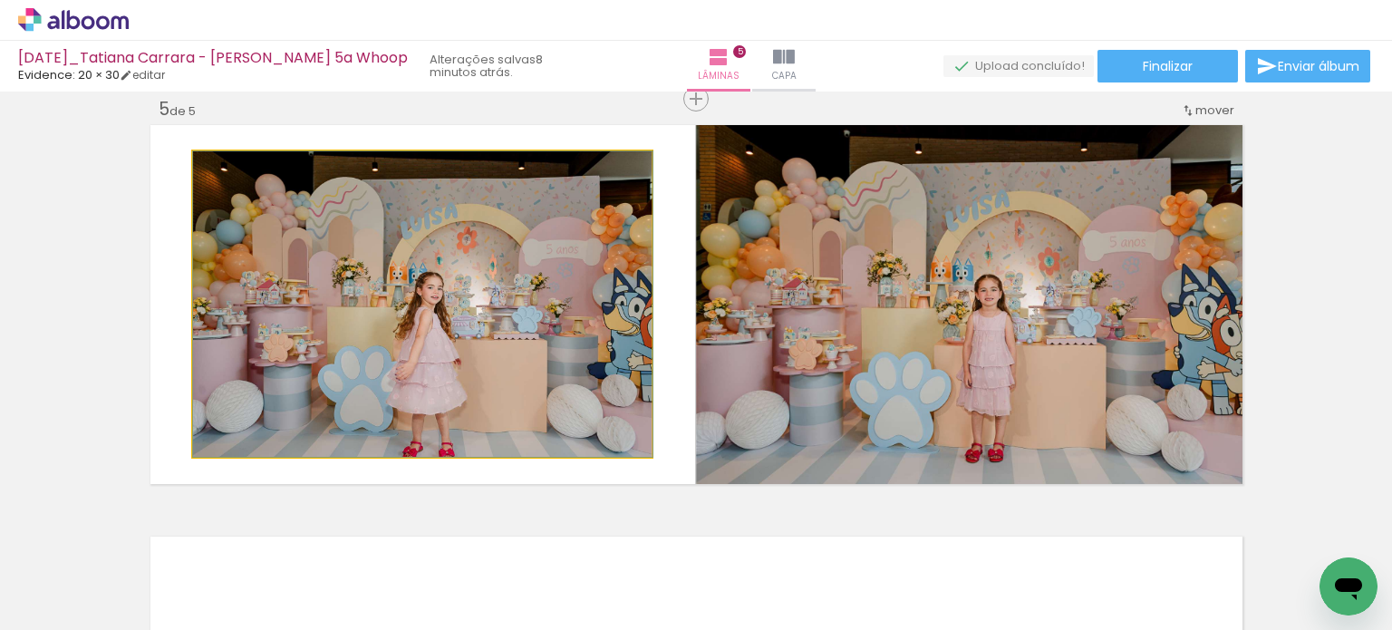
drag, startPoint x: 366, startPoint y: 324, endPoint x: 846, endPoint y: 294, distance: 481.2
click at [0, 0] on slot at bounding box center [0, 0] width 0 height 0
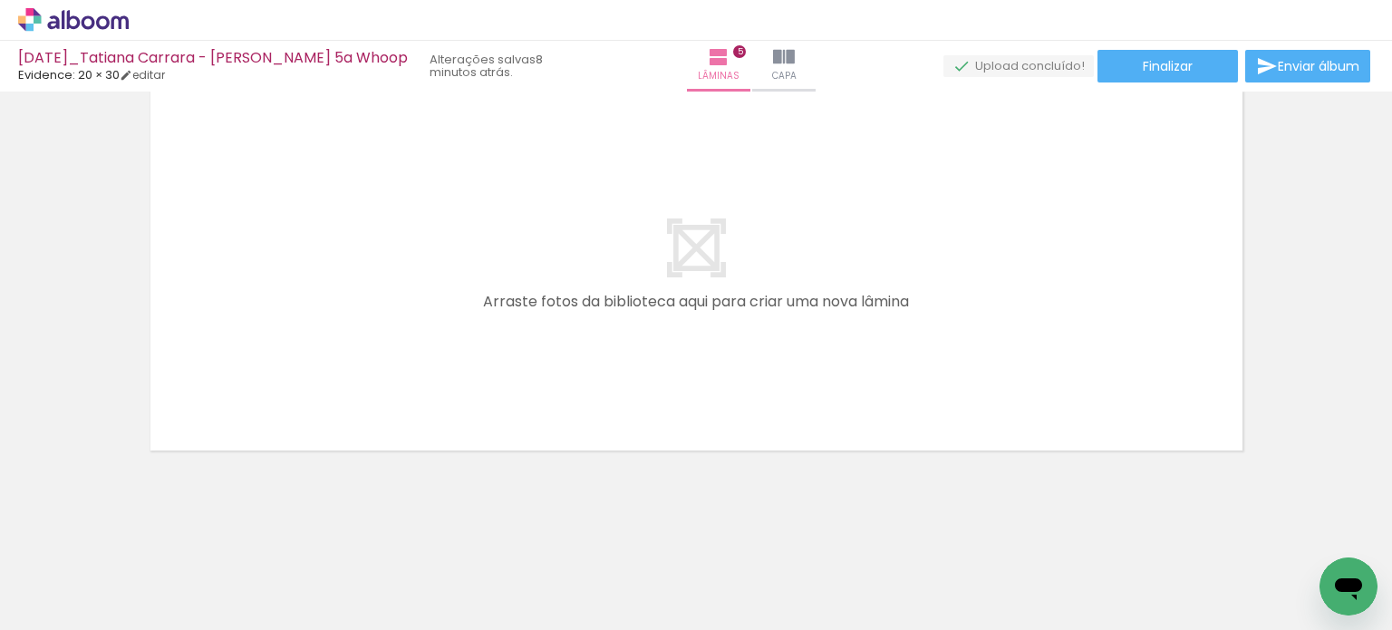
scroll to position [0, 1307]
drag, startPoint x: 619, startPoint y: 574, endPoint x: 665, endPoint y: 402, distance: 178.2
click at [641, 333] on quentale-workspace at bounding box center [696, 315] width 1392 height 630
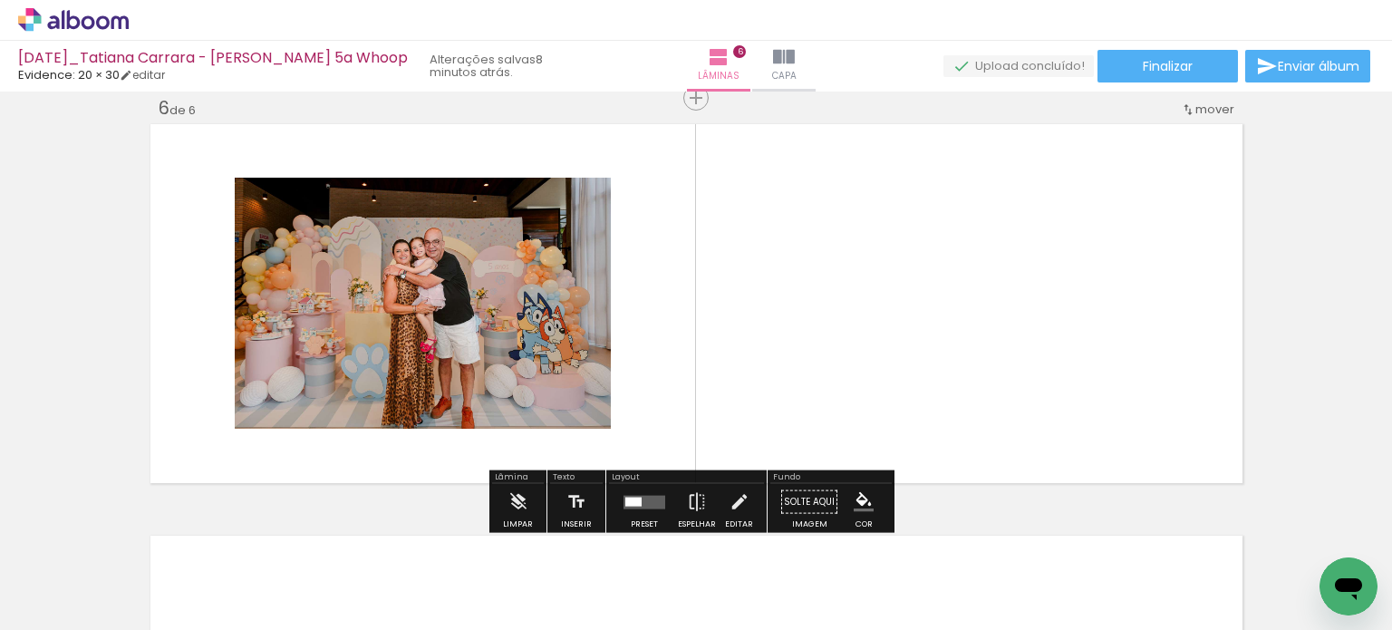
scroll to position [2079, 0]
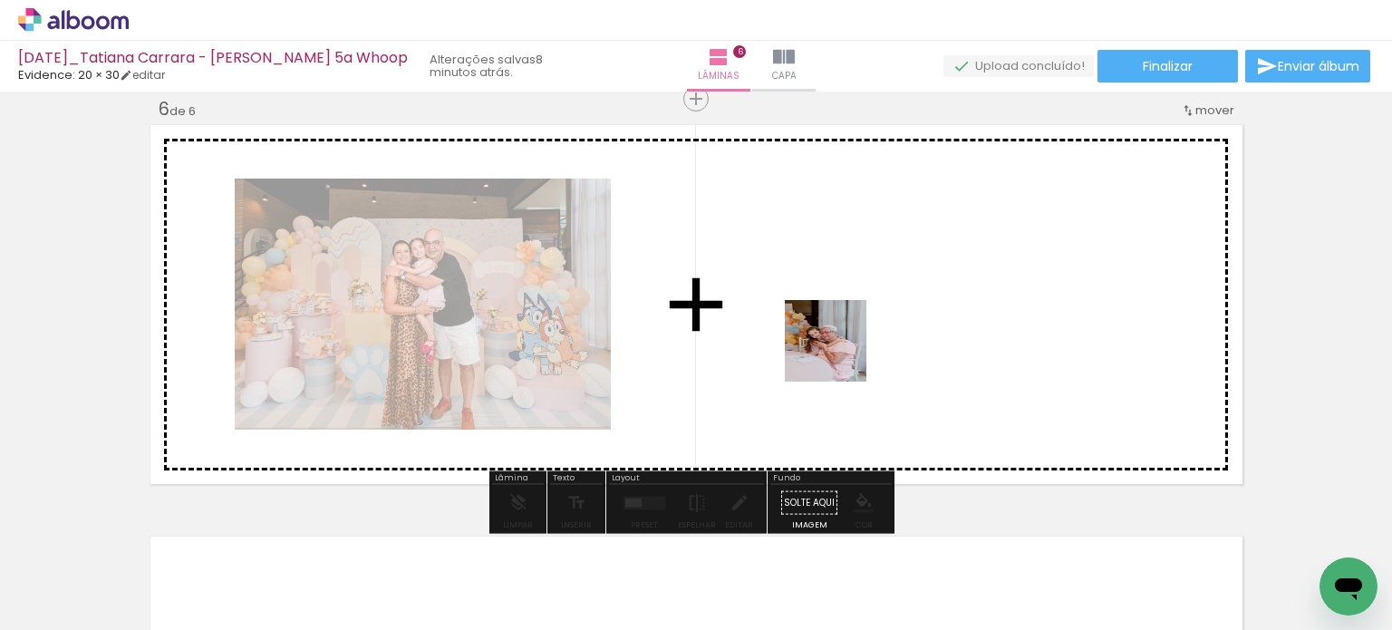
drag, startPoint x: 808, startPoint y: 577, endPoint x: 839, endPoint y: 354, distance: 225.0
click at [839, 354] on quentale-workspace at bounding box center [696, 315] width 1392 height 630
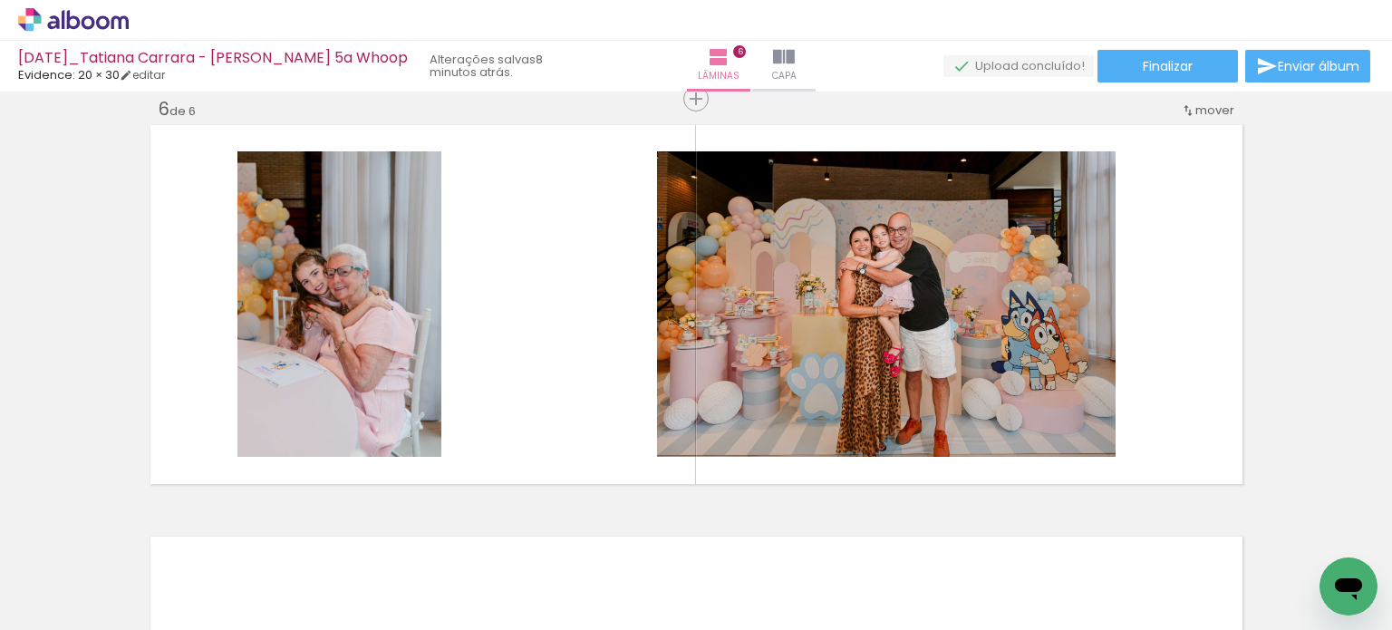
scroll to position [0, 4023]
drag, startPoint x: 718, startPoint y: 576, endPoint x: 825, endPoint y: 470, distance: 150.6
click at [789, 415] on quentale-workspace at bounding box center [696, 315] width 1392 height 630
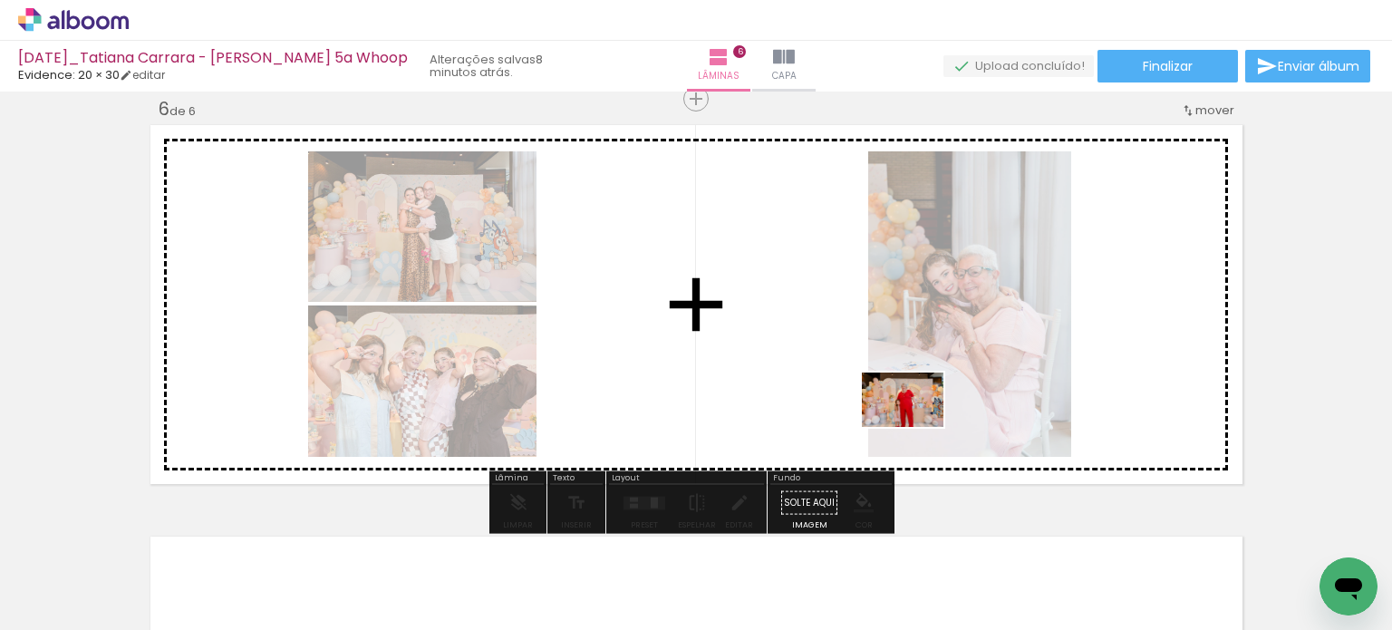
drag, startPoint x: 853, startPoint y: 579, endPoint x: 916, endPoint y: 427, distance: 164.9
click at [916, 427] on quentale-workspace at bounding box center [696, 315] width 1392 height 630
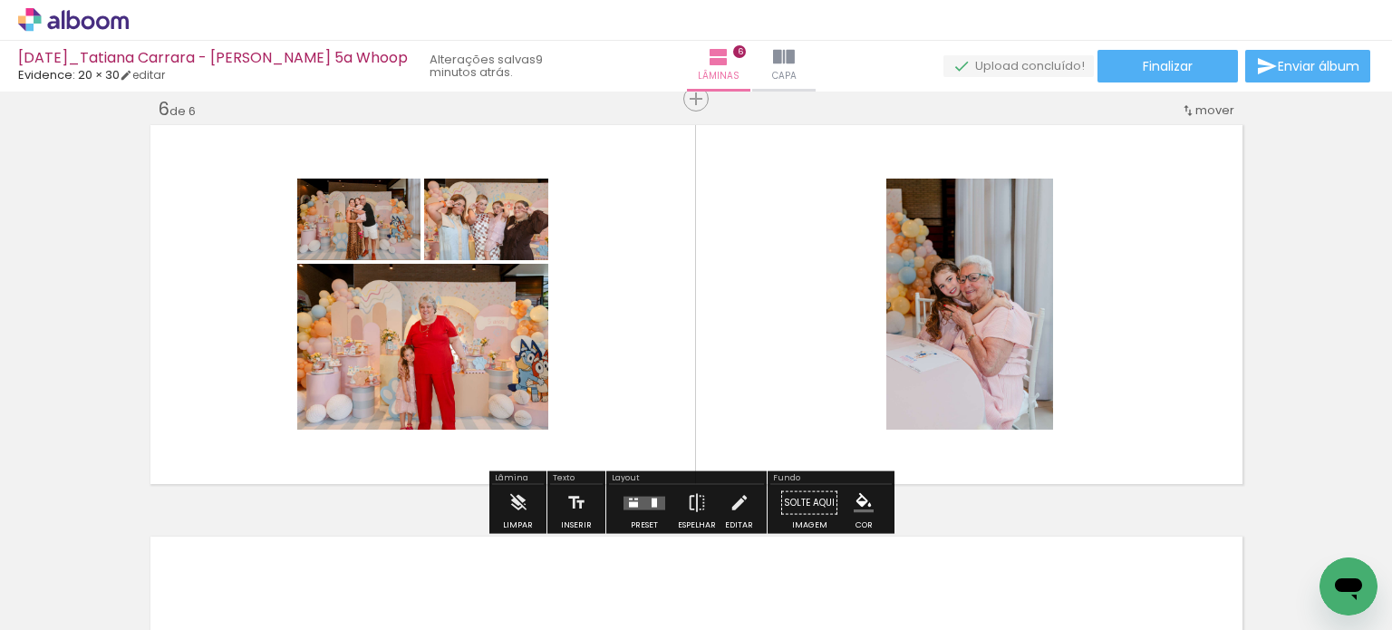
click at [643, 499] on quentale-layouter at bounding box center [644, 503] width 42 height 14
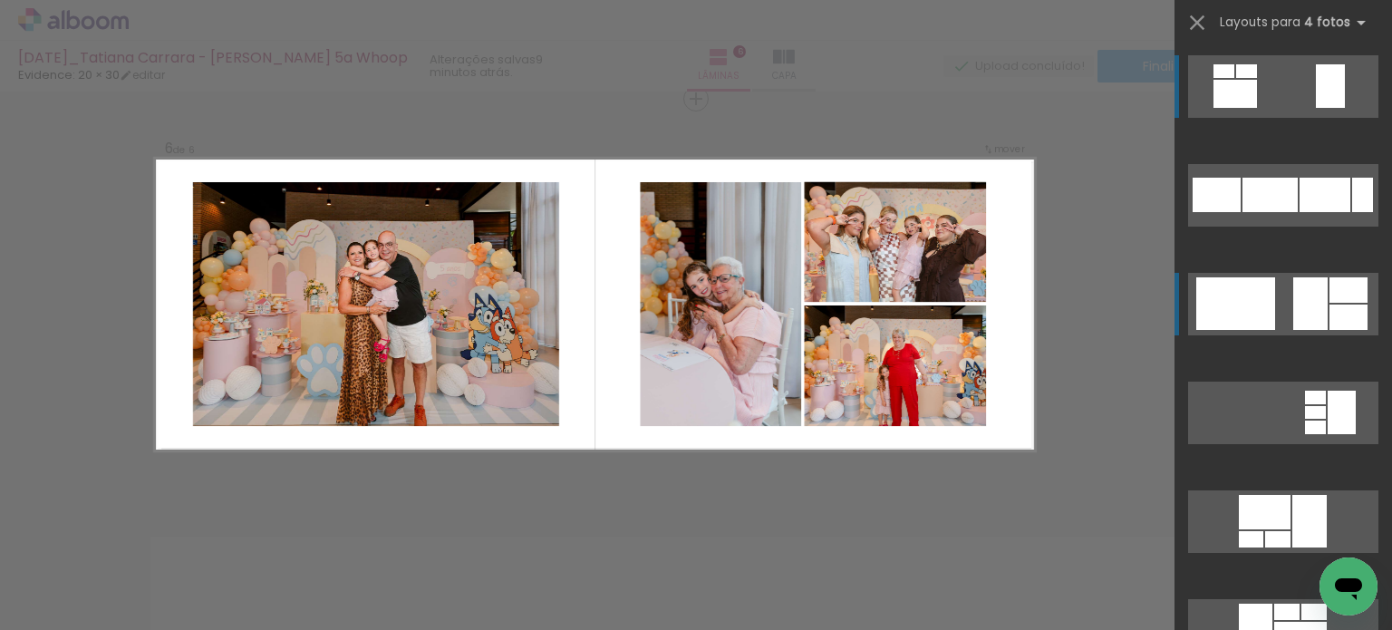
click at [1341, 281] on div at bounding box center [1348, 289] width 38 height 25
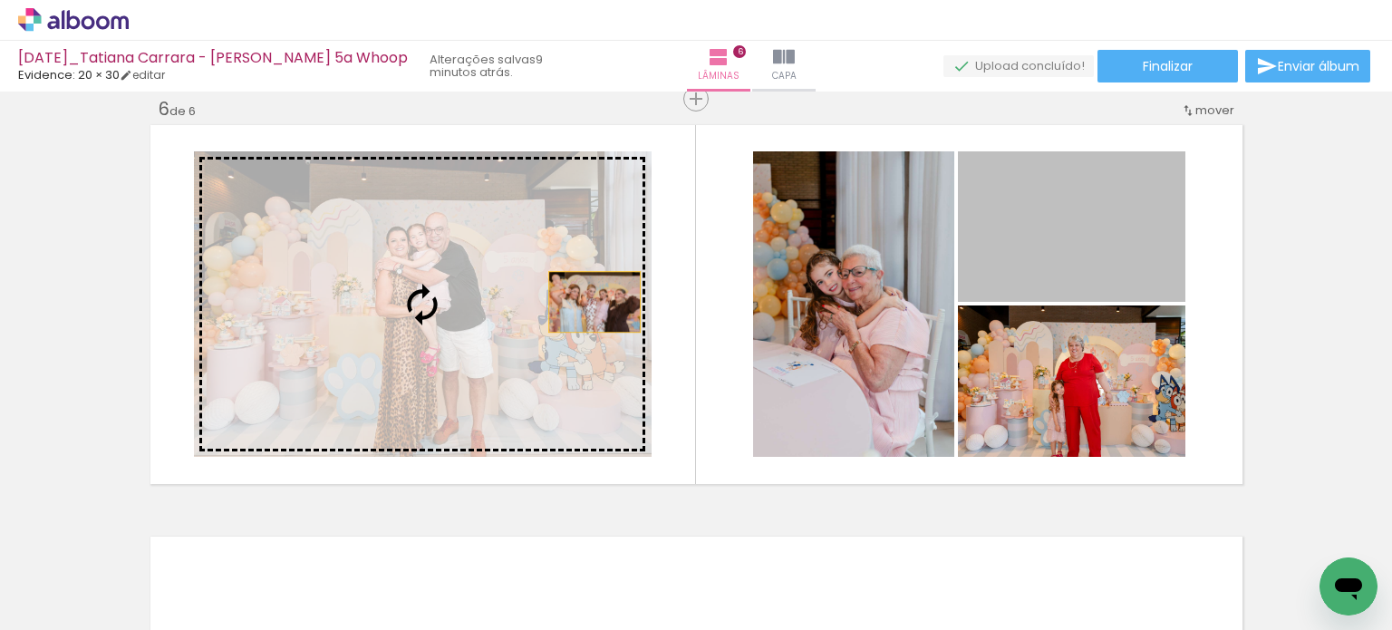
drag, startPoint x: 1108, startPoint y: 258, endPoint x: 536, endPoint y: 304, distance: 573.5
click at [0, 0] on slot at bounding box center [0, 0] width 0 height 0
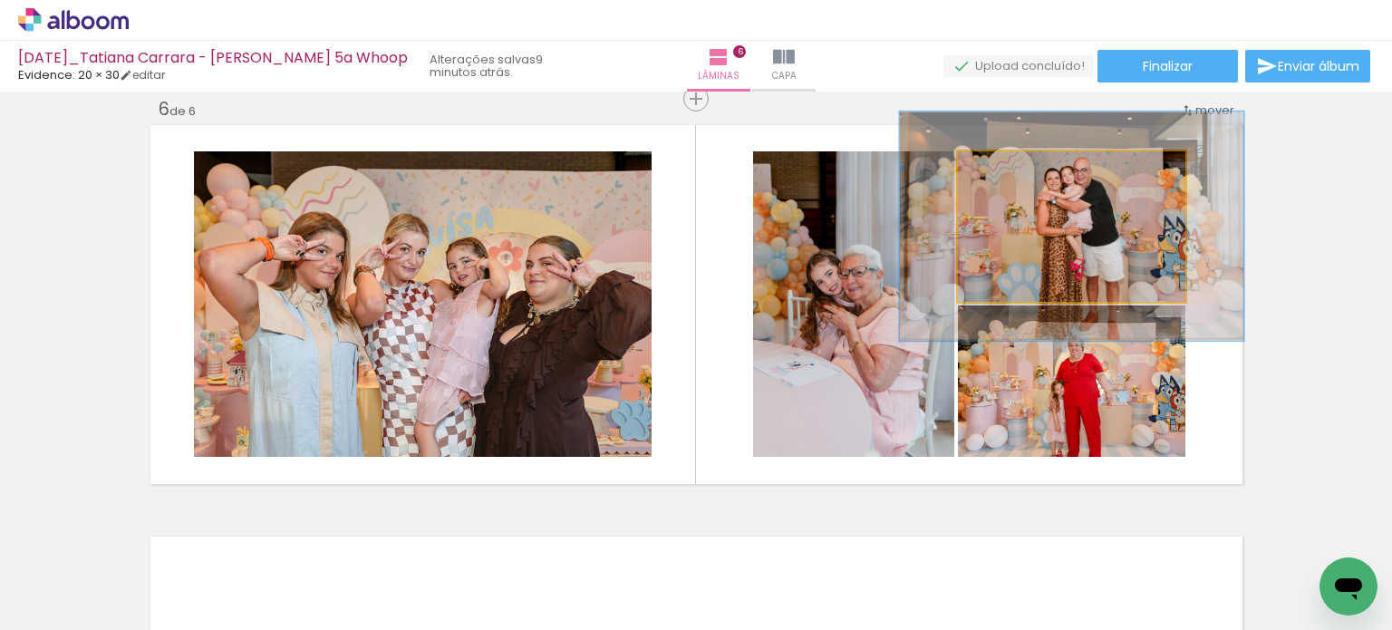
drag, startPoint x: 997, startPoint y: 173, endPoint x: 1029, endPoint y: 174, distance: 32.6
type paper-slider "151"
click at [1029, 174] on div at bounding box center [1032, 170] width 29 height 29
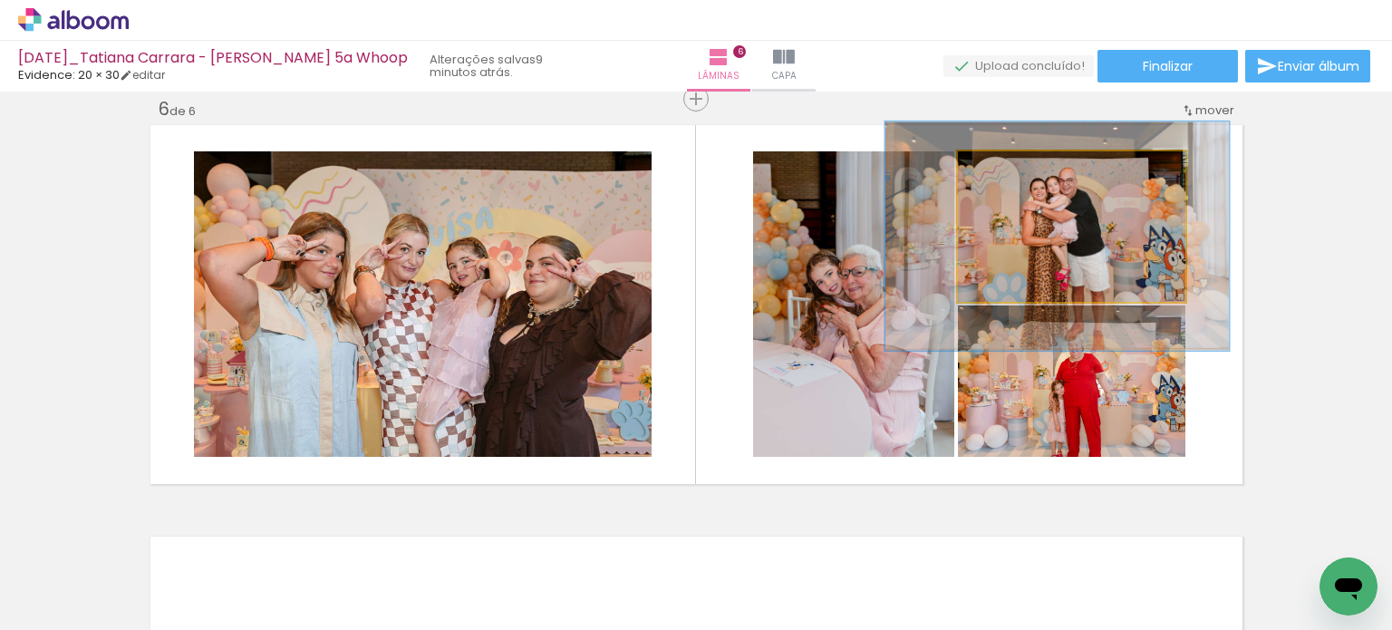
drag, startPoint x: 1133, startPoint y: 275, endPoint x: 1118, endPoint y: 273, distance: 14.6
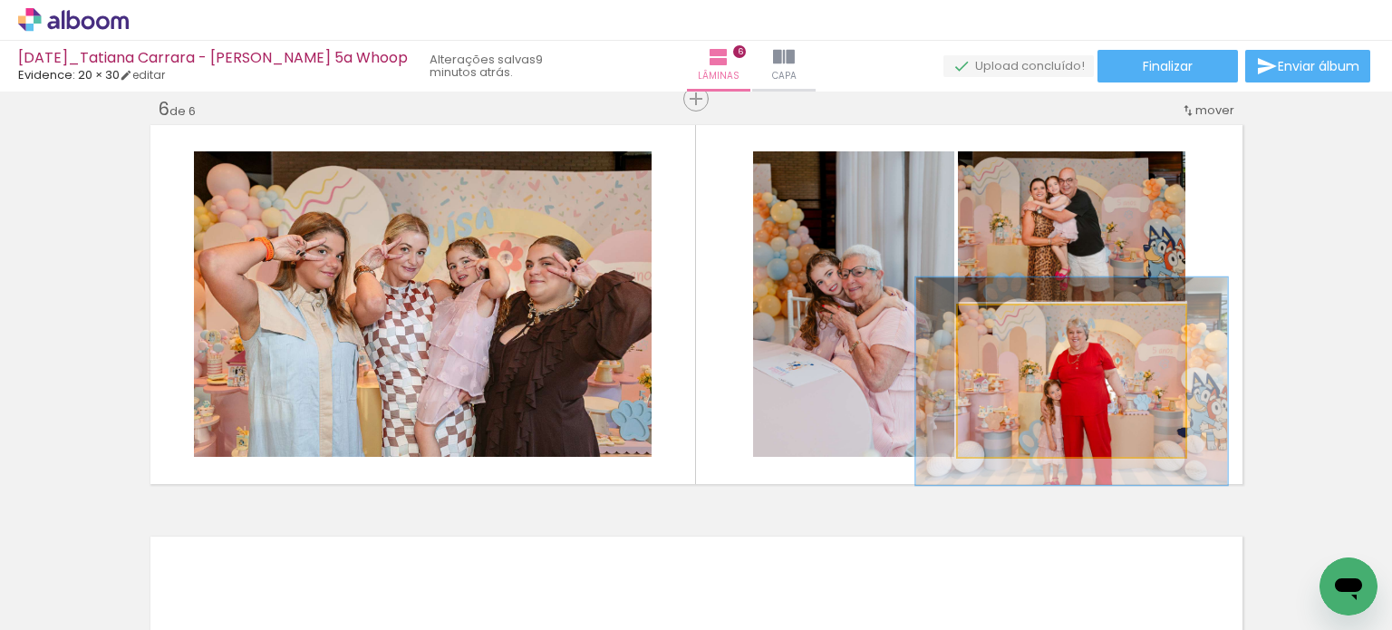
drag, startPoint x: 998, startPoint y: 329, endPoint x: 1021, endPoint y: 333, distance: 23.8
type paper-slider "137"
click at [1021, 333] on div at bounding box center [1022, 324] width 29 height 29
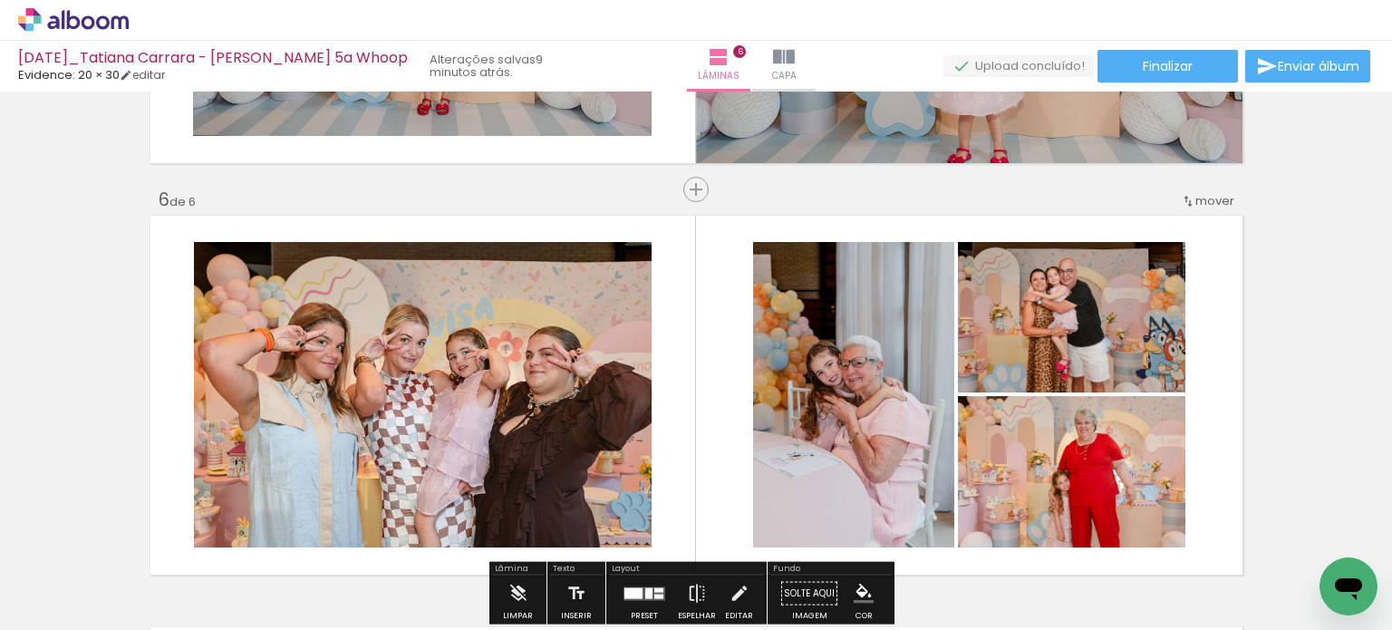
click at [527, 352] on quentale-photo at bounding box center [423, 394] width 458 height 305
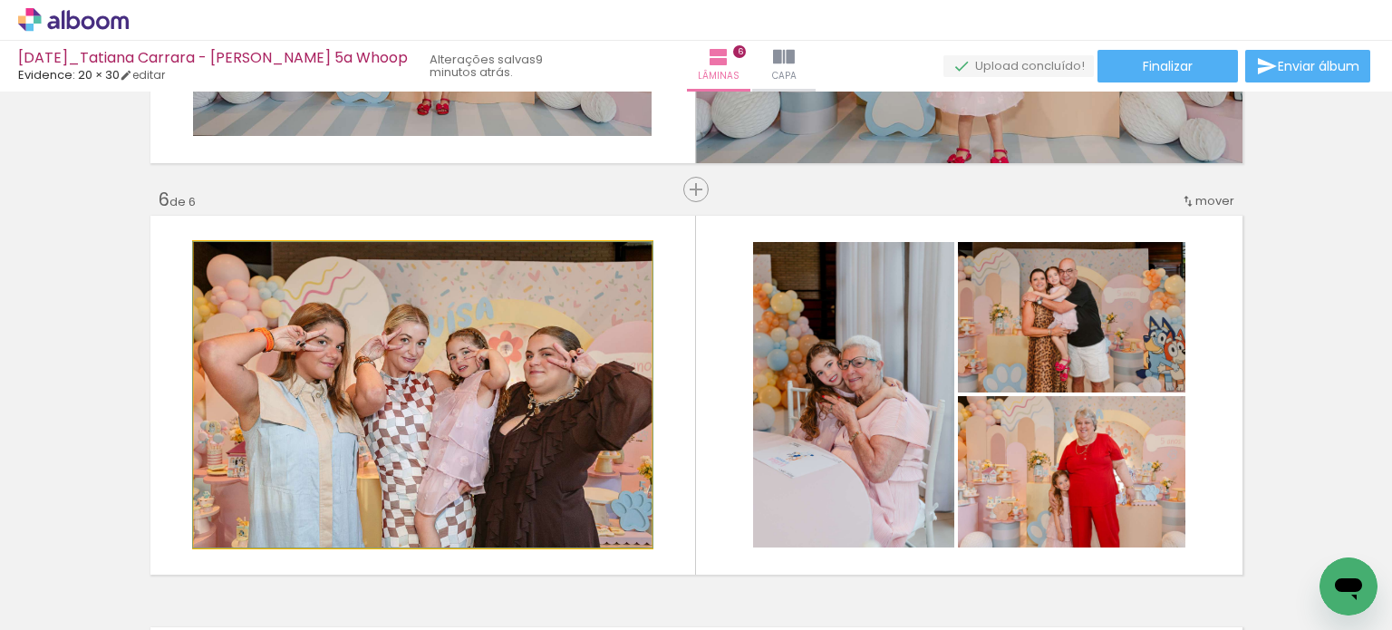
click at [527, 352] on quentale-photo at bounding box center [423, 394] width 458 height 305
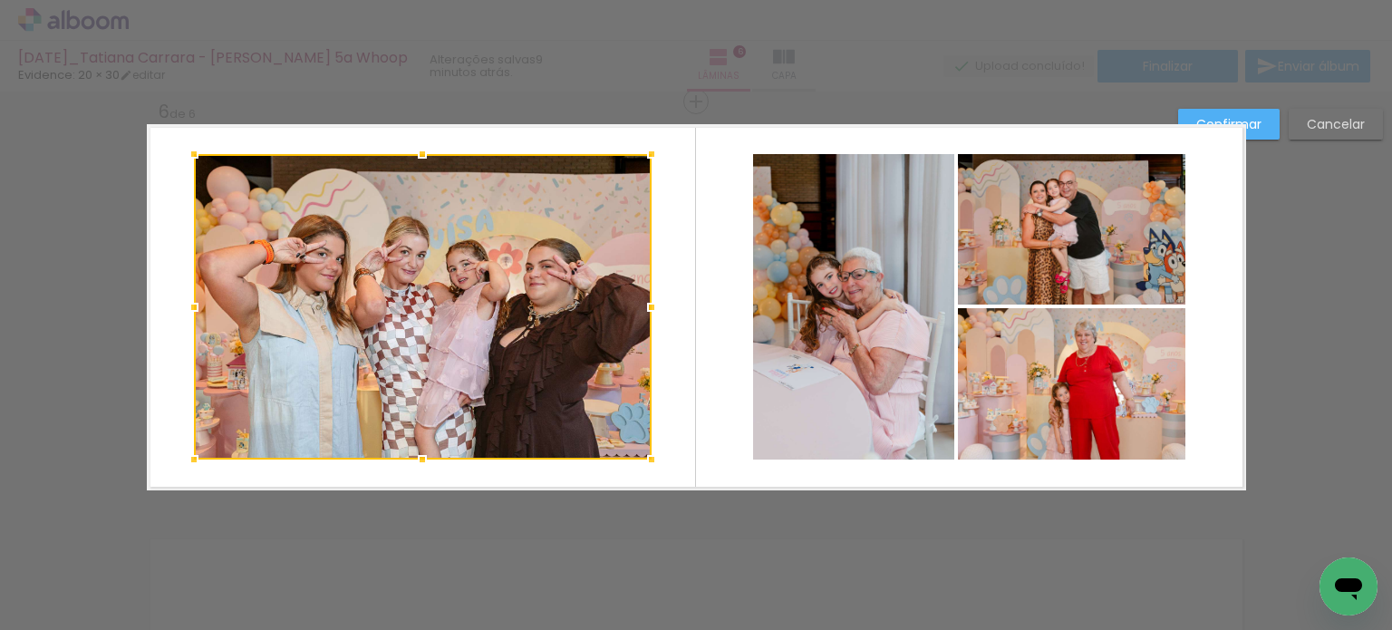
scroll to position [2079, 0]
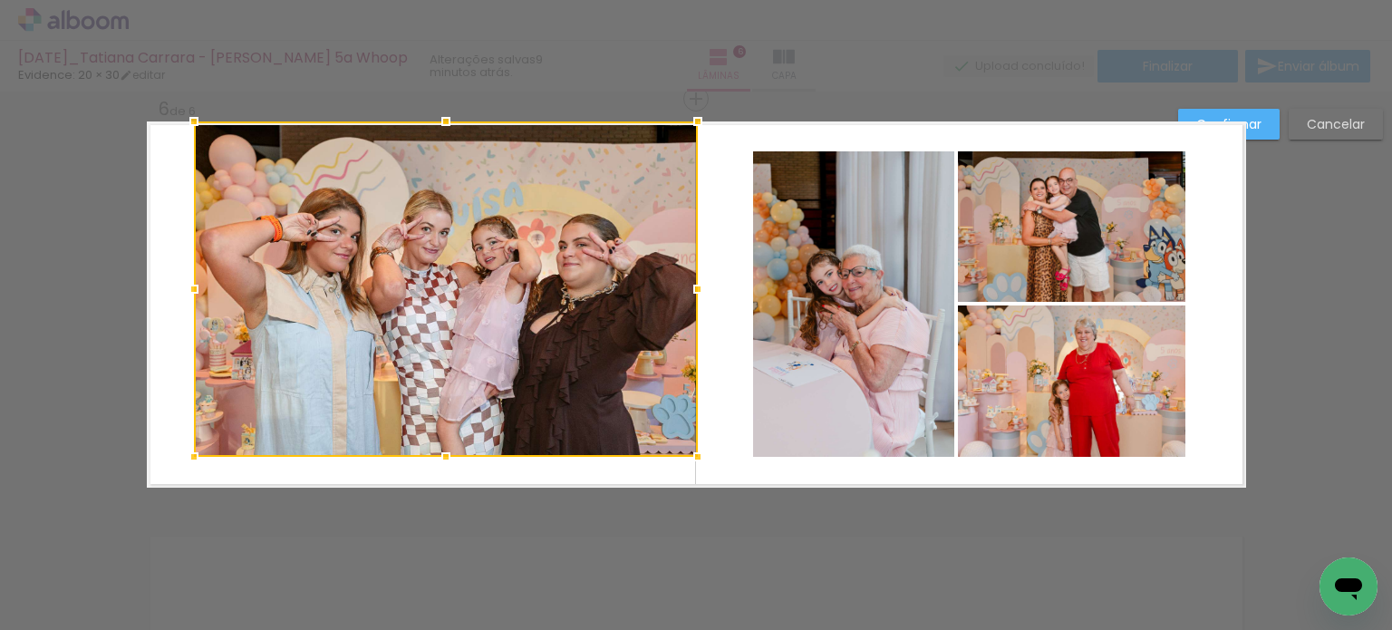
drag, startPoint x: 647, startPoint y: 151, endPoint x: 690, endPoint y: 121, distance: 53.3
click at [690, 121] on div at bounding box center [698, 121] width 36 height 36
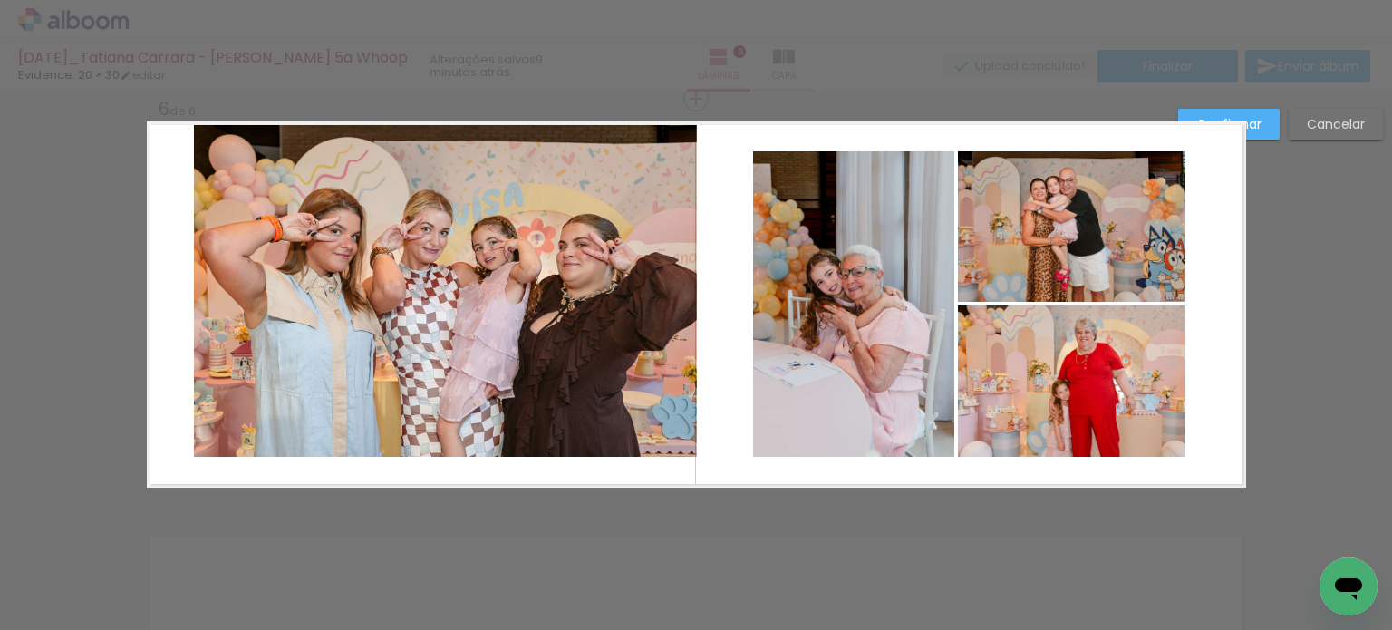
click at [537, 268] on quentale-photo at bounding box center [446, 288] width 504 height 335
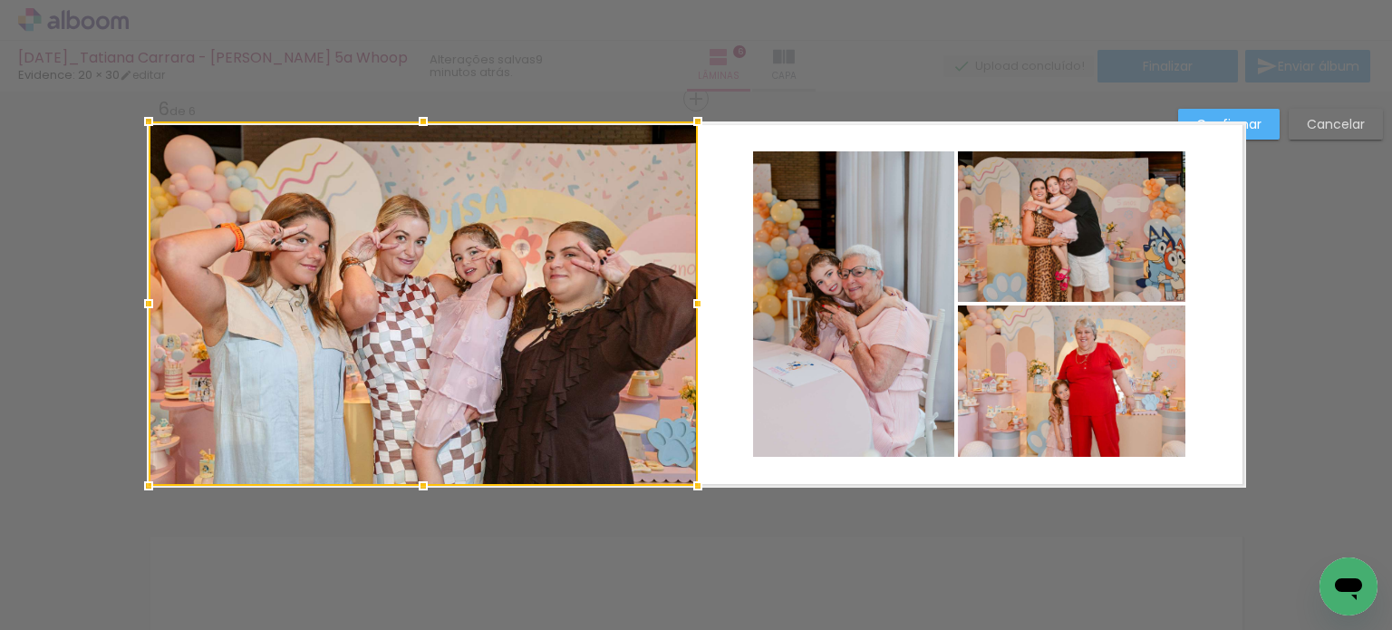
drag, startPoint x: 185, startPoint y: 458, endPoint x: 127, endPoint y: 493, distance: 67.9
click at [130, 493] on div at bounding box center [148, 486] width 36 height 36
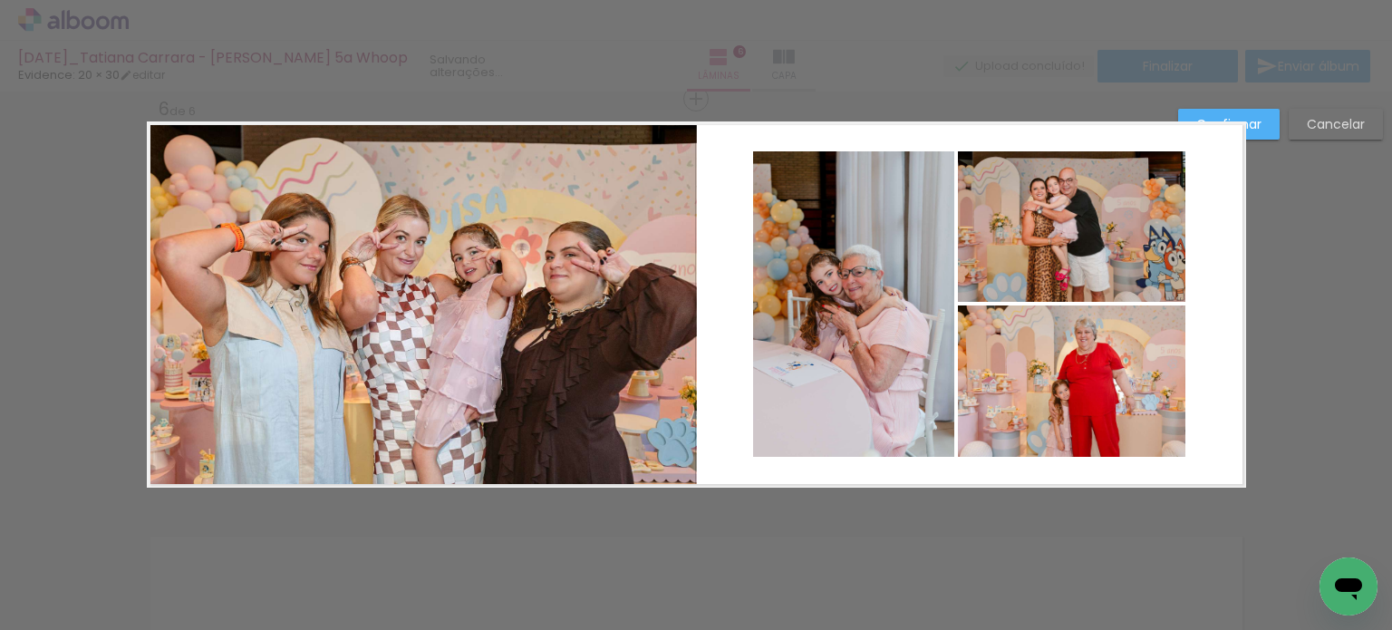
click at [238, 476] on quentale-photo at bounding box center [422, 303] width 549 height 364
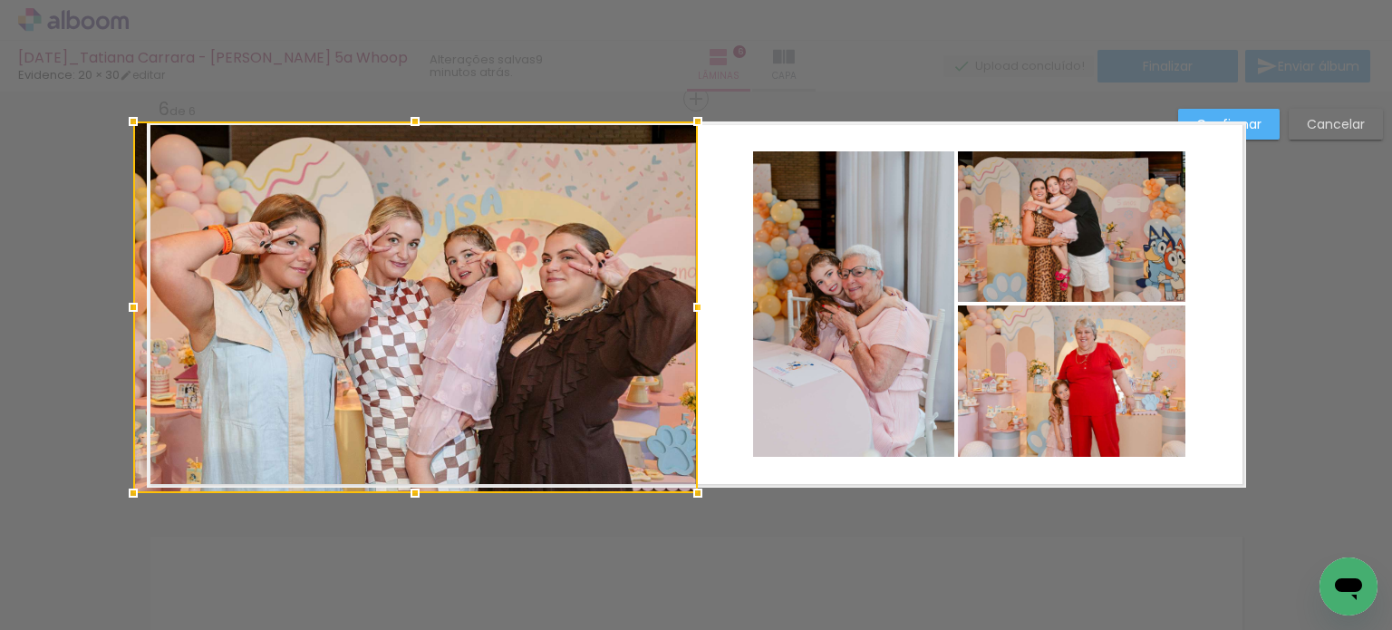
drag, startPoint x: 141, startPoint y: 486, endPoint x: 130, endPoint y: 488, distance: 11.2
click at [130, 488] on div at bounding box center [133, 493] width 36 height 36
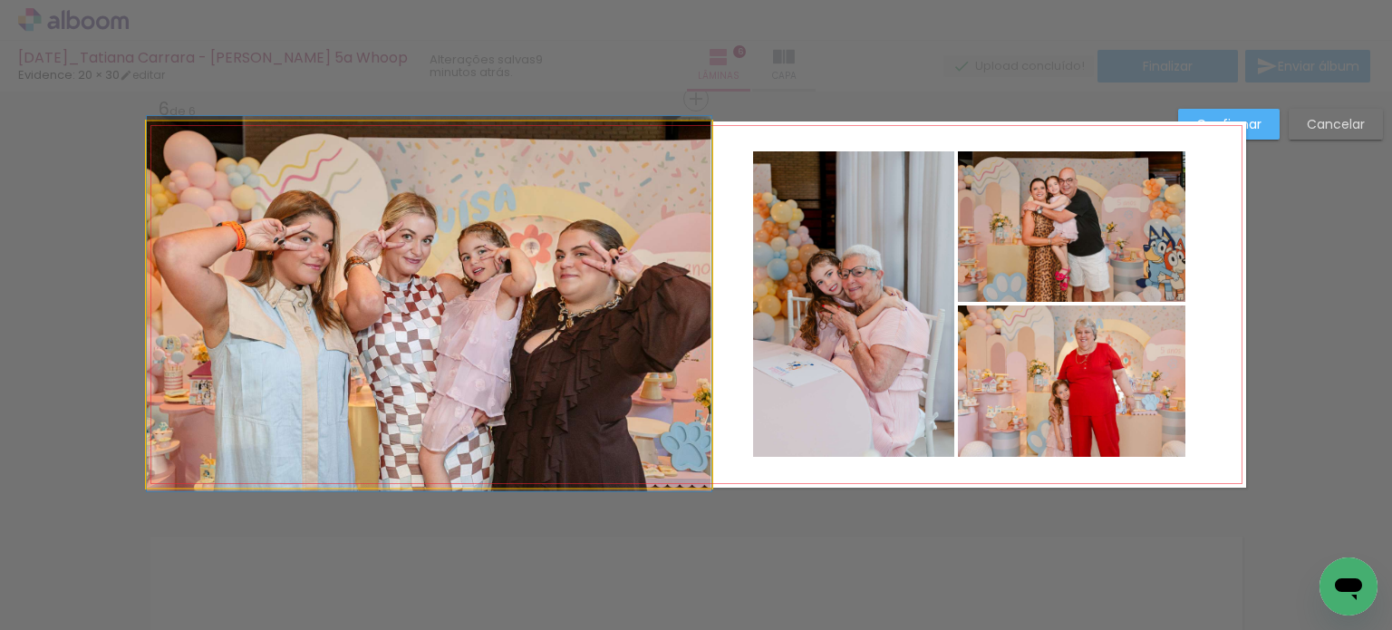
click at [298, 417] on quentale-photo at bounding box center [429, 303] width 564 height 365
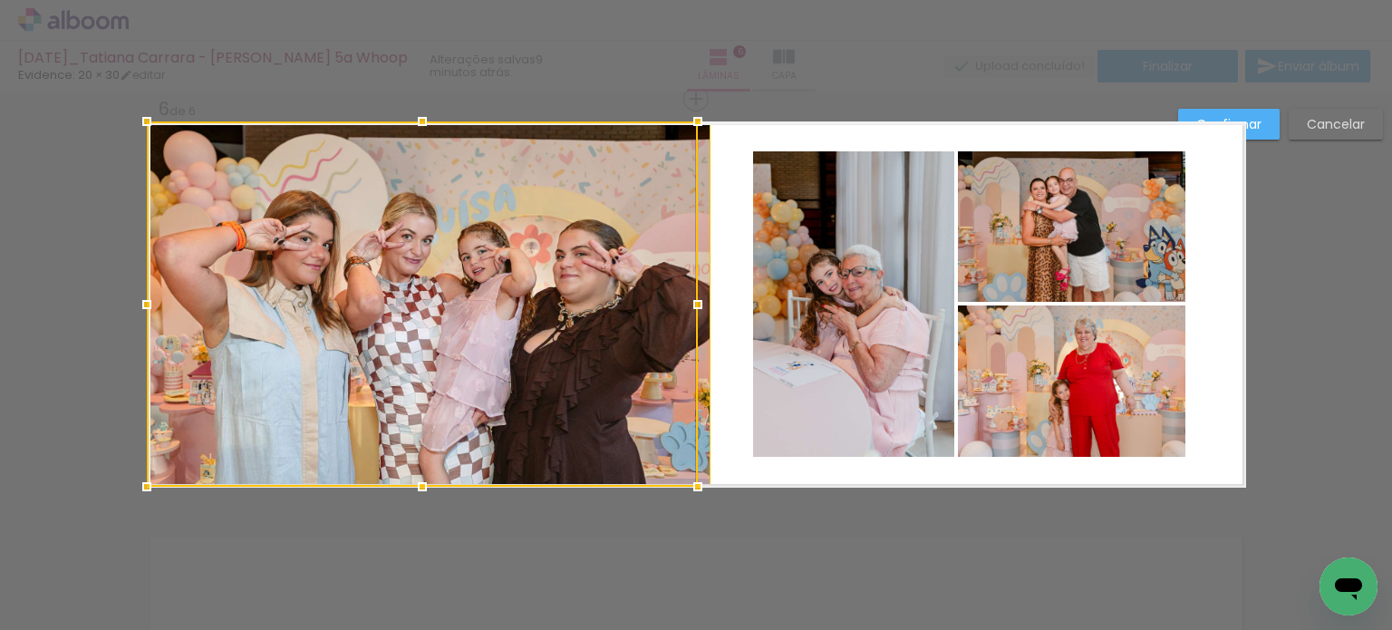
click at [689, 304] on div at bounding box center [422, 303] width 551 height 365
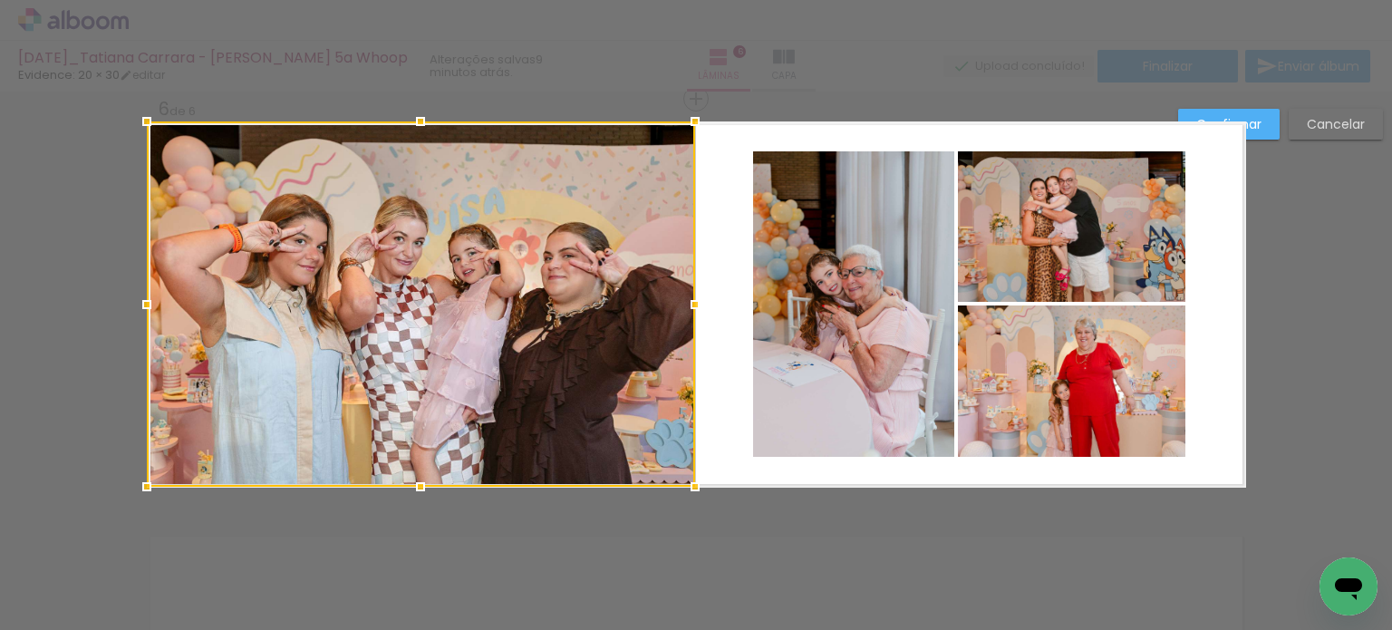
drag, startPoint x: 728, startPoint y: 307, endPoint x: 685, endPoint y: 309, distance: 43.5
click at [685, 309] on div at bounding box center [695, 304] width 36 height 36
click at [1256, 113] on paper-button "Confirmar" at bounding box center [1228, 124] width 101 height 31
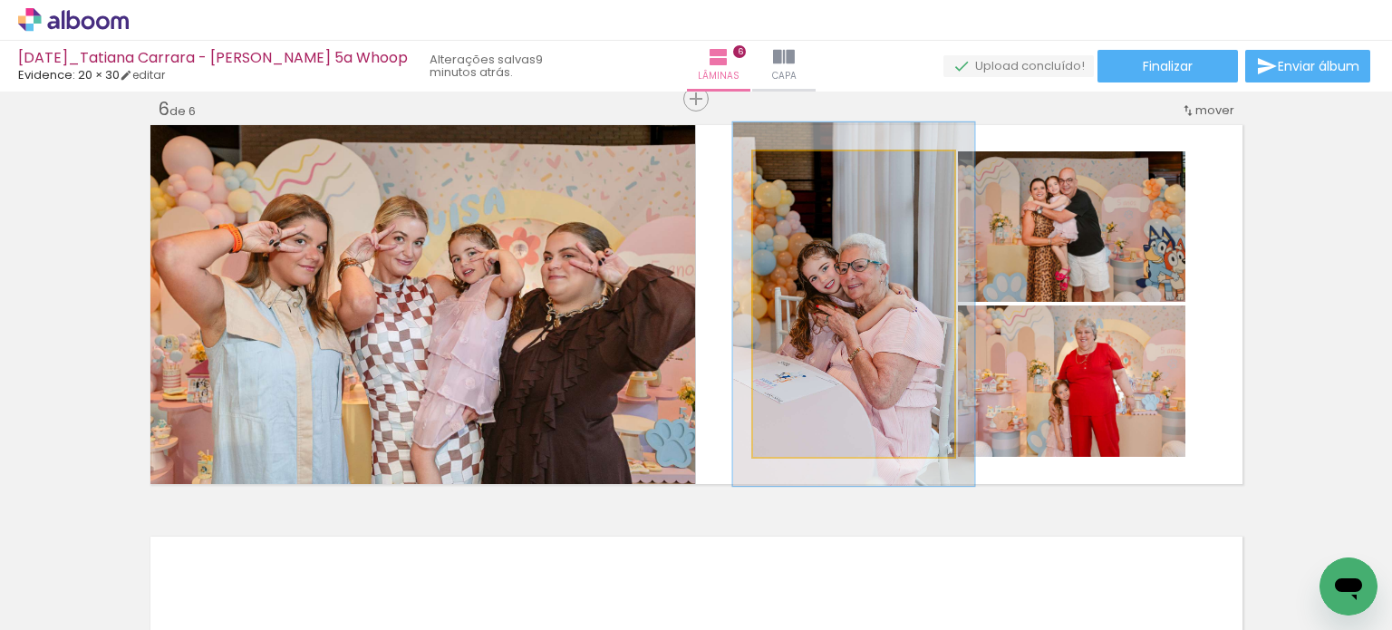
drag, startPoint x: 790, startPoint y: 177, endPoint x: 802, endPoint y: 178, distance: 11.8
type paper-slider "119"
click at [802, 178] on div at bounding box center [807, 170] width 29 height 29
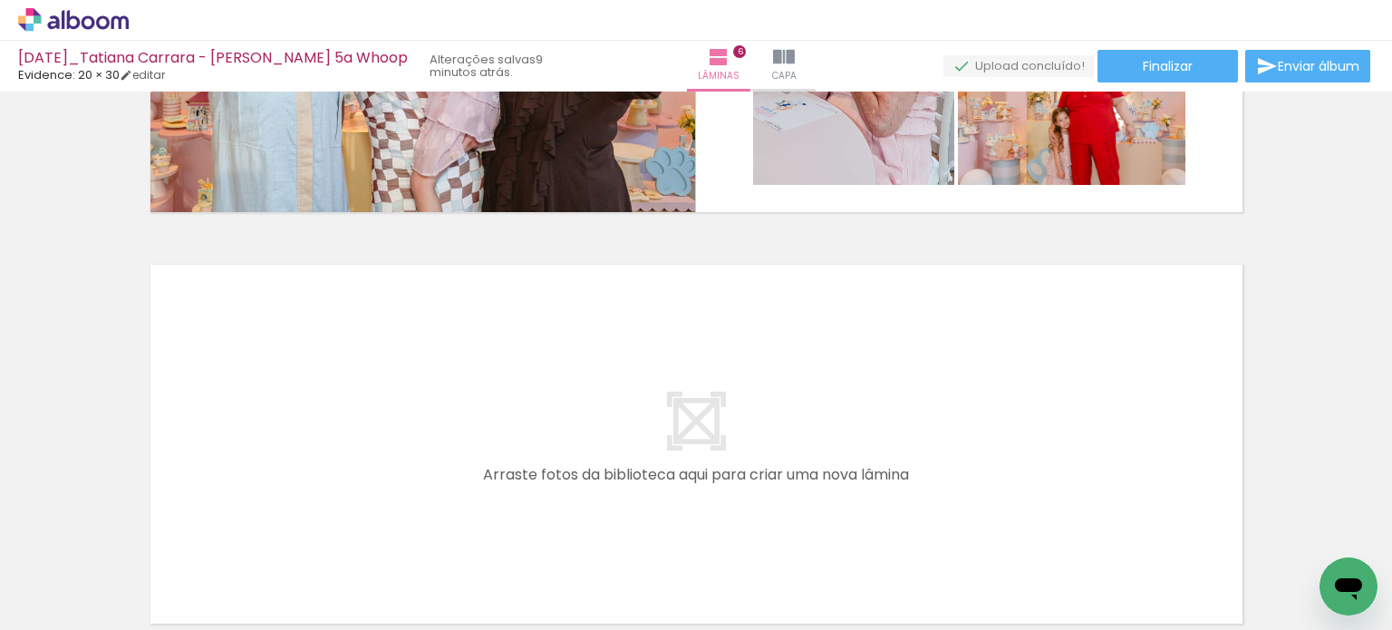
scroll to position [0, 2039]
drag, startPoint x: 408, startPoint y: 586, endPoint x: 469, endPoint y: 449, distance: 150.0
click at [469, 449] on quentale-workspace at bounding box center [696, 315] width 1392 height 630
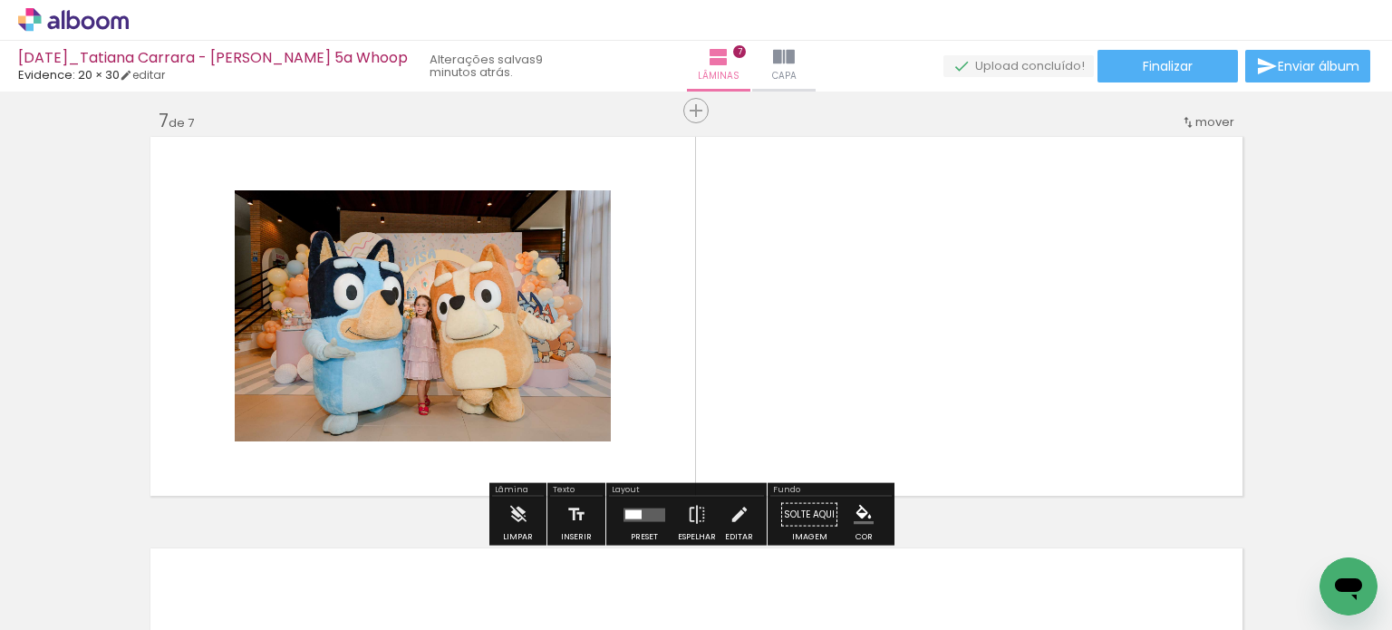
scroll to position [2491, 0]
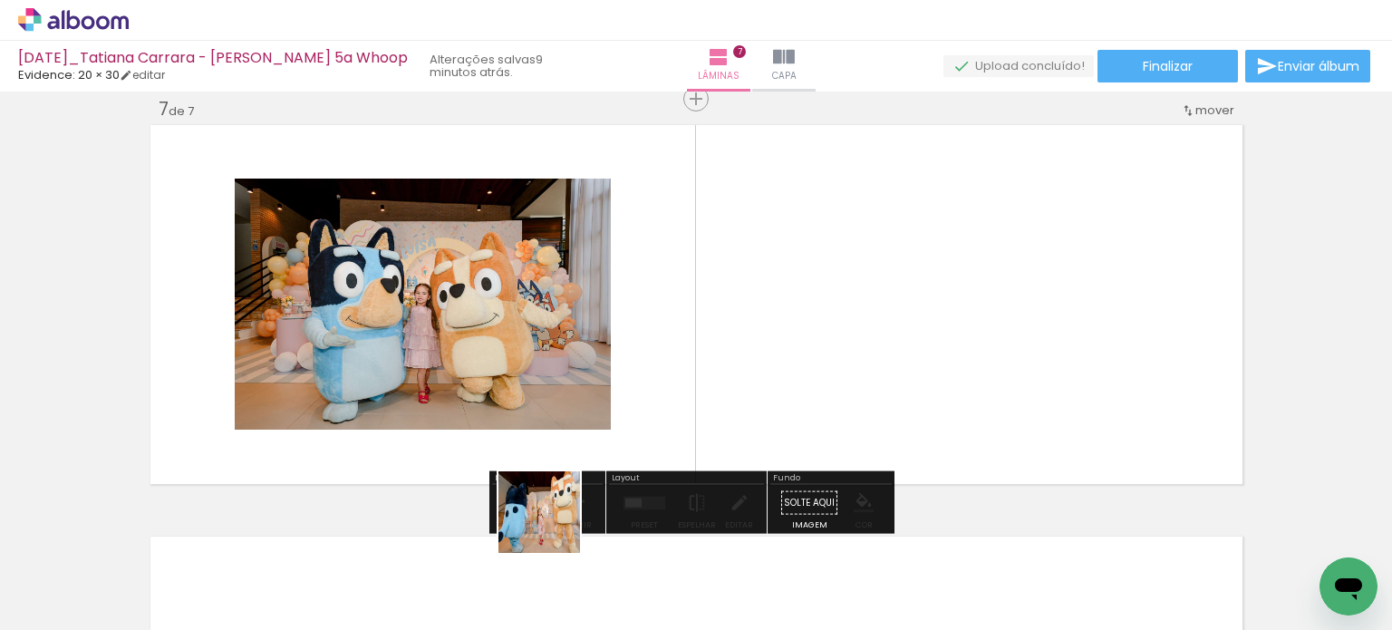
drag, startPoint x: 501, startPoint y: 581, endPoint x: 673, endPoint y: 467, distance: 206.6
click at [675, 420] on quentale-workspace at bounding box center [696, 315] width 1392 height 630
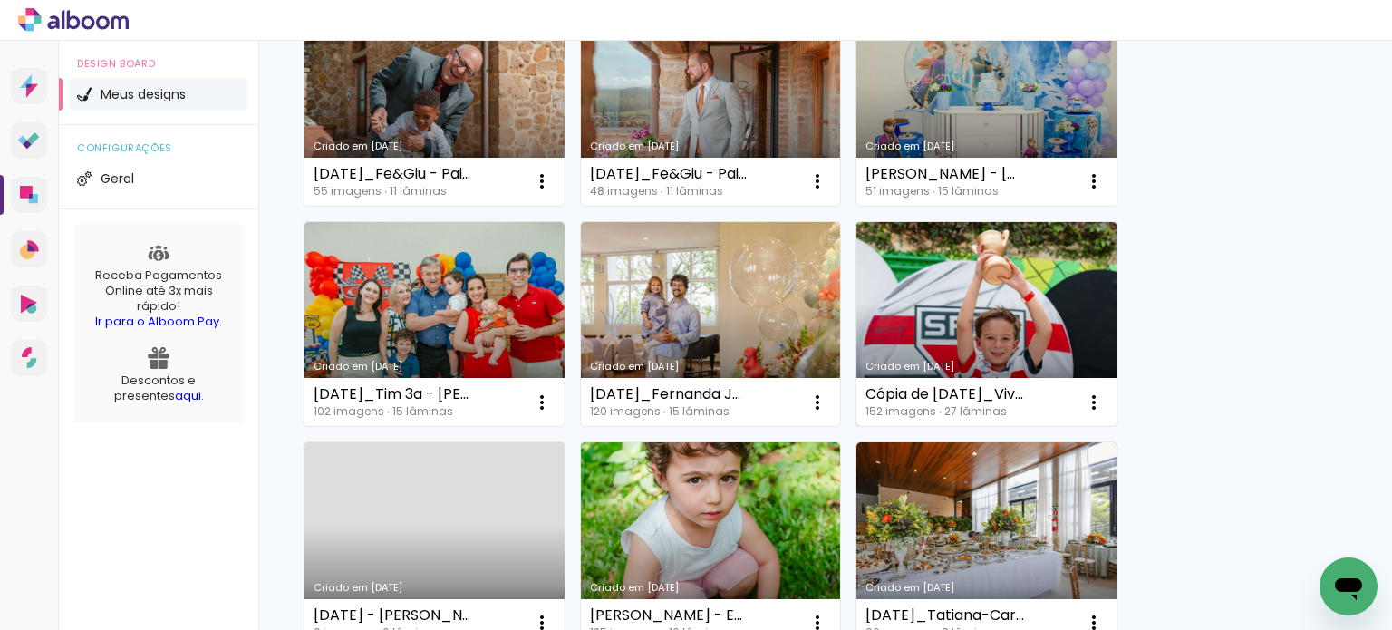
scroll to position [725, 0]
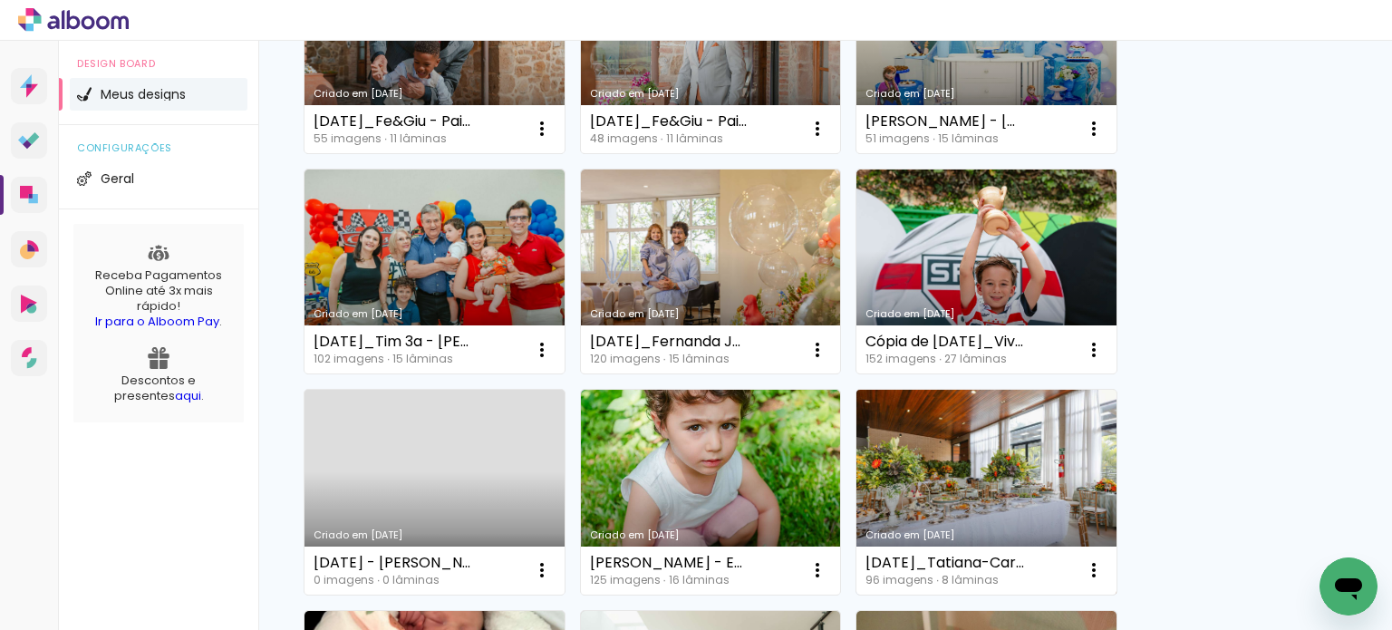
click at [931, 467] on link "Criado em [DATE]" at bounding box center [986, 492] width 260 height 205
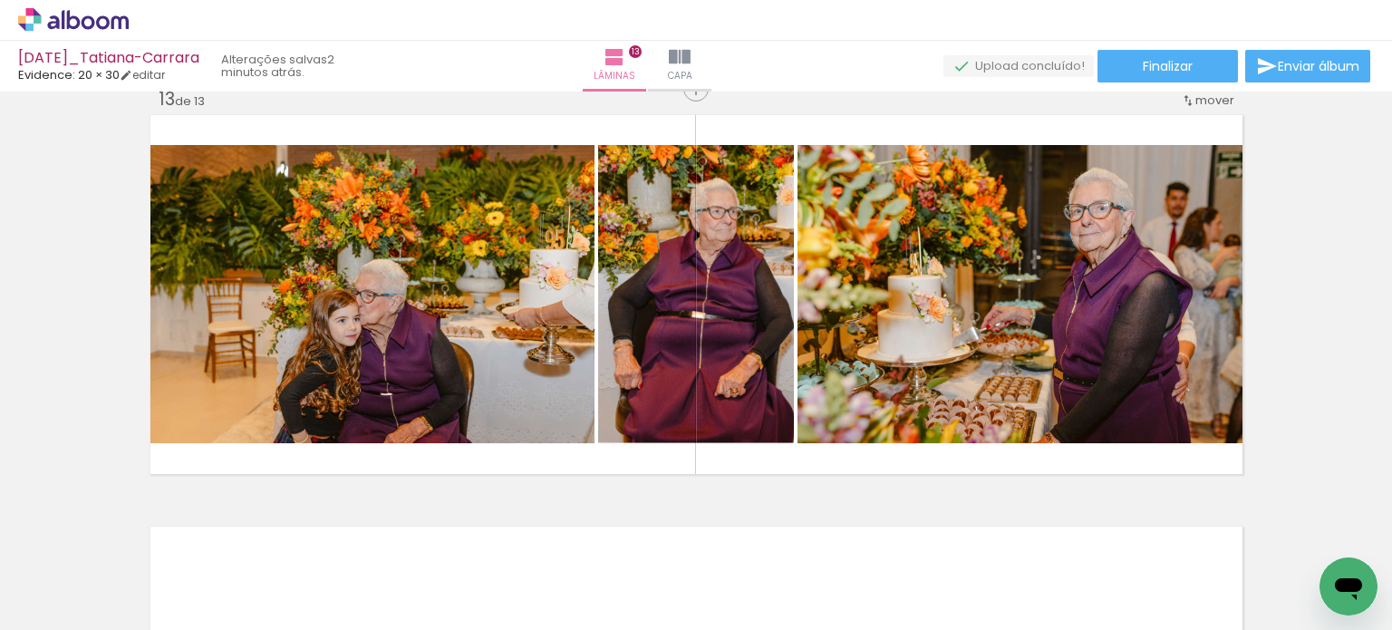
scroll to position [4959, 0]
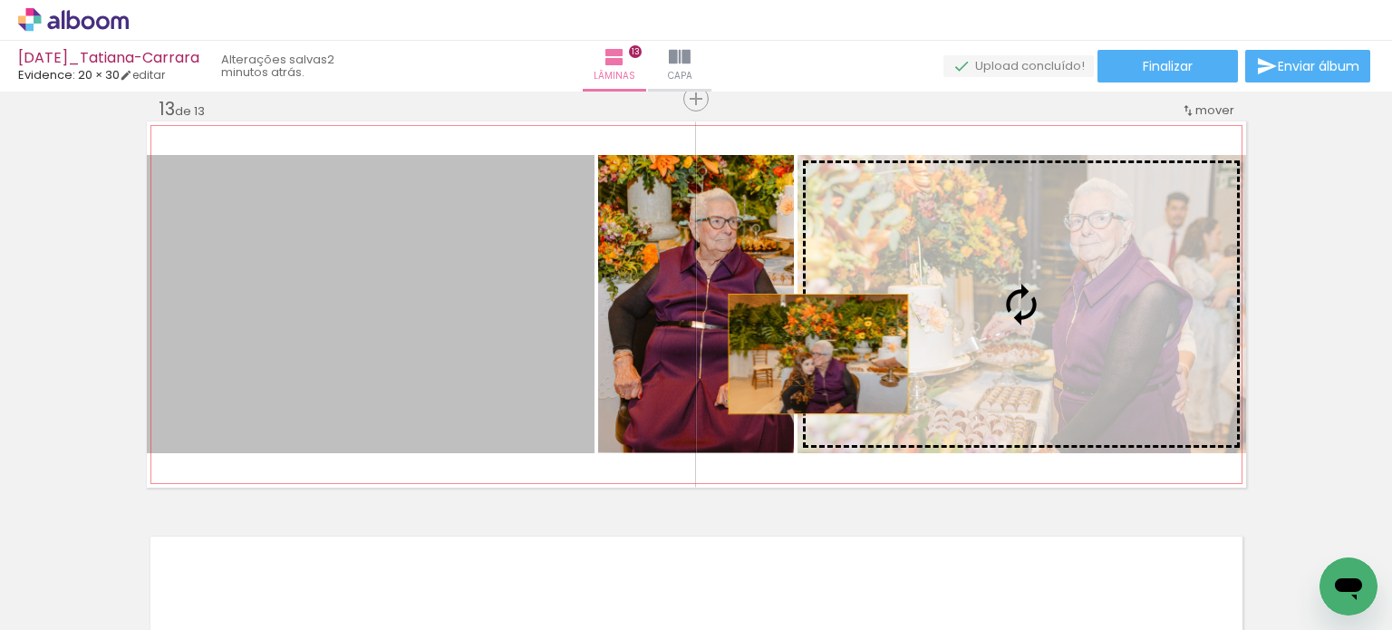
drag, startPoint x: 395, startPoint y: 381, endPoint x: 1064, endPoint y: 343, distance: 669.7
click at [0, 0] on slot at bounding box center [0, 0] width 0 height 0
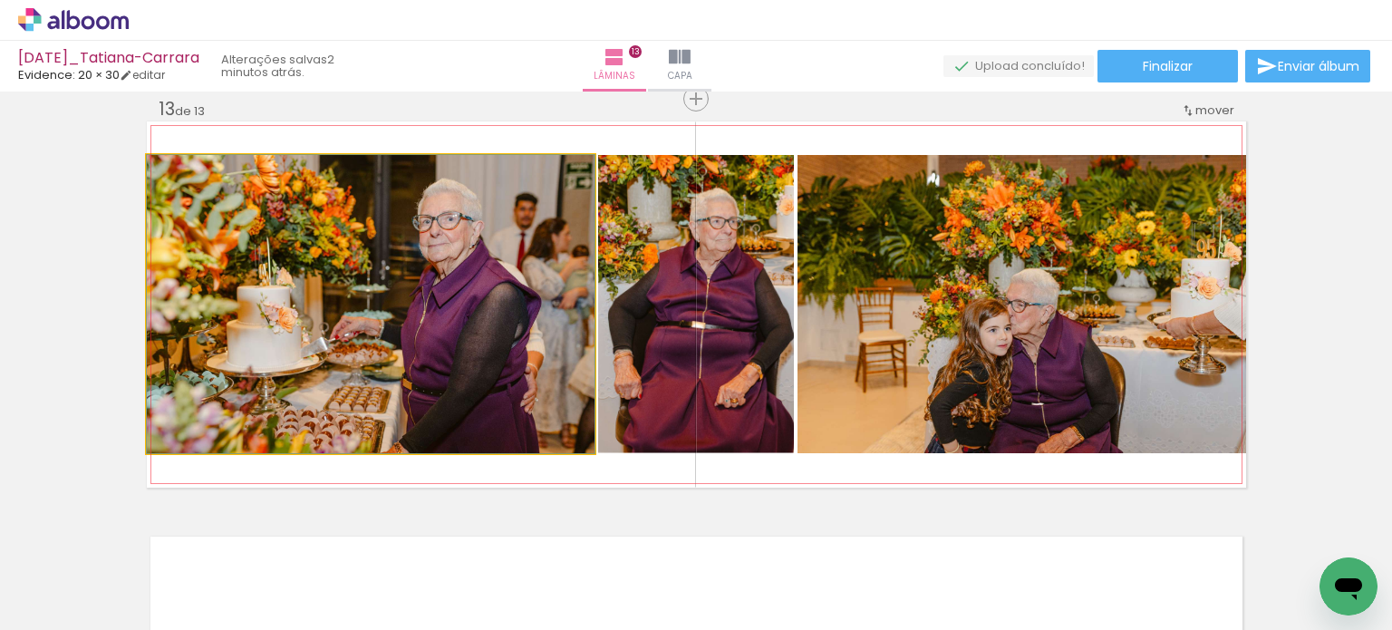
drag, startPoint x: 511, startPoint y: 354, endPoint x: 1058, endPoint y: 336, distance: 547.6
click at [0, 0] on slot at bounding box center [0, 0] width 0 height 0
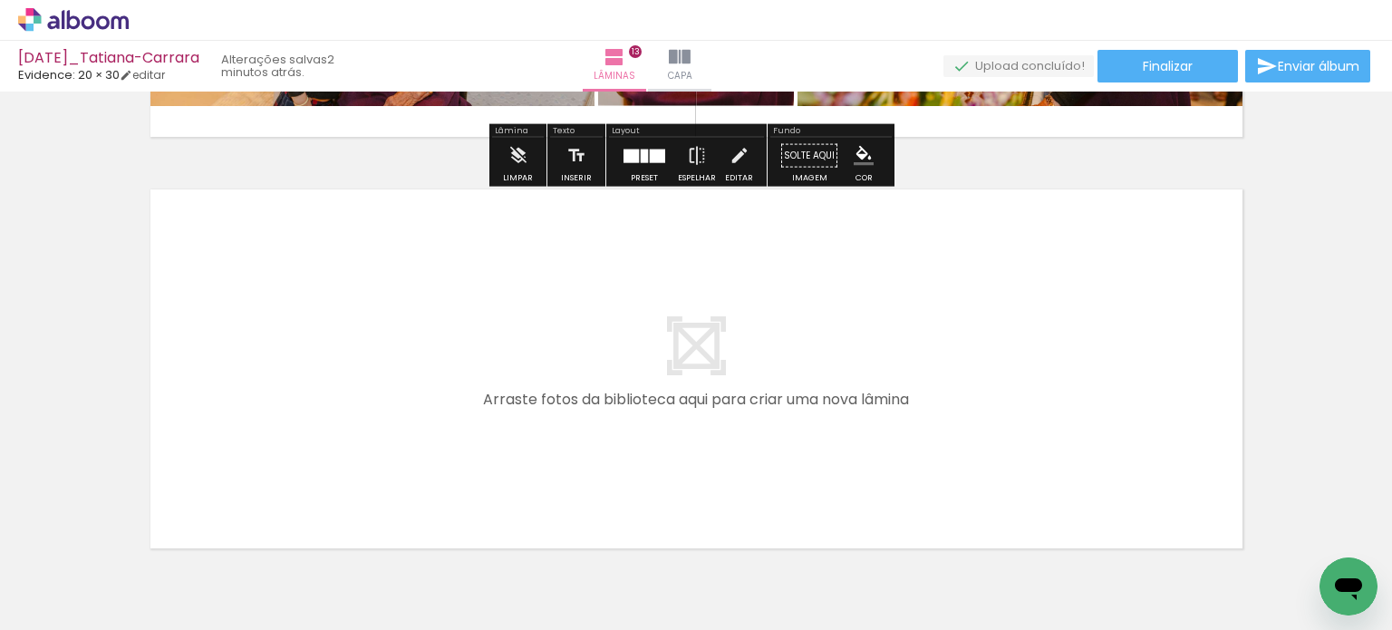
scroll to position [5321, 0]
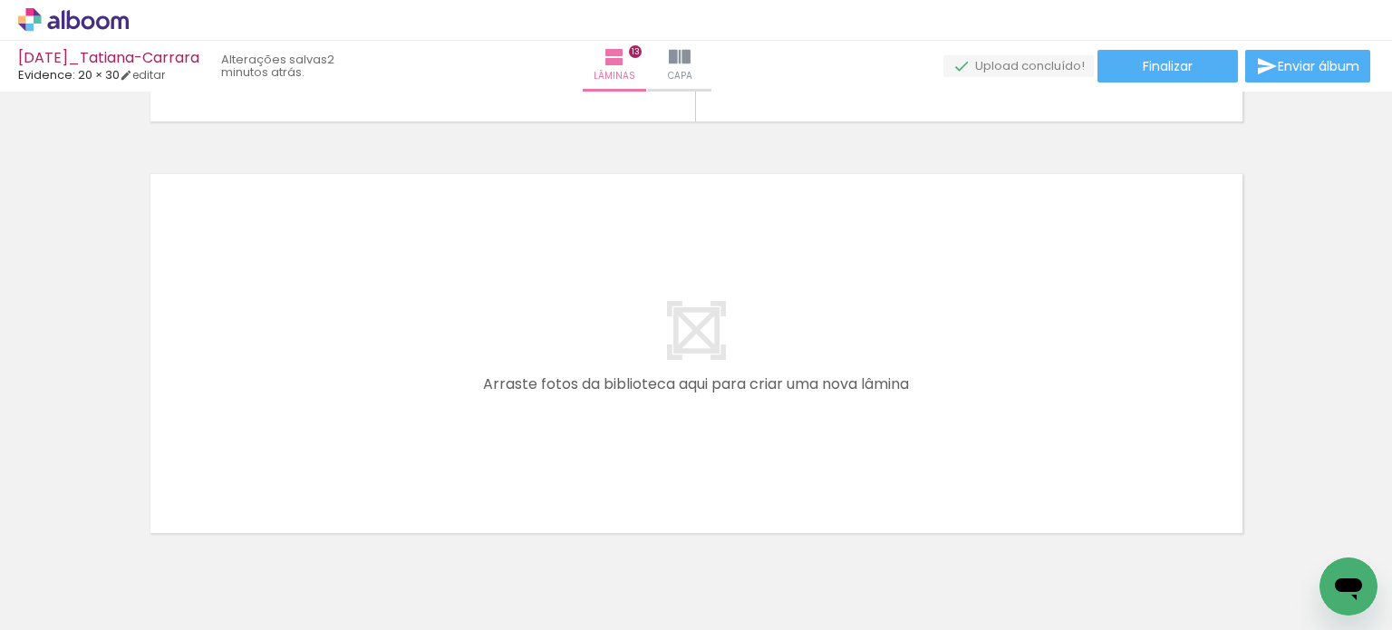
drag, startPoint x: 1229, startPoint y: 576, endPoint x: 971, endPoint y: 366, distance: 332.3
click at [971, 366] on quentale-workspace at bounding box center [696, 315] width 1392 height 630
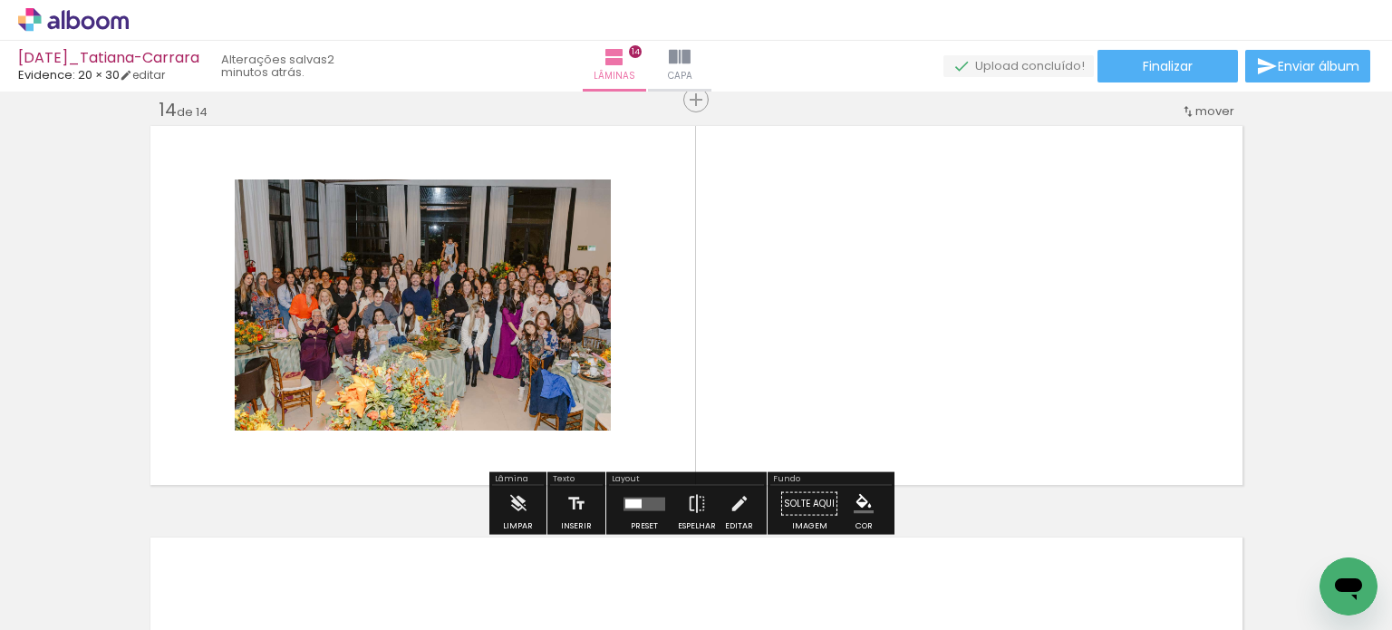
scroll to position [5370, 0]
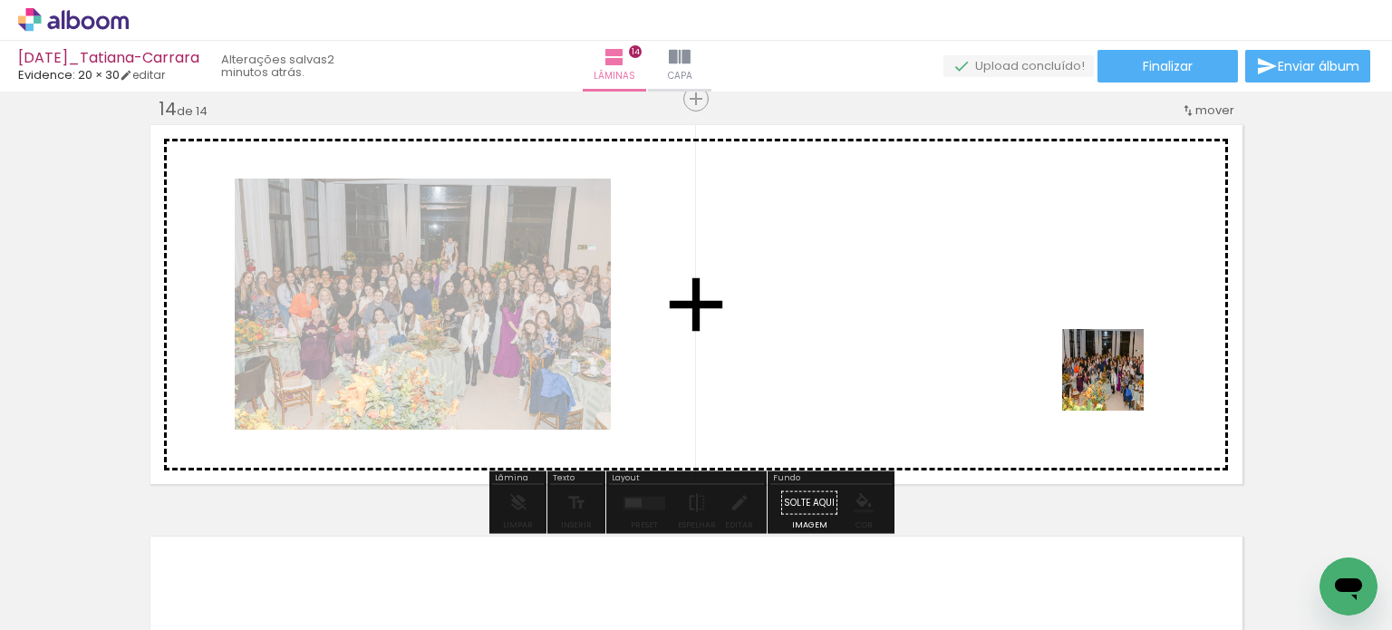
drag, startPoint x: 1286, startPoint y: 564, endPoint x: 1045, endPoint y: 323, distance: 340.8
click at [1045, 323] on quentale-workspace at bounding box center [696, 315] width 1392 height 630
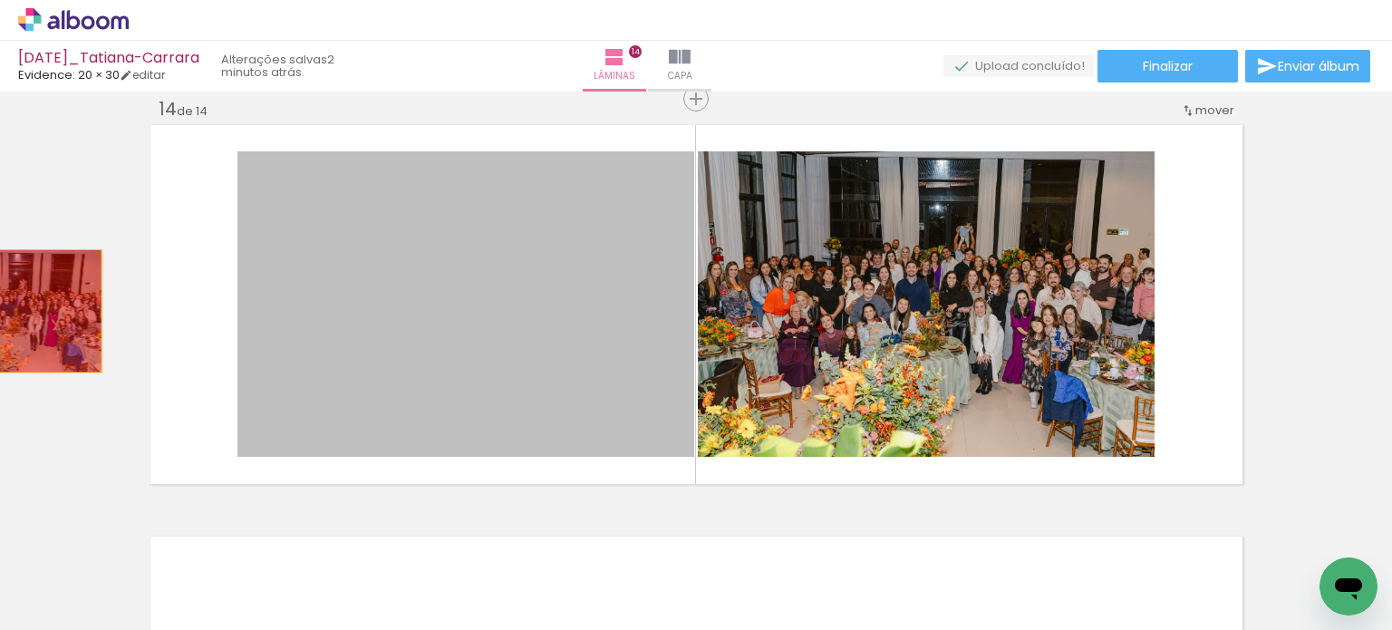
drag, startPoint x: 564, startPoint y: 364, endPoint x: 3, endPoint y: 311, distance: 563.4
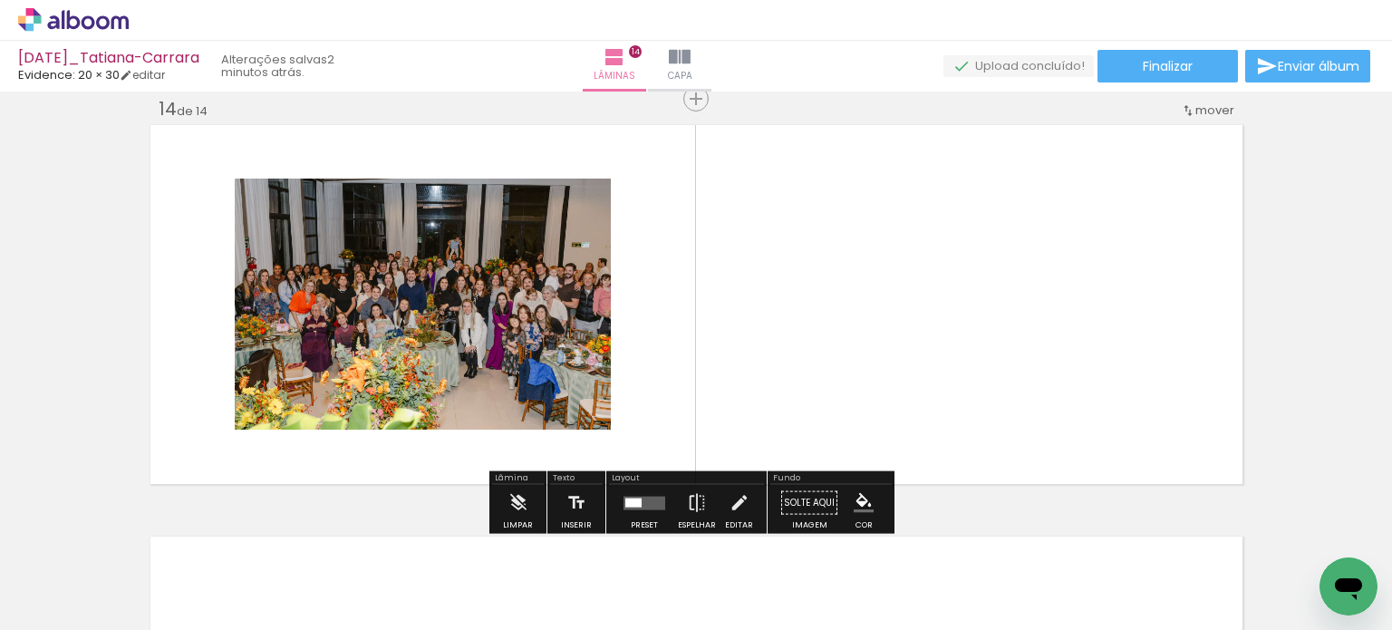
drag, startPoint x: 649, startPoint y: 506, endPoint x: 693, endPoint y: 500, distance: 44.8
click at [650, 506] on quentale-layouter at bounding box center [644, 503] width 42 height 14
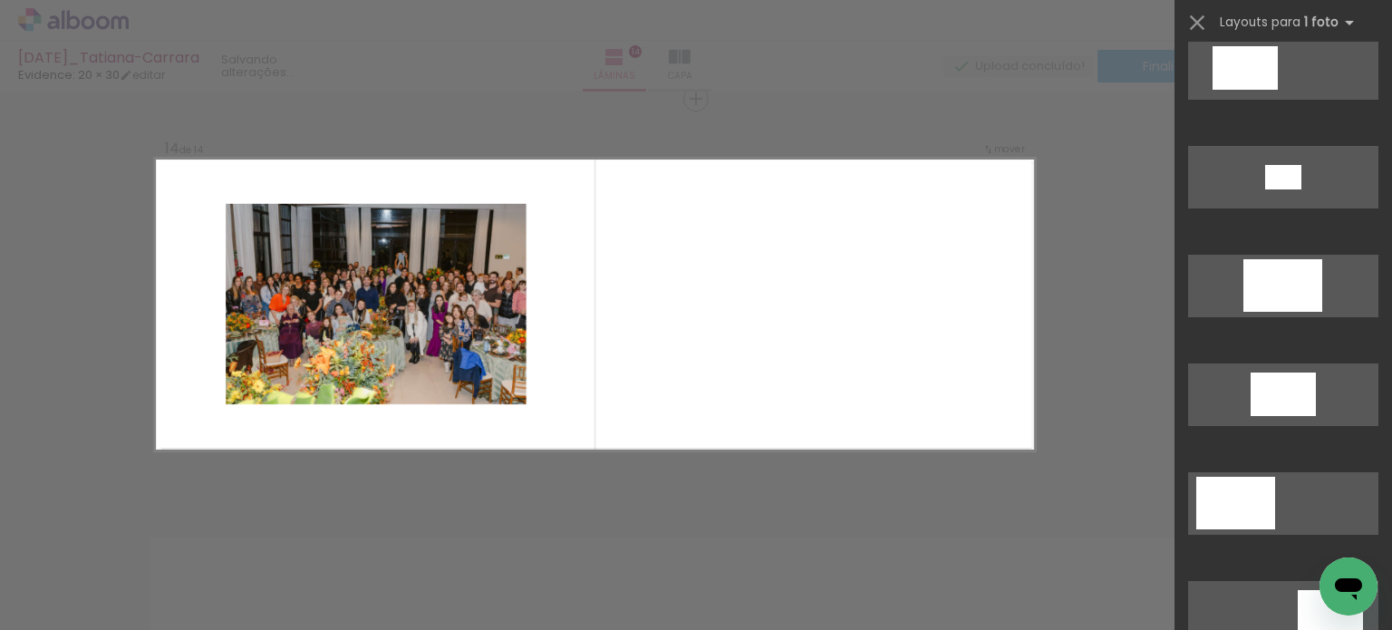
scroll to position [0, 0]
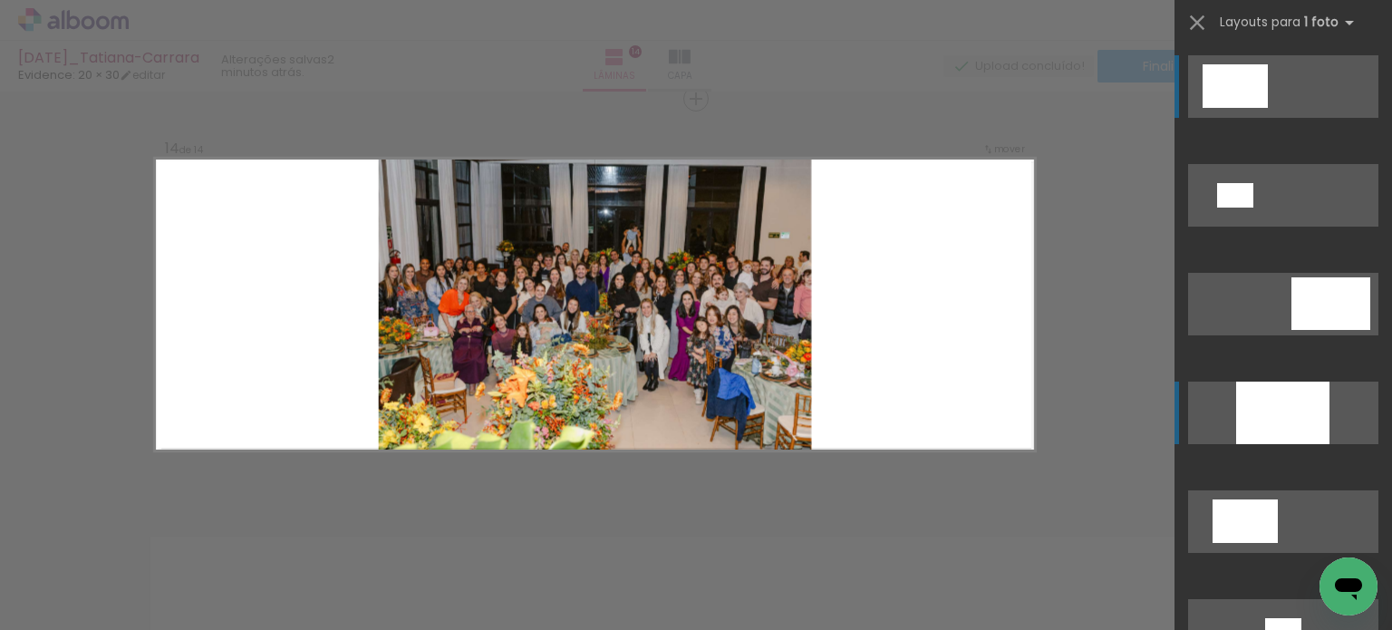
click at [1290, 434] on div at bounding box center [1282, 412] width 93 height 63
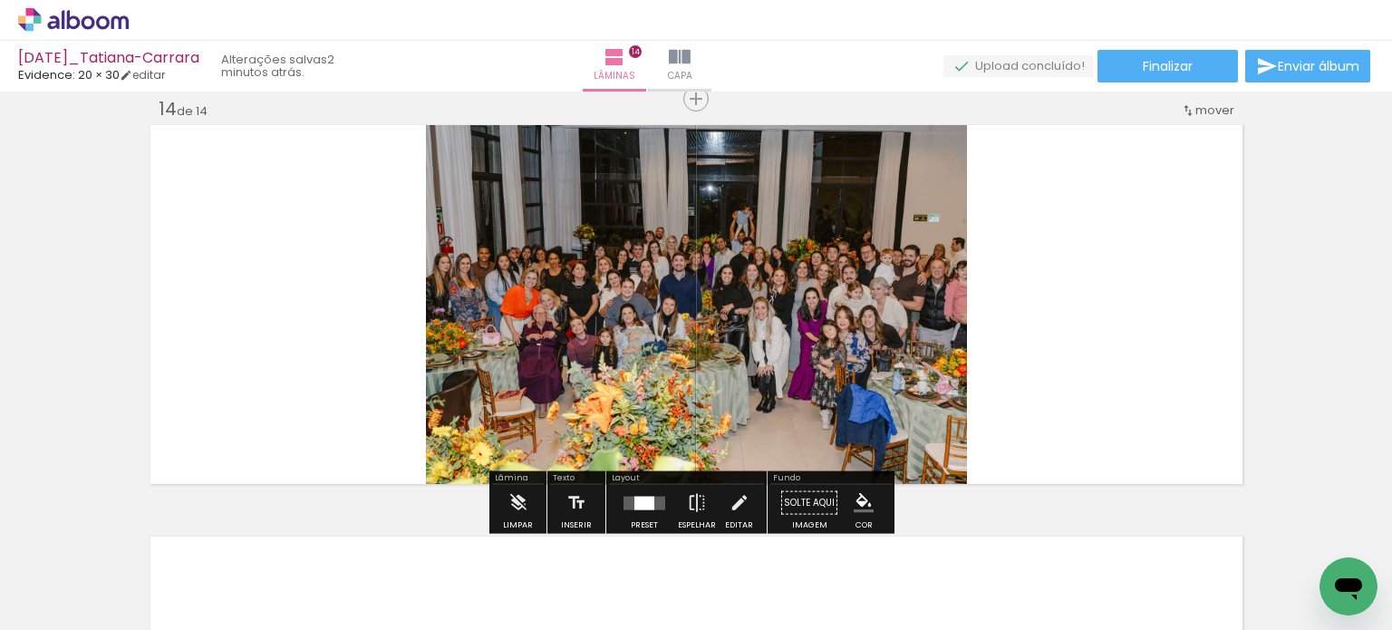
click at [917, 325] on quentale-photo at bounding box center [696, 304] width 541 height 366
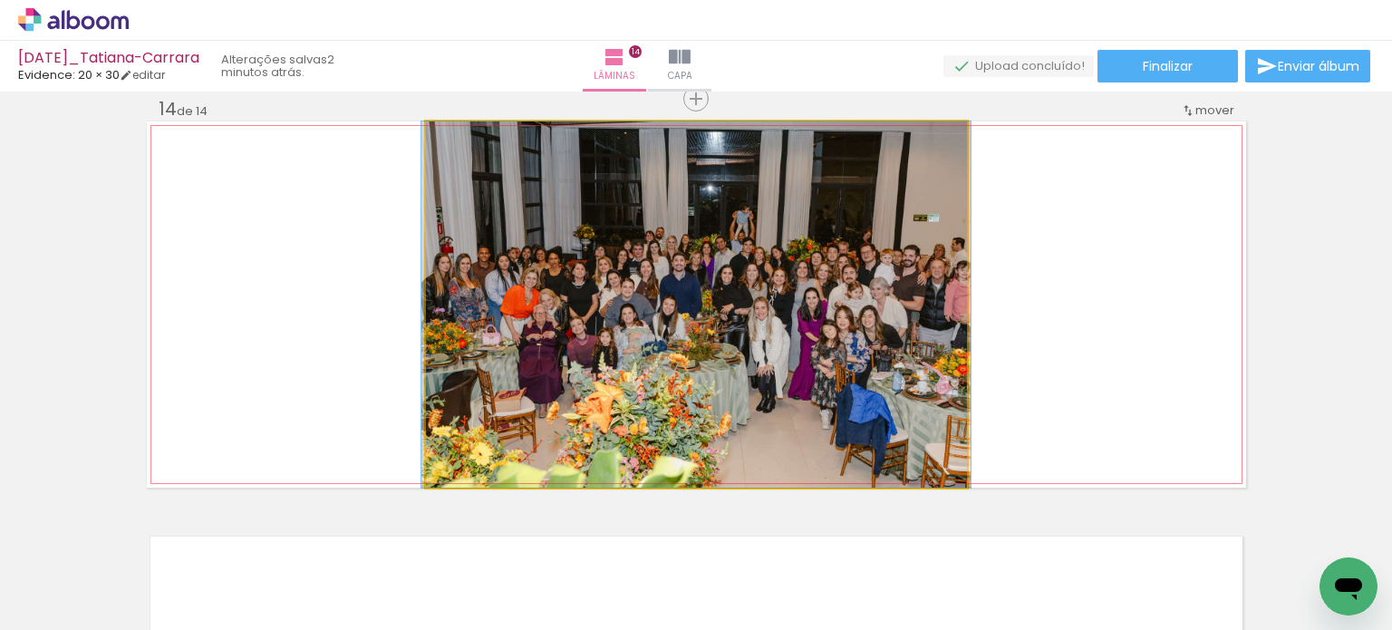
click at [946, 314] on quentale-photo at bounding box center [696, 304] width 541 height 366
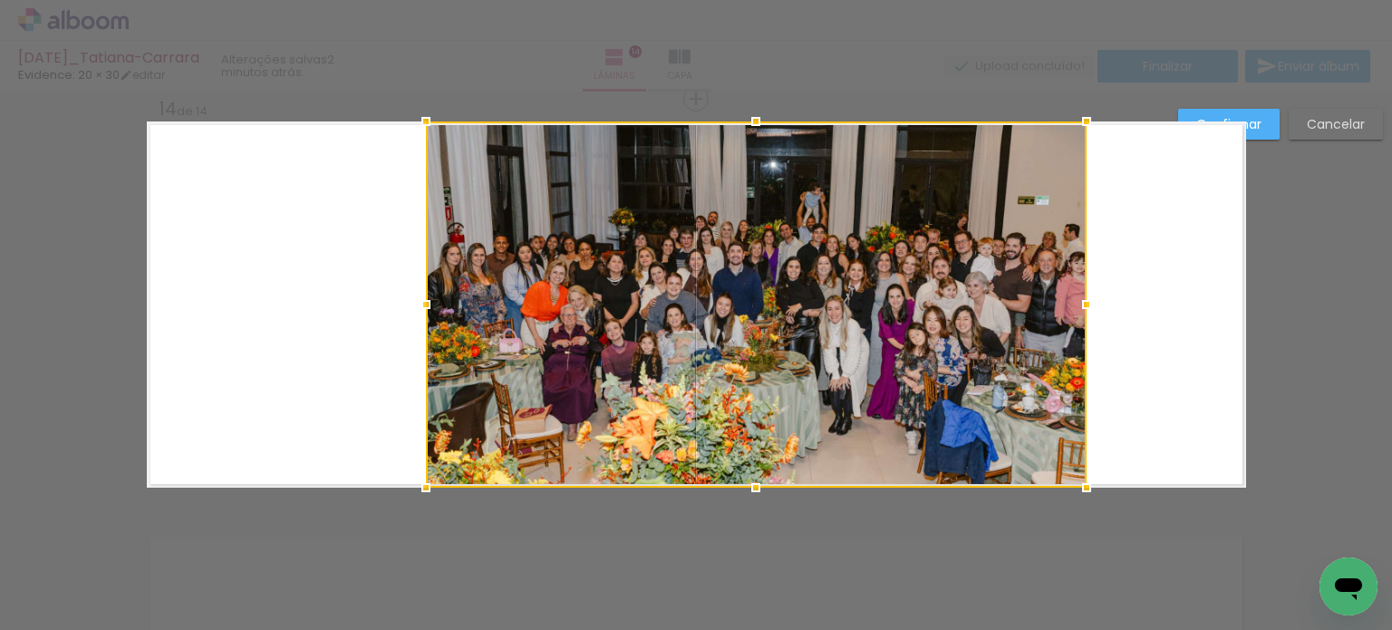
drag, startPoint x: 962, startPoint y: 306, endPoint x: 1083, endPoint y: 328, distance: 122.5
click at [1083, 328] on album-spread "14 de 14" at bounding box center [696, 304] width 1099 height 366
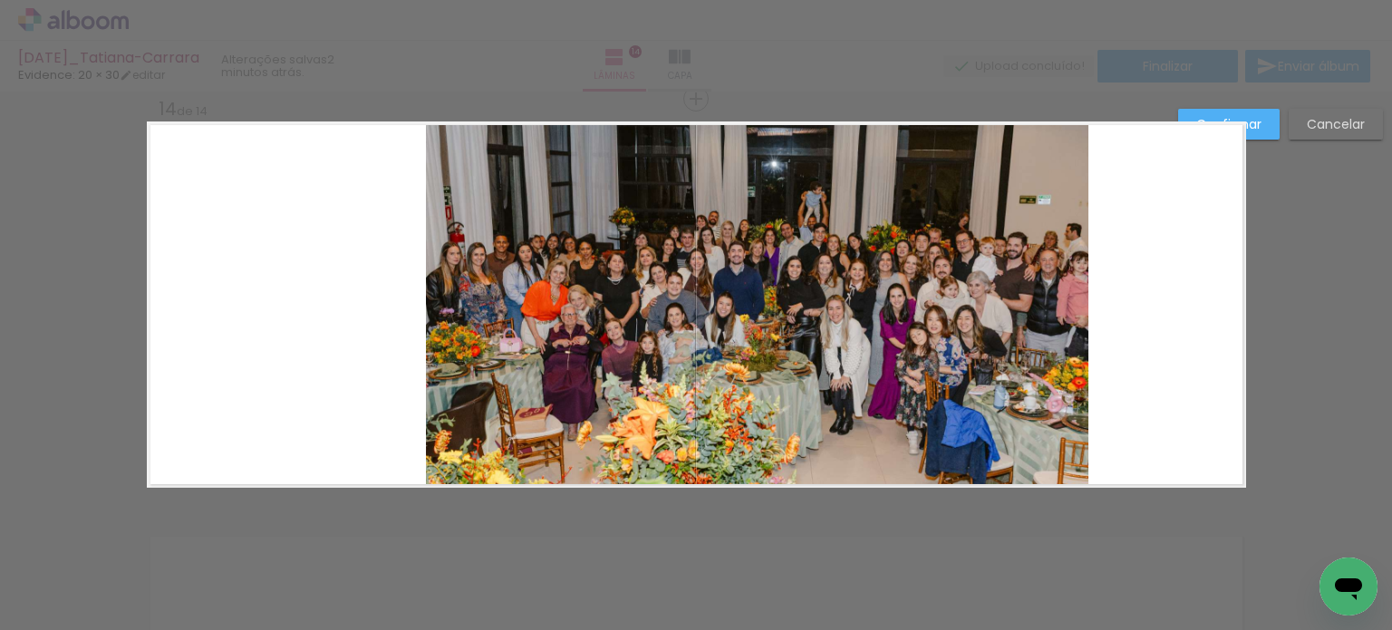
click at [997, 348] on quentale-photo at bounding box center [757, 304] width 662 height 366
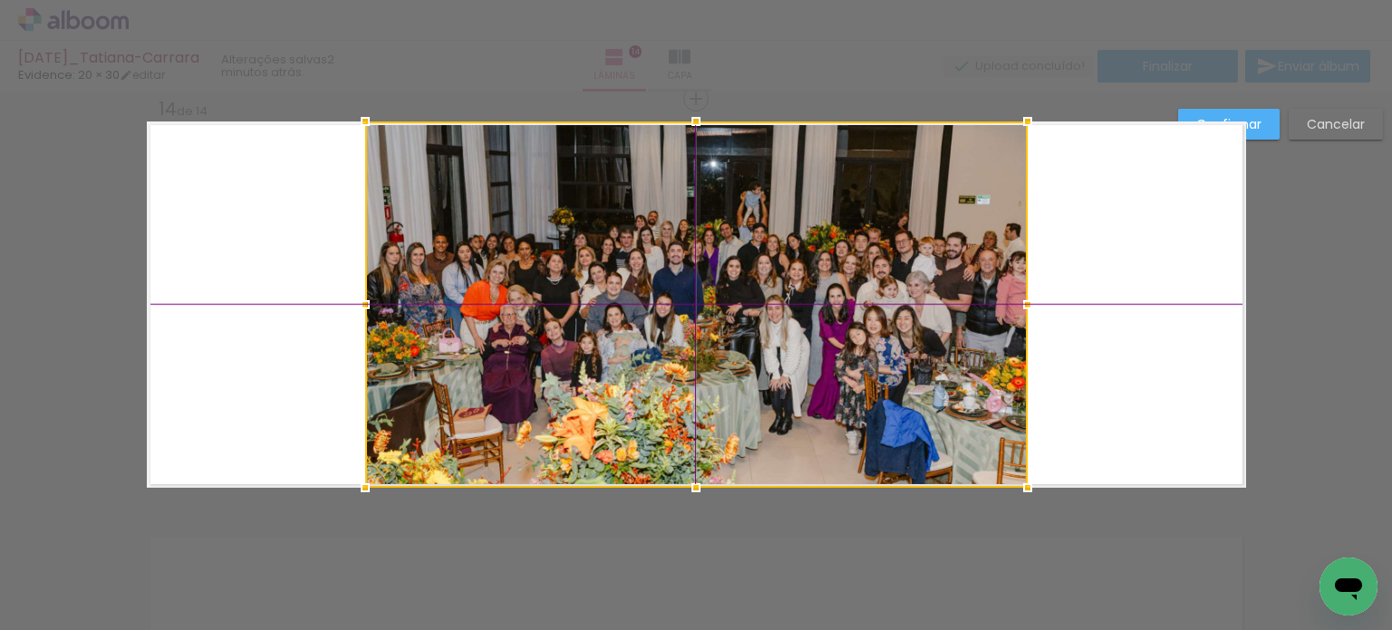
drag, startPoint x: 975, startPoint y: 336, endPoint x: 931, endPoint y: 328, distance: 44.2
click at [931, 328] on div at bounding box center [696, 304] width 662 height 366
click at [1269, 123] on paper-button "Confirmar" at bounding box center [1228, 124] width 101 height 31
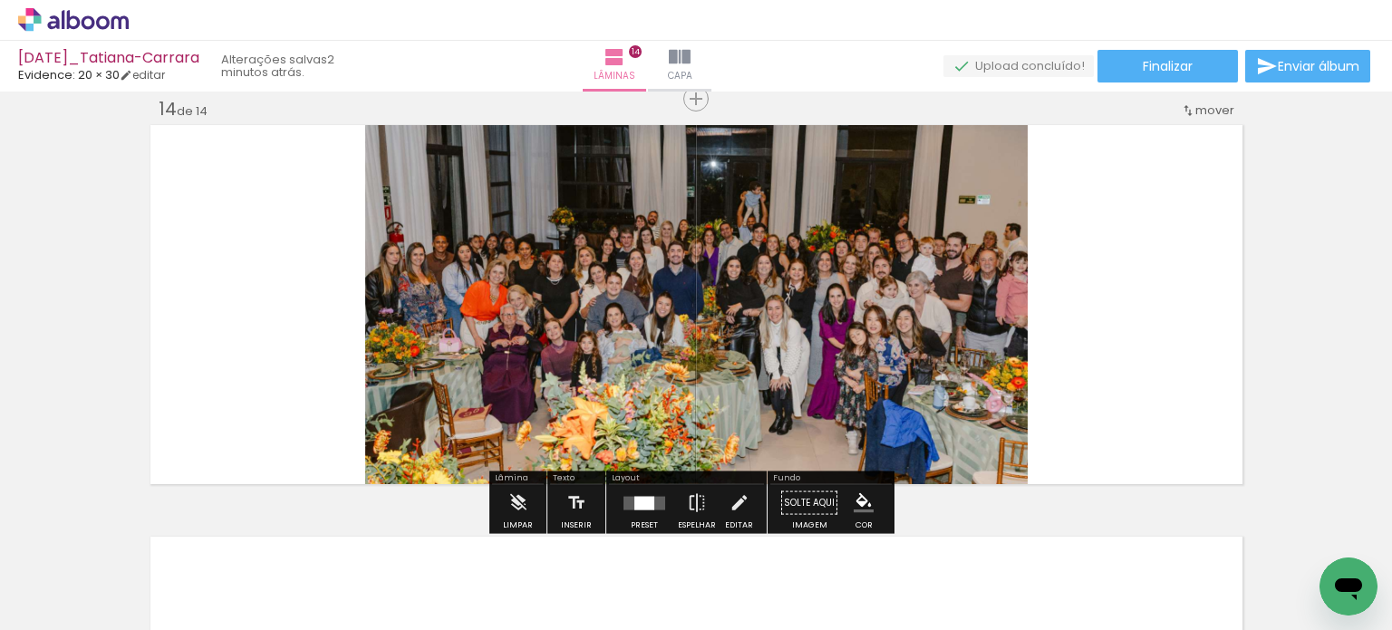
click at [720, 252] on quentale-photo at bounding box center [696, 304] width 662 height 366
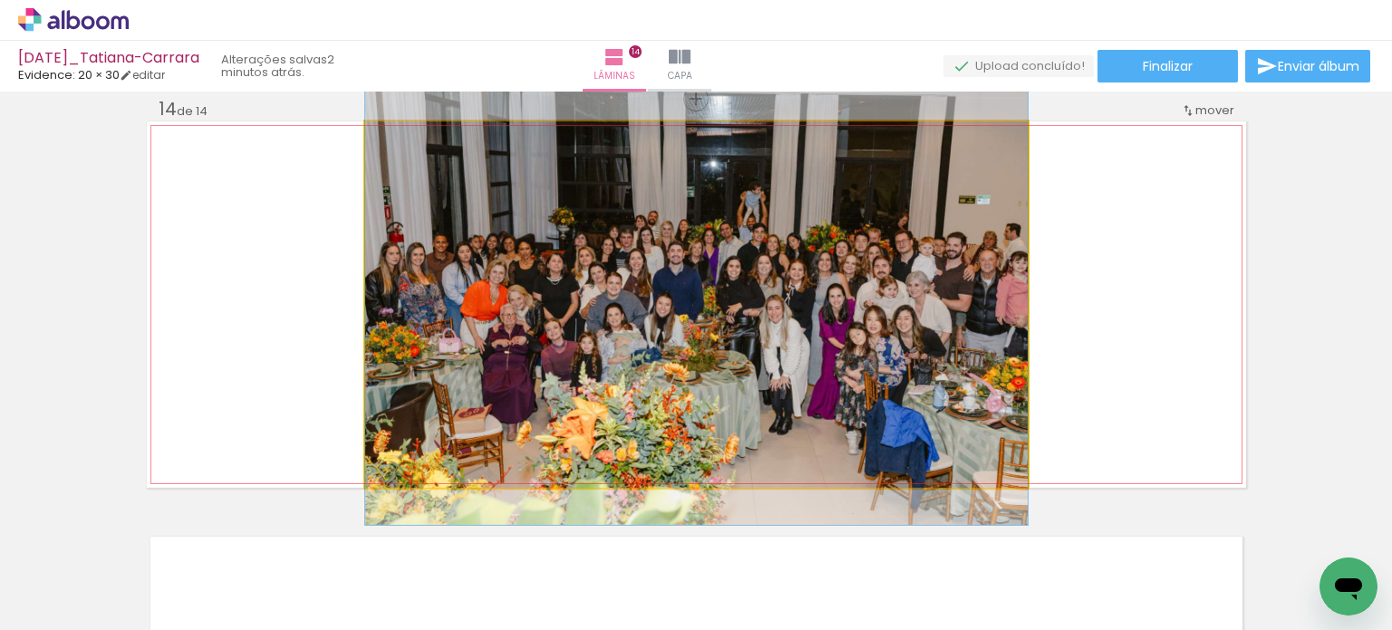
click at [720, 252] on quentale-photo at bounding box center [696, 304] width 662 height 366
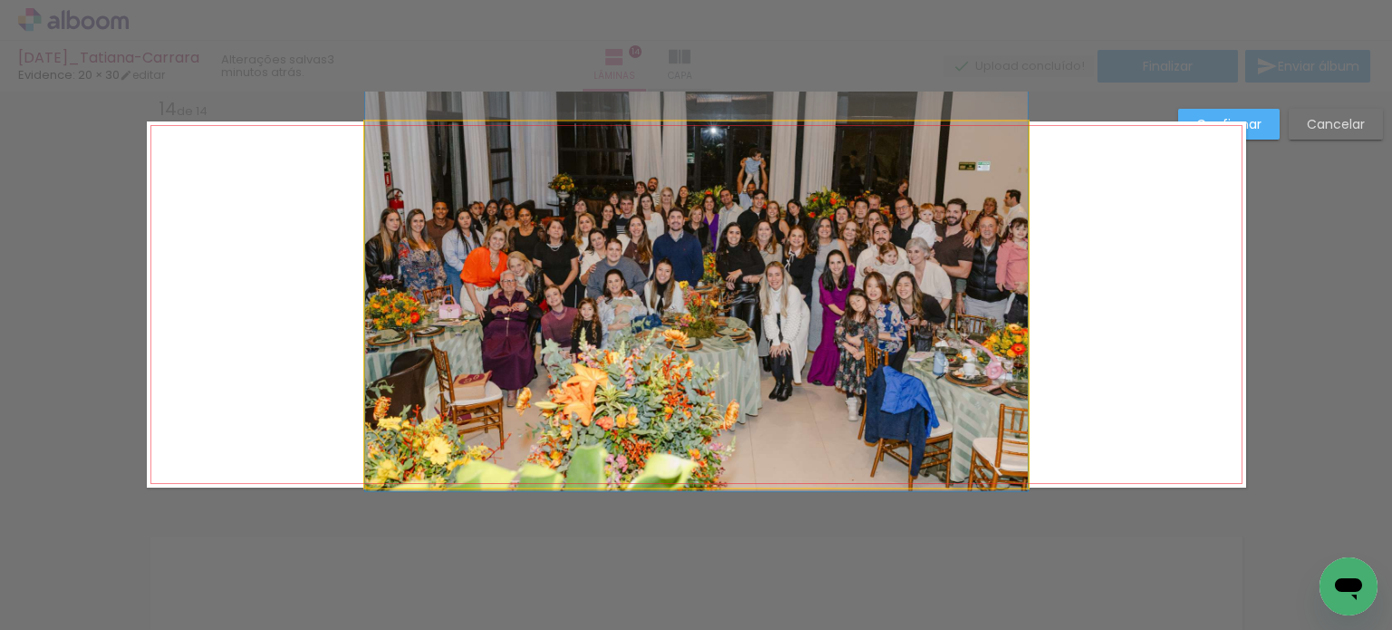
drag, startPoint x: 760, startPoint y: 264, endPoint x: 779, endPoint y: 230, distance: 38.5
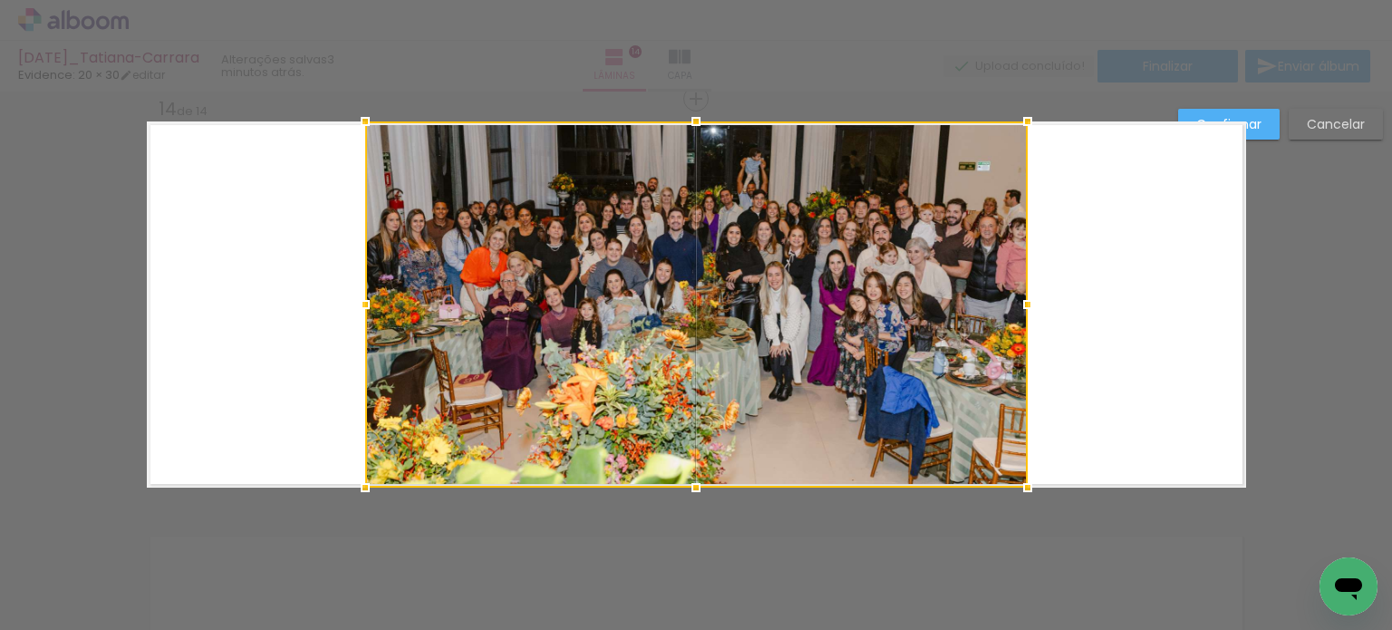
click at [1263, 124] on paper-button "Confirmar" at bounding box center [1228, 124] width 101 height 31
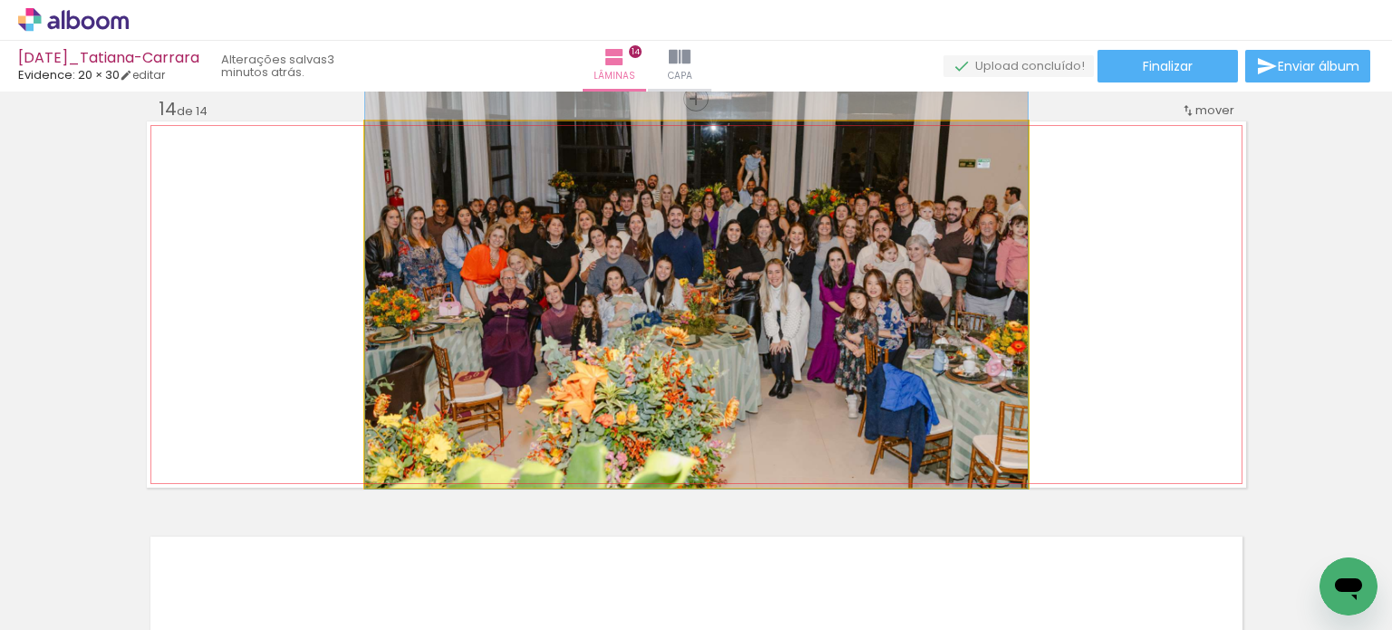
drag, startPoint x: 961, startPoint y: 253, endPoint x: 972, endPoint y: 250, distance: 11.2
click at [825, 242] on quentale-photo at bounding box center [696, 304] width 662 height 366
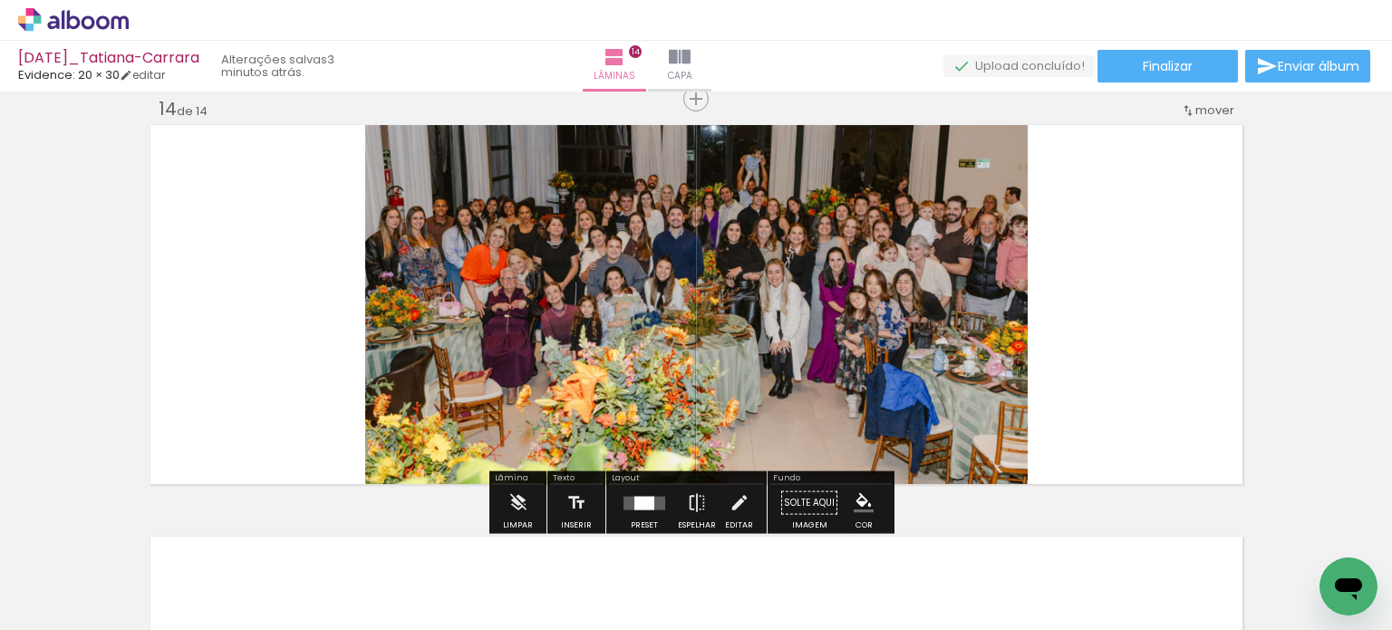
click at [825, 242] on quentale-photo at bounding box center [696, 304] width 662 height 366
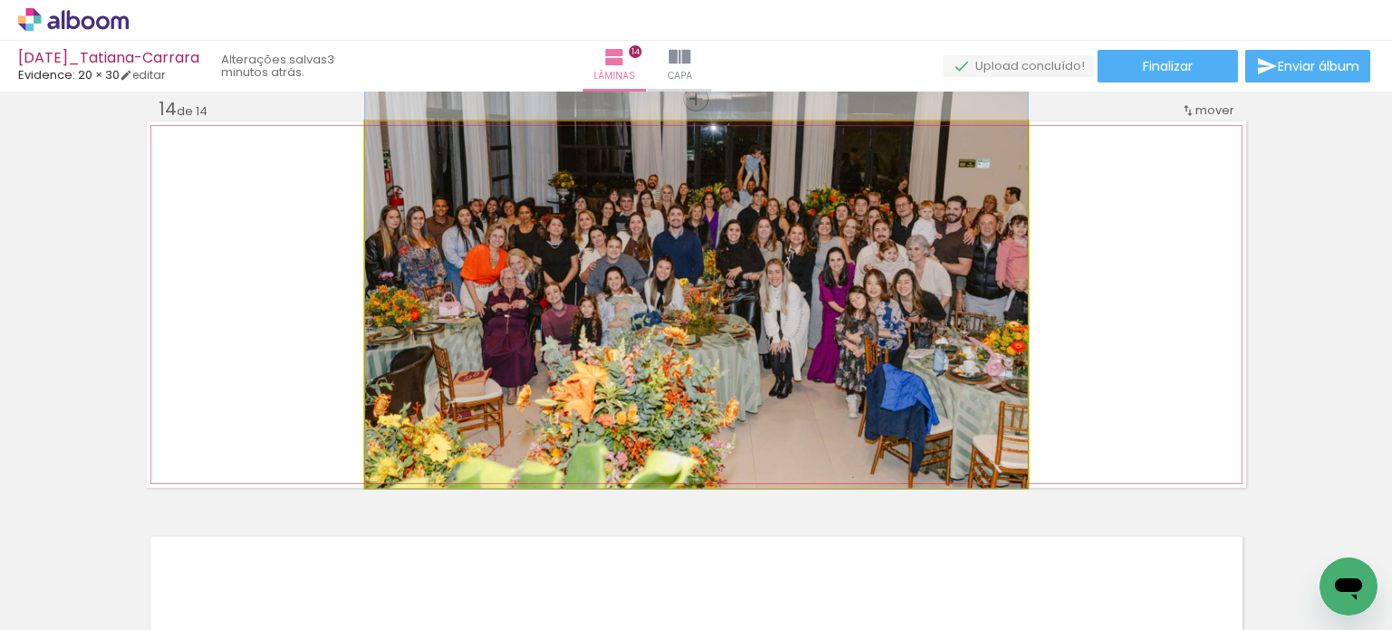
click at [825, 242] on quentale-photo at bounding box center [696, 304] width 662 height 366
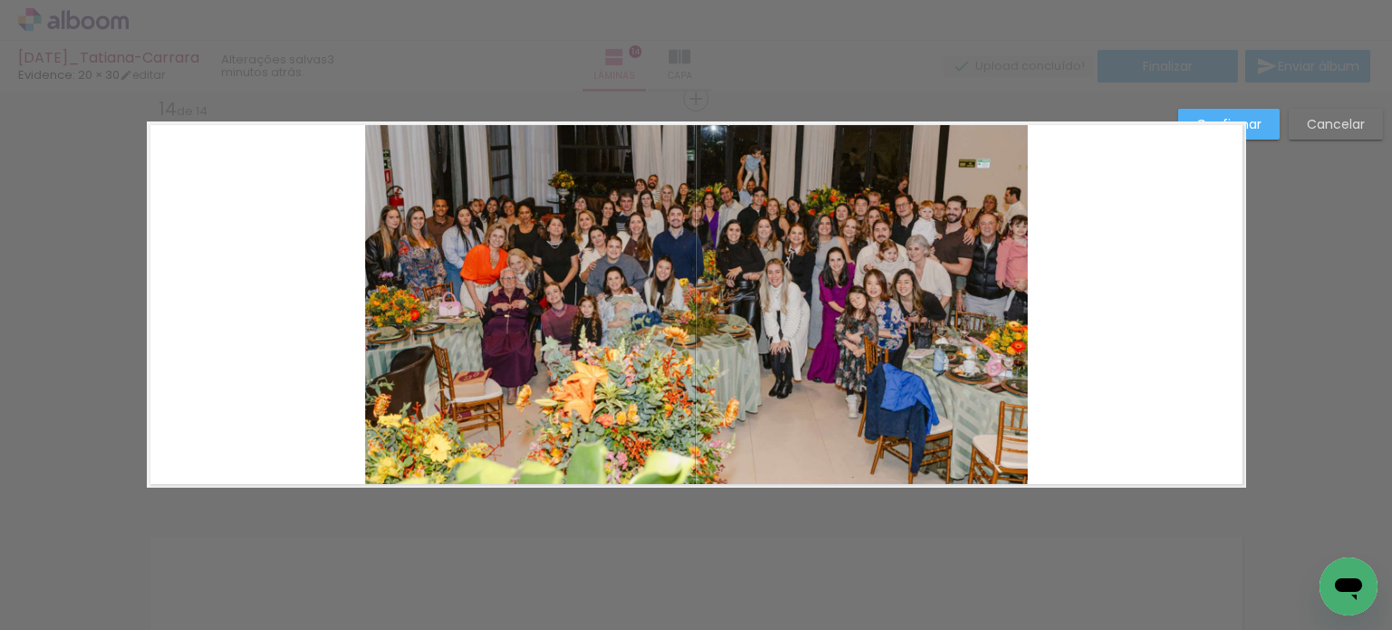
click at [852, 220] on quentale-photo at bounding box center [696, 304] width 662 height 366
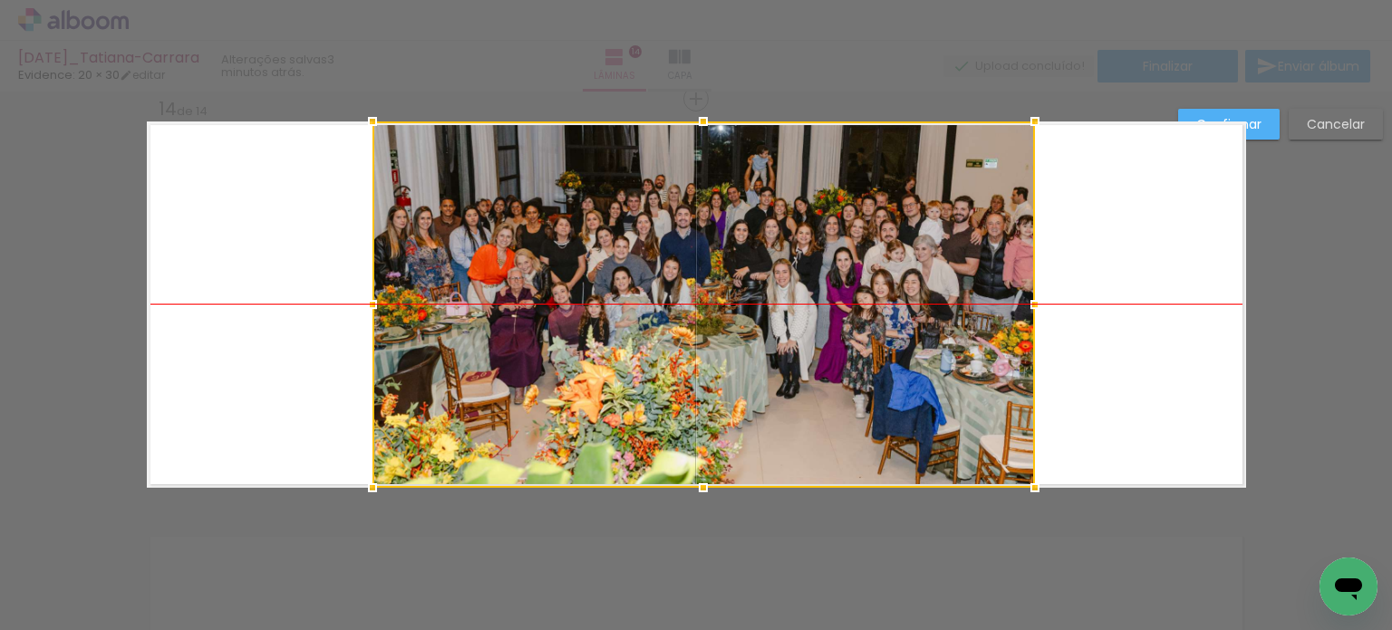
click at [859, 223] on div at bounding box center [703, 304] width 662 height 366
click at [0, 0] on slot "Confirmar" at bounding box center [0, 0] width 0 height 0
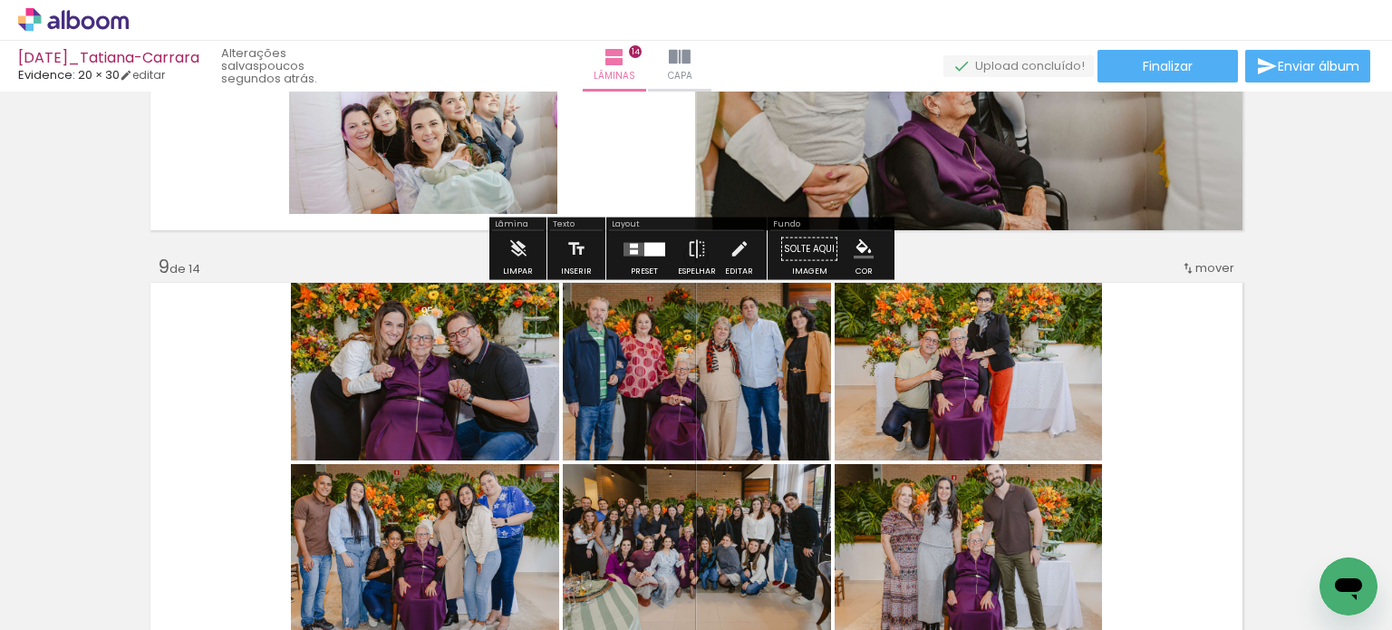
scroll to position [3196, 0]
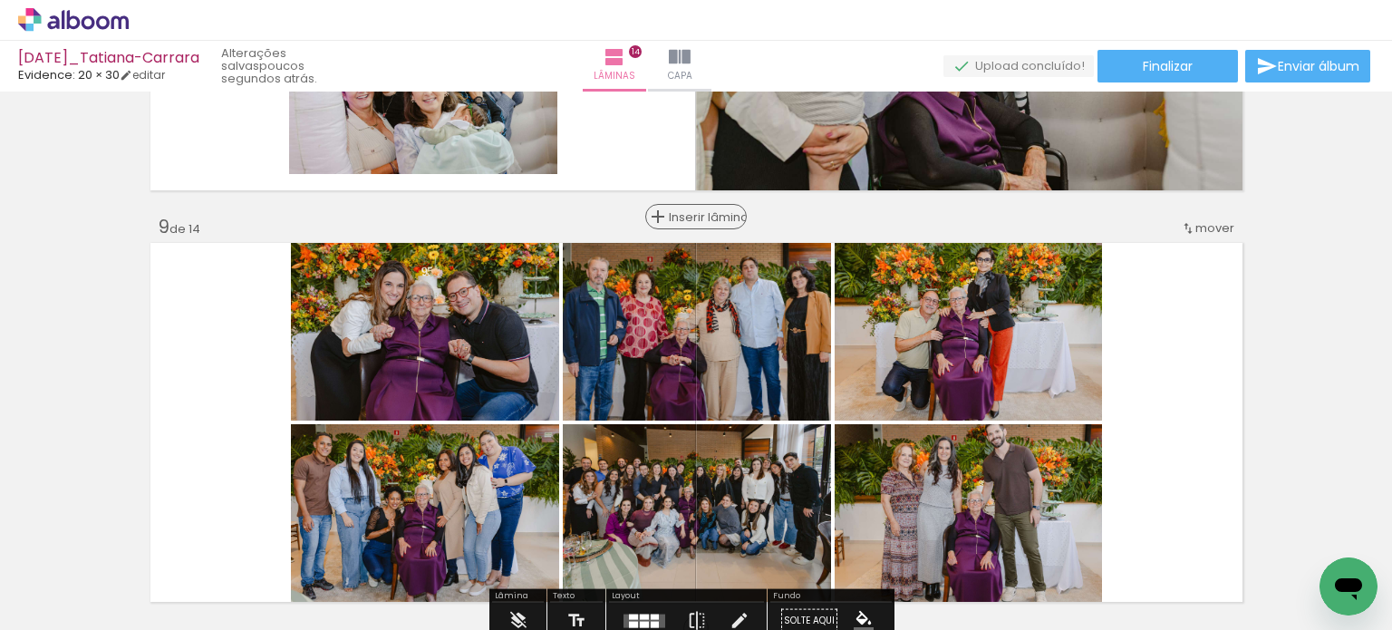
click at [690, 214] on span "Inserir lâmina" at bounding box center [704, 217] width 71 height 12
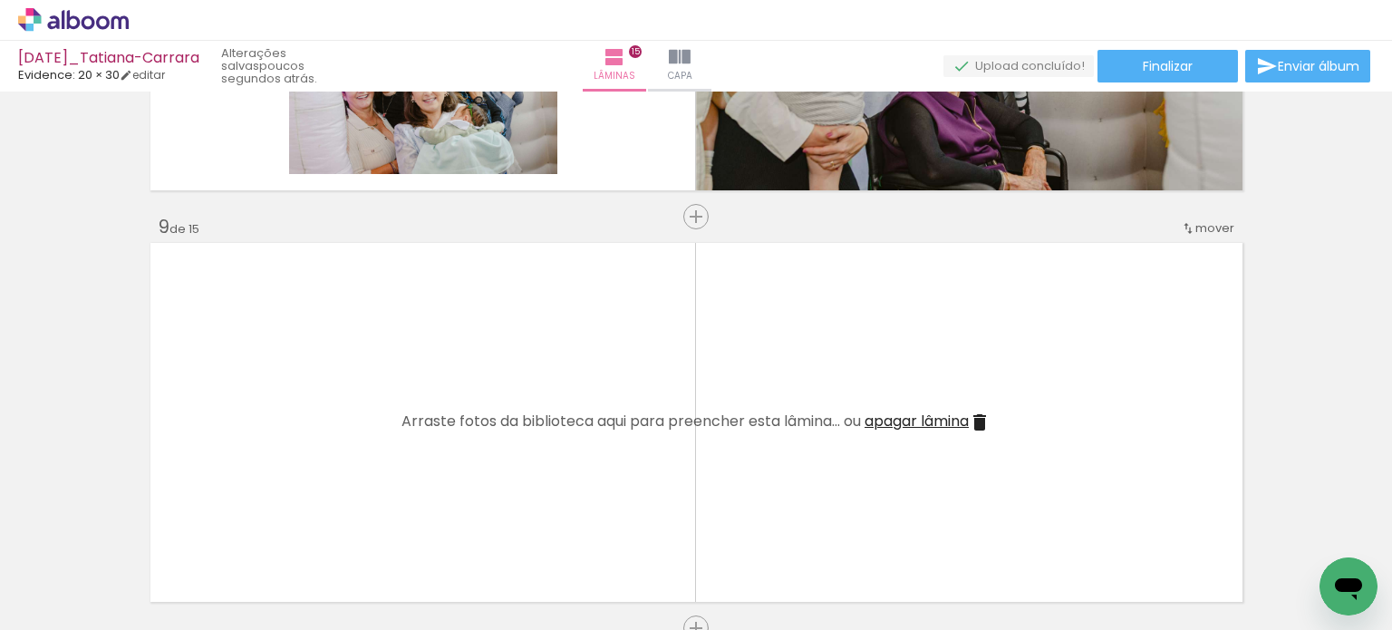
scroll to position [0, 4835]
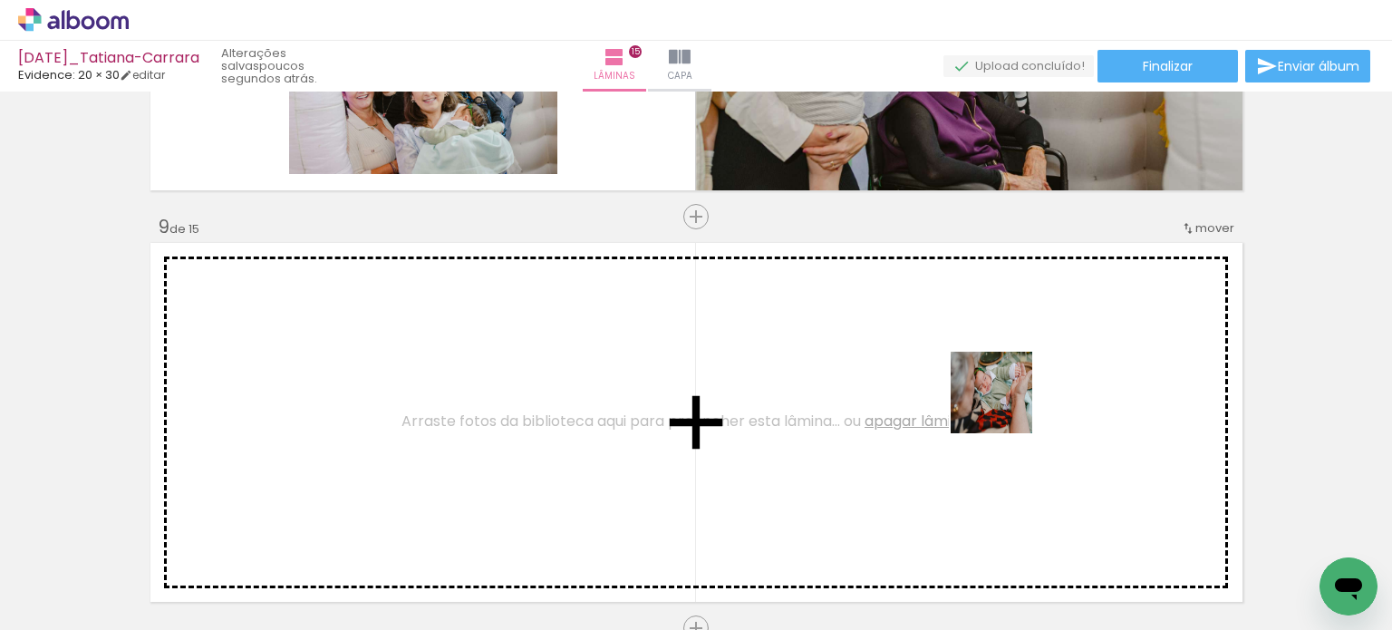
drag, startPoint x: 984, startPoint y: 463, endPoint x: 1015, endPoint y: 399, distance: 71.3
click at [1007, 403] on quentale-workspace at bounding box center [696, 315] width 1392 height 630
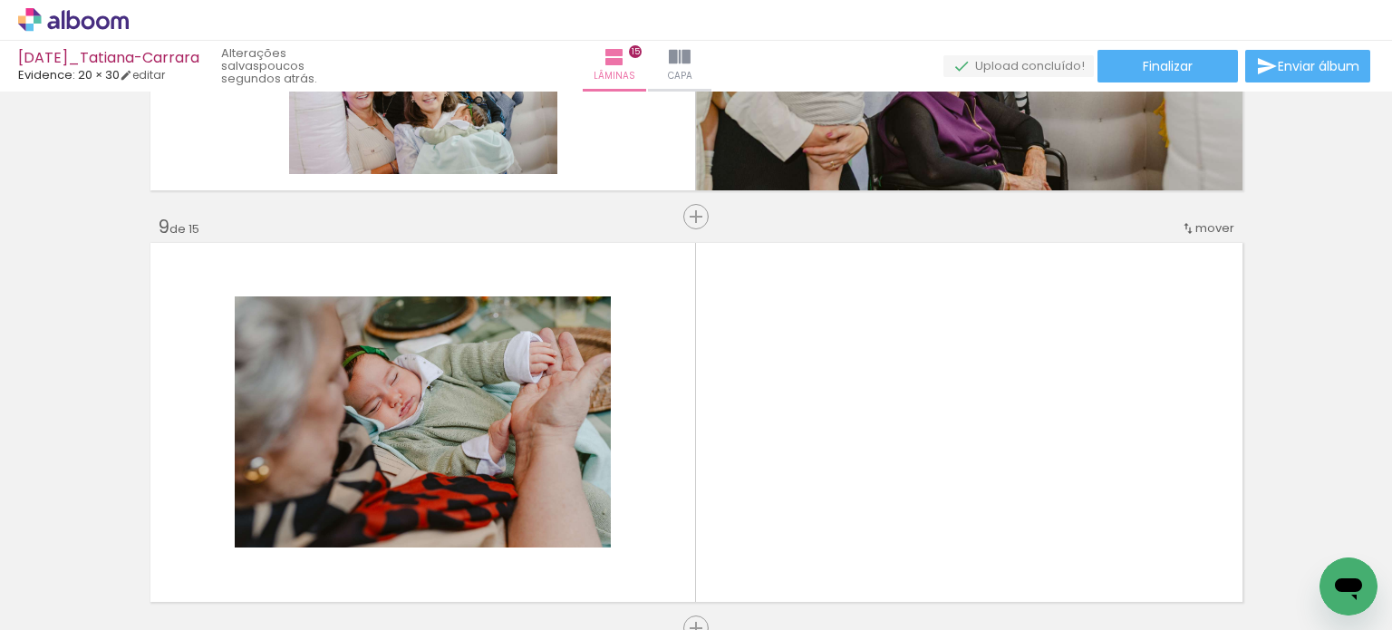
scroll to position [0, 6663]
drag, startPoint x: 934, startPoint y: 583, endPoint x: 910, endPoint y: 466, distance: 119.4
click at [910, 465] on quentale-workspace at bounding box center [696, 315] width 1392 height 630
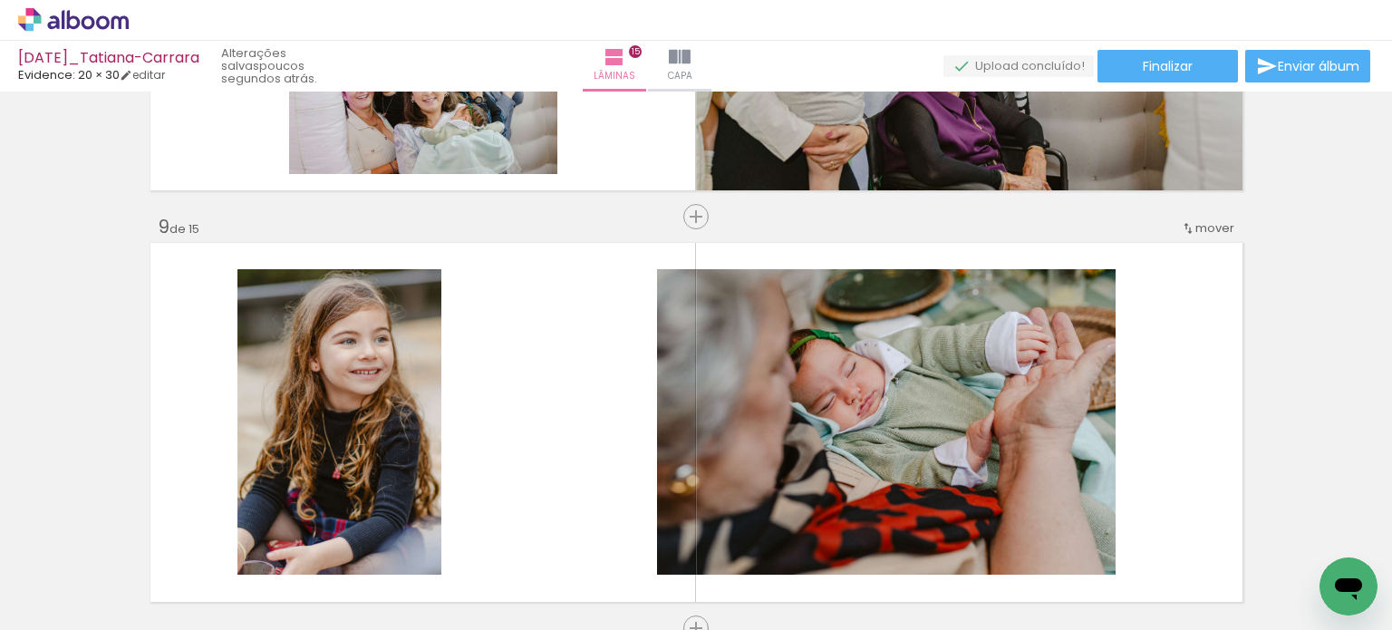
scroll to position [0, 4451]
drag, startPoint x: 406, startPoint y: 585, endPoint x: 521, endPoint y: 405, distance: 213.9
click at [521, 397] on quentale-workspace at bounding box center [696, 315] width 1392 height 630
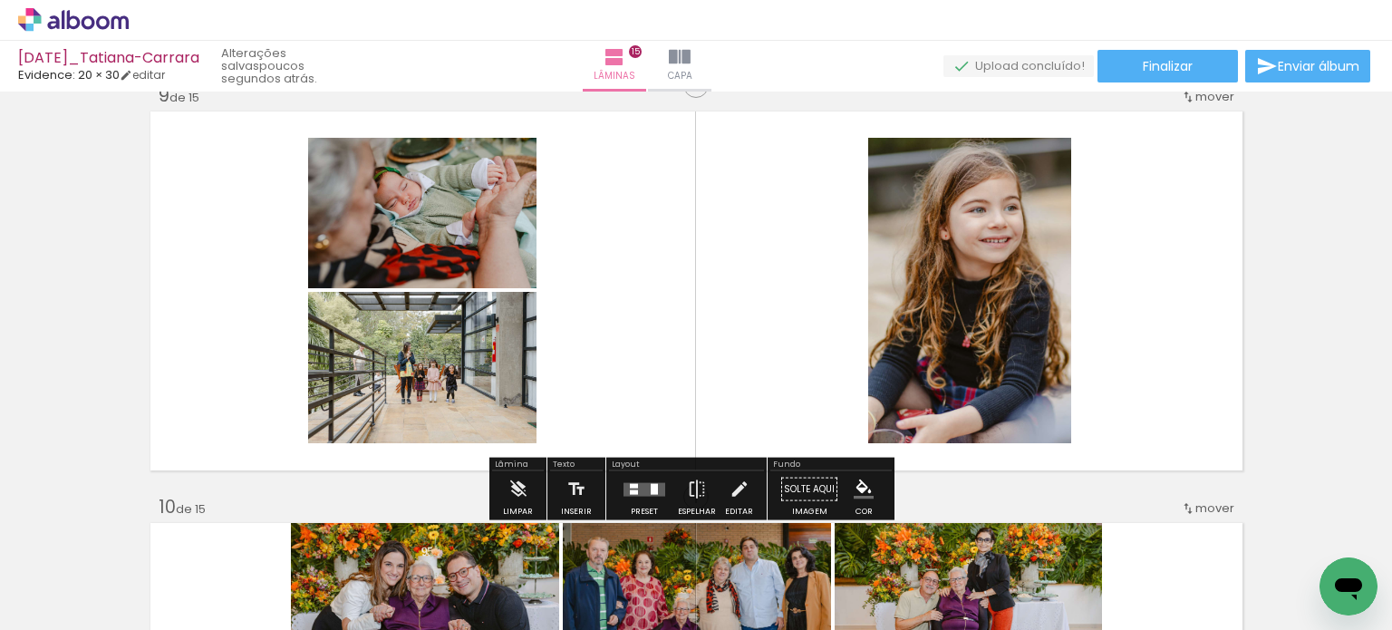
scroll to position [3377, 0]
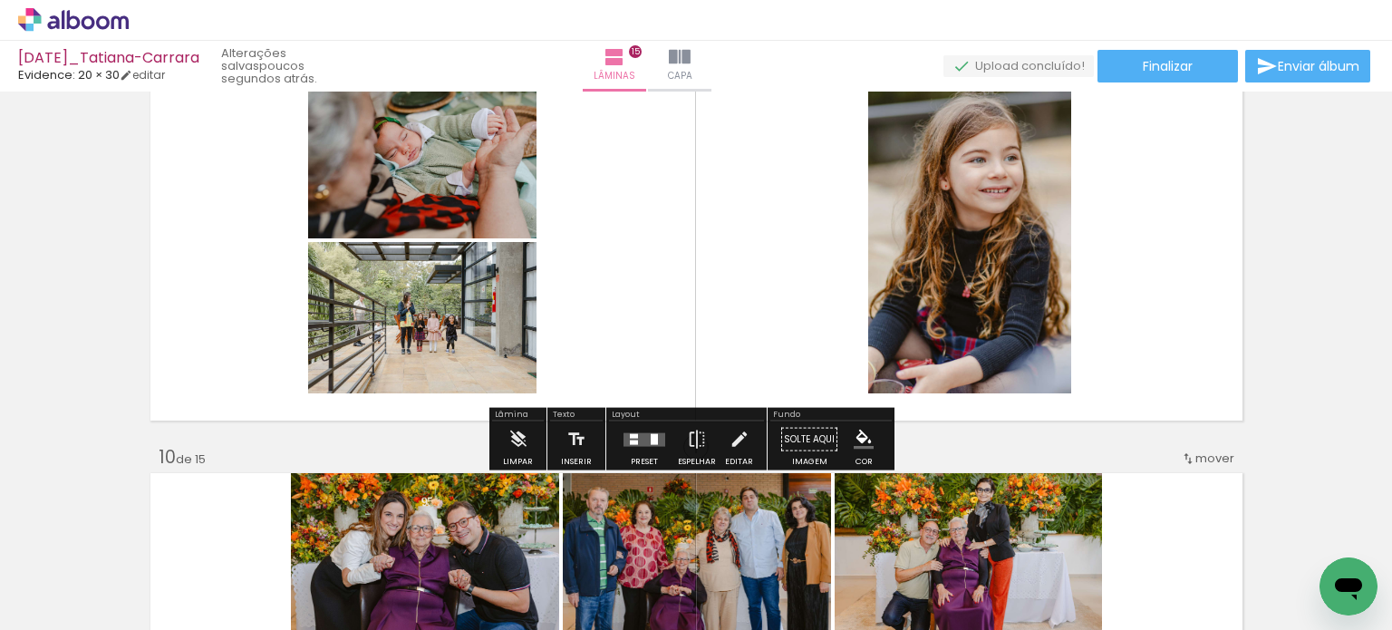
click at [645, 438] on quentale-layouter at bounding box center [644, 439] width 42 height 14
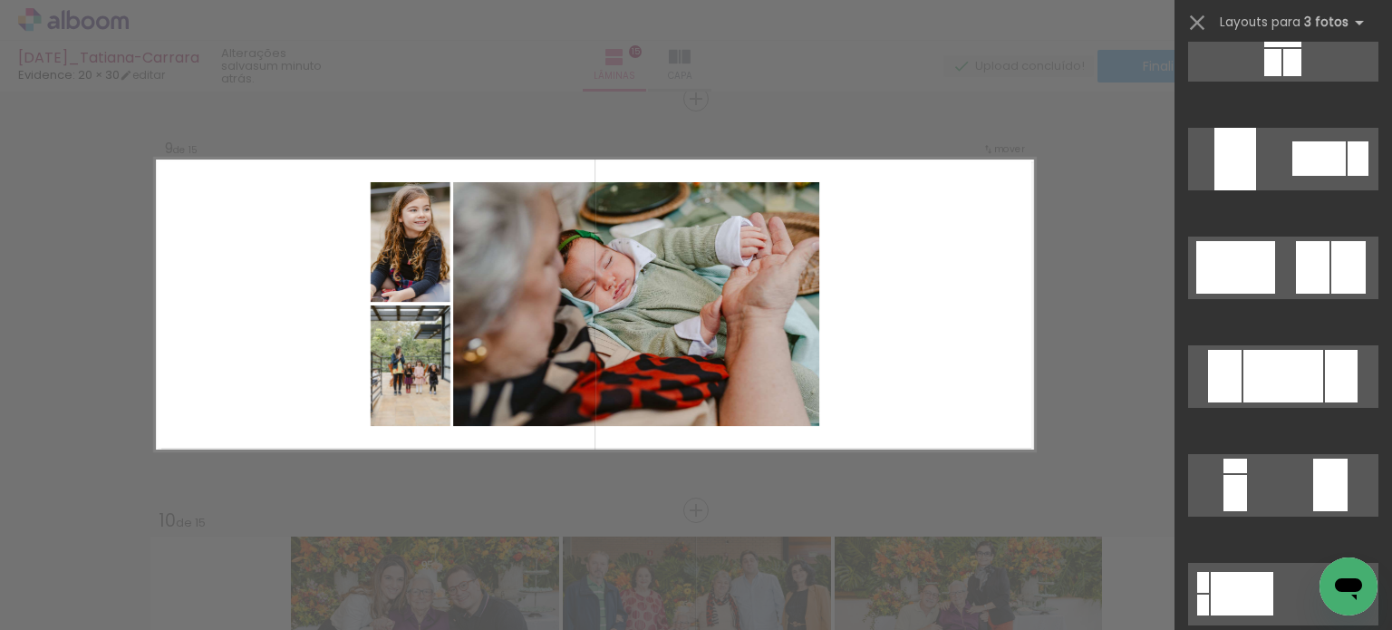
scroll to position [4802, 0]
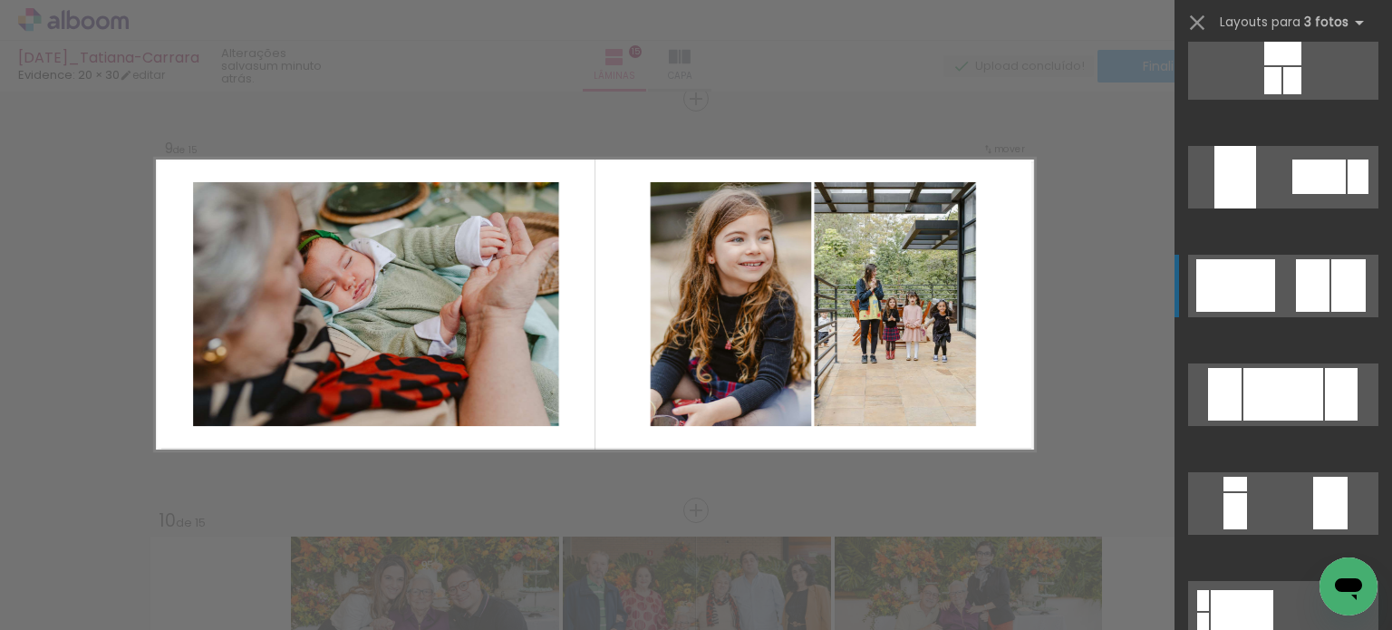
click at [1322, 306] on div at bounding box center [1313, 285] width 34 height 53
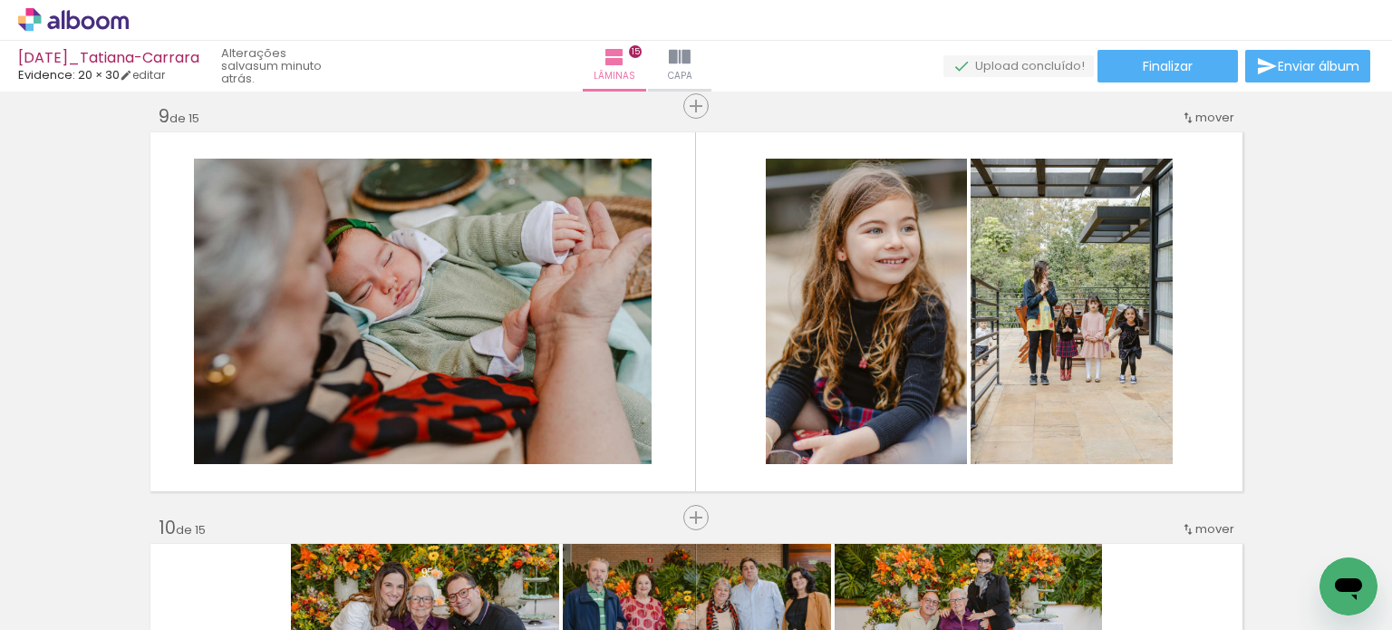
scroll to position [3313, 0]
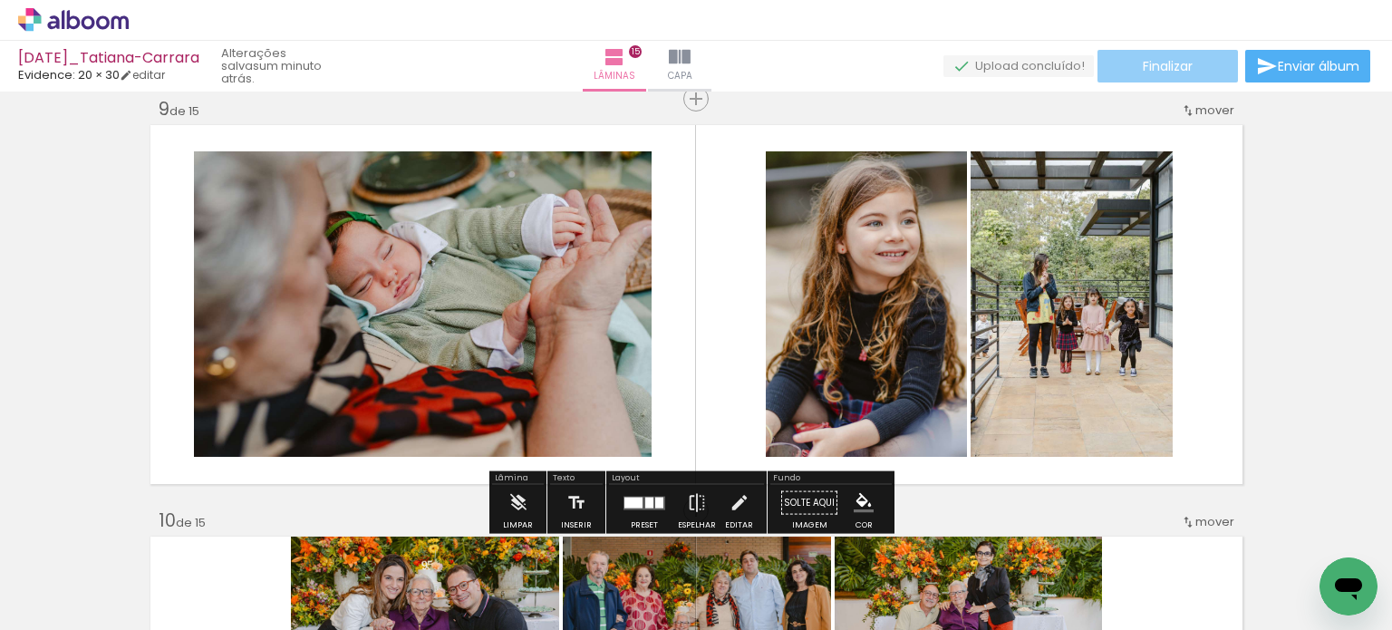
click at [1134, 53] on paper-button "Finalizar" at bounding box center [1167, 66] width 140 height 33
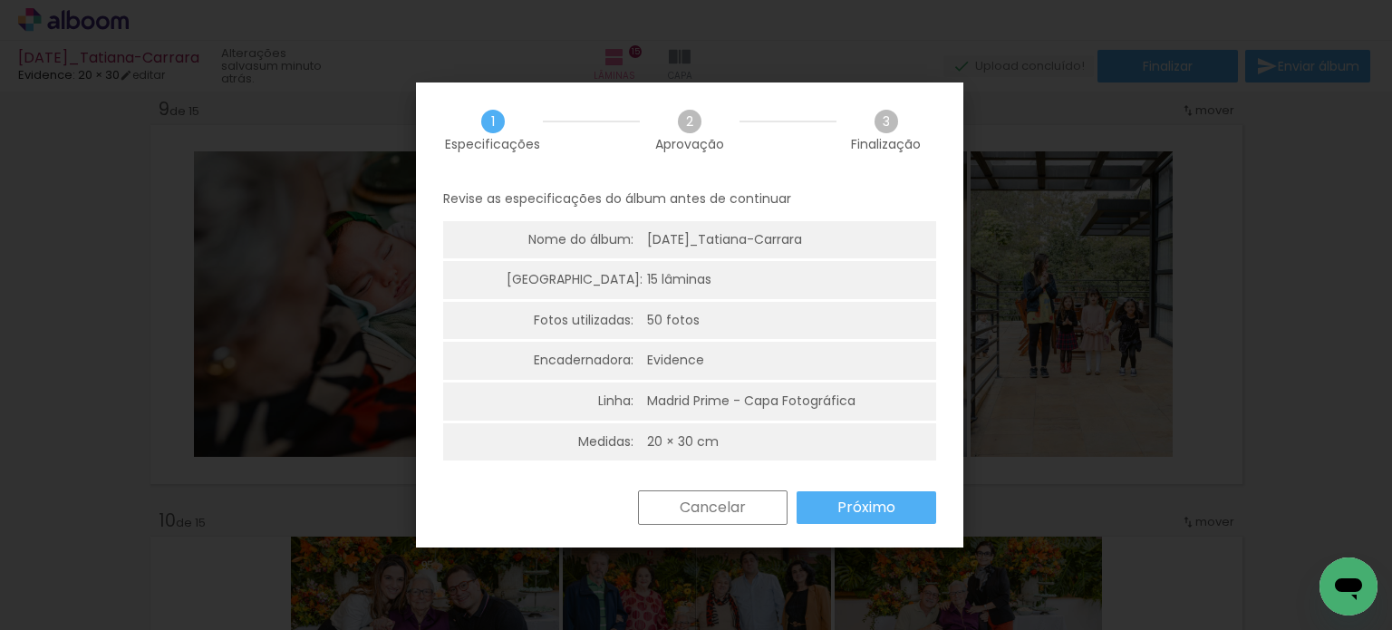
click at [885, 518] on paper-button "Próximo" at bounding box center [866, 507] width 140 height 33
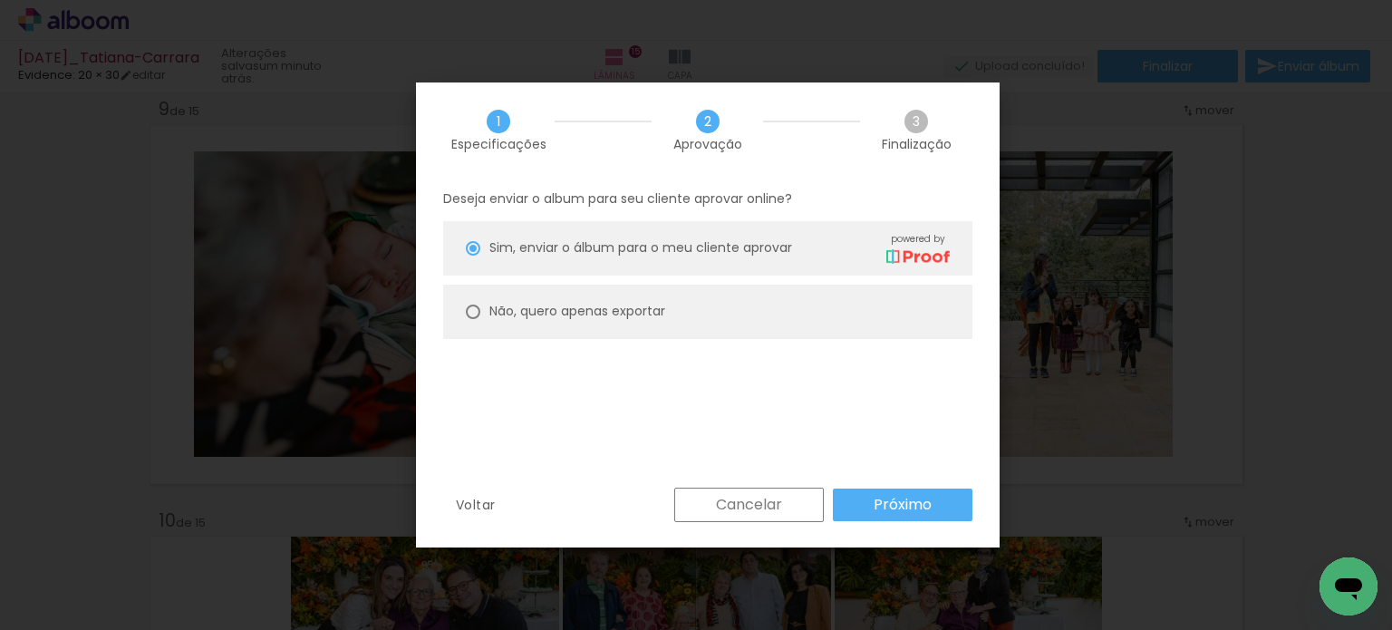
click at [956, 498] on paper-button "Próximo" at bounding box center [903, 504] width 140 height 33
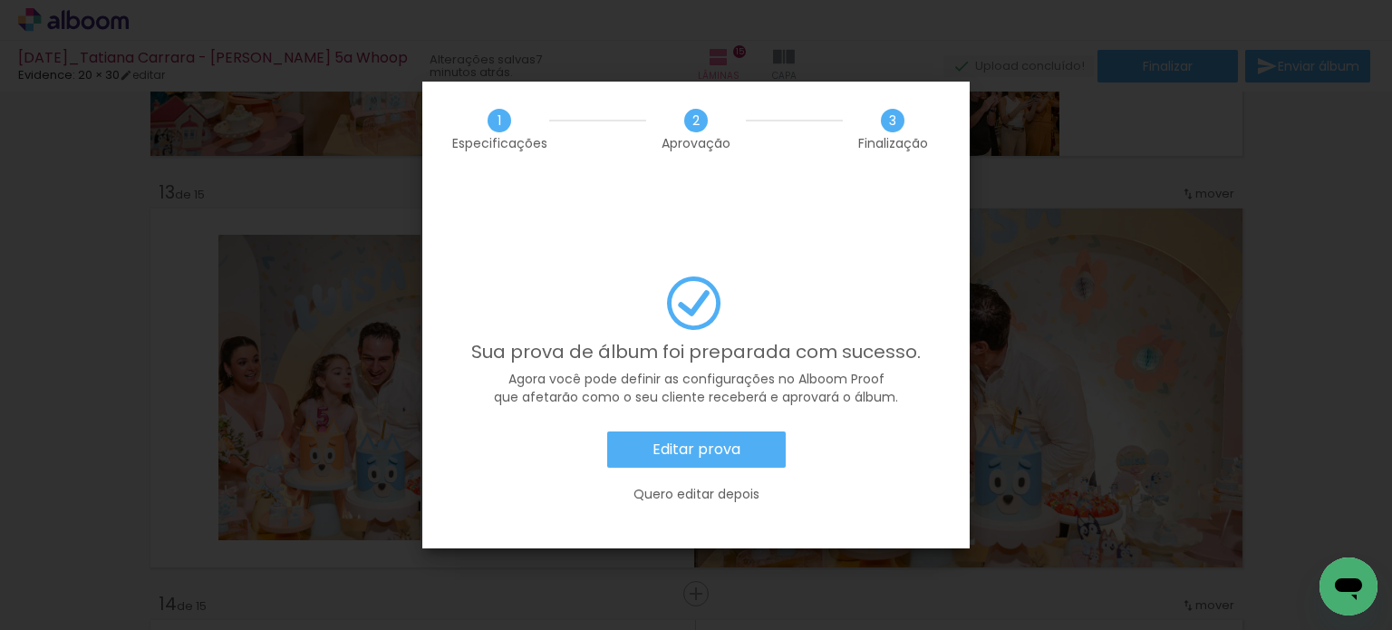
scroll to position [0, 9795]
click at [0, 0] on slot "Editar prova" at bounding box center [0, 0] width 0 height 0
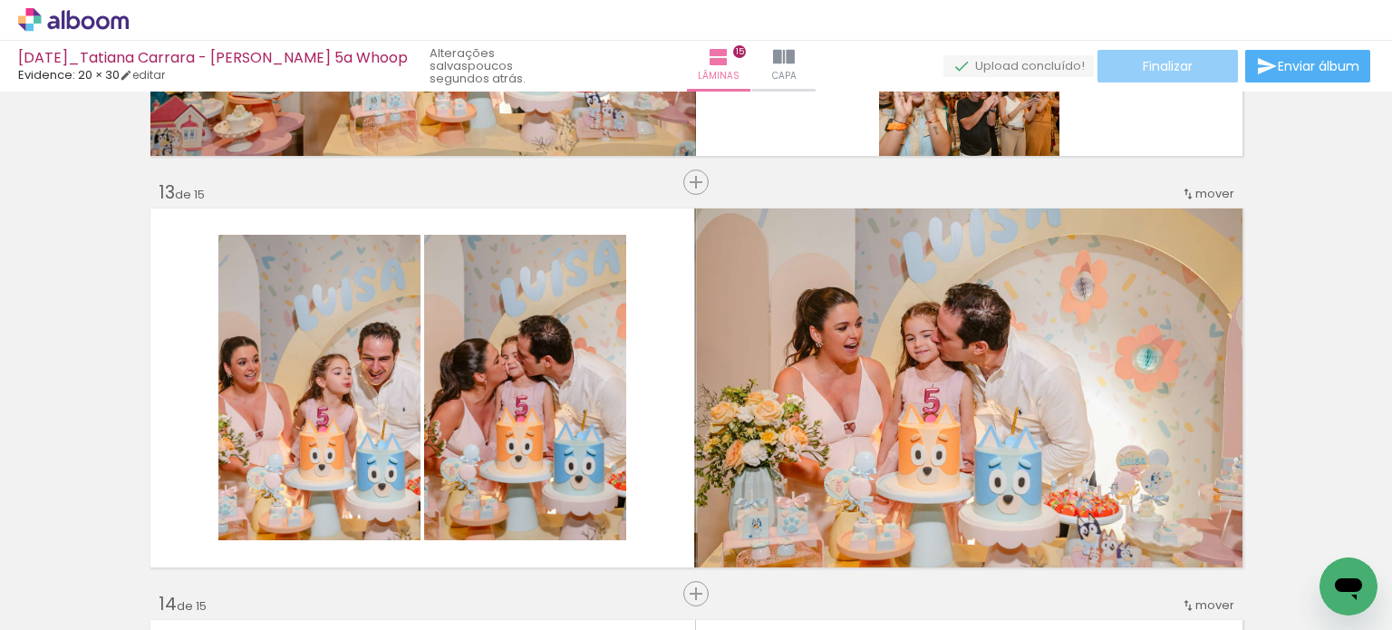
click at [1129, 67] on paper-button "Finalizar" at bounding box center [1167, 66] width 140 height 33
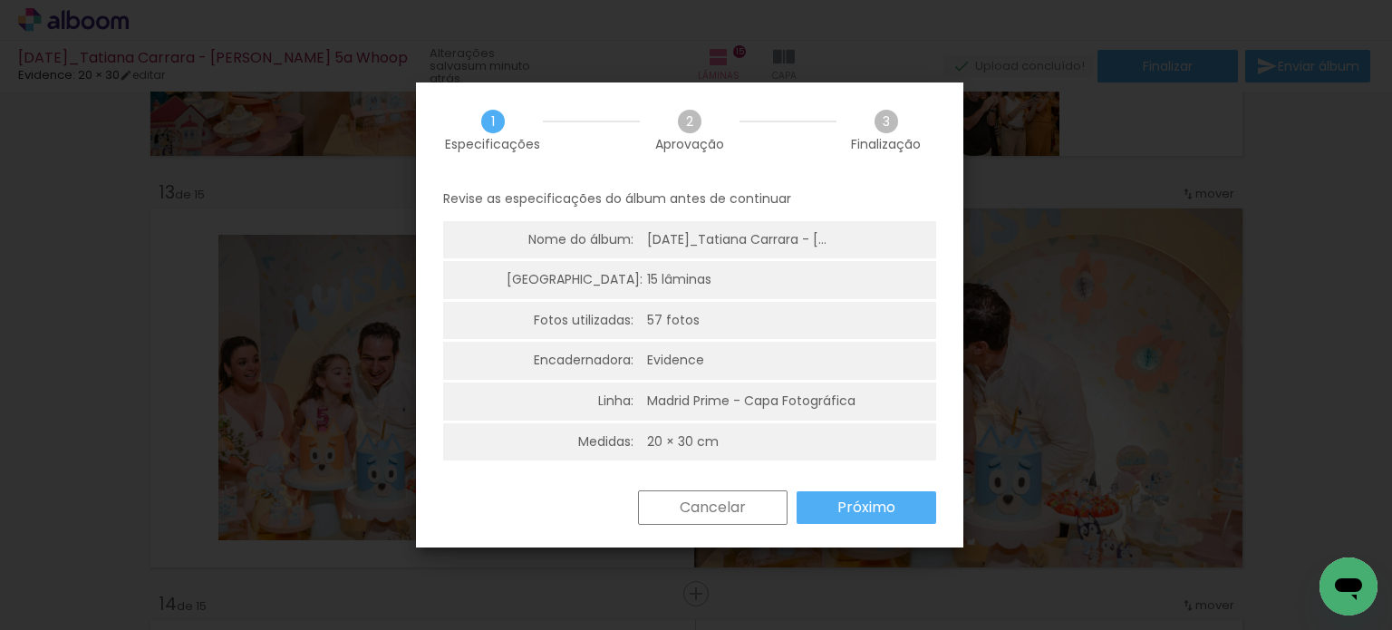
click at [1001, 32] on iron-overlay-backdrop at bounding box center [696, 315] width 1392 height 630
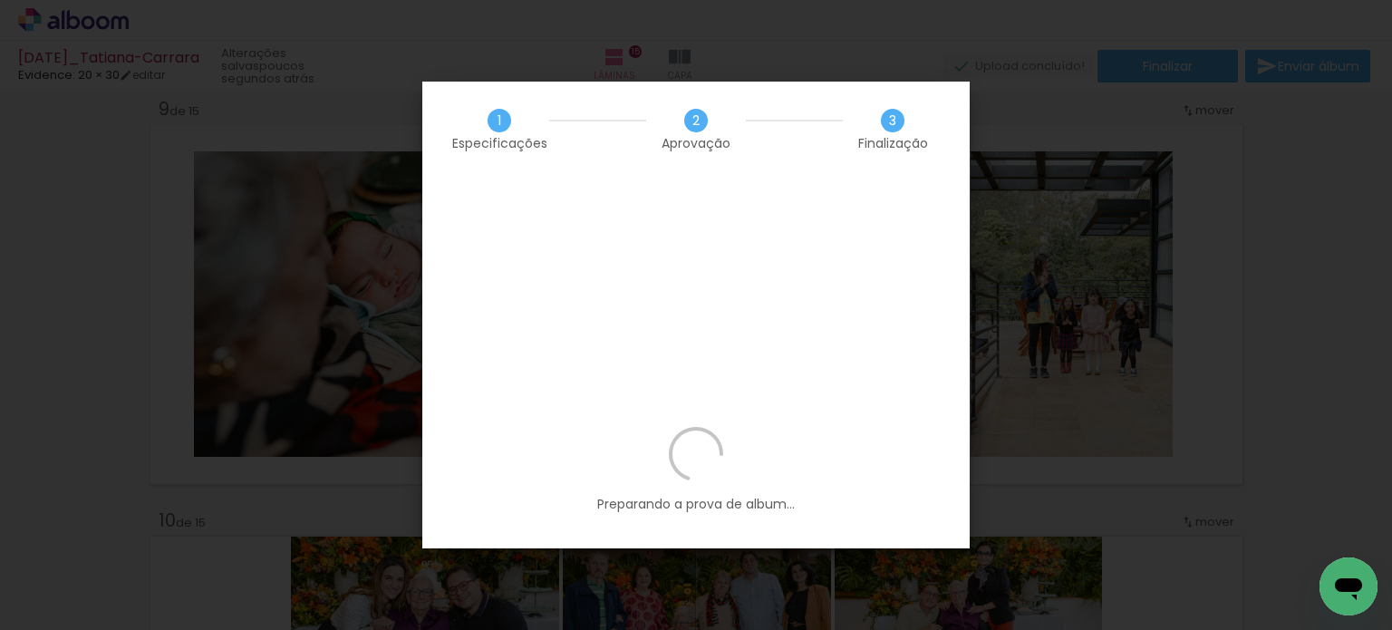
scroll to position [0, 8503]
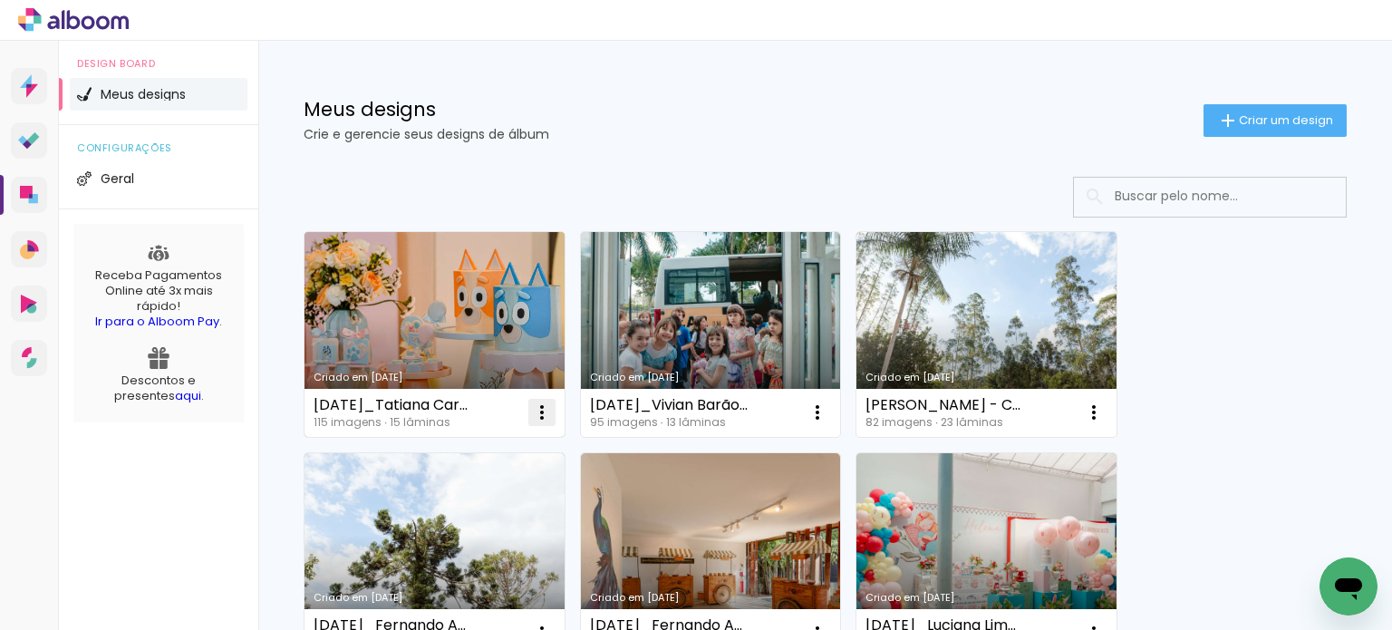
click at [533, 417] on iron-icon at bounding box center [542, 412] width 22 height 22
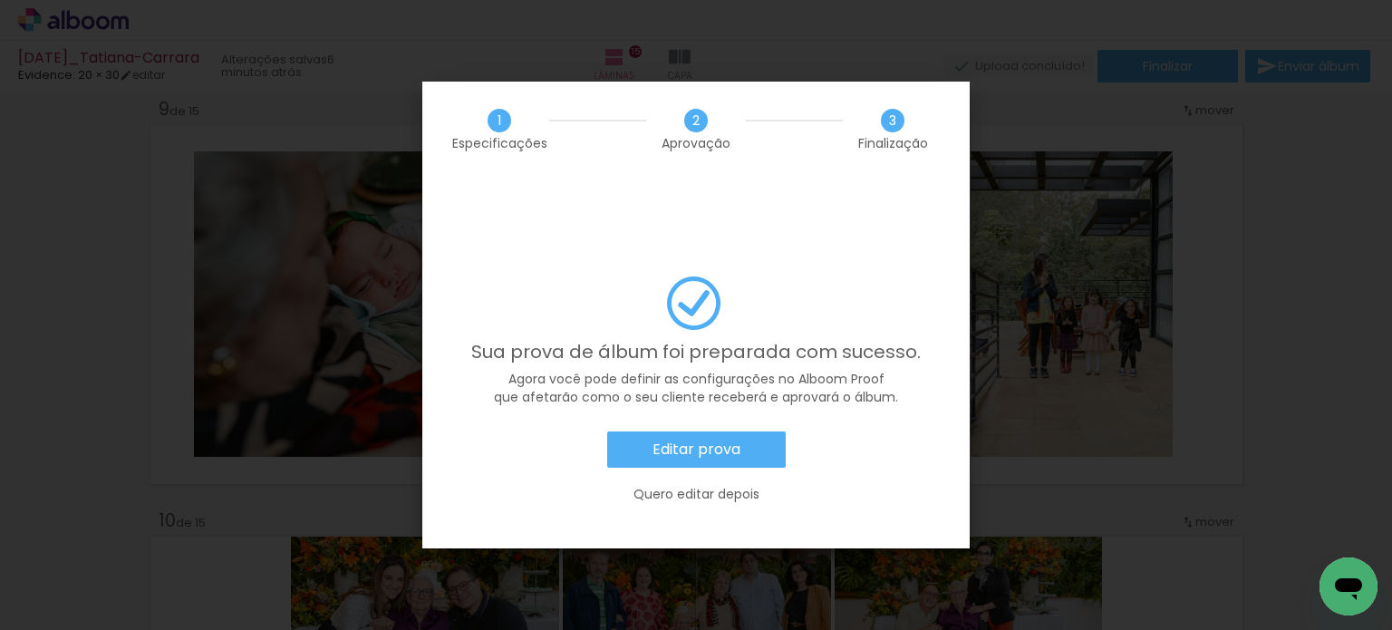
scroll to position [0, 8503]
click at [0, 0] on slot "Editar prova" at bounding box center [0, 0] width 0 height 0
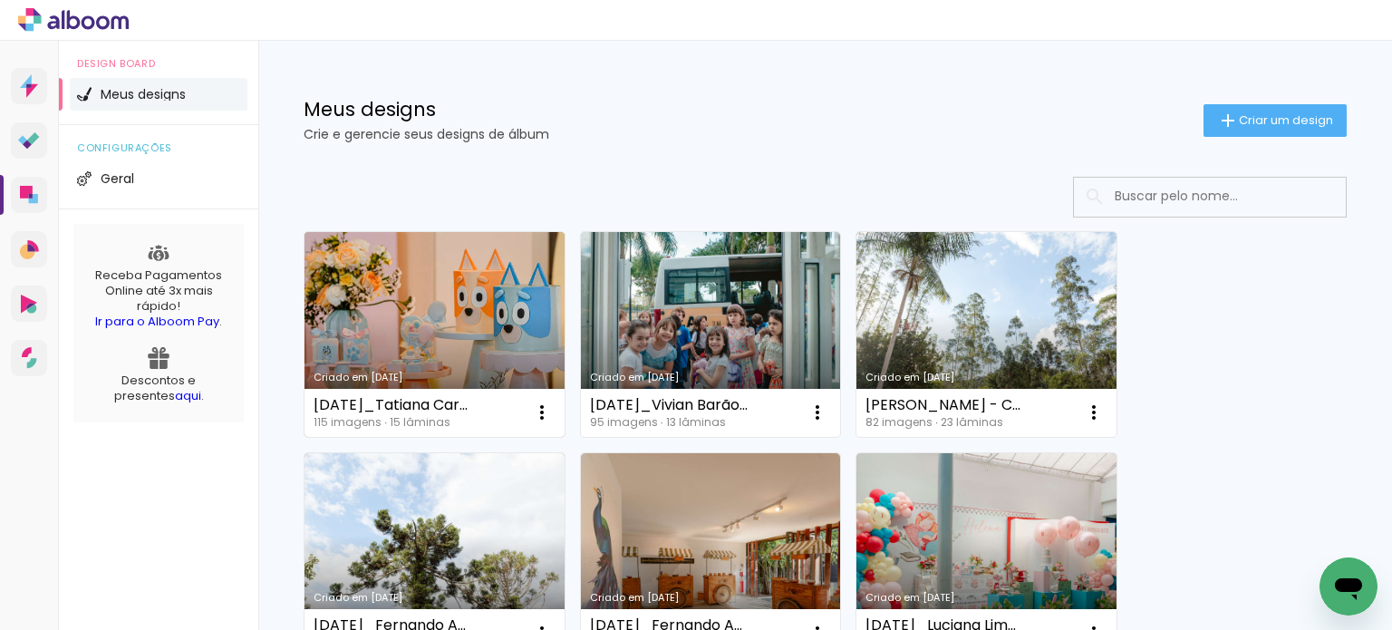
click at [500, 318] on link "Criado em [DATE]" at bounding box center [434, 334] width 260 height 205
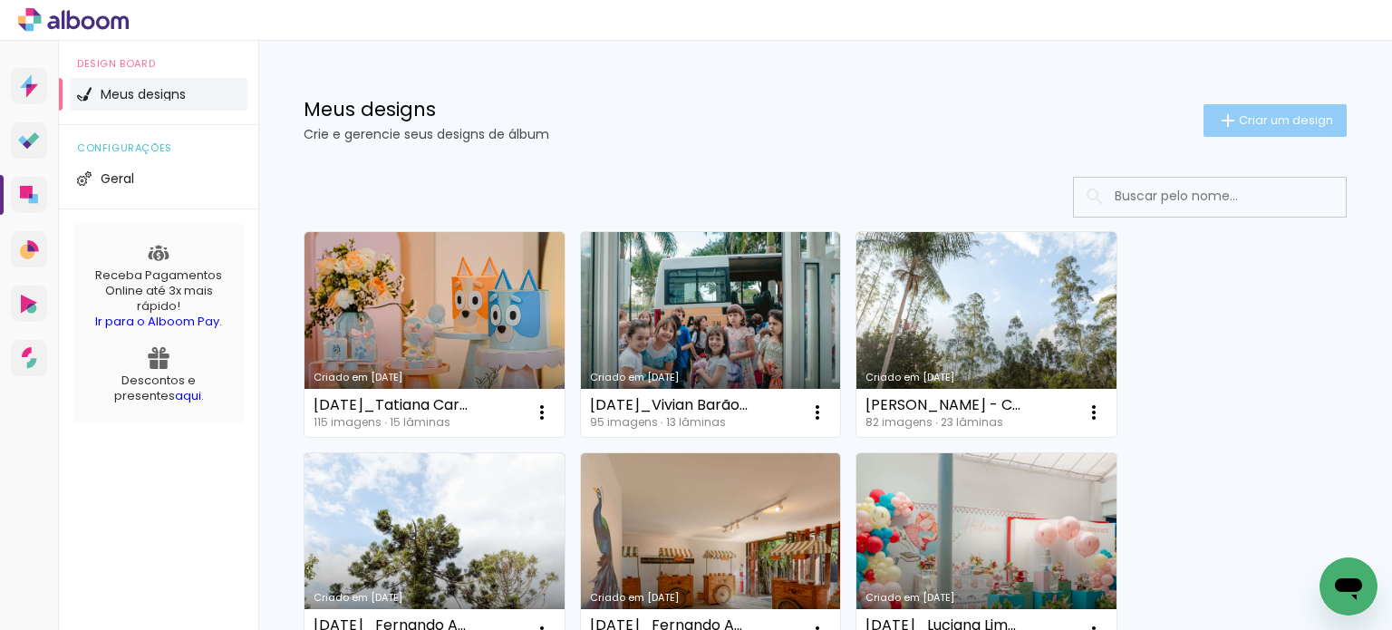
click at [1294, 108] on paper-button "Criar um design" at bounding box center [1274, 120] width 143 height 33
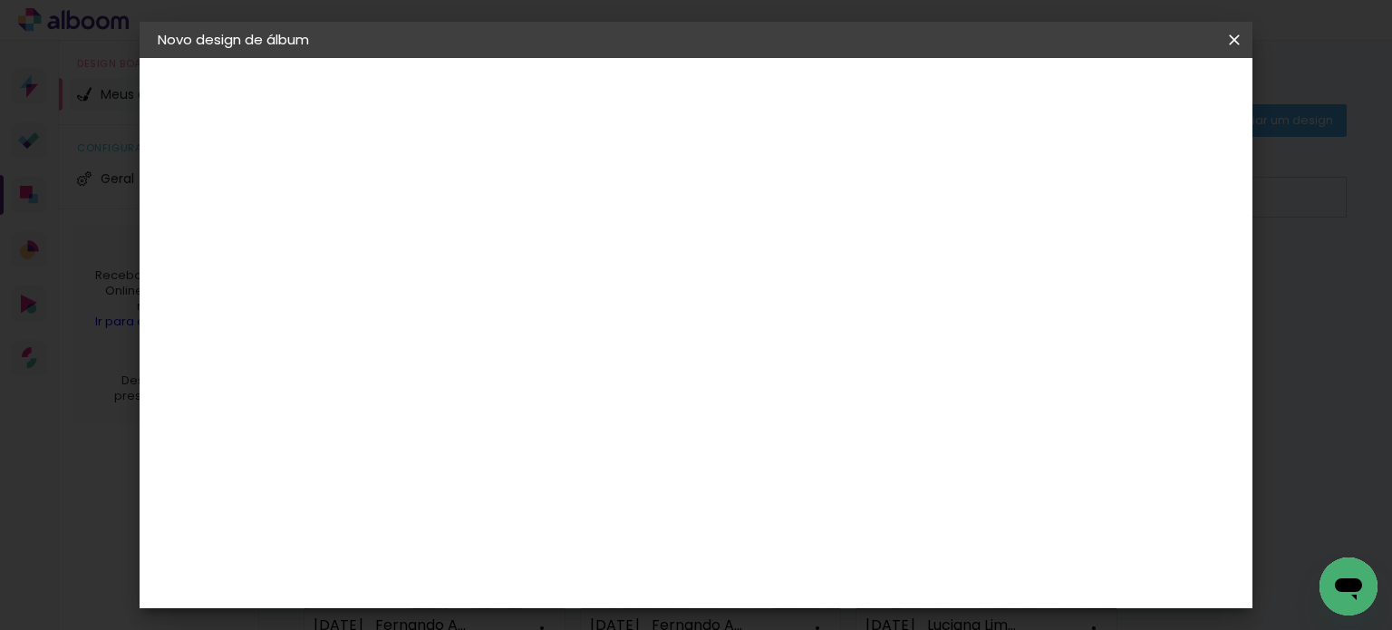
drag, startPoint x: 812, startPoint y: 92, endPoint x: 757, endPoint y: 117, distance: 60.0
click at [533, 92] on header "Informações Dê um título ao seu álbum. Avançar" at bounding box center [454, 112] width 158 height 108
click at [454, 242] on input at bounding box center [454, 243] width 0 height 28
drag, startPoint x: 724, startPoint y: 244, endPoint x: 580, endPoint y: 245, distance: 144.1
click at [533, 212] on div "Informações Dê um título ao seu álbum. Avançar" at bounding box center [454, 135] width 158 height 154
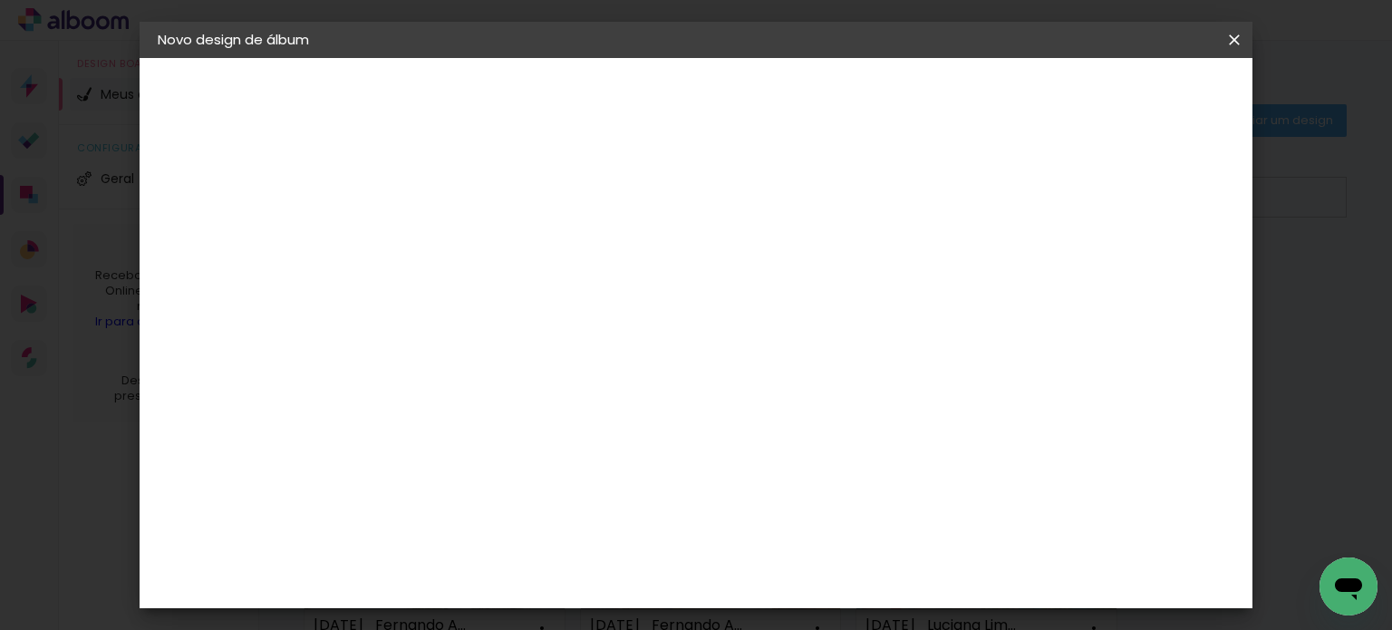
drag, startPoint x: 719, startPoint y: 236, endPoint x: 559, endPoint y: 263, distance: 162.5
click at [533, 212] on div "Informações Dê um título ao seu álbum. Avançar" at bounding box center [454, 135] width 158 height 154
type input "[DATE]_Marcela"
type paper-input "[DATE]_Marcela"
type input "[DATE]_Marcela Fernandes"
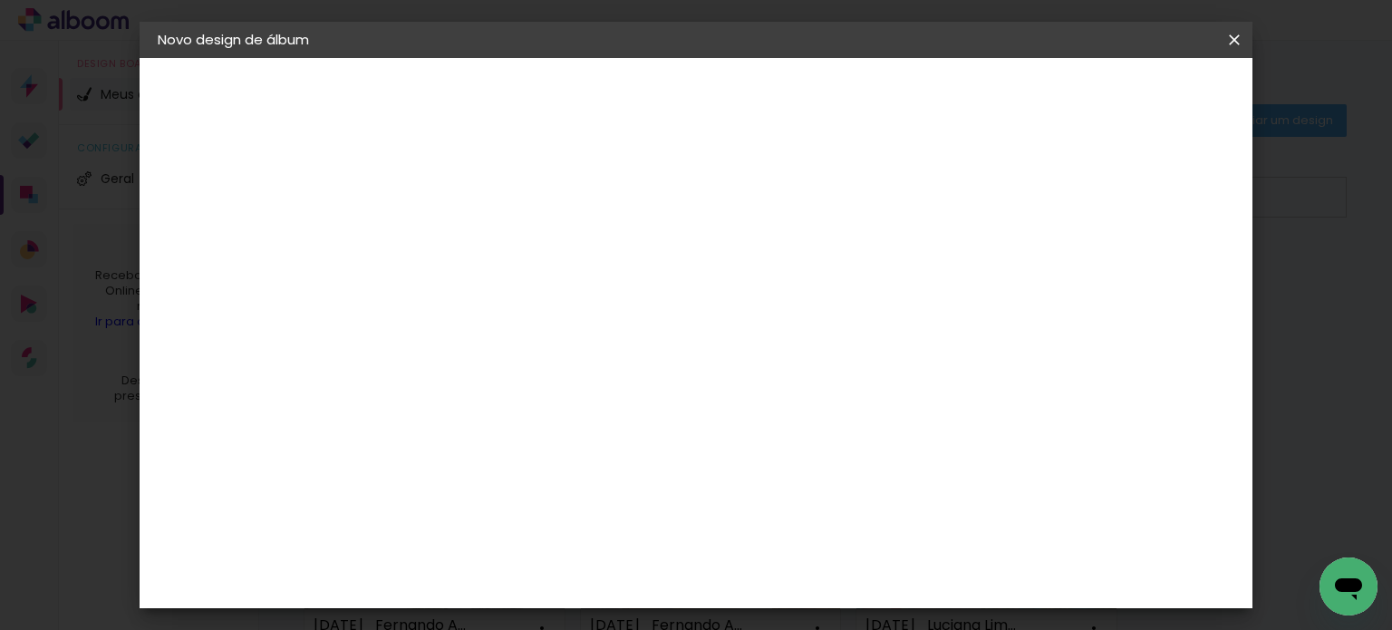
type paper-input "[DATE]_Marcela Fernandes"
click at [0, 0] on slot "Avançar" at bounding box center [0, 0] width 0 height 0
click at [584, 333] on input at bounding box center [500, 344] width 183 height 23
type input "evi"
type paper-input "evi"
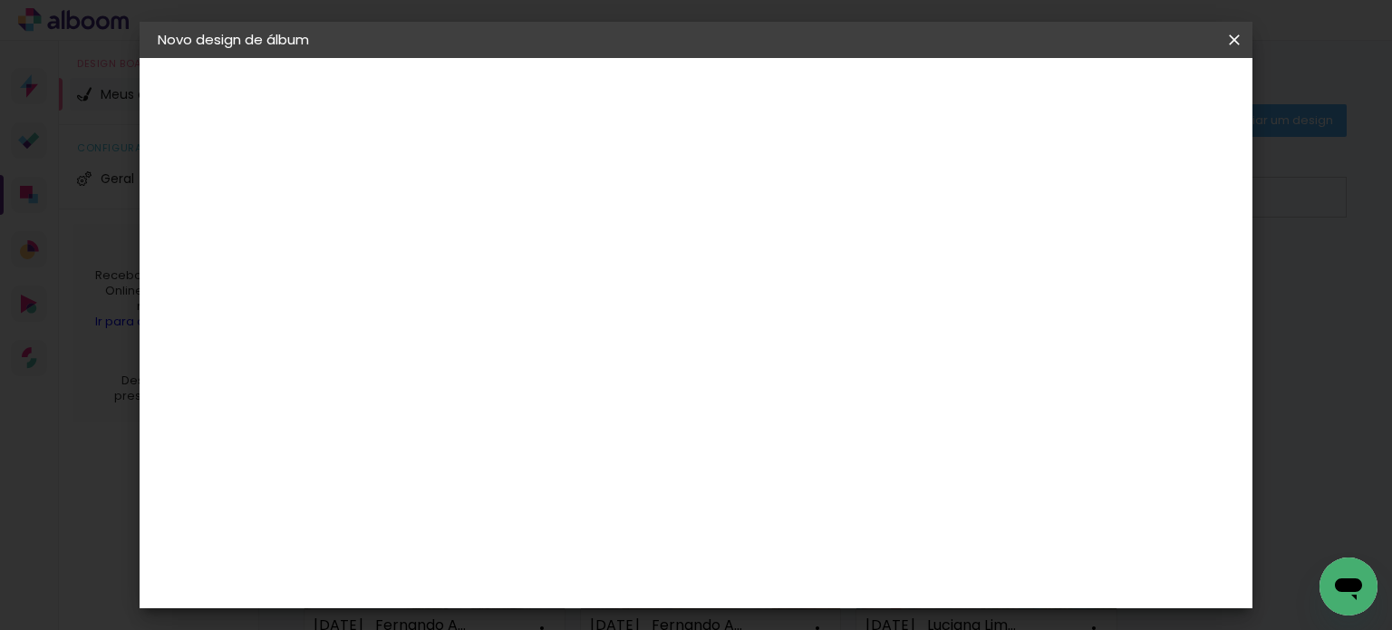
click at [506, 403] on div "Evidence" at bounding box center [473, 409] width 64 height 14
click at [0, 0] on slot "Avançar" at bounding box center [0, 0] width 0 height 0
click at [525, 302] on input "text" at bounding box center [489, 316] width 71 height 28
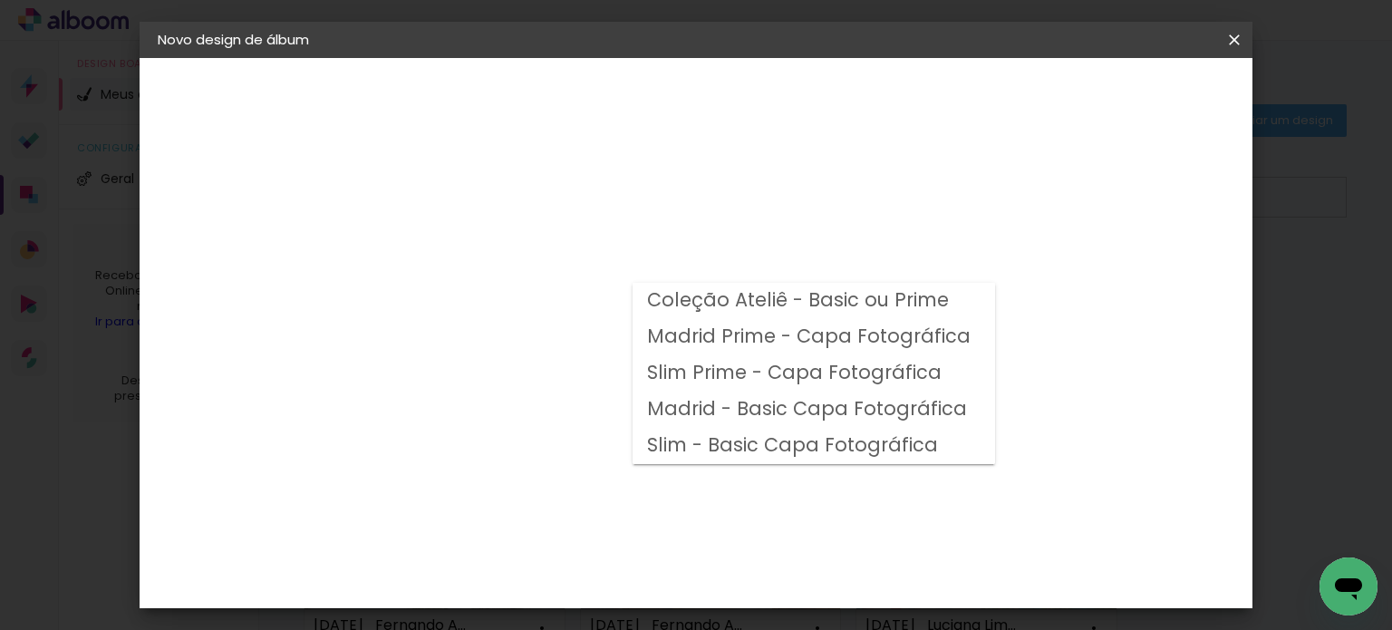
click at [0, 0] on slot "Madrid Prime - Capa Fotográfica" at bounding box center [0, 0] width 0 height 0
type input "Madrid Prime - Capa Fotográfica"
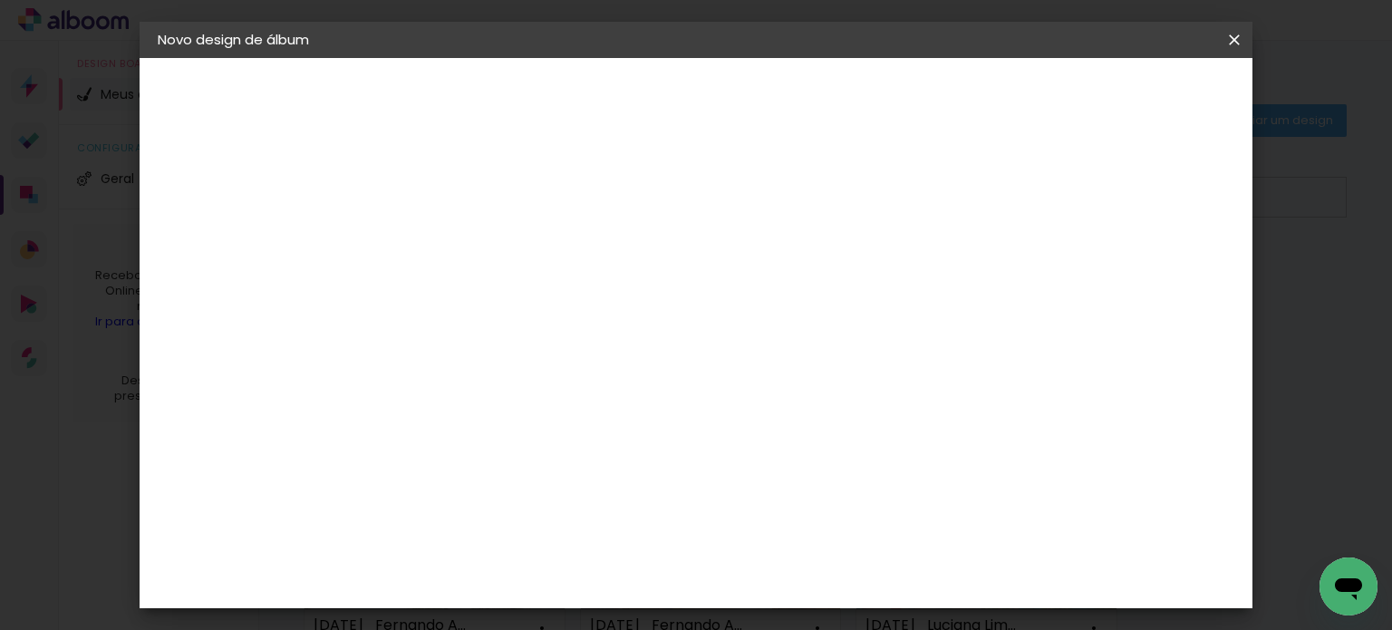
scroll to position [453, 0]
click at [576, 568] on span "20 × 20" at bounding box center [534, 592] width 84 height 48
click at [0, 0] on slot "Avançar" at bounding box center [0, 0] width 0 height 0
drag, startPoint x: 1091, startPoint y: 194, endPoint x: 1095, endPoint y: 185, distance: 9.8
click at [904, 193] on div "Mostrar sangria" at bounding box center [844, 196] width 121 height 23
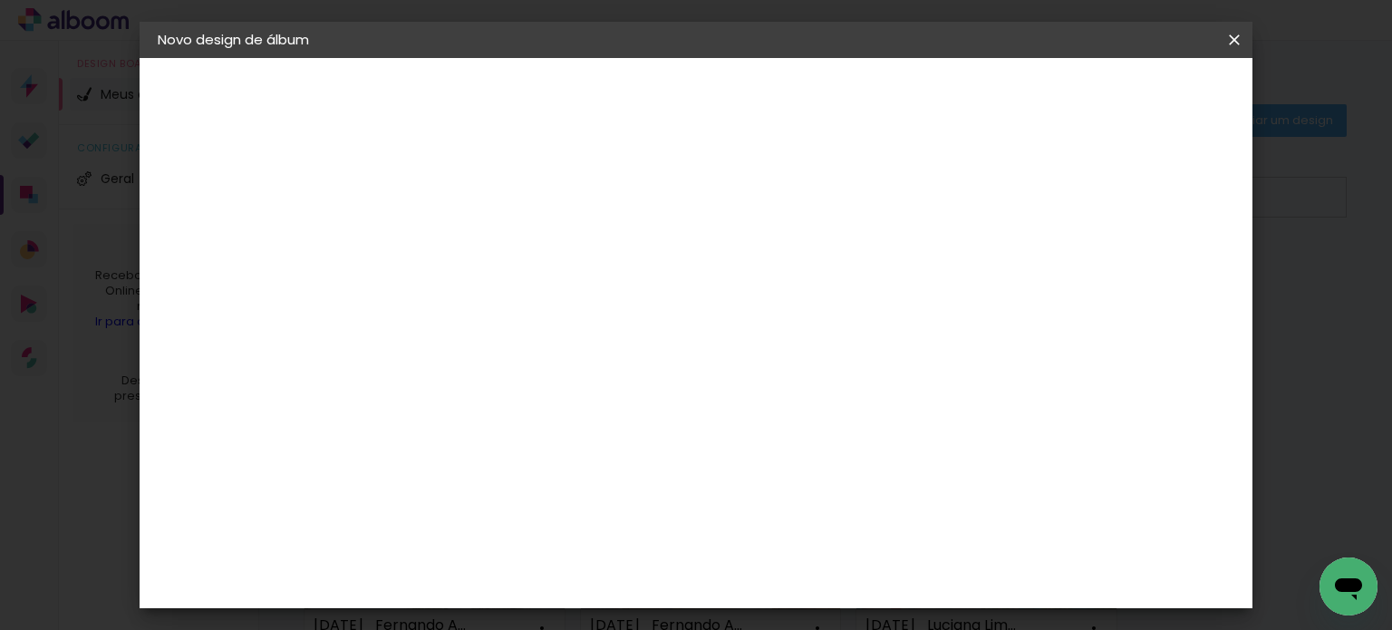
type paper-checkbox "on"
click at [886, 97] on span "Iniciar design" at bounding box center [845, 96] width 82 height 13
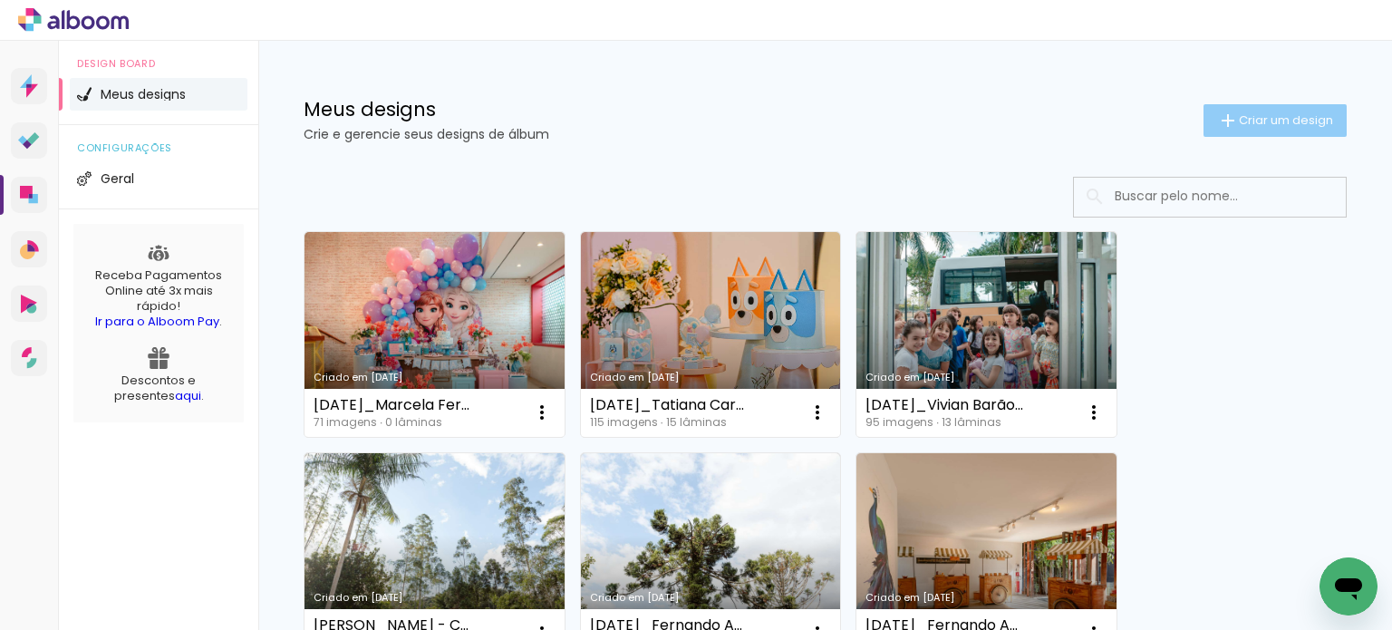
click at [1251, 111] on paper-button "Criar um design" at bounding box center [1274, 120] width 143 height 33
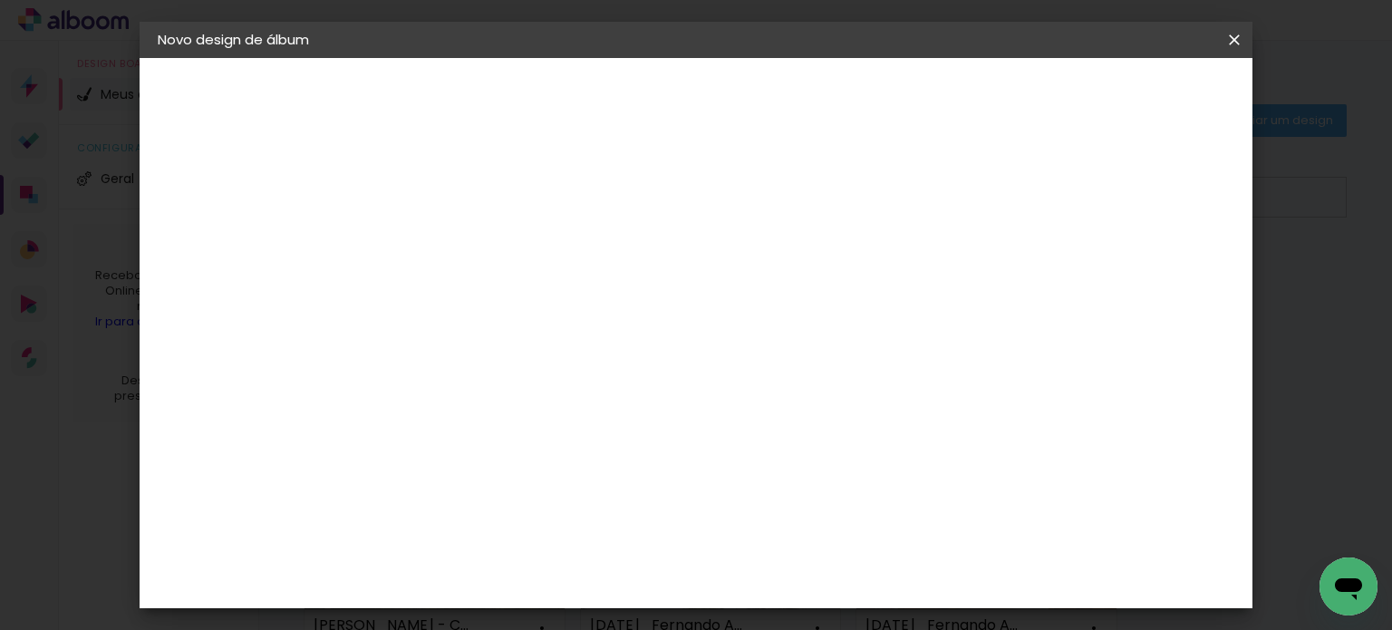
click at [454, 246] on input at bounding box center [454, 243] width 0 height 28
type input "3"
type input "[DATE]_Marcela Fernandes"
type paper-input "[DATE]_Marcela Fernandes"
click at [0, 0] on slot "Avançar" at bounding box center [0, 0] width 0 height 0
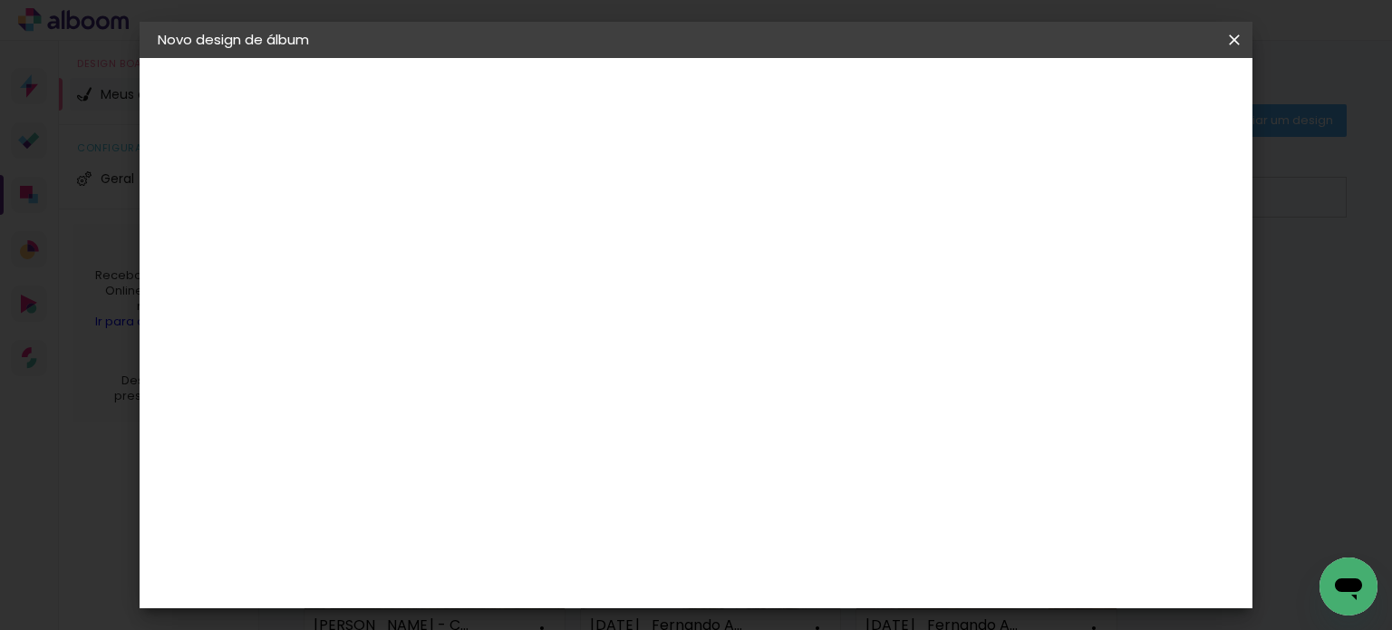
click at [540, 333] on input at bounding box center [500, 344] width 183 height 23
type input "evidence"
type paper-input "evidence"
click at [562, 416] on paper-item "Evidence" at bounding box center [481, 410] width 159 height 40
click at [0, 0] on slot "Avançar" at bounding box center [0, 0] width 0 height 0
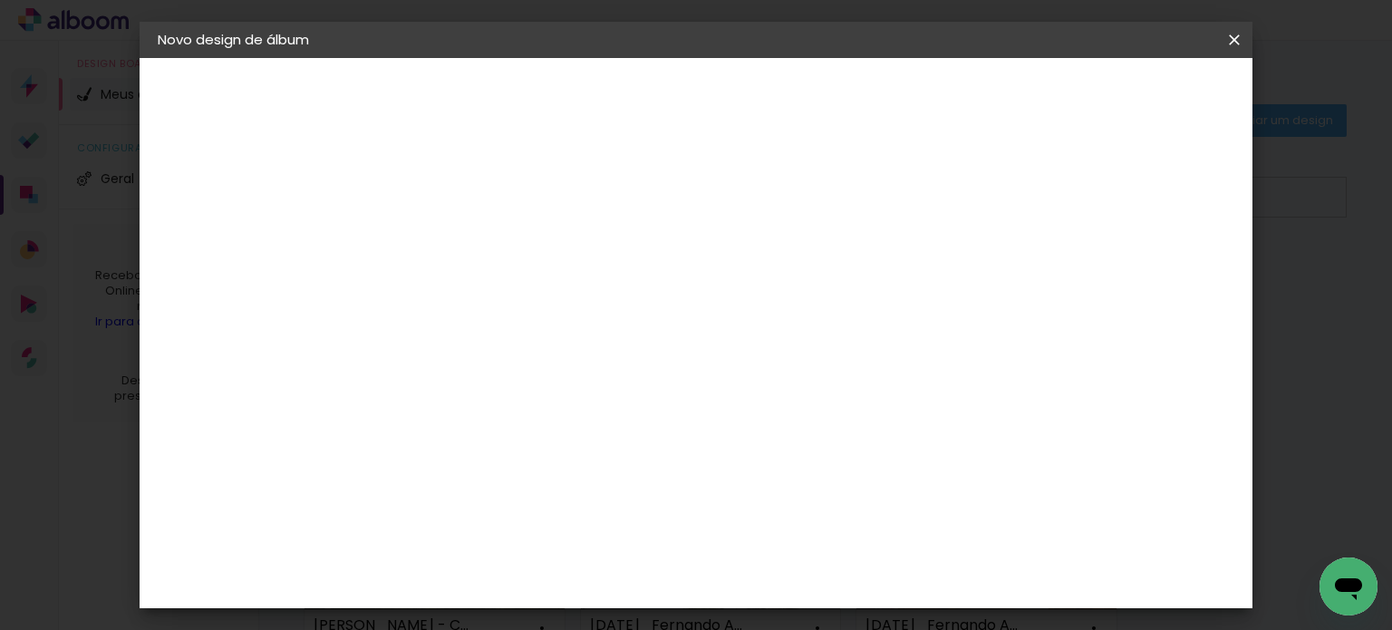
click at [553, 294] on paper-input-container "Linha" at bounding box center [500, 317] width 105 height 46
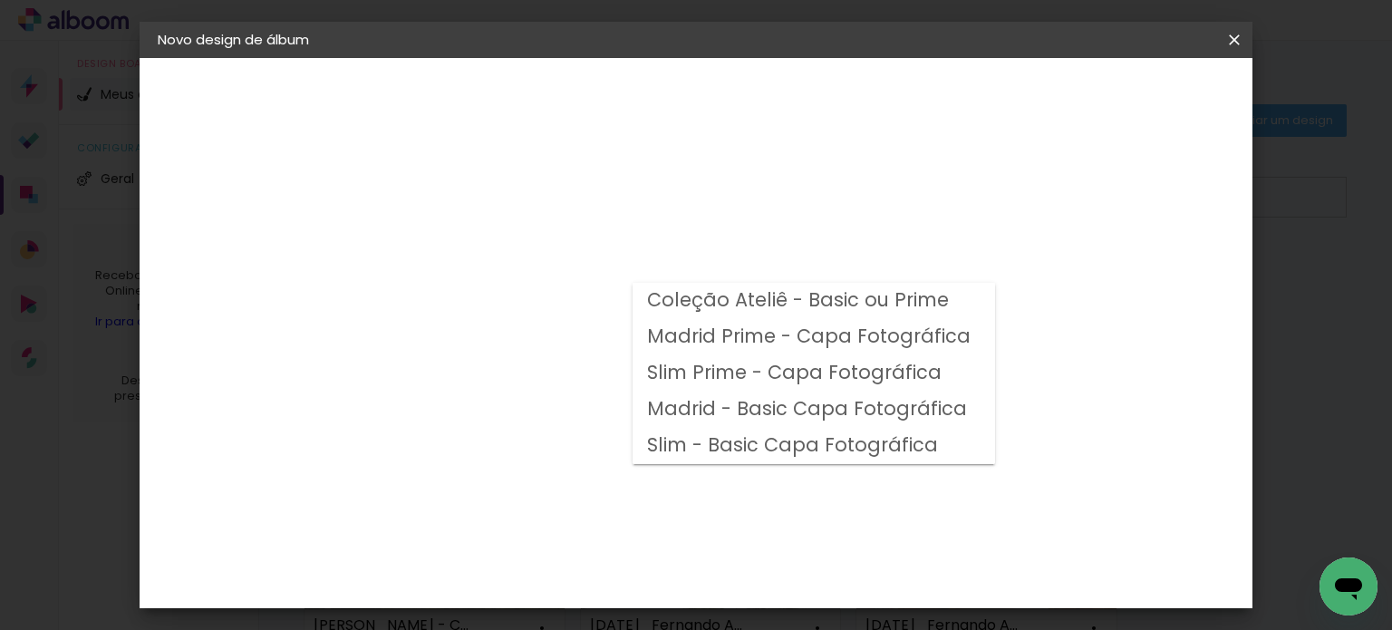
click at [0, 0] on slot "Madrid Prime - Capa Fotográfica" at bounding box center [0, 0] width 0 height 0
type input "Madrid Prime - Capa Fotográfica"
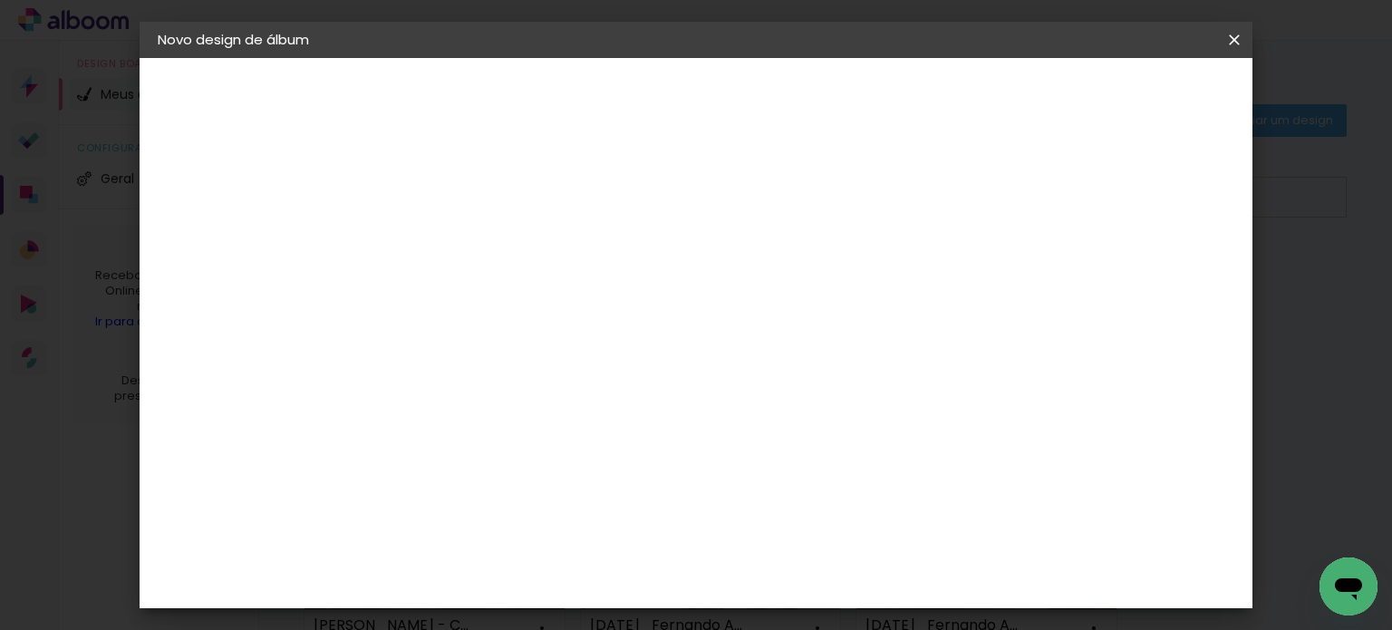
scroll to position [362, 0]
click at [776, 79] on header "Modelo Escolha o modelo do álbum. Voltar Avançar" at bounding box center [575, 112] width 401 height 108
click at [0, 0] on slot "Avançar" at bounding box center [0, 0] width 0 height 0
click at [784, 193] on div at bounding box center [775, 196] width 16 height 16
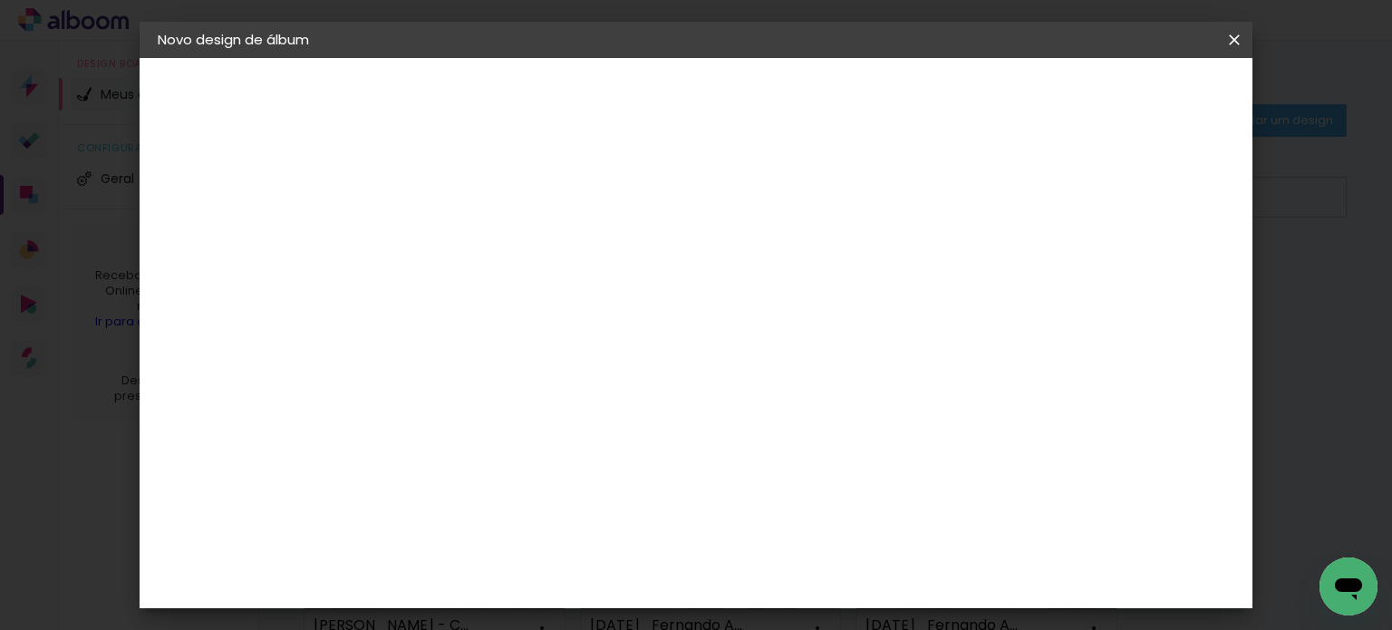
type paper-checkbox "on"
click at [886, 100] on span "Iniciar design" at bounding box center [845, 96] width 82 height 13
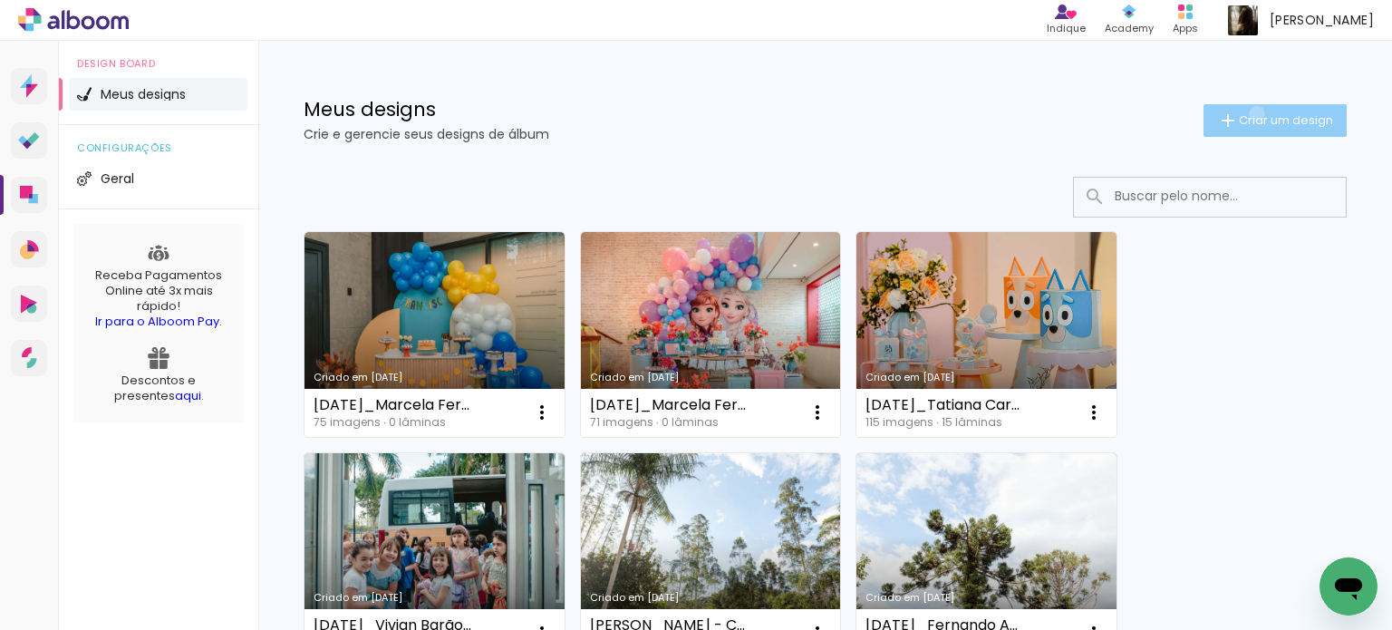
click at [1239, 114] on span "Criar um design" at bounding box center [1286, 120] width 94 height 12
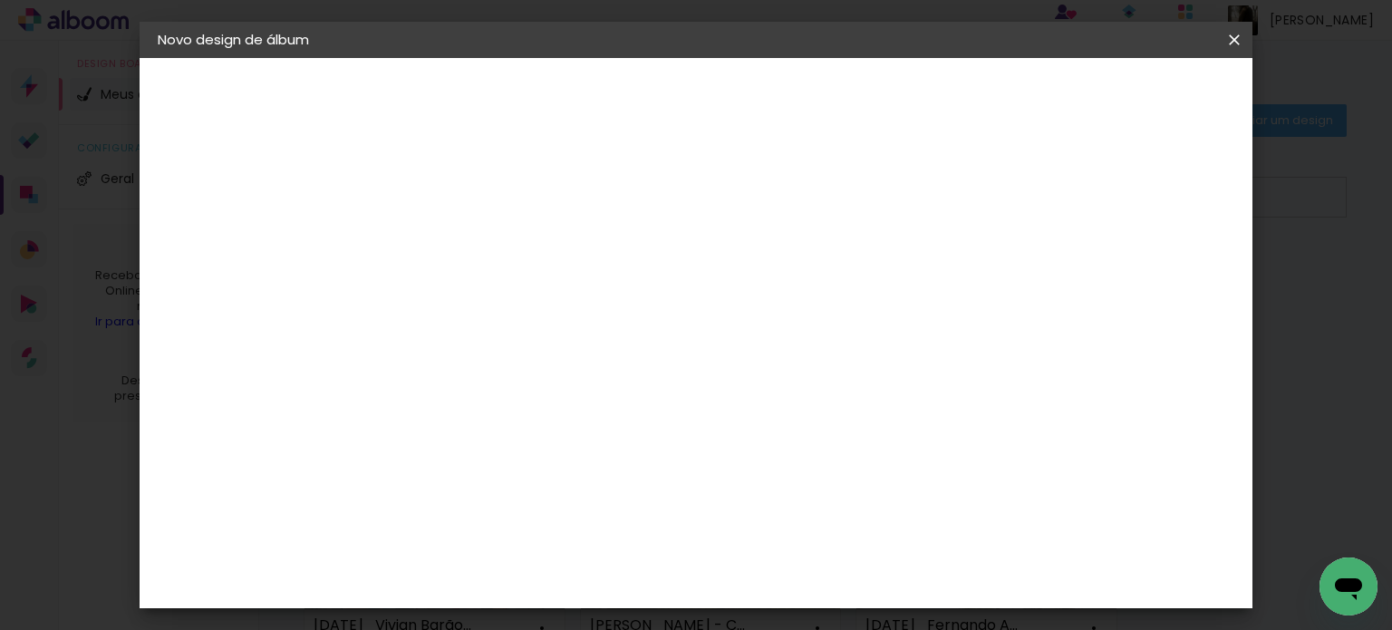
click at [454, 237] on input at bounding box center [454, 243] width 0 height 28
click at [533, 212] on div "Informações Dê um título ao seu álbum. Avançar" at bounding box center [454, 135] width 158 height 154
click at [454, 243] on input at bounding box center [454, 243] width 0 height 28
type input "[DATE]_Marcela Fernandes"
type paper-input "[DATE]_Marcela Fernandes"
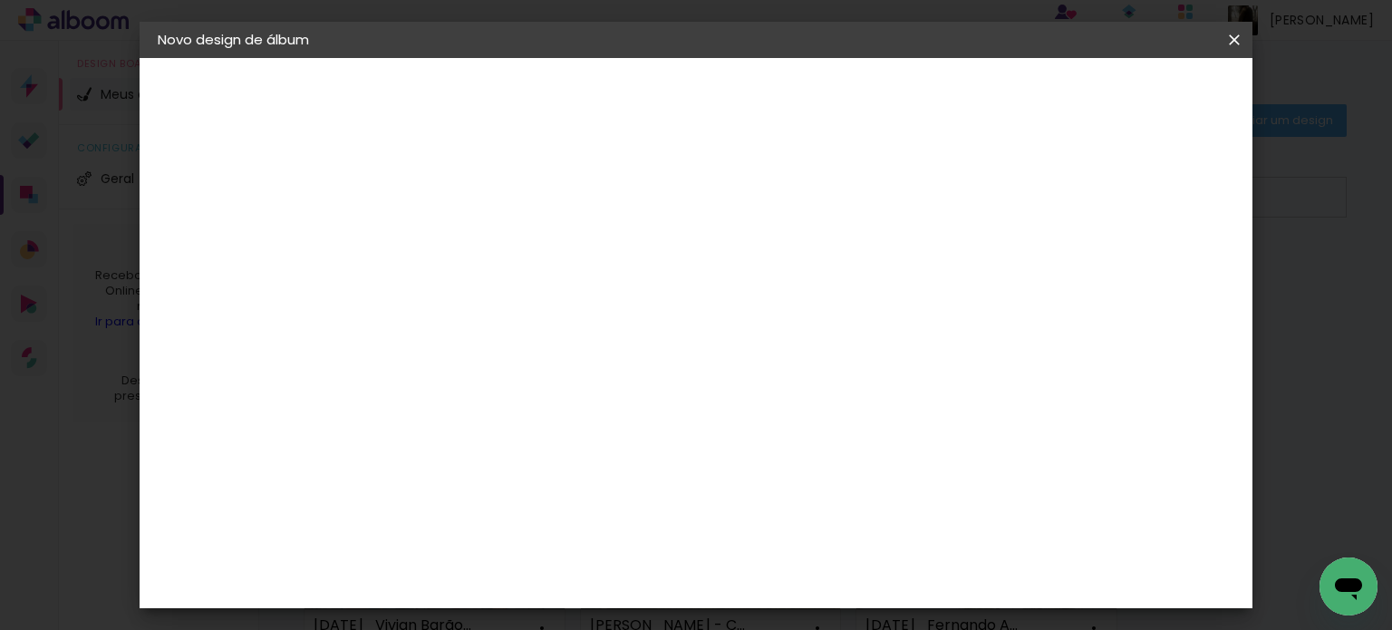
click at [0, 0] on slot "Avançar" at bounding box center [0, 0] width 0 height 0
click at [529, 333] on input at bounding box center [500, 344] width 183 height 23
type input "evidenc"
type paper-input "evidenc"
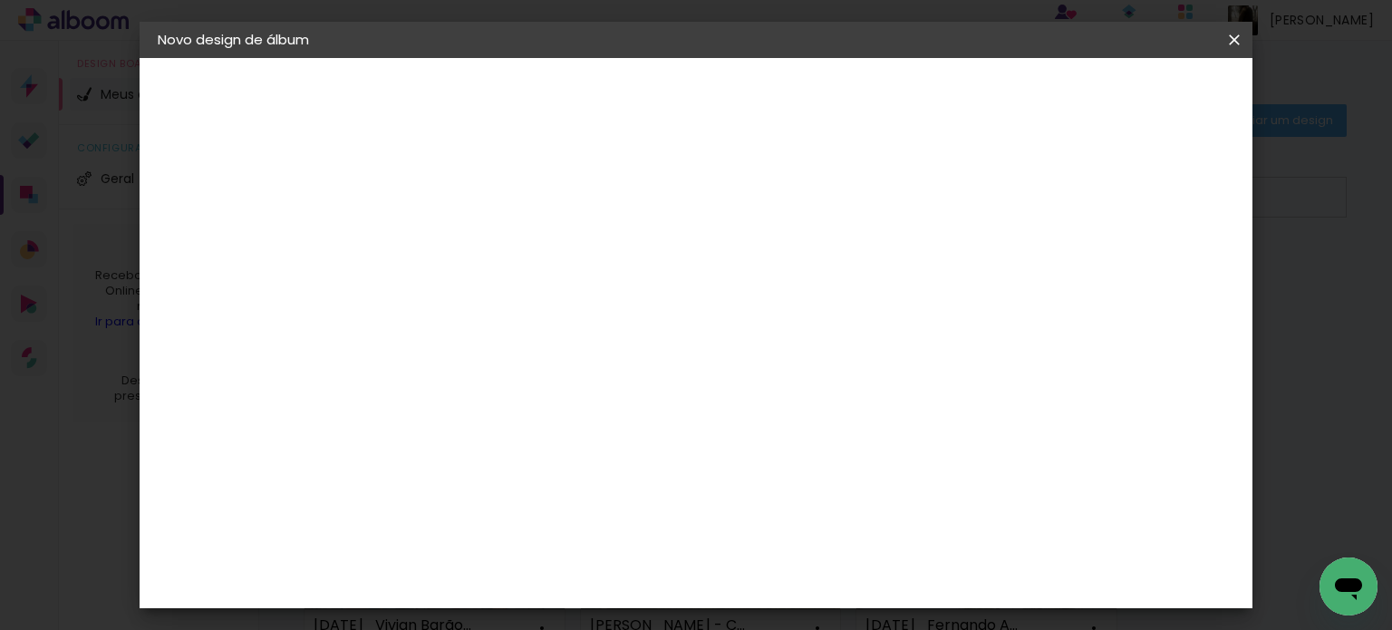
click at [562, 415] on paper-item "Evidence" at bounding box center [481, 410] width 159 height 40
click at [0, 0] on slot "Avançar" at bounding box center [0, 0] width 0 height 0
click at [525, 302] on input "text" at bounding box center [489, 316] width 71 height 28
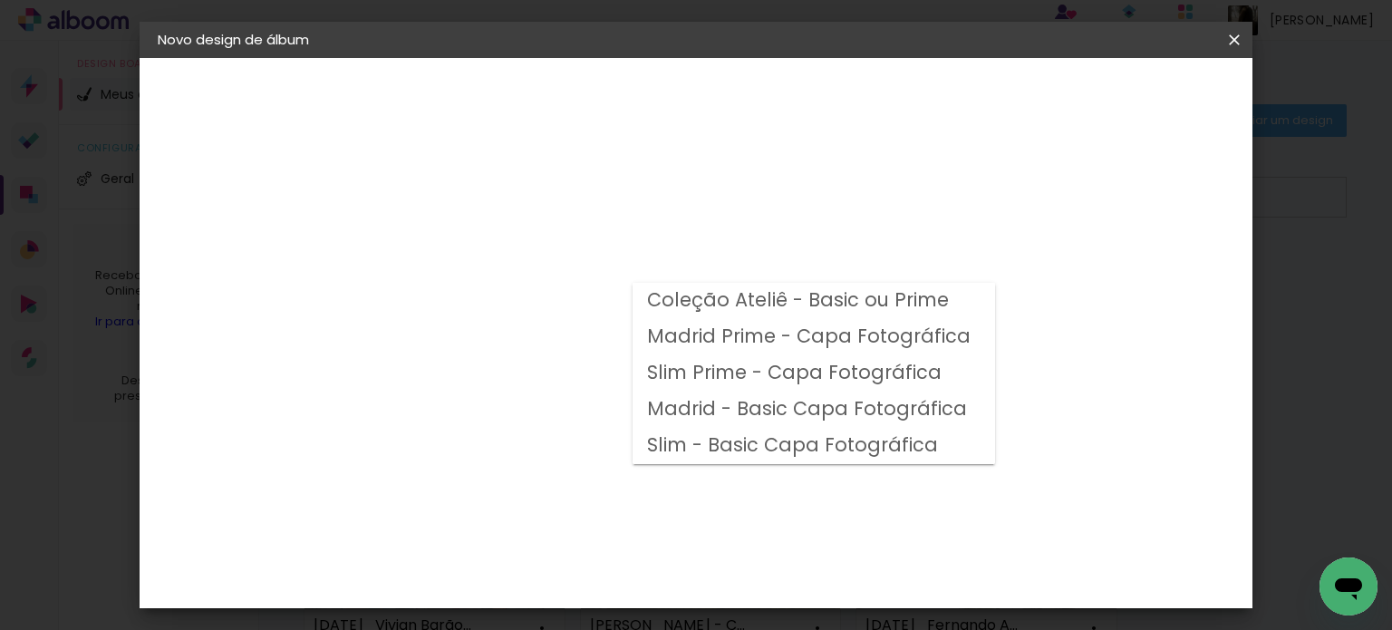
click at [0, 0] on slot "Madrid Prime - Capa Fotográfica" at bounding box center [0, 0] width 0 height 0
type input "Madrid Prime - Capa Fotográfica"
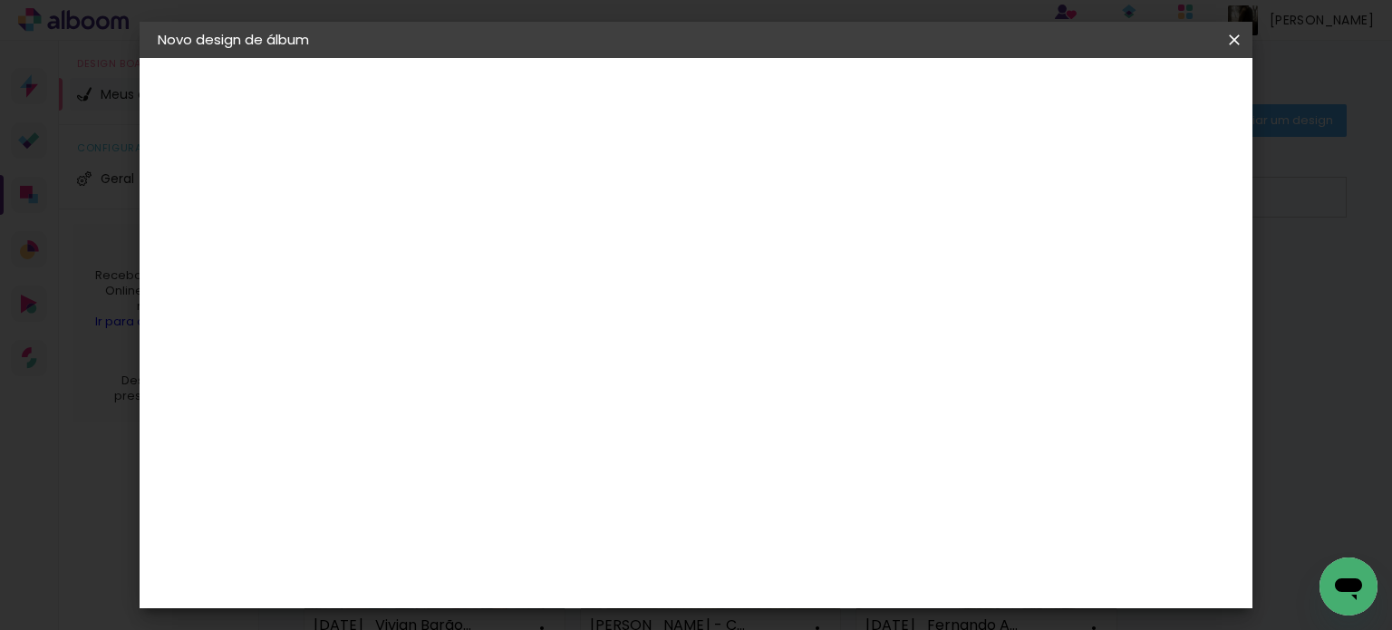
scroll to position [453, 0]
click at [576, 568] on span "20 × 20" at bounding box center [534, 592] width 84 height 48
click at [749, 89] on paper-button "Avançar" at bounding box center [705, 96] width 89 height 31
click at [904, 193] on div "Mostrar sangria" at bounding box center [844, 196] width 121 height 23
type paper-checkbox "on"
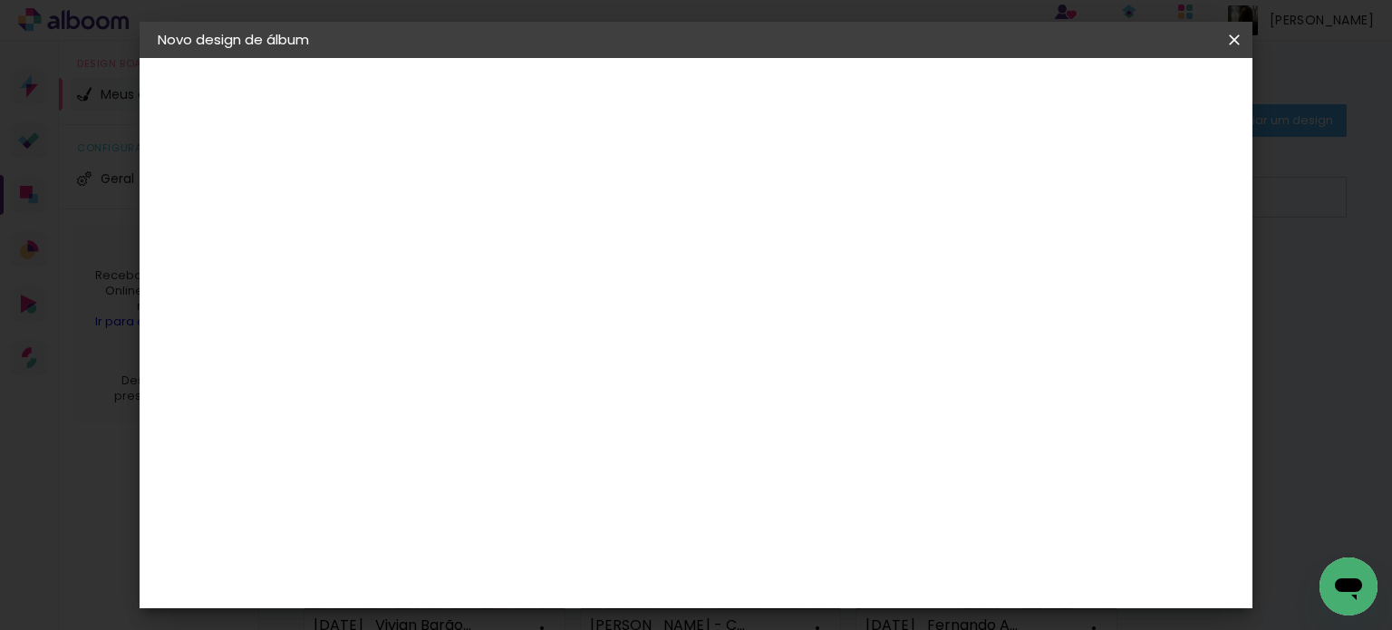
click at [886, 101] on span "Iniciar design" at bounding box center [845, 96] width 82 height 13
